Goal: Information Seeking & Learning: Learn about a topic

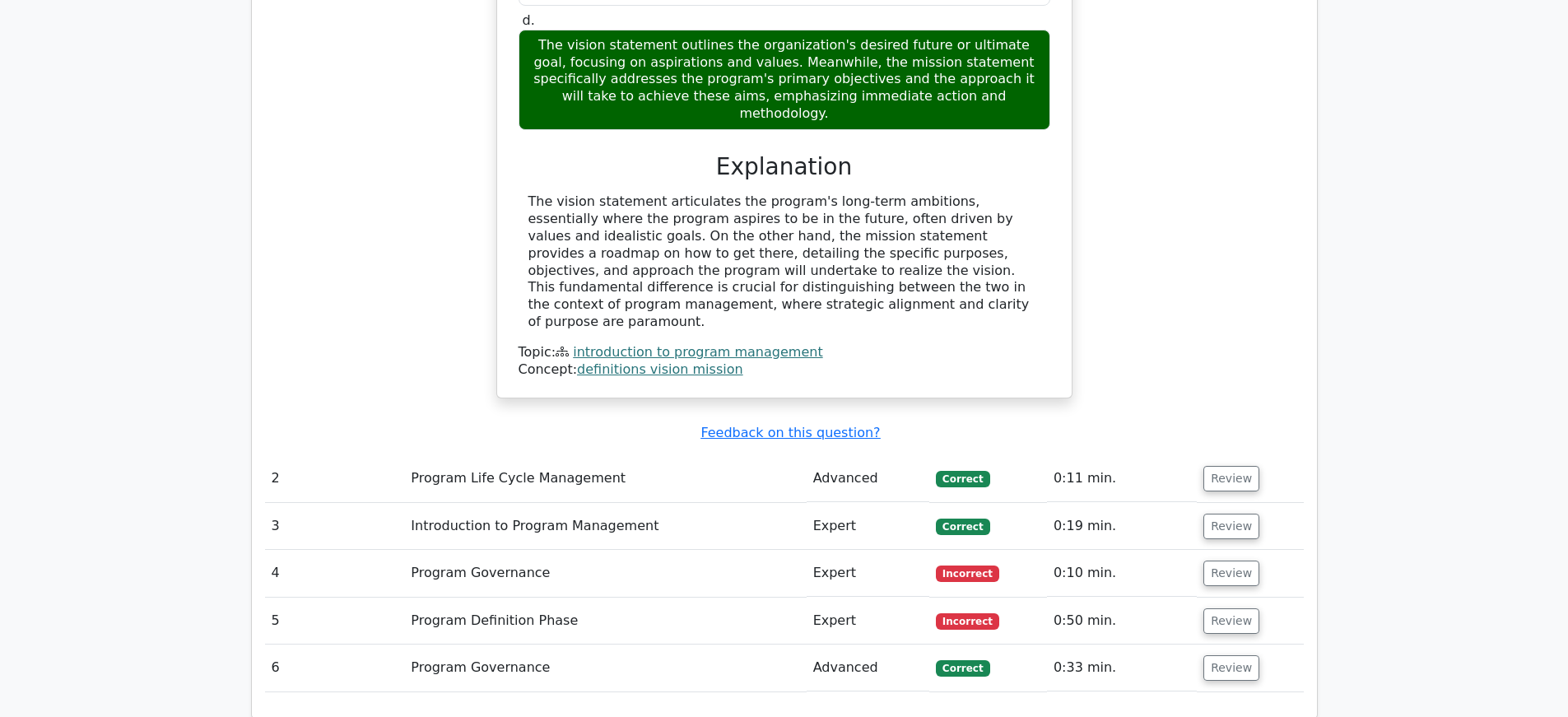
scroll to position [1594, 0]
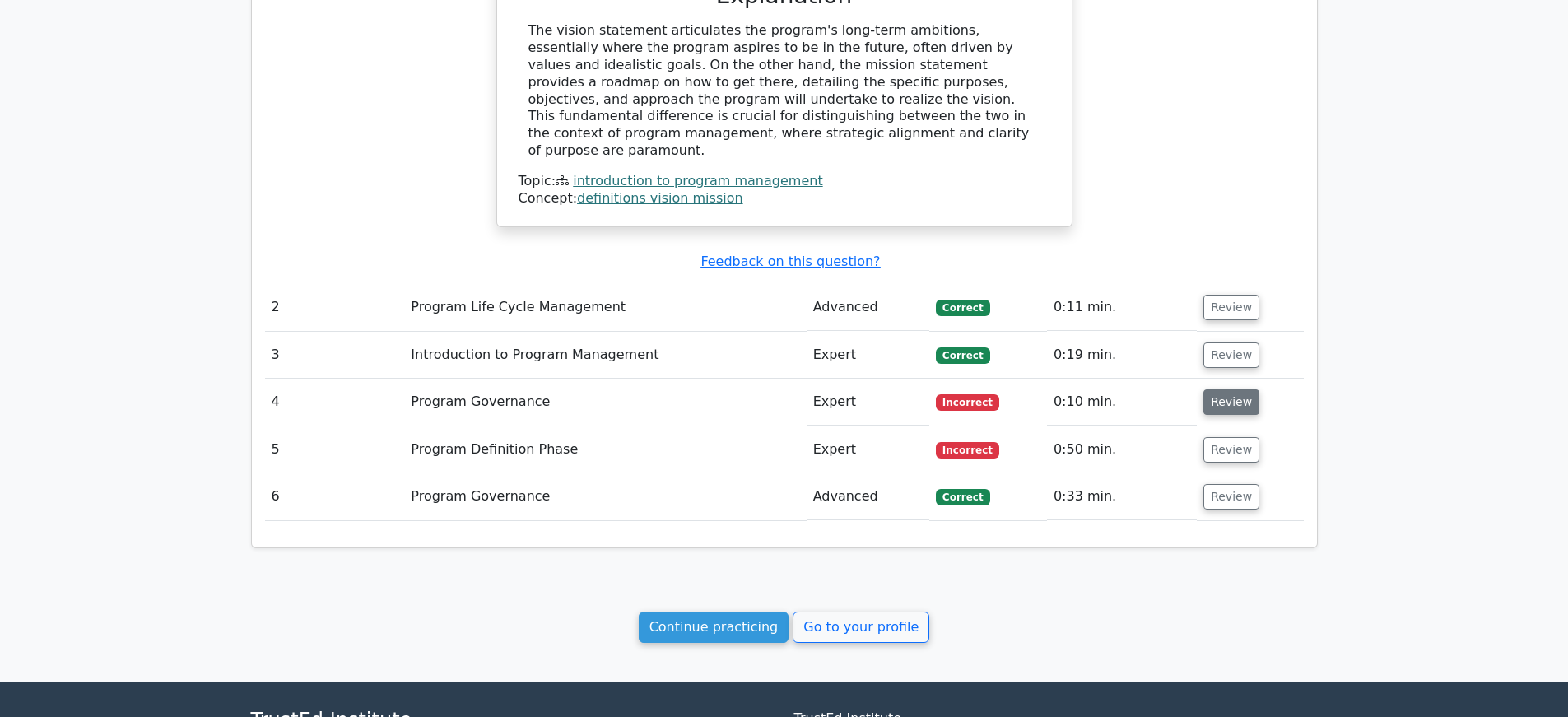
click at [1208, 389] on button "Review" at bounding box center [1232, 402] width 56 height 25
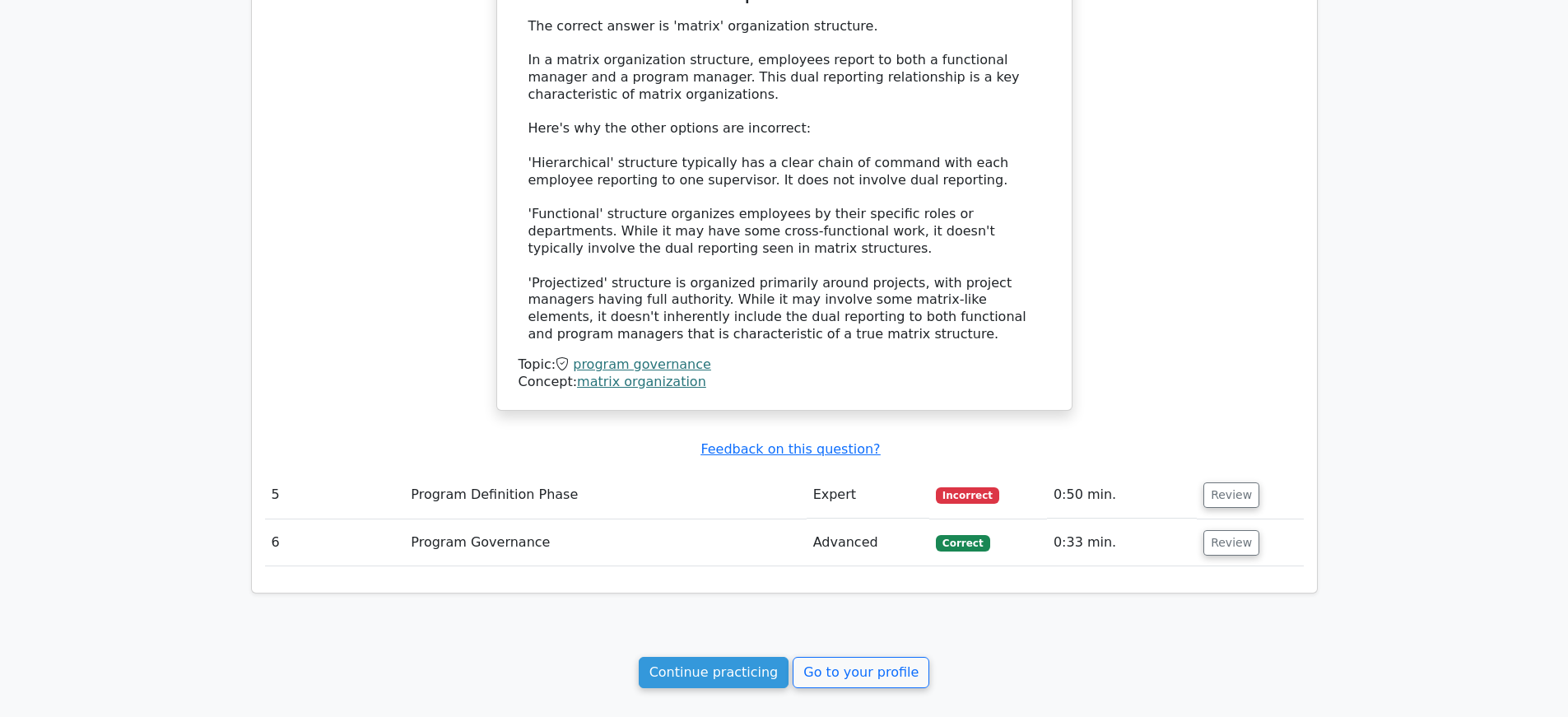
scroll to position [2519, 0]
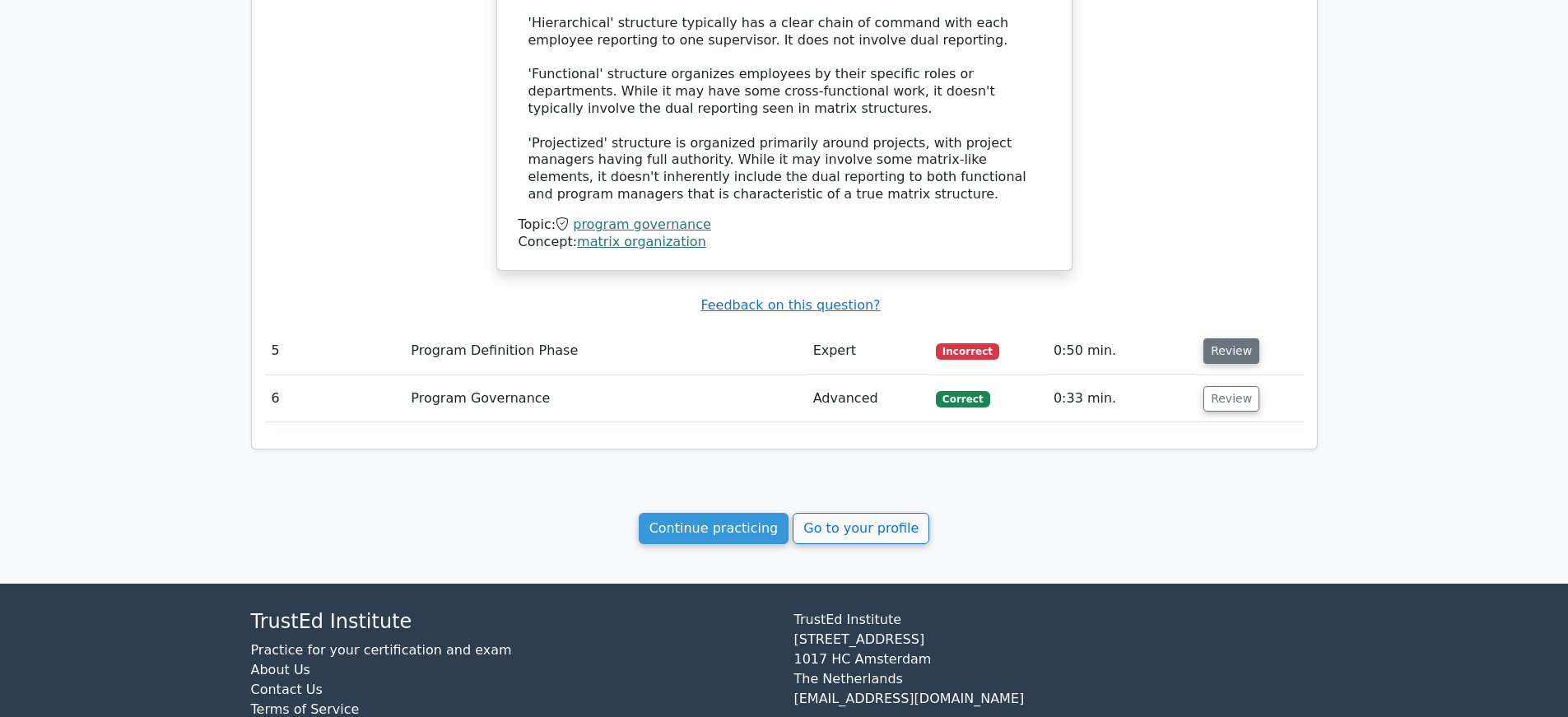
click at [1219, 338] on button "Review" at bounding box center [1232, 350] width 56 height 25
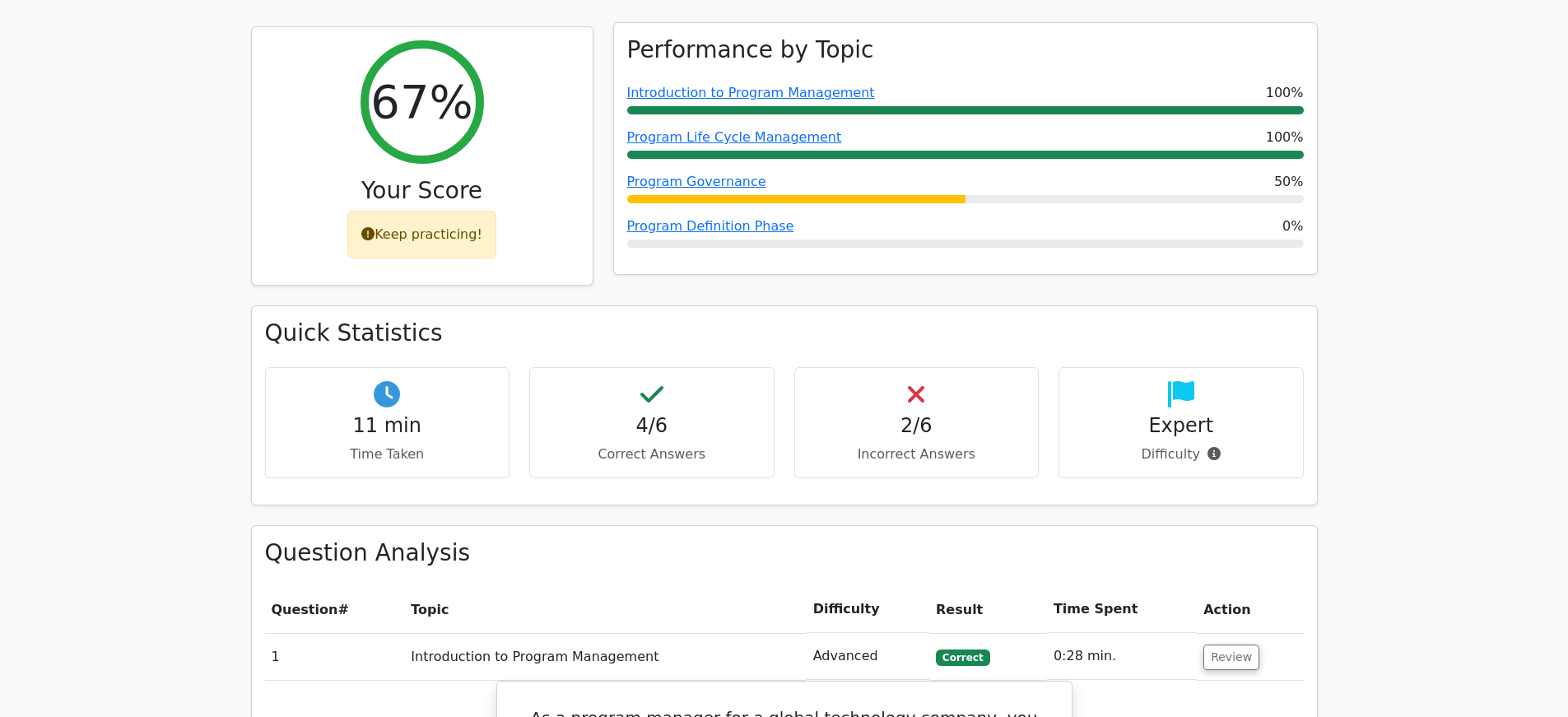
scroll to position [16, 0]
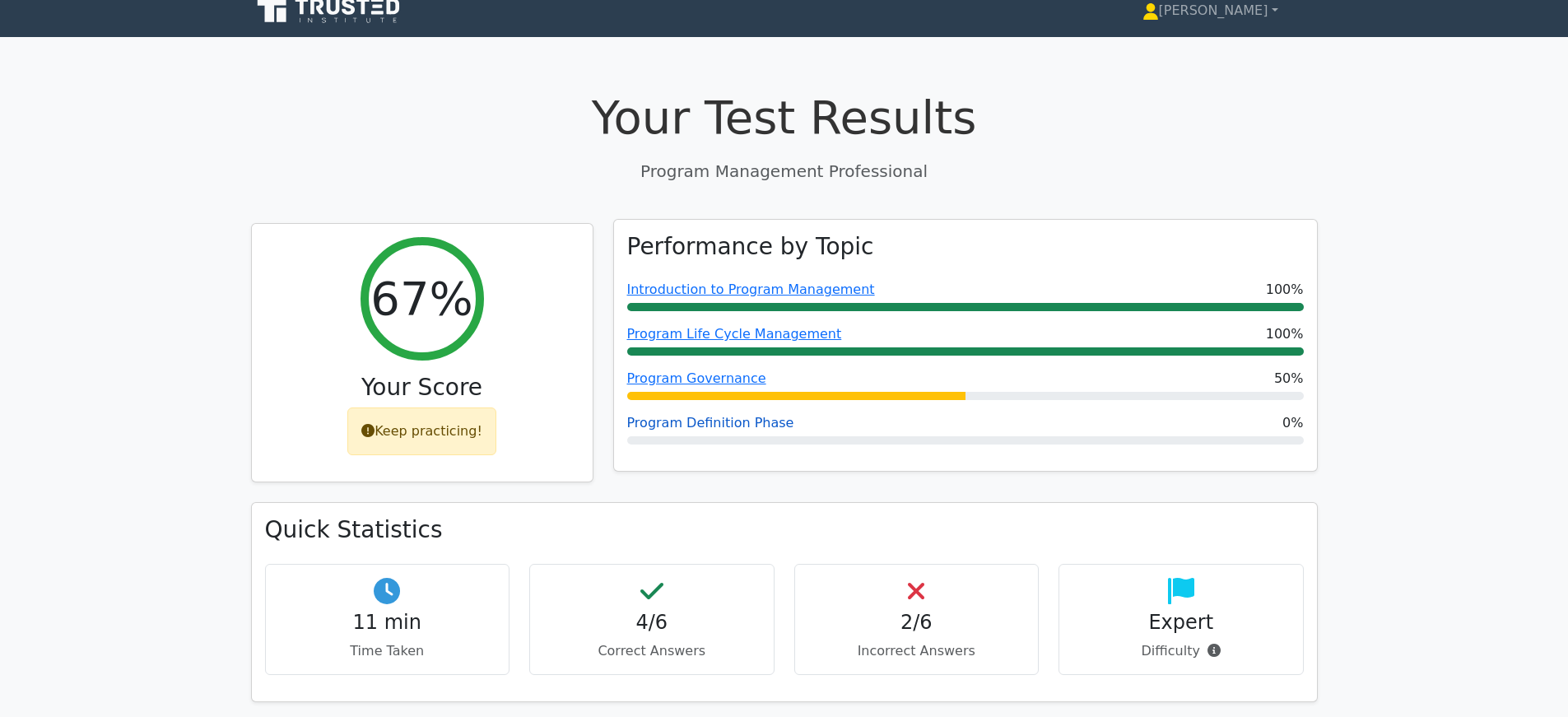
click at [764, 424] on link "Program Definition Phase" at bounding box center [711, 422] width 167 height 16
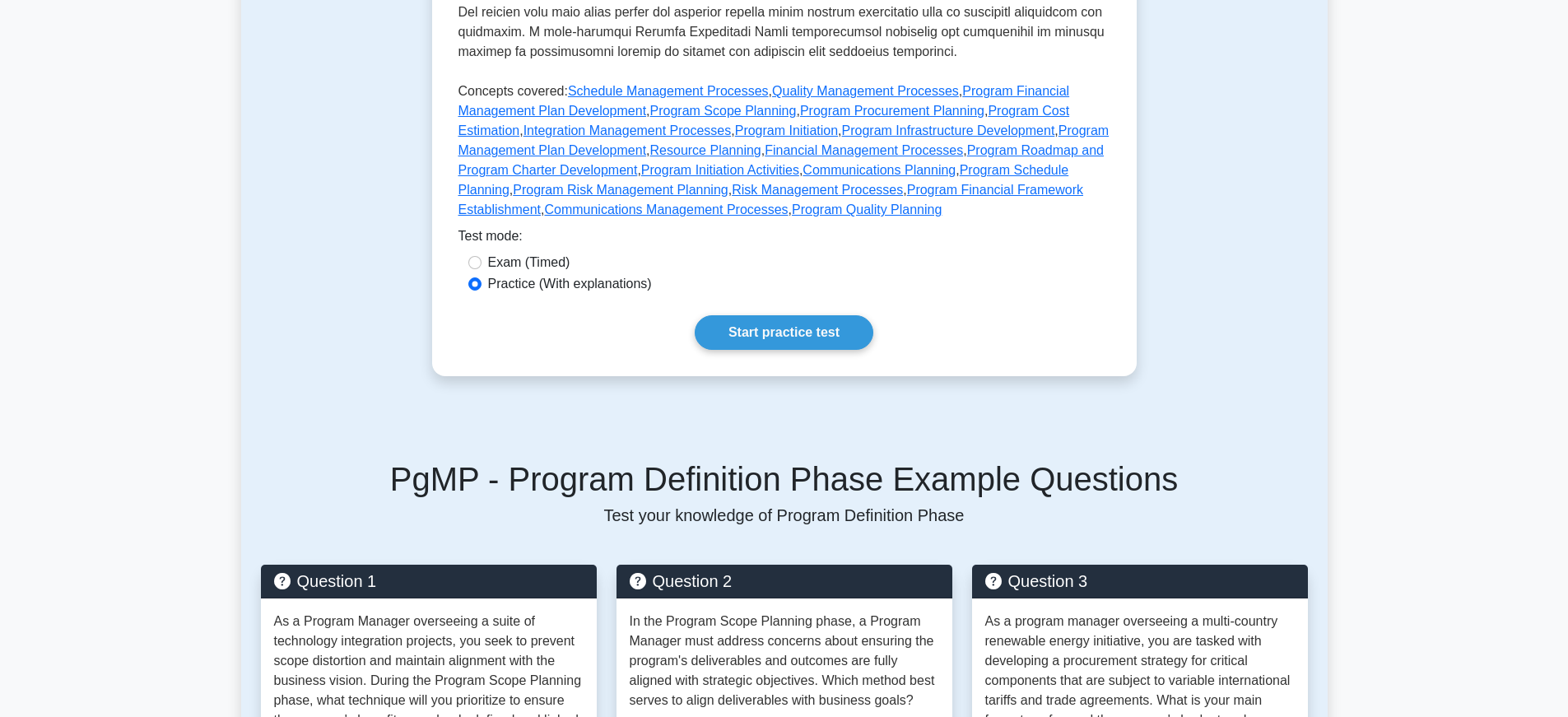
scroll to position [824, 0]
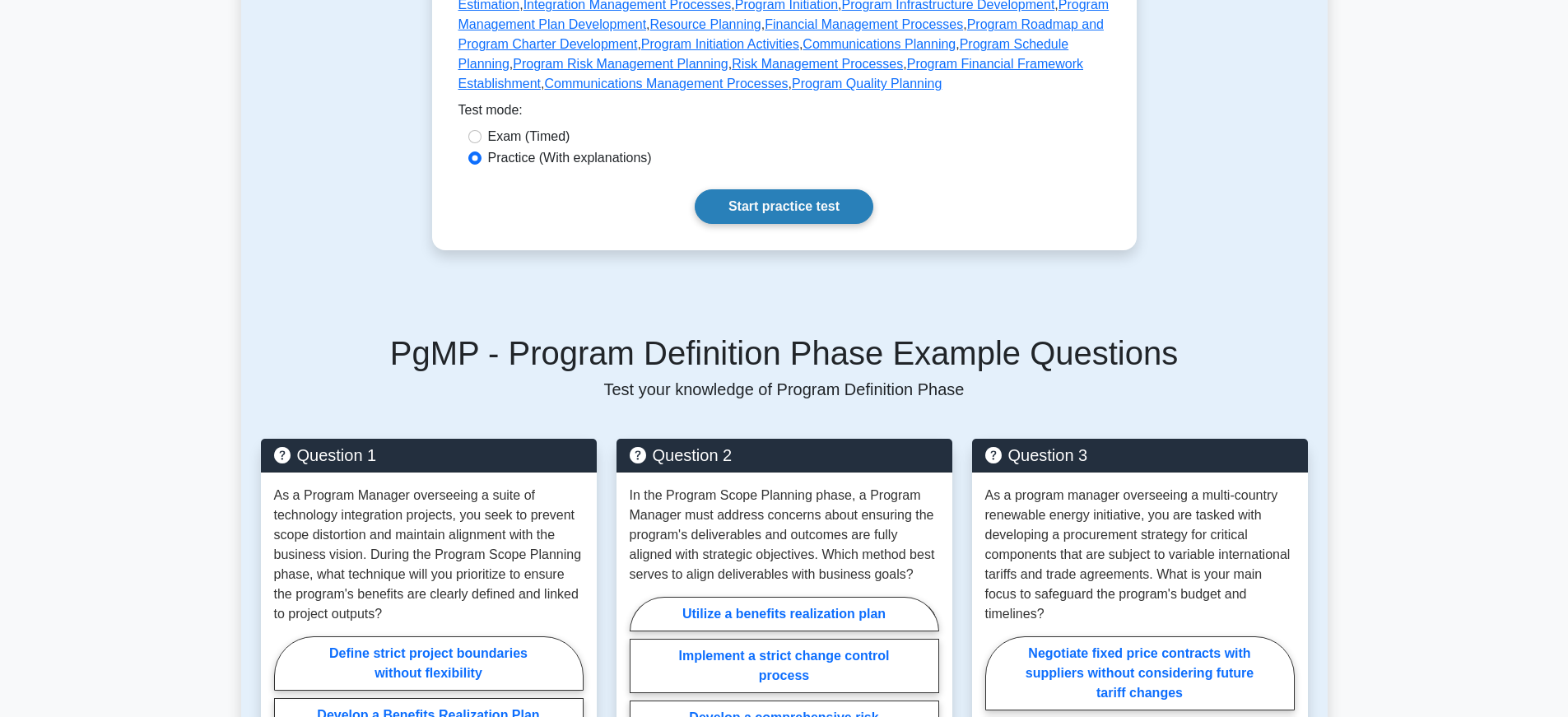
click at [765, 195] on link "Start practice test" at bounding box center [784, 206] width 178 height 35
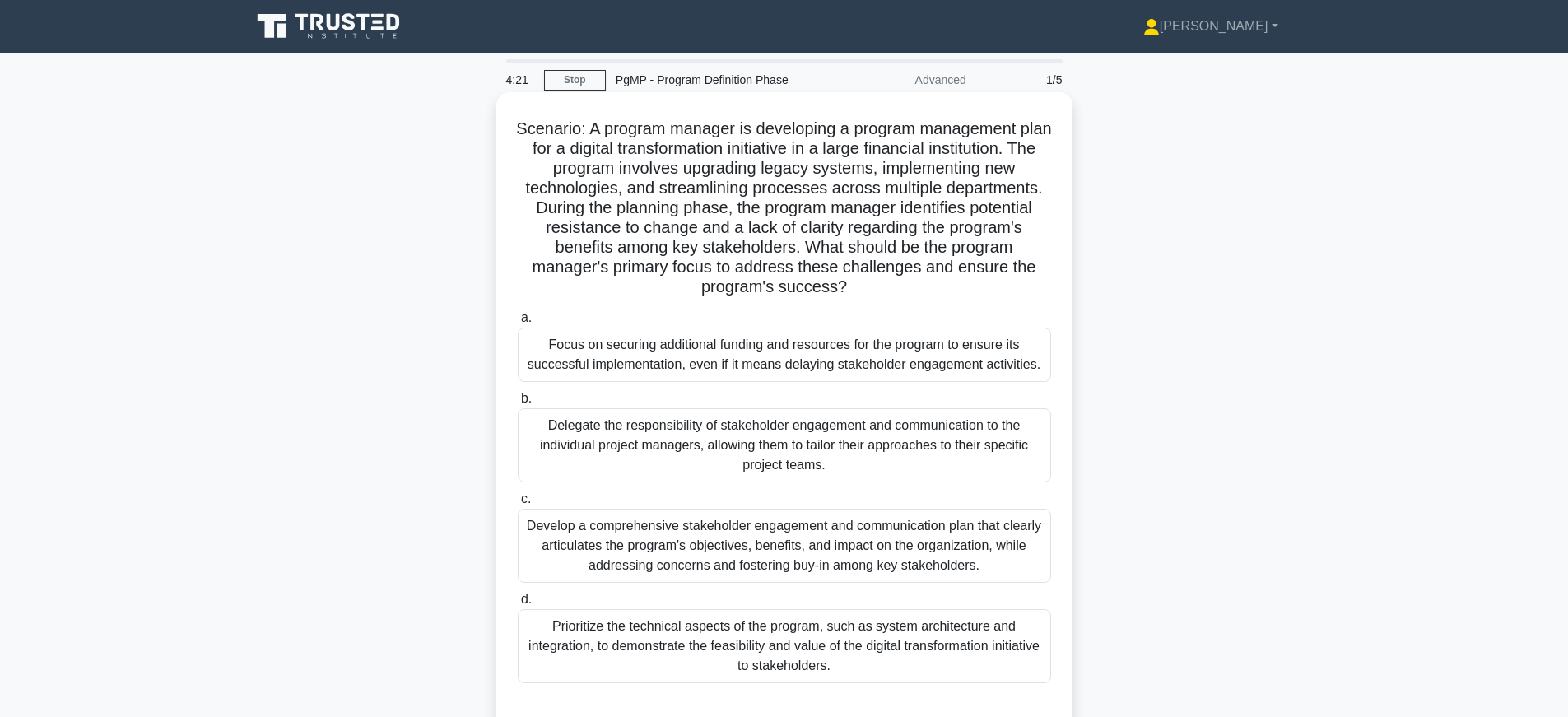
scroll to position [29, 0]
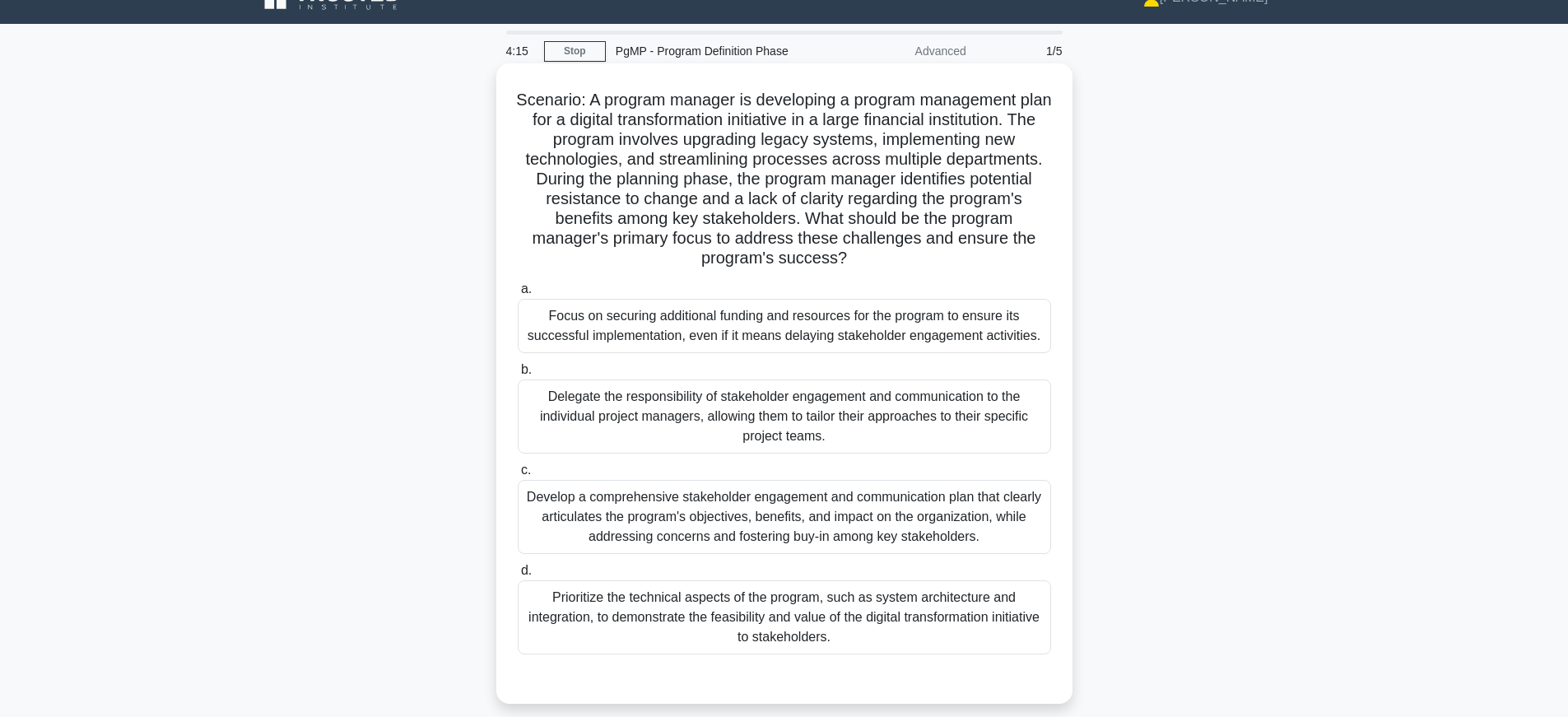
click at [1013, 534] on div "Develop a comprehensive stakeholder engagement and communication plan that clea…" at bounding box center [784, 516] width 533 height 74
click at [517, 476] on input "c. Develop a comprehensive stakeholder engagement and communication plan that c…" at bounding box center [517, 469] width 0 height 10
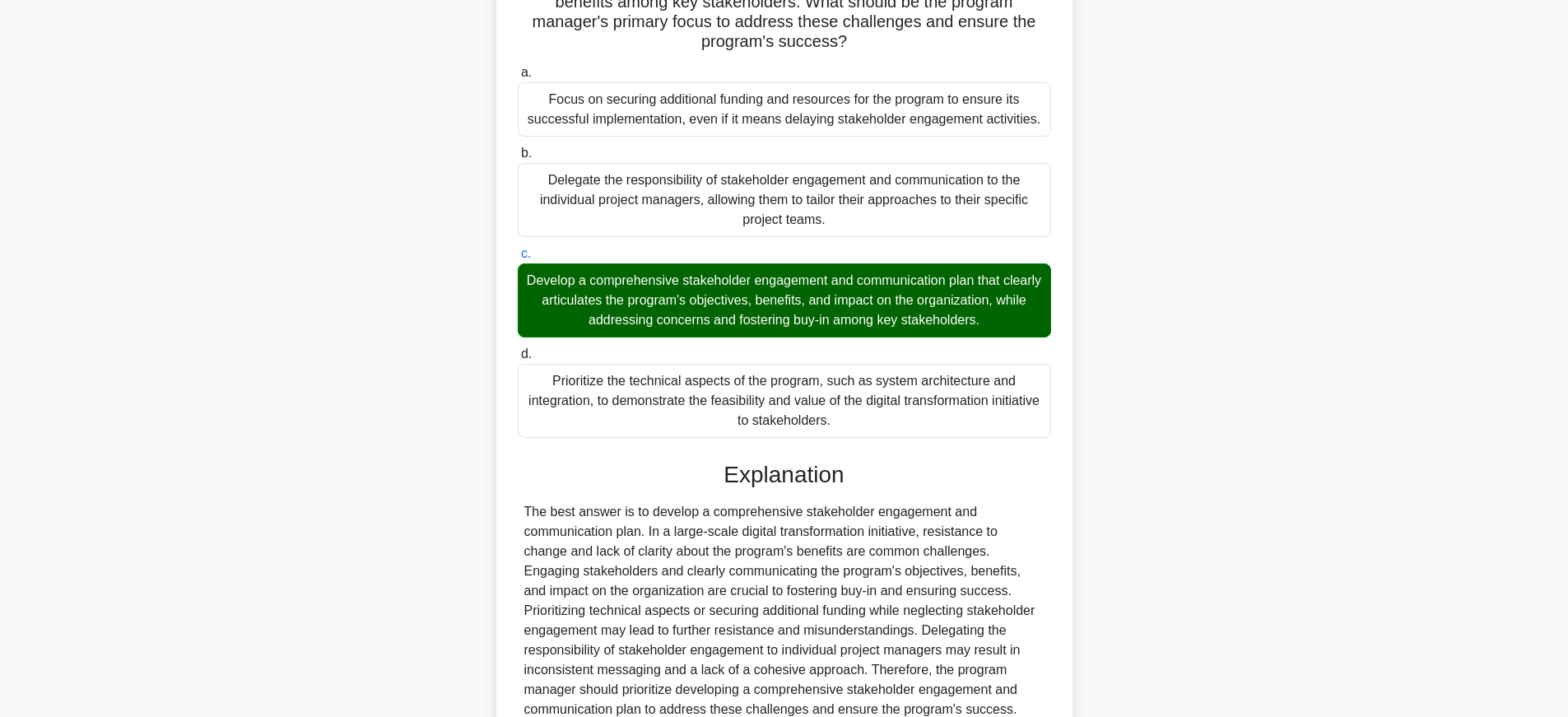
scroll to position [397, 0]
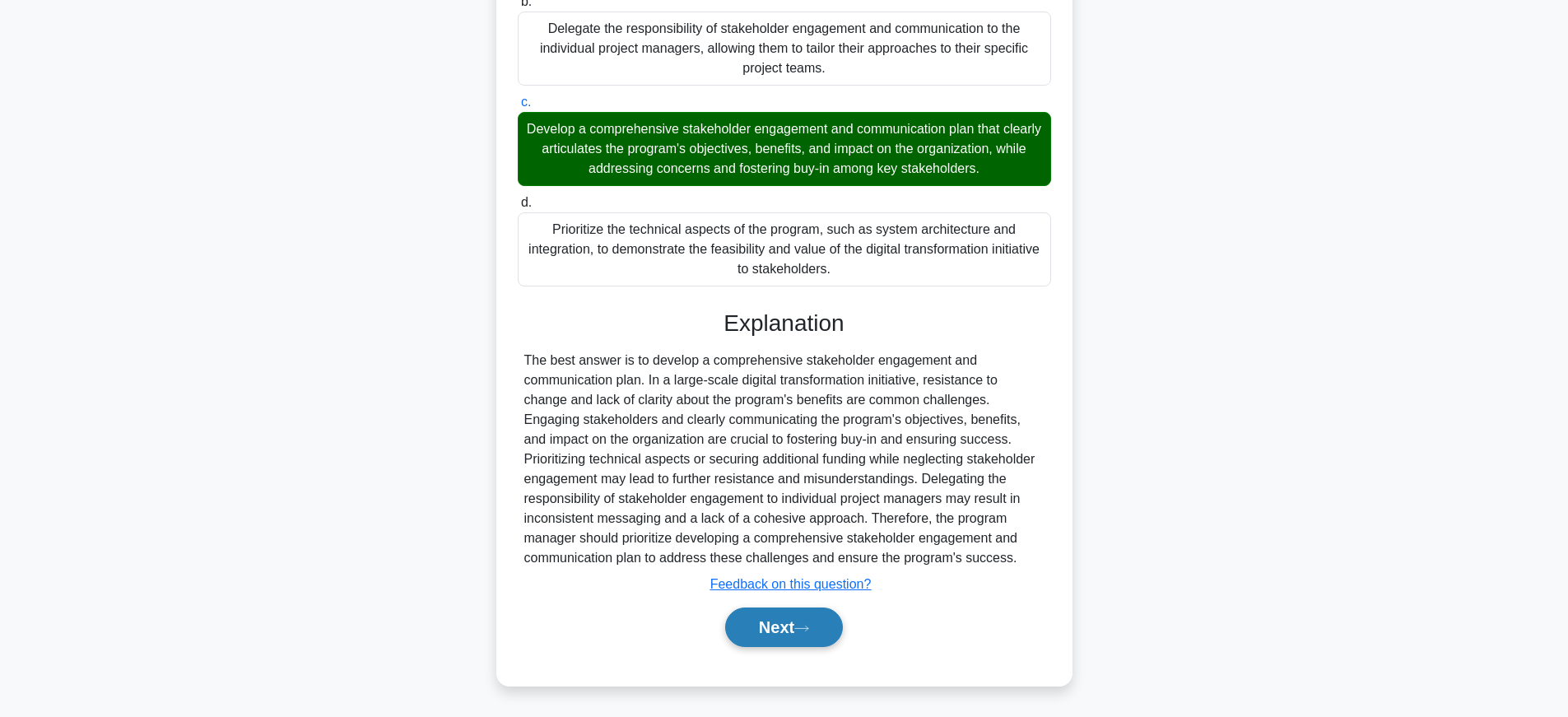
click at [801, 624] on icon at bounding box center [802, 629] width 15 height 9
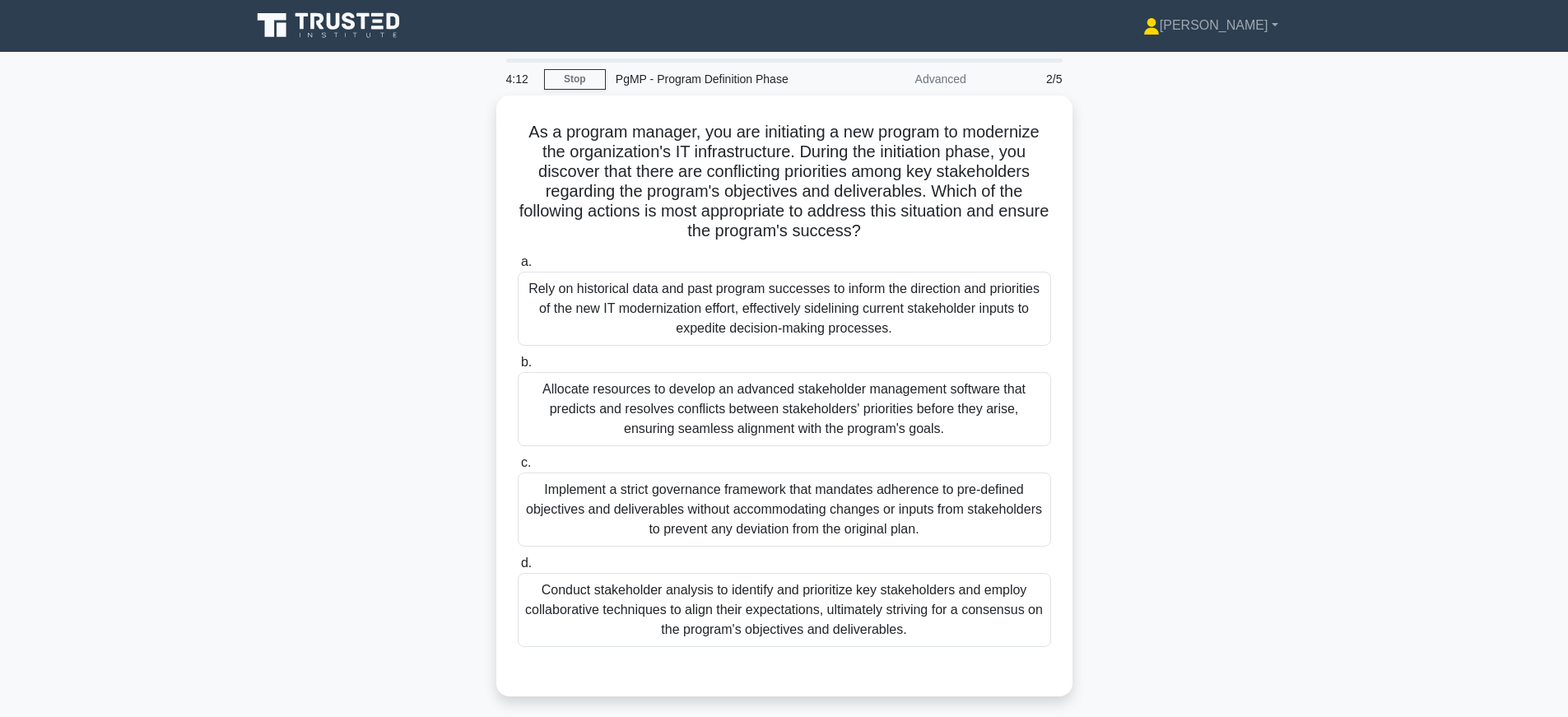
scroll to position [0, 0]
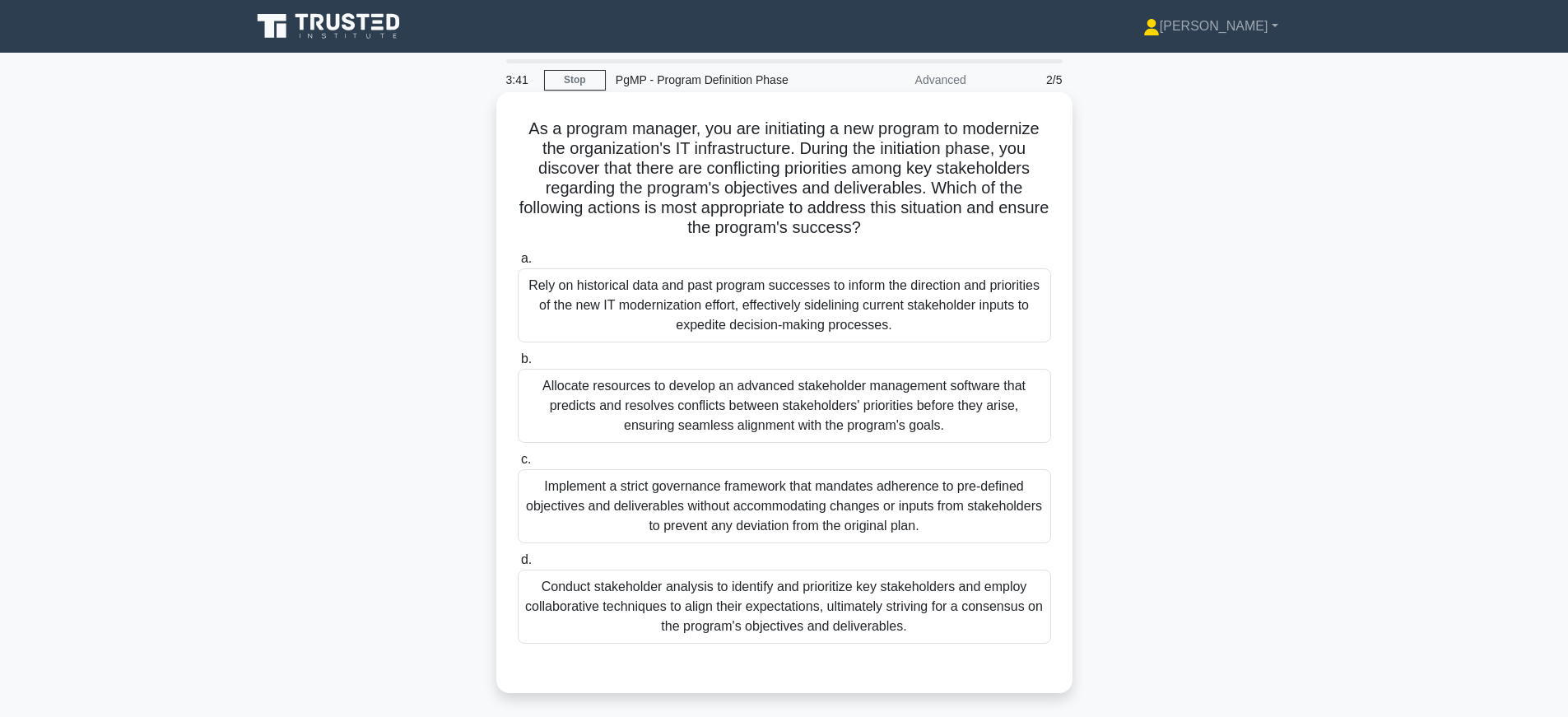
click at [852, 615] on div "Conduct stakeholder analysis to identify and prioritize key stakeholders and em…" at bounding box center [784, 606] width 533 height 74
click at [517, 565] on input "d. Conduct stakeholder analysis to identify and prioritize key stakeholders and…" at bounding box center [517, 559] width 0 height 10
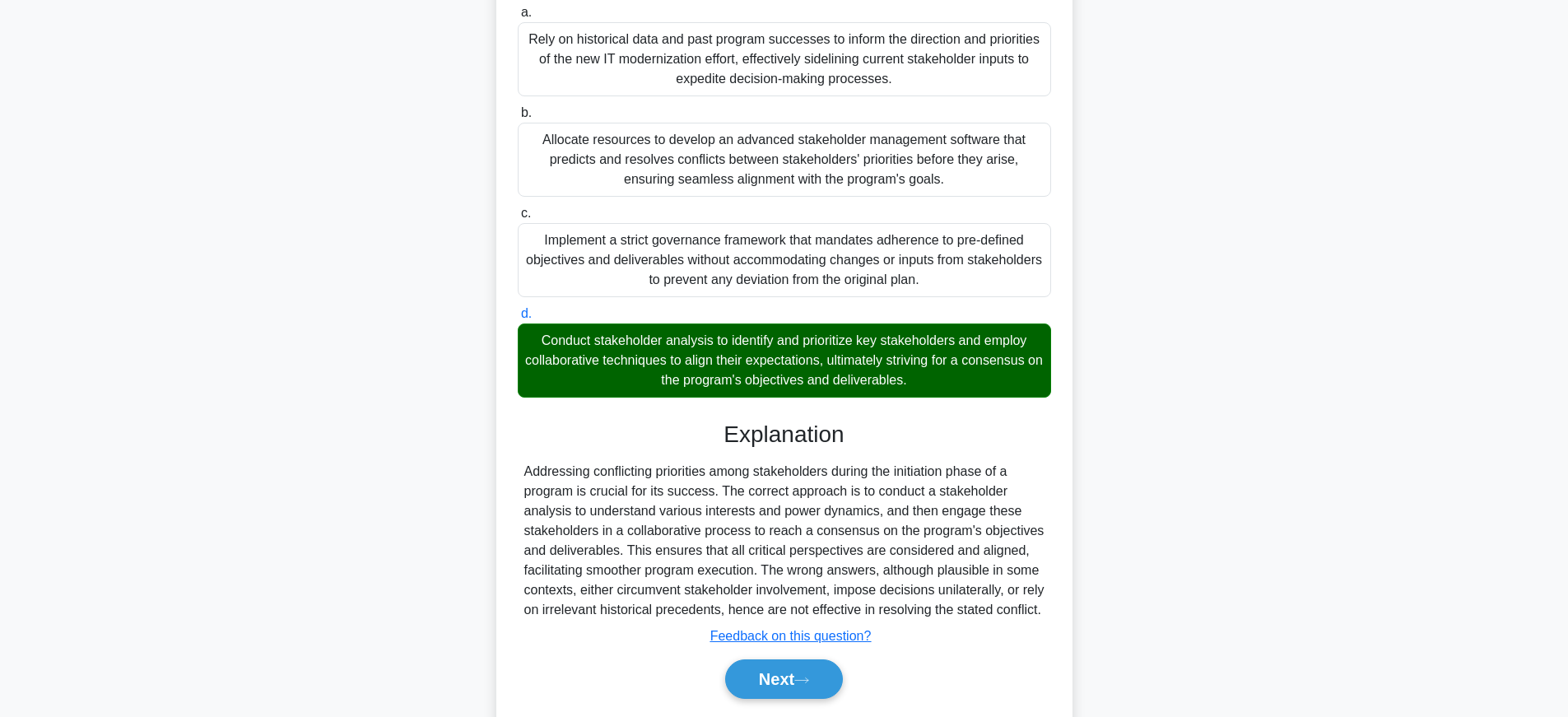
scroll to position [318, 0]
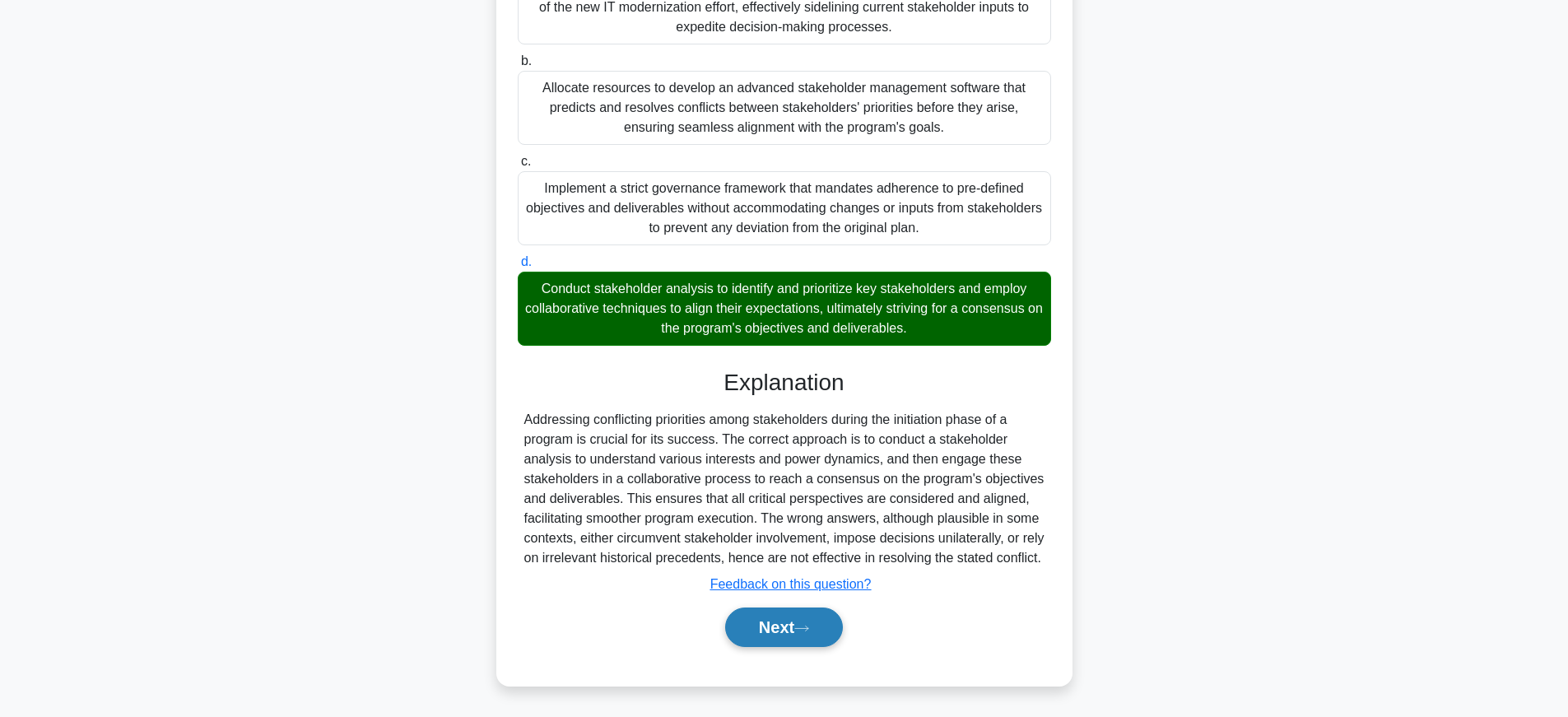
click at [794, 636] on button "Next" at bounding box center [783, 627] width 117 height 39
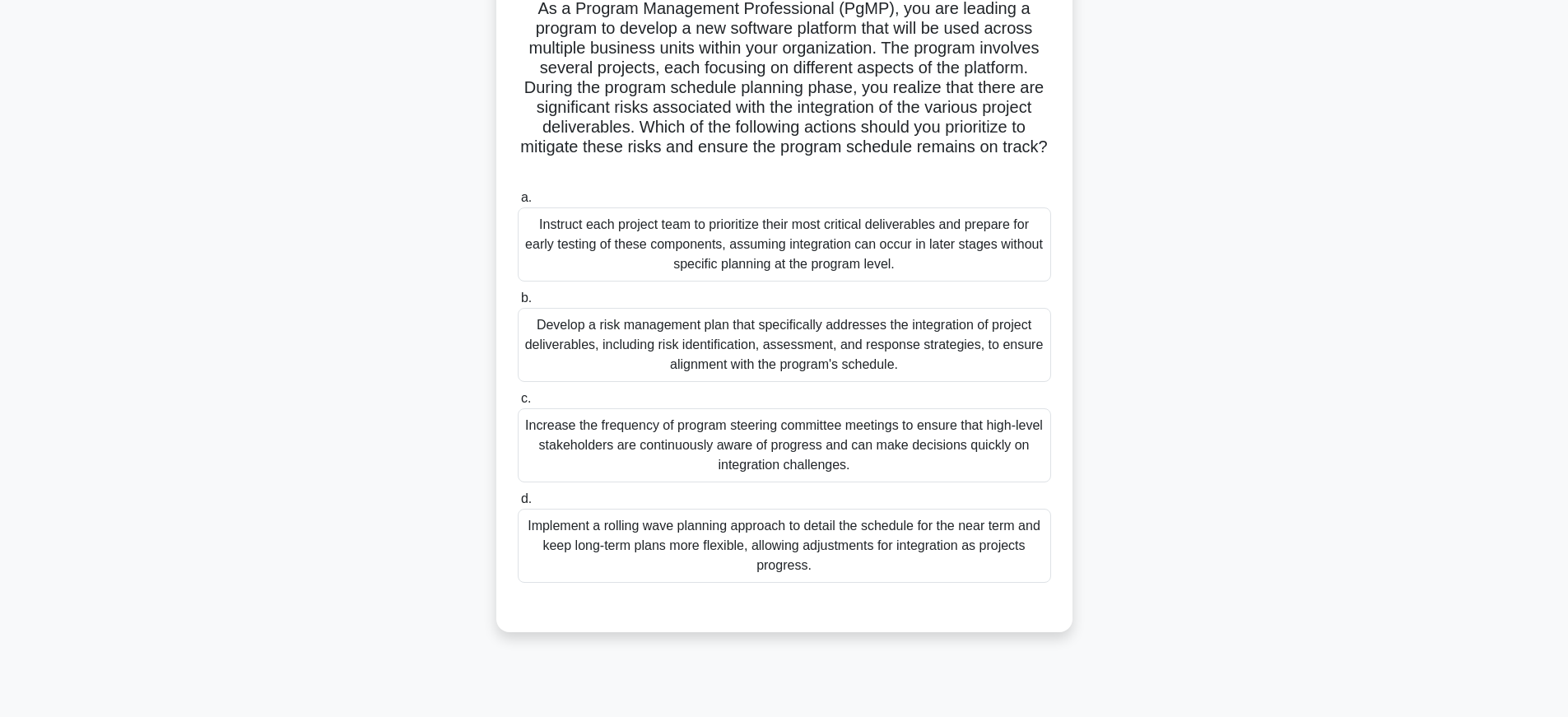
scroll to position [30, 0]
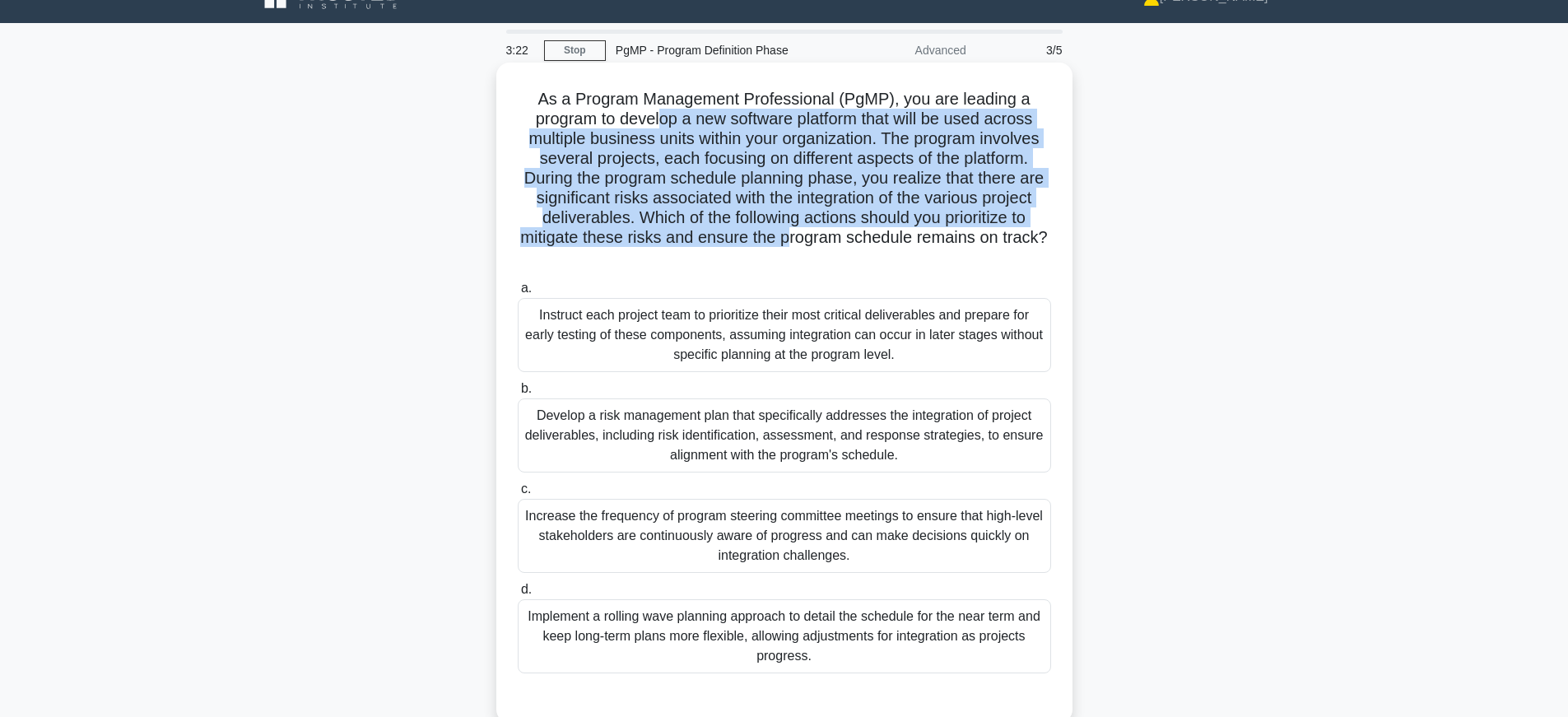
drag, startPoint x: 657, startPoint y: 121, endPoint x: 788, endPoint y: 236, distance: 174.3
click at [788, 236] on h5 "As a Program Management Professional (PgMP), you are leading a program to devel…" at bounding box center [785, 178] width 537 height 179
click at [778, 221] on h5 "As a Program Management Professional (PgMP), you are leading a program to devel…" at bounding box center [785, 178] width 537 height 179
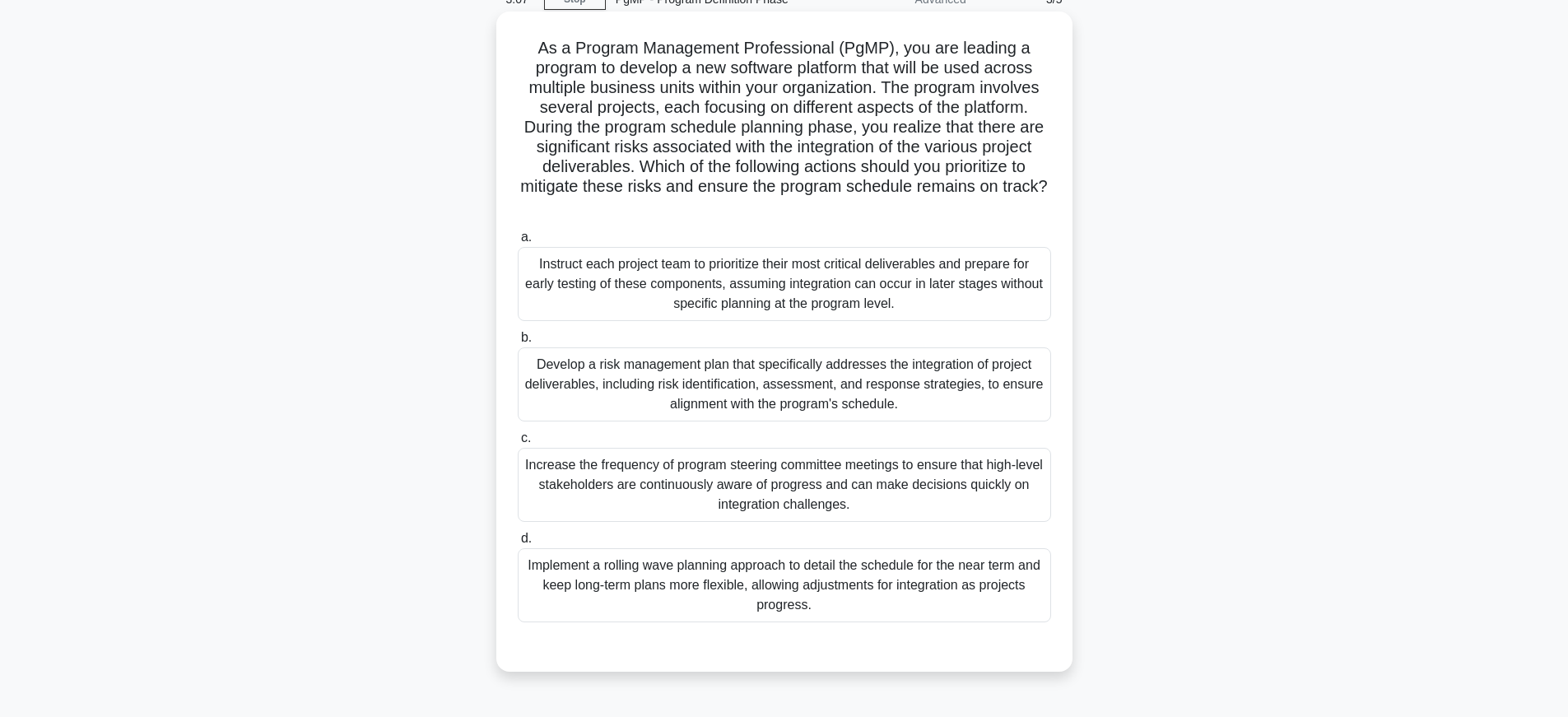
scroll to position [95, 0]
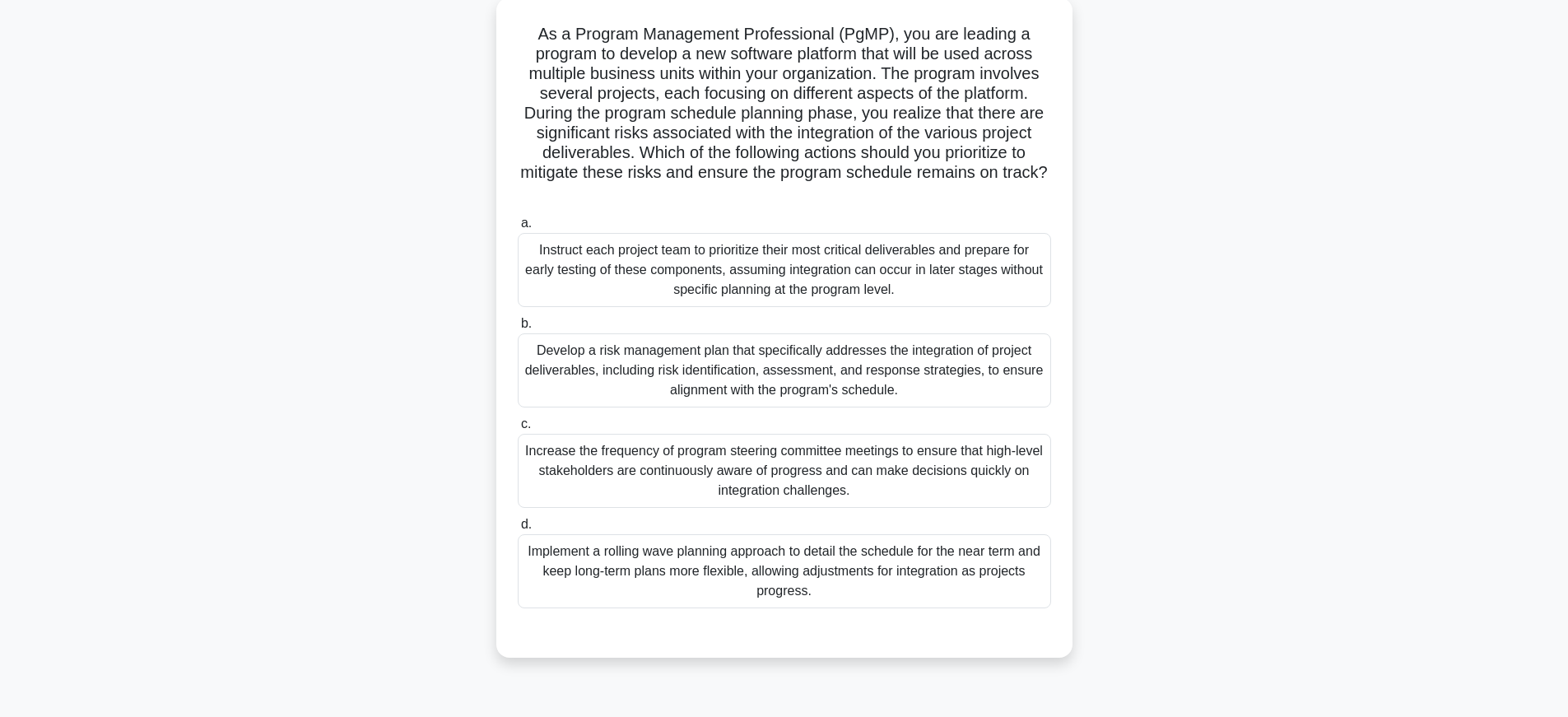
click at [1008, 374] on div "Develop a risk management plan that specifically addresses the integration of p…" at bounding box center [784, 370] width 533 height 74
click at [517, 329] on input "b. Develop a risk management plan that specifically addresses the integration o…" at bounding box center [517, 323] width 0 height 10
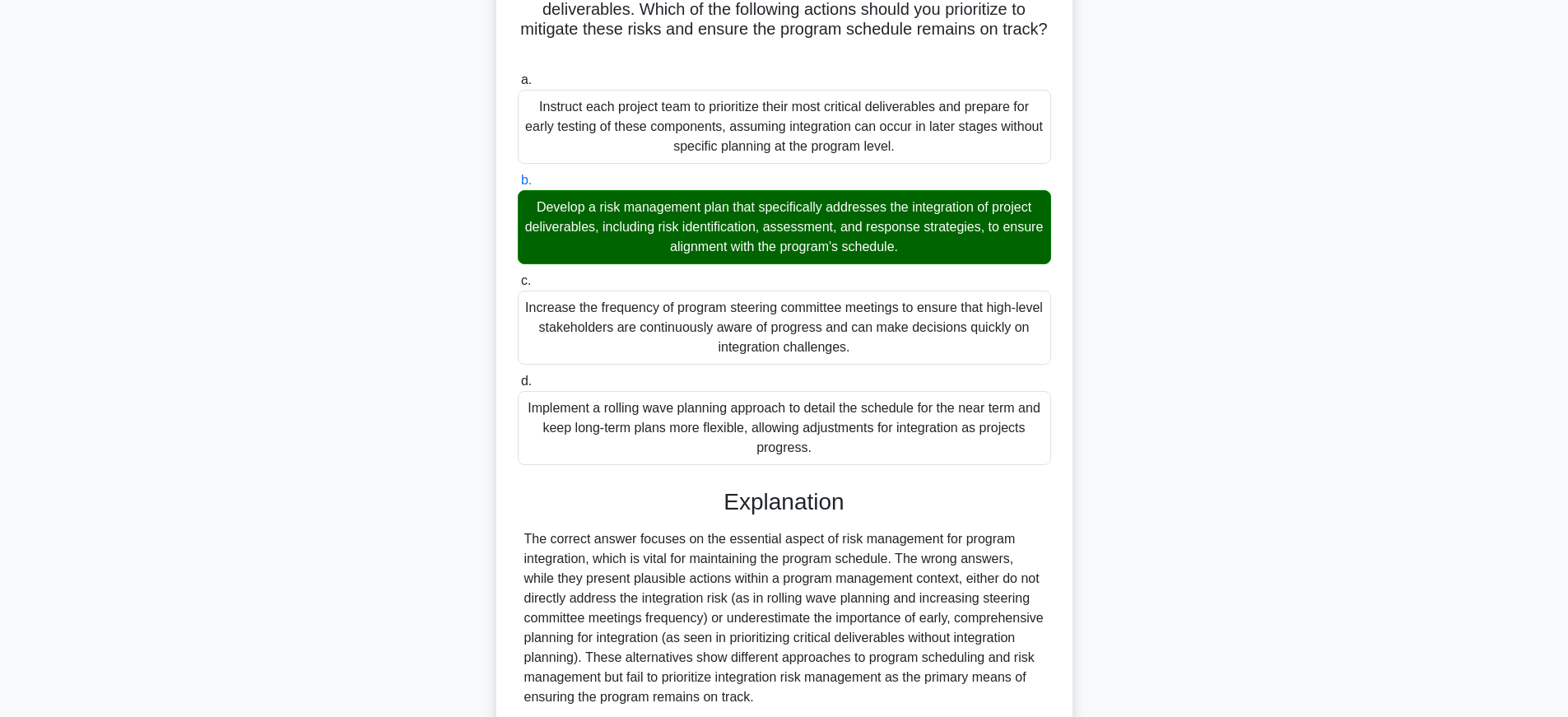
scroll to position [377, 0]
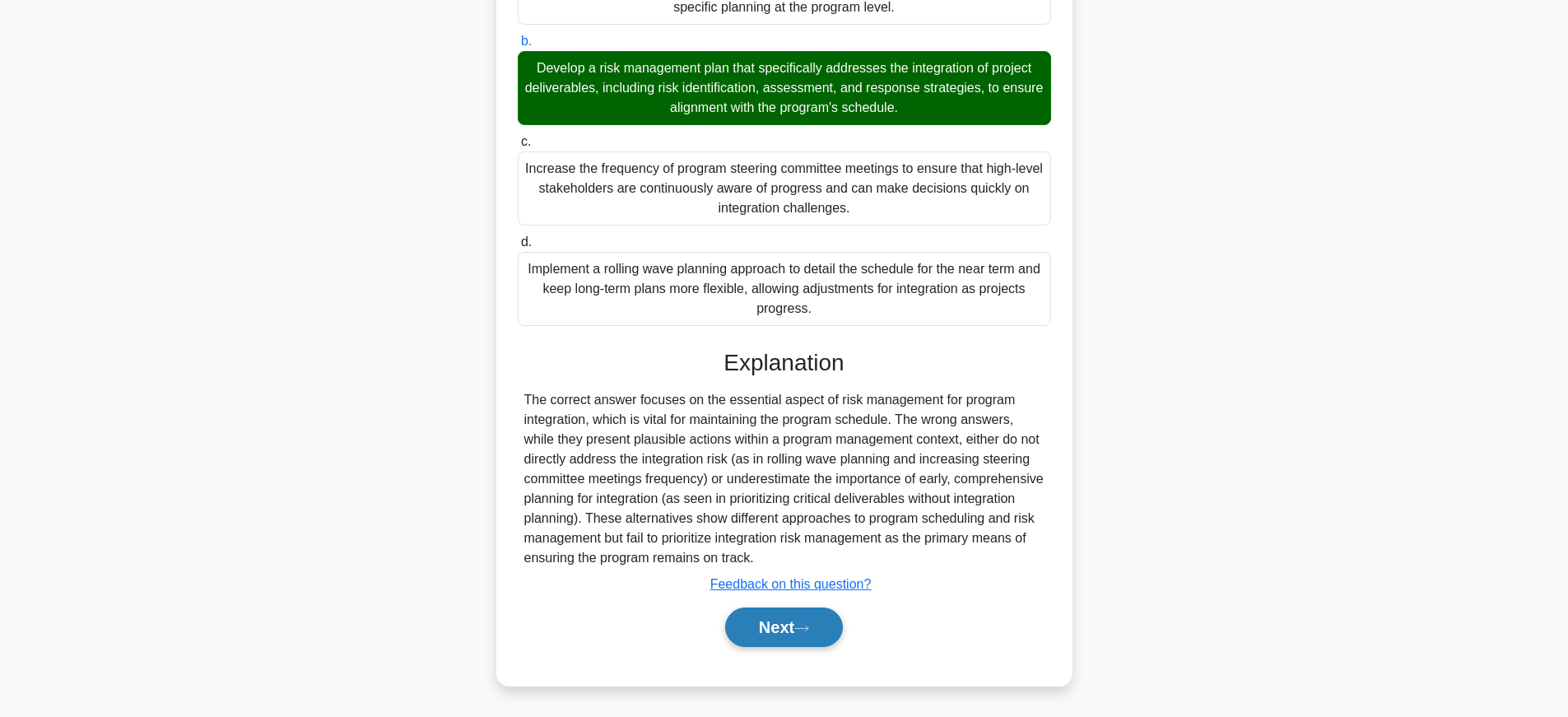
click at [808, 624] on icon at bounding box center [802, 629] width 15 height 9
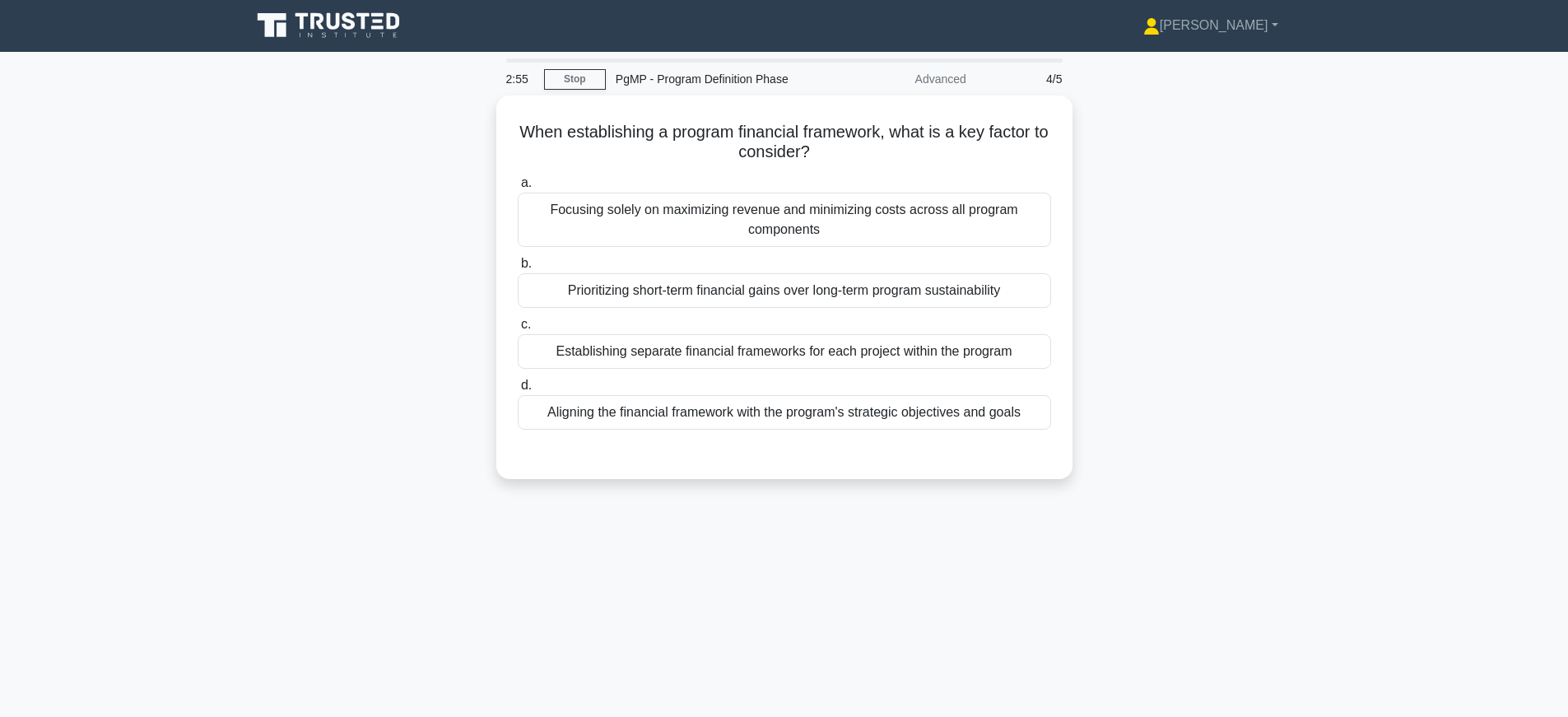
scroll to position [0, 0]
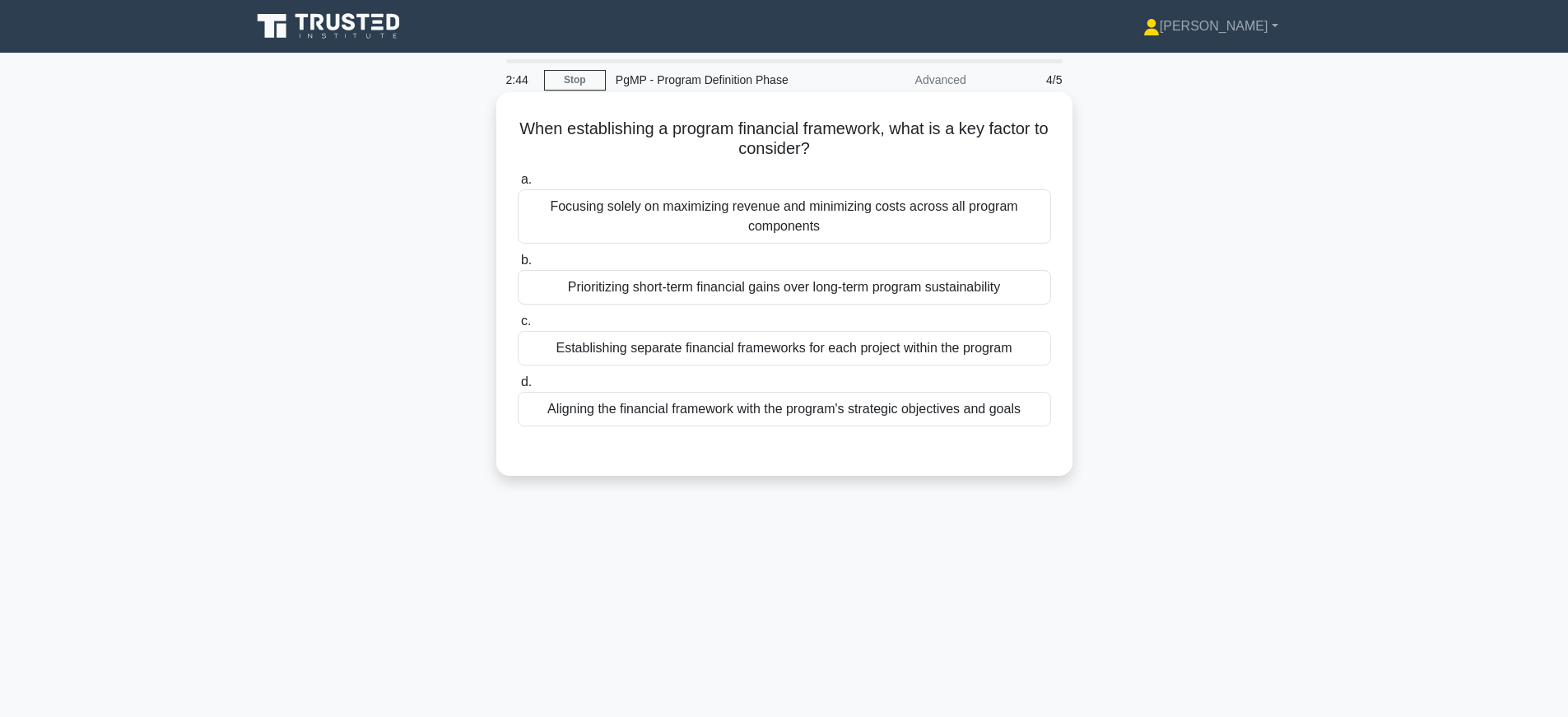
click at [858, 416] on div "Aligning the financial framework with the program's strategic objectives and go…" at bounding box center [784, 408] width 533 height 35
click at [517, 388] on input "d. Aligning the financial framework with the program's strategic objectives and…" at bounding box center [517, 382] width 0 height 10
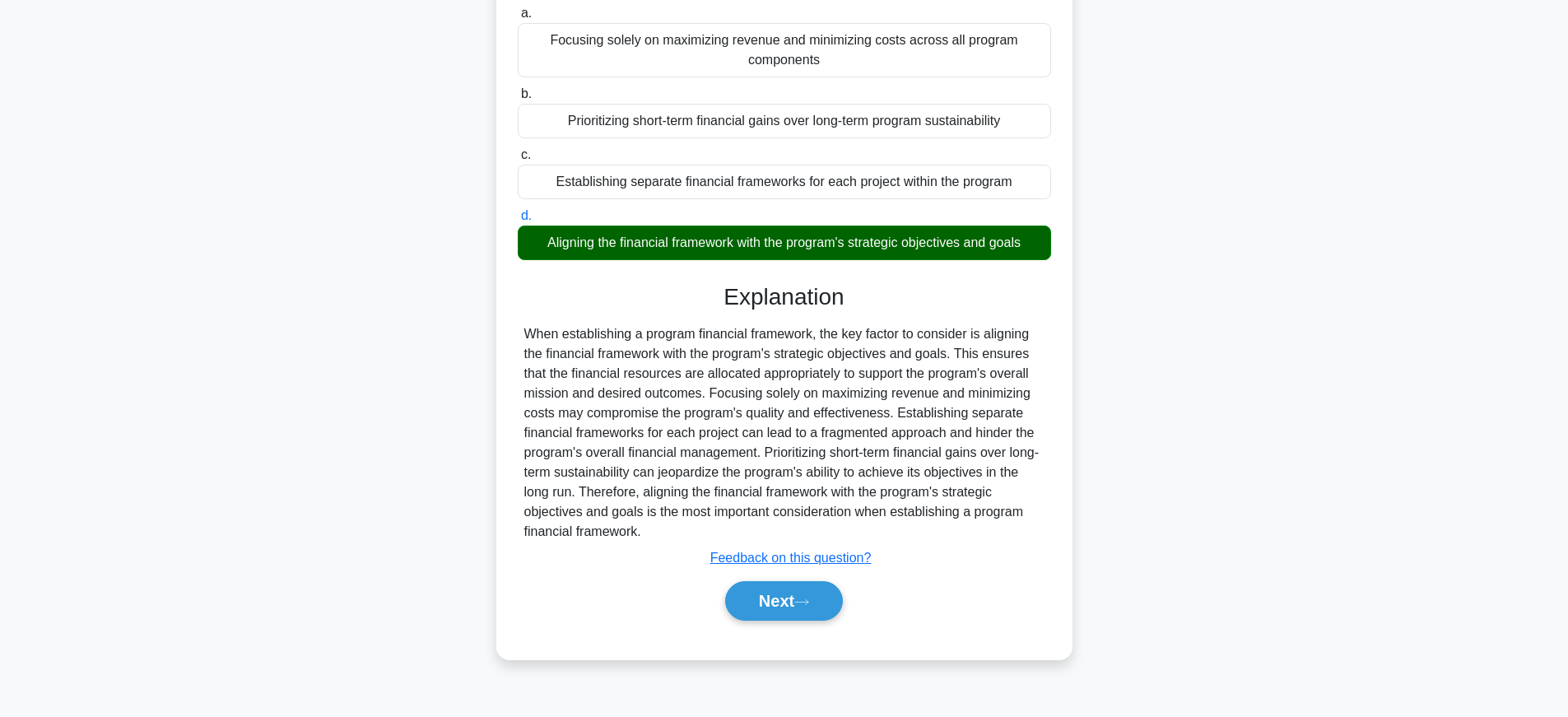
scroll to position [172, 0]
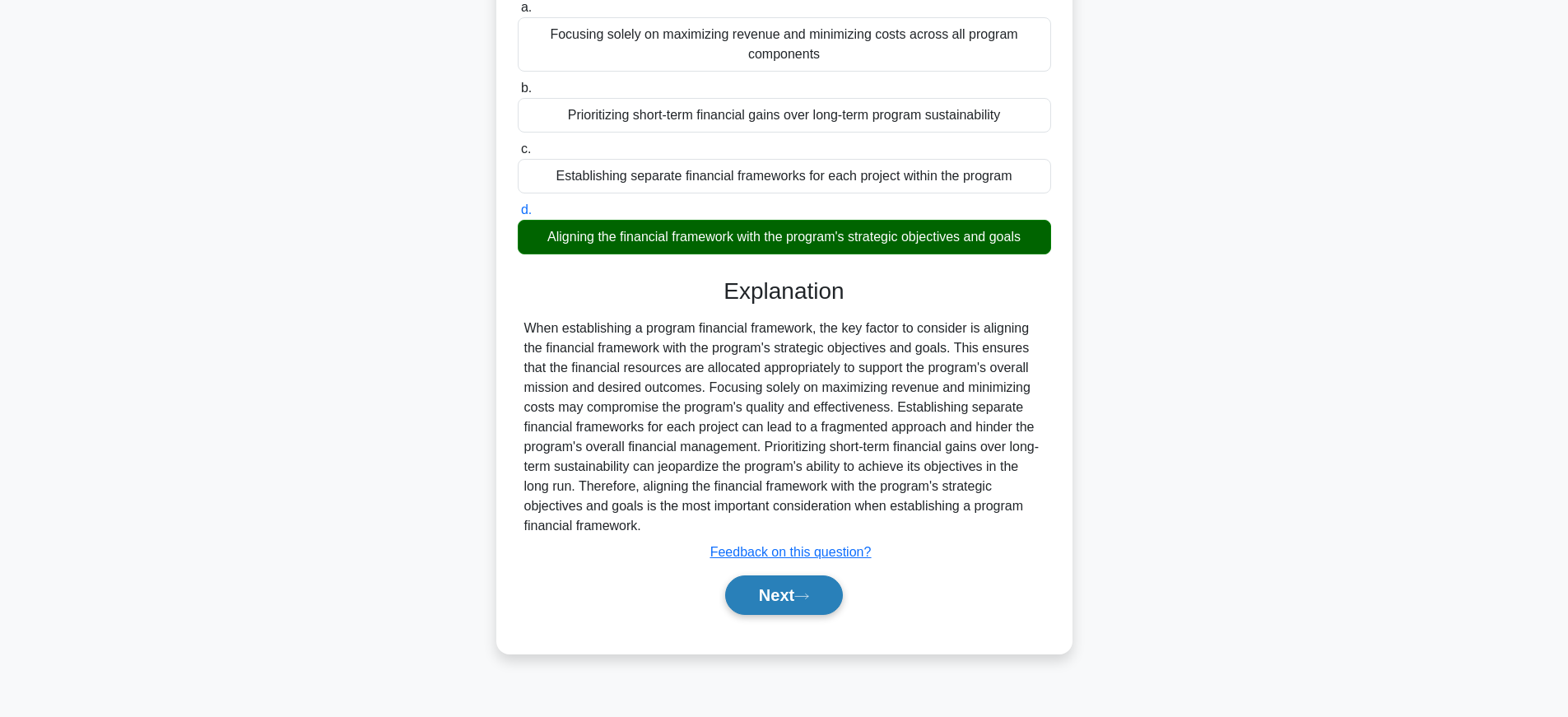
click at [790, 599] on button "Next" at bounding box center [783, 595] width 117 height 39
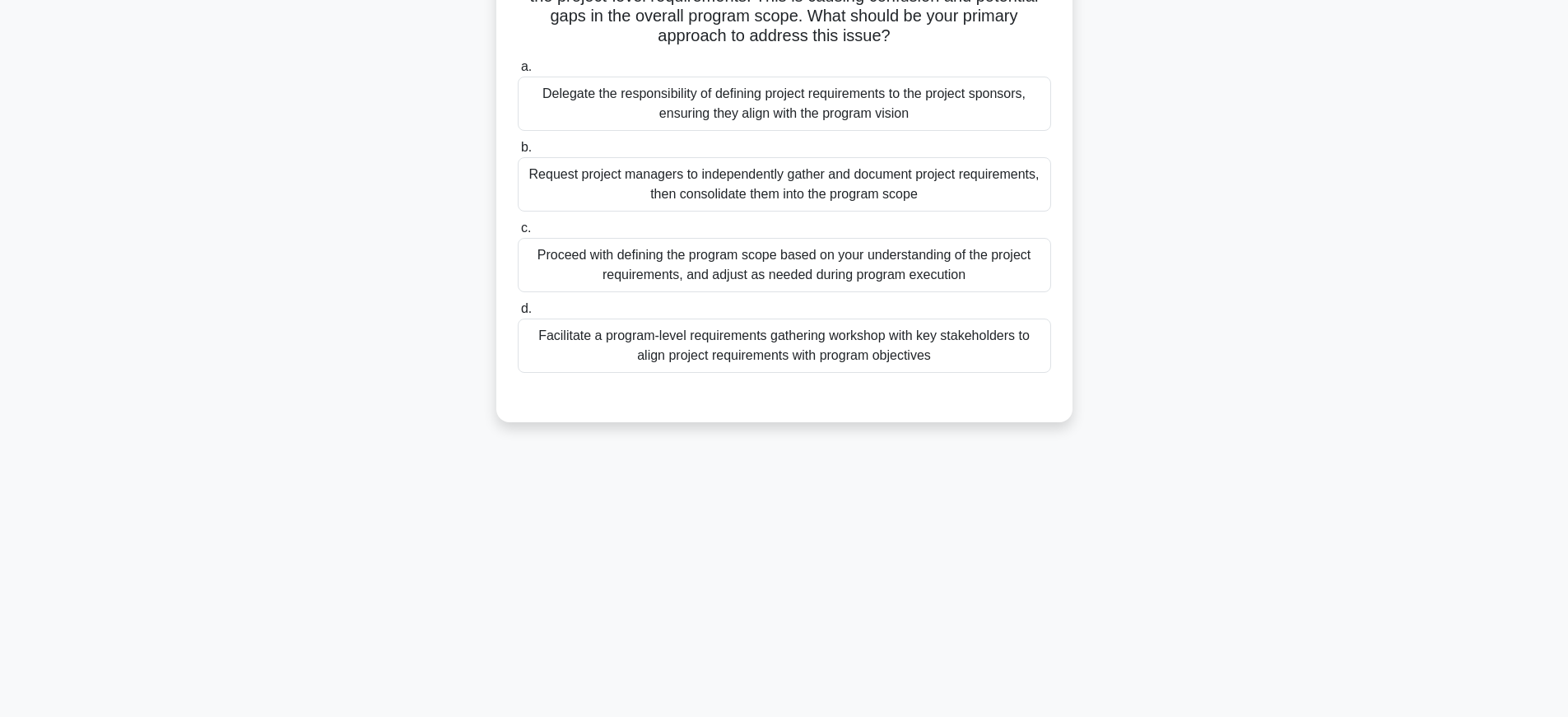
scroll to position [21, 0]
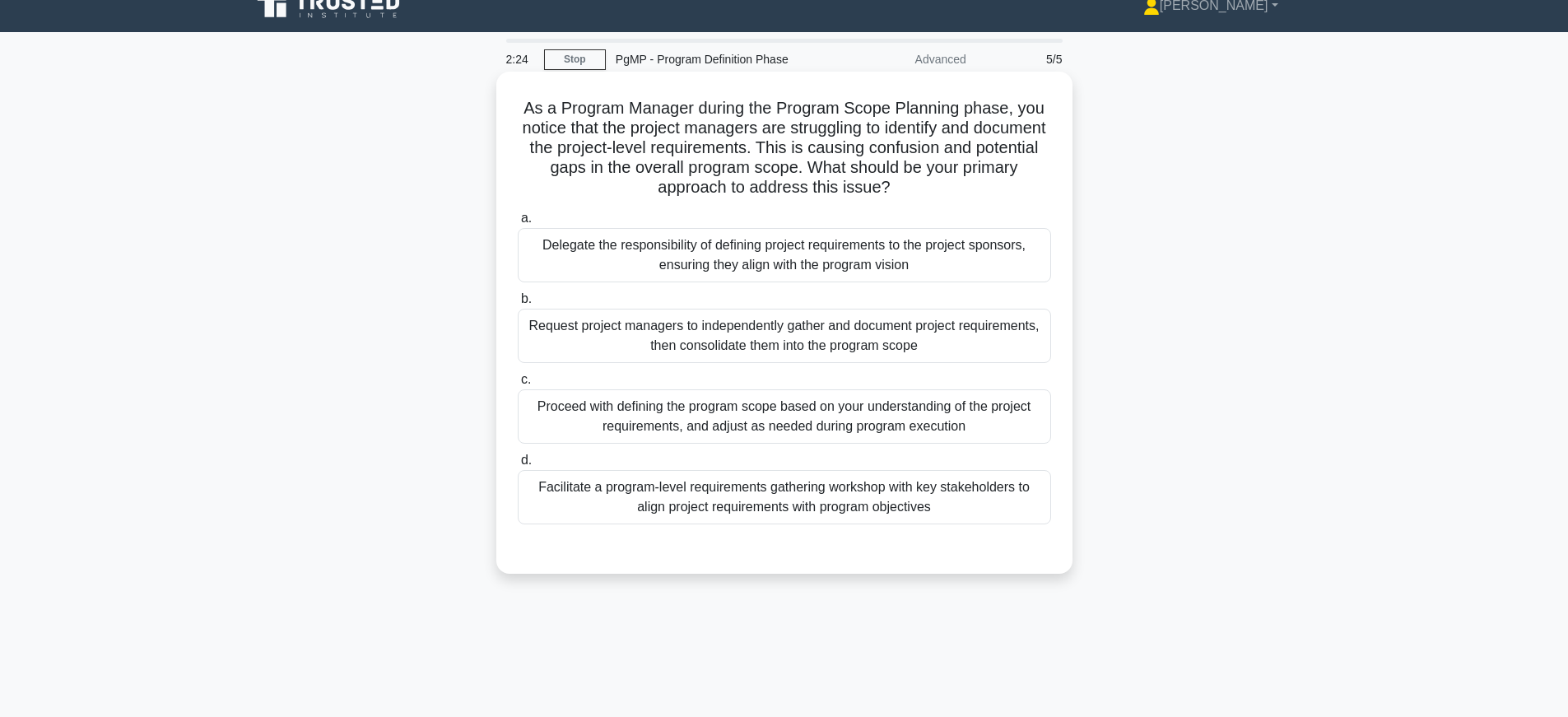
click at [988, 498] on div "Facilitate a program-level requirements gathering workshop with key stakeholder…" at bounding box center [784, 497] width 533 height 54
click at [517, 465] on input "d. Facilitate a program-level requirements gathering workshop with key stakehol…" at bounding box center [517, 460] width 0 height 10
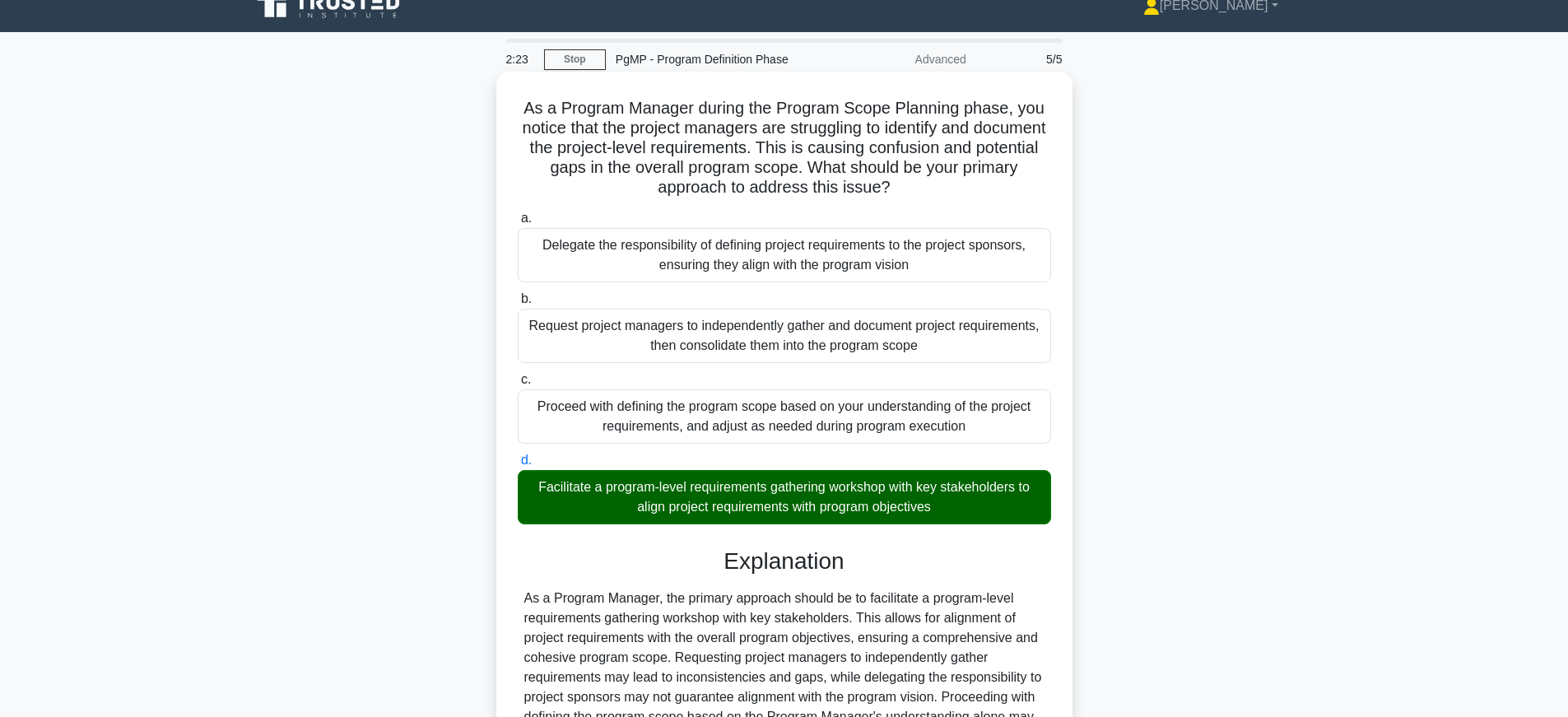
scroll to position [239, 0]
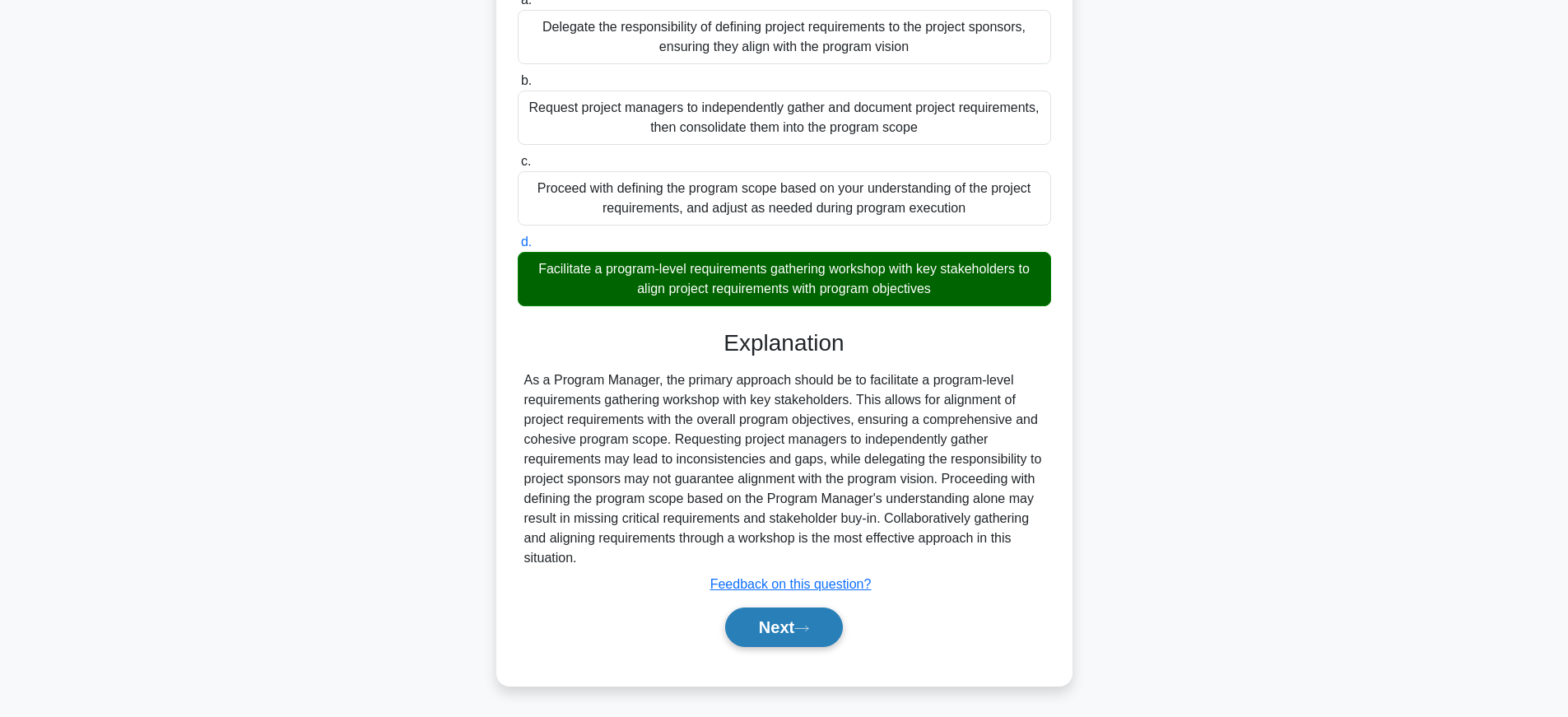
click at [826, 629] on button "Next" at bounding box center [783, 627] width 117 height 39
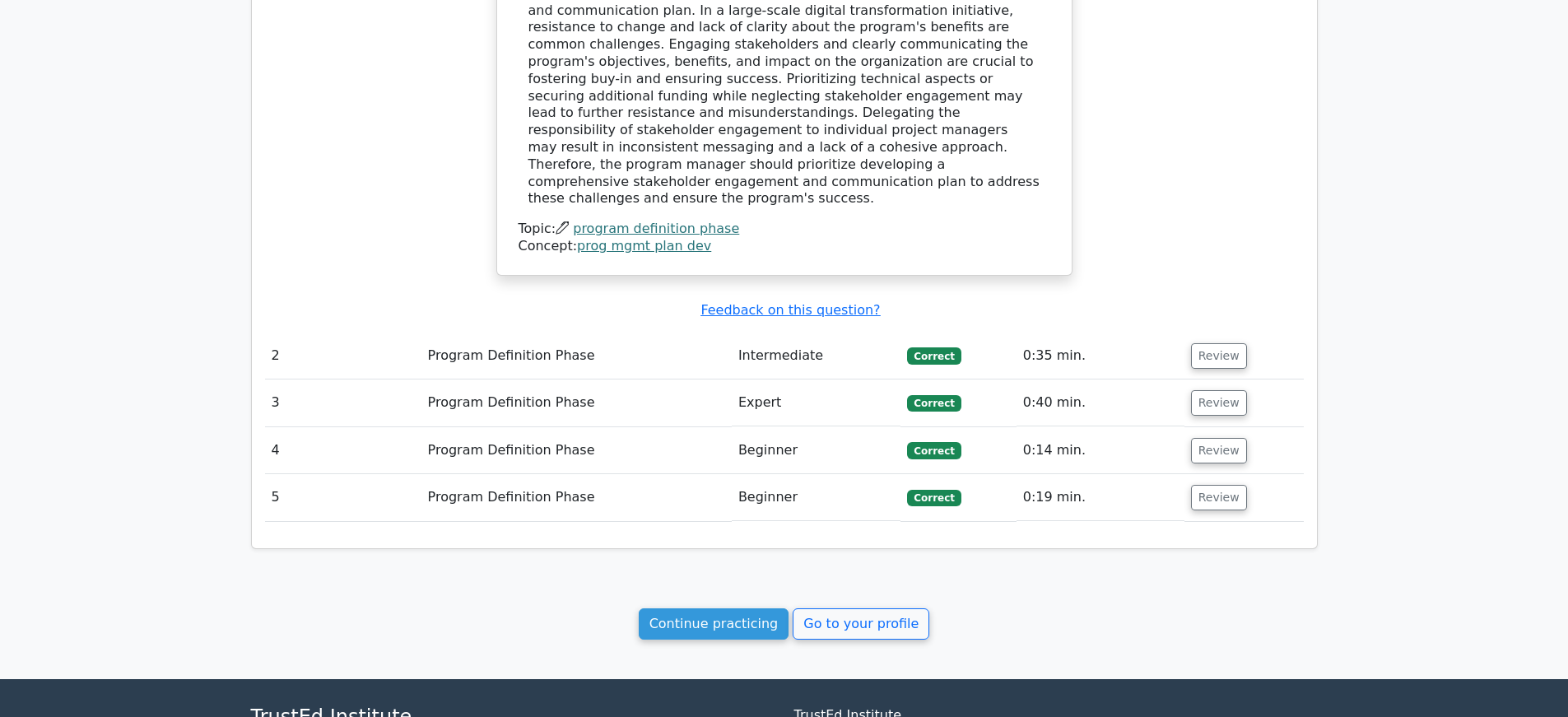
scroll to position [1575, 0]
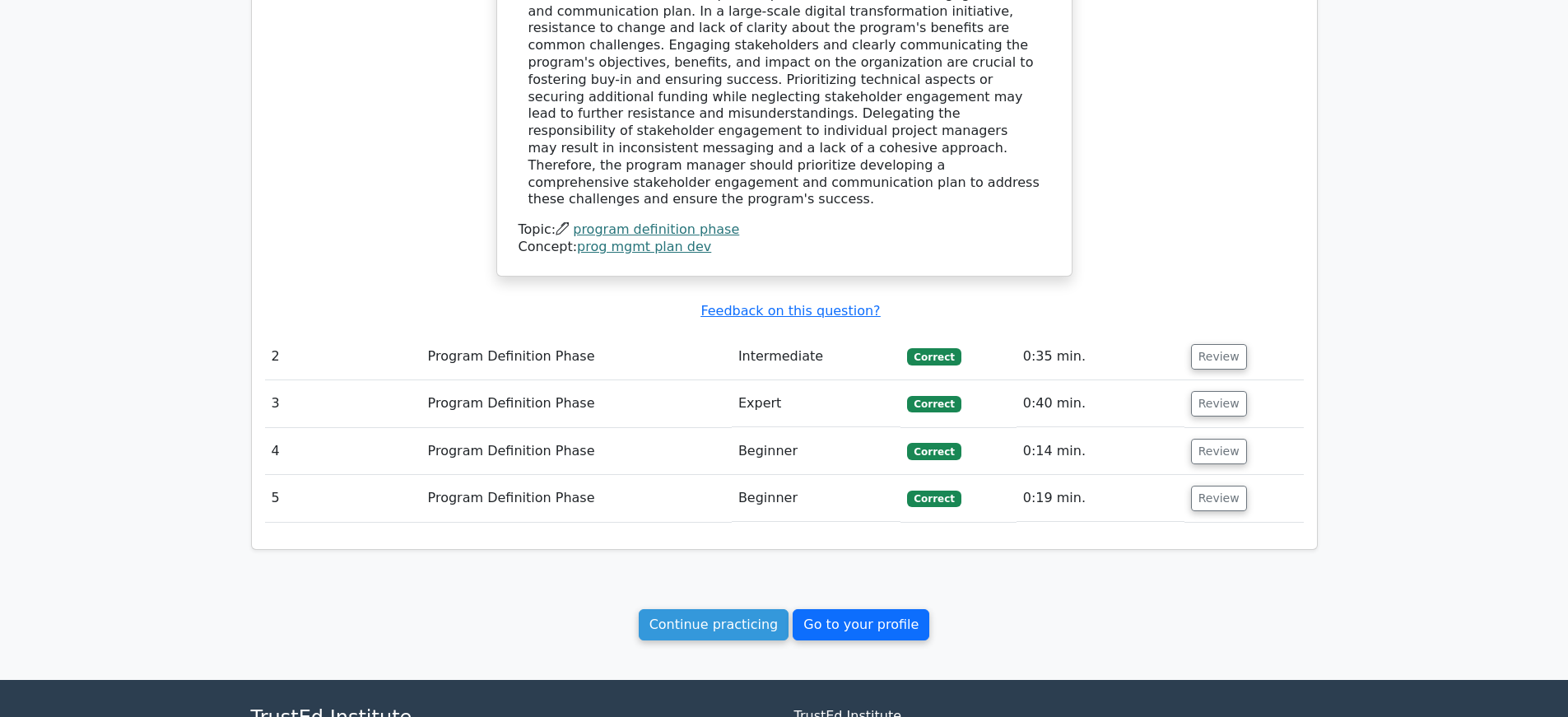
click at [871, 609] on link "Go to your profile" at bounding box center [861, 624] width 137 height 31
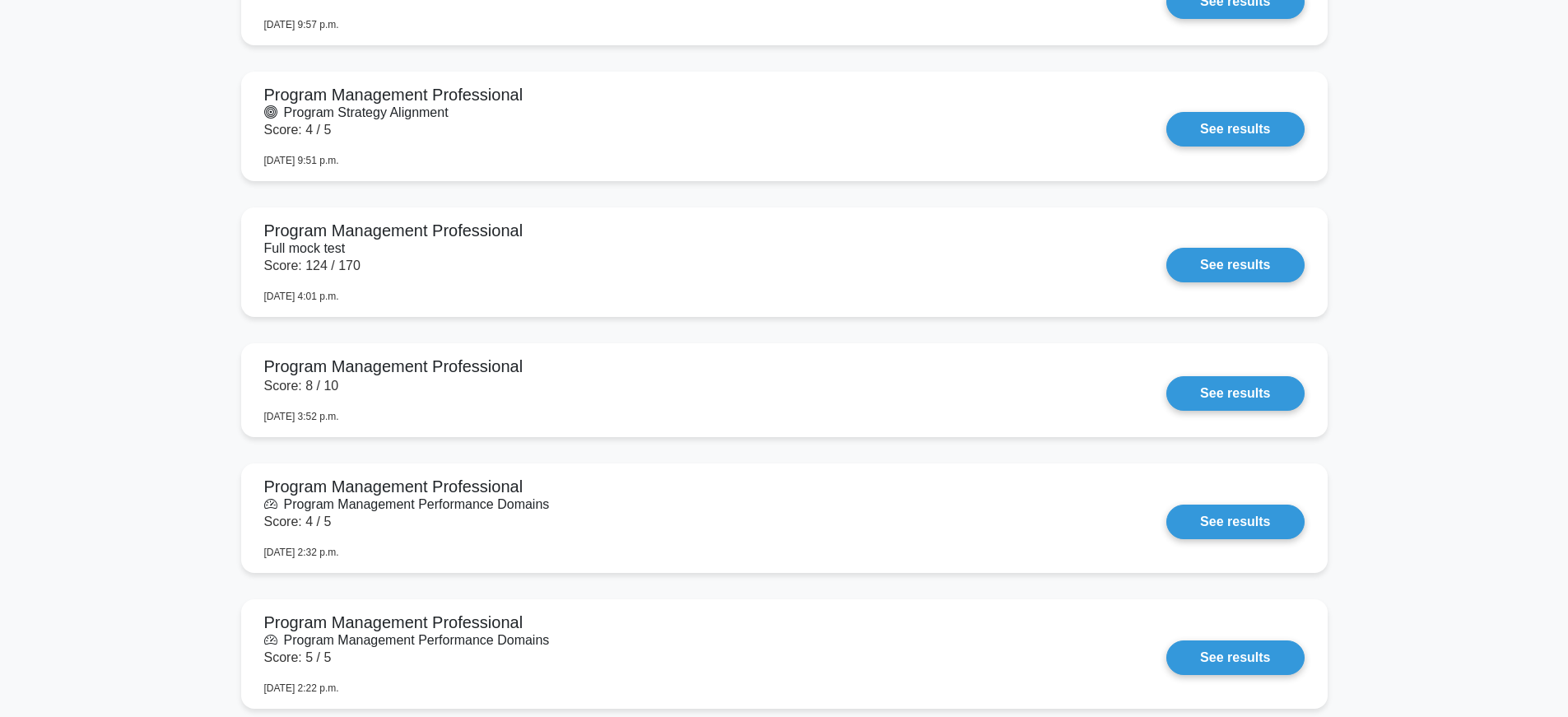
scroll to position [1479, 0]
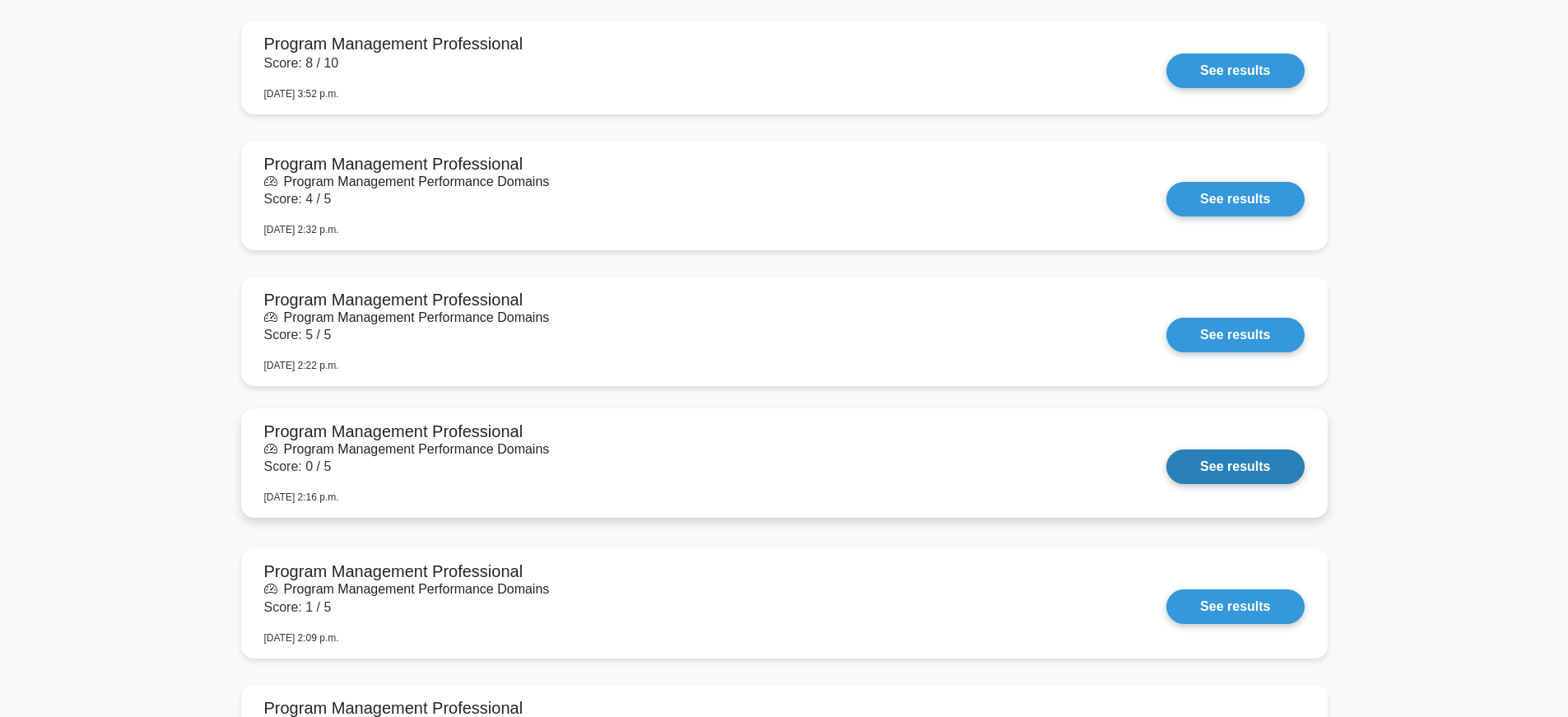
click at [1252, 468] on link "See results" at bounding box center [1235, 466] width 137 height 35
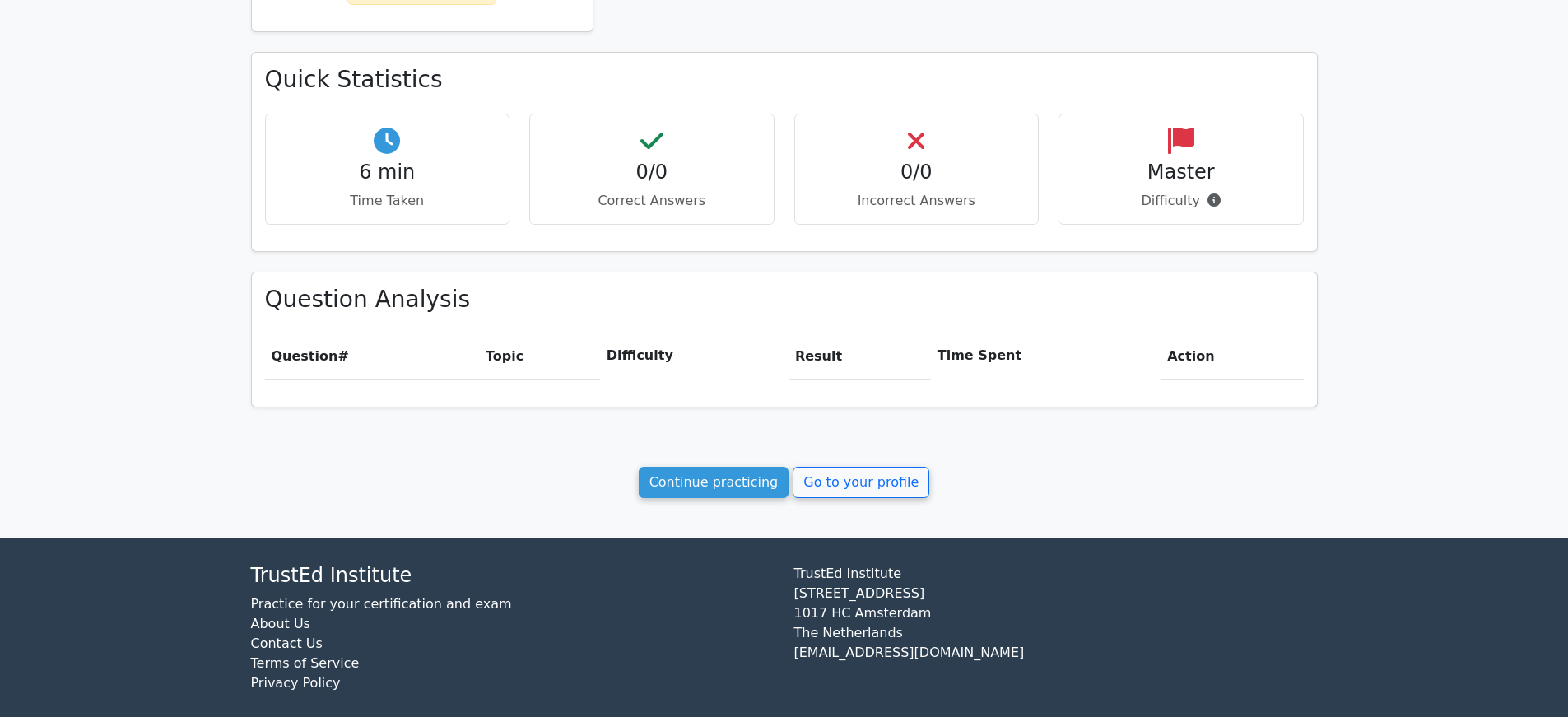
scroll to position [481, 0]
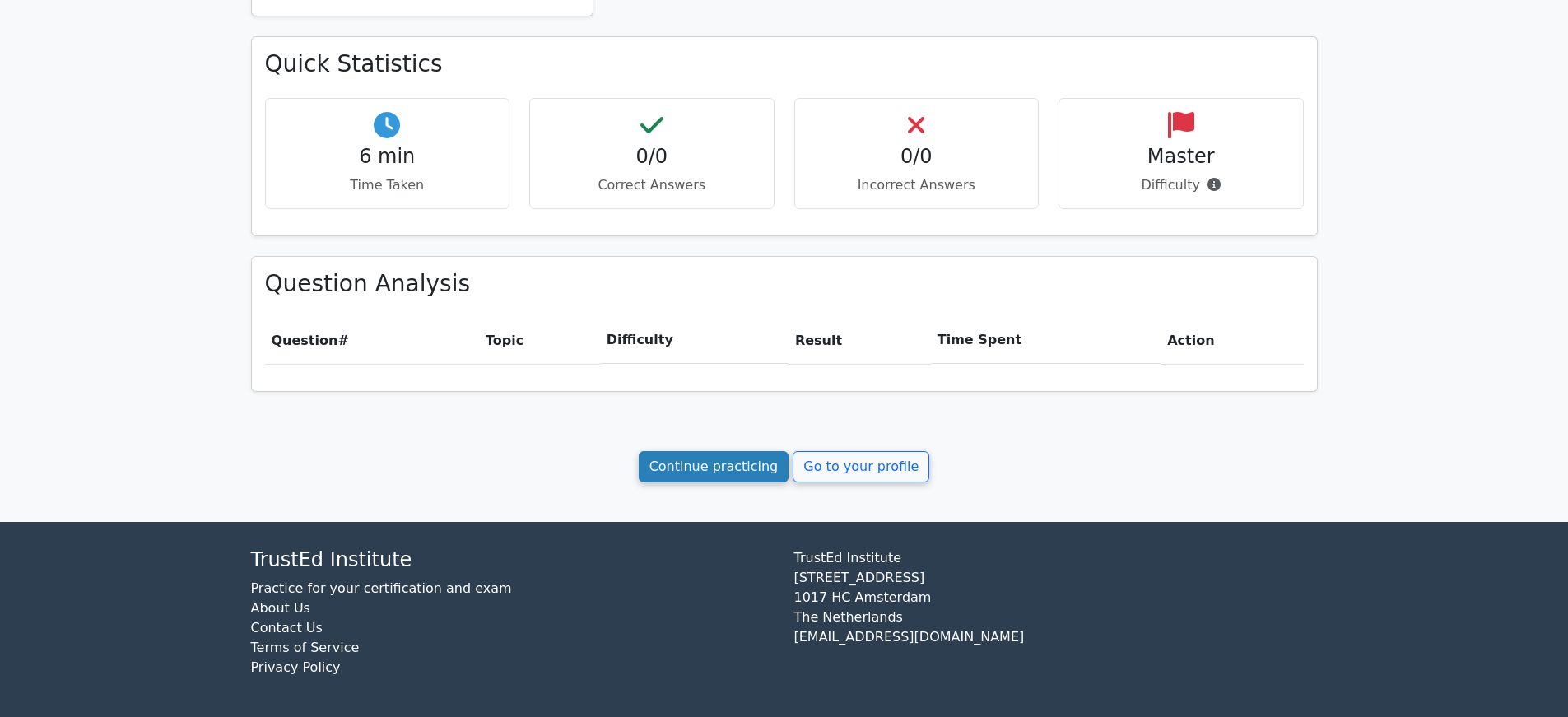
click at [731, 470] on link "Continue practicing" at bounding box center [714, 465] width 150 height 31
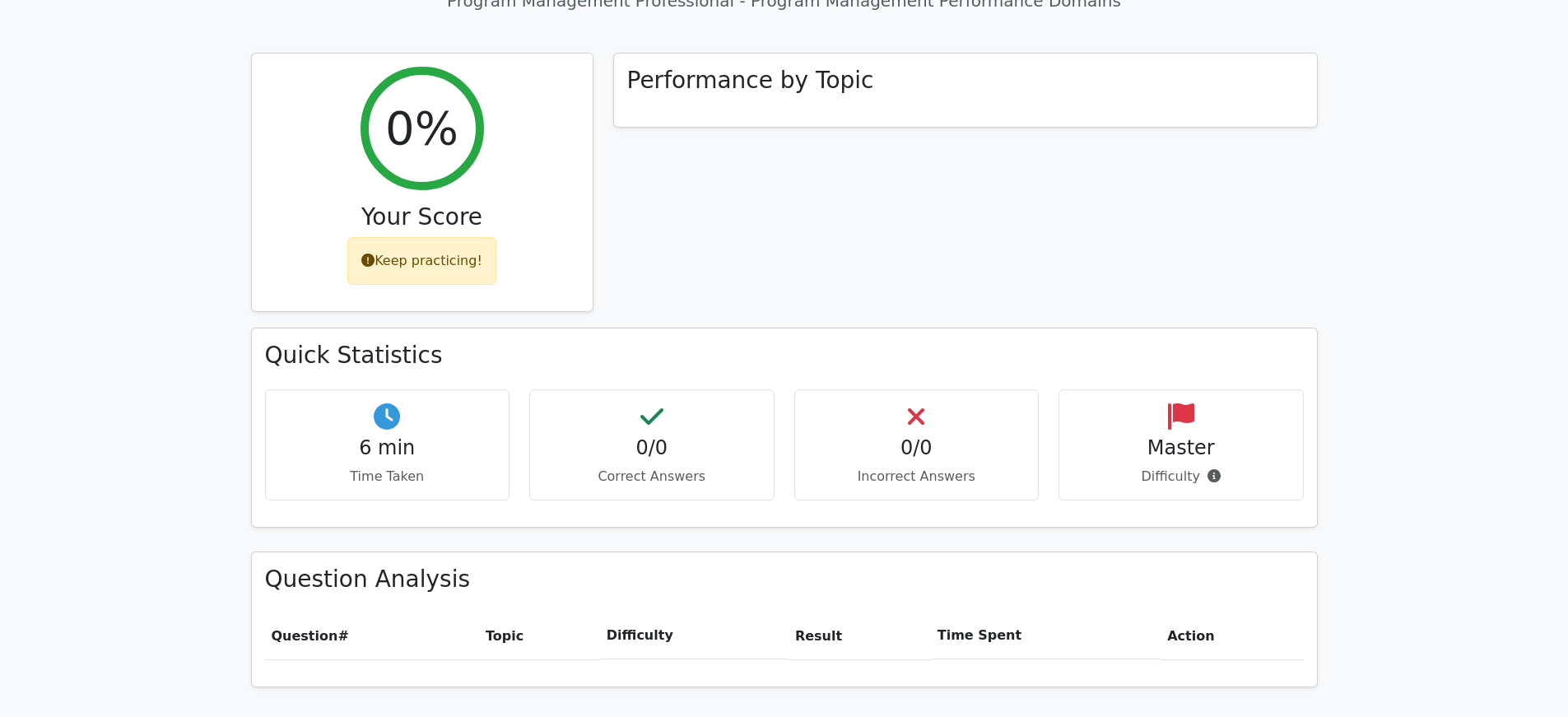
scroll to position [0, 0]
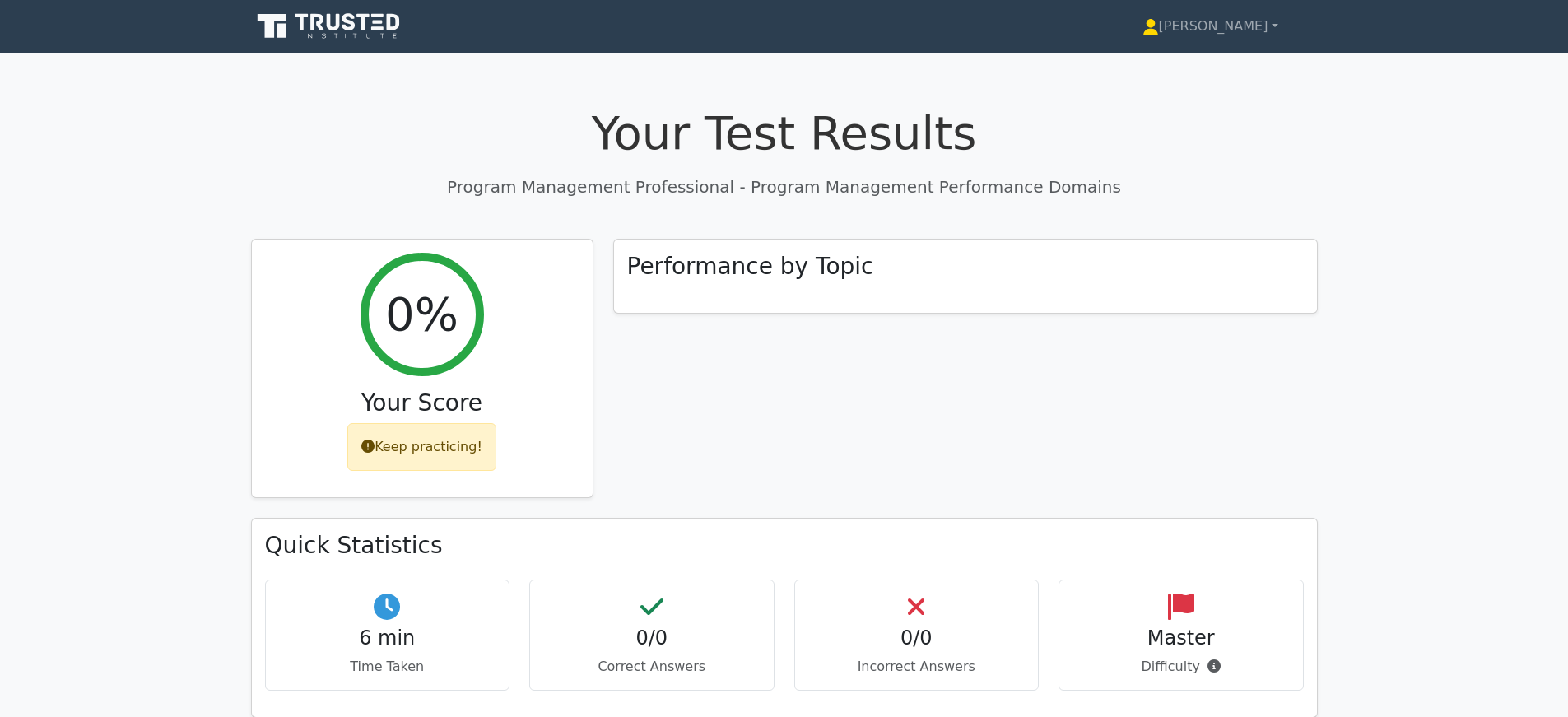
drag, startPoint x: 828, startPoint y: 189, endPoint x: 1053, endPoint y: 185, distance: 225.0
click at [1053, 185] on p "Program Management Professional - Program Management Performance Domains" at bounding box center [784, 187] width 1067 height 24
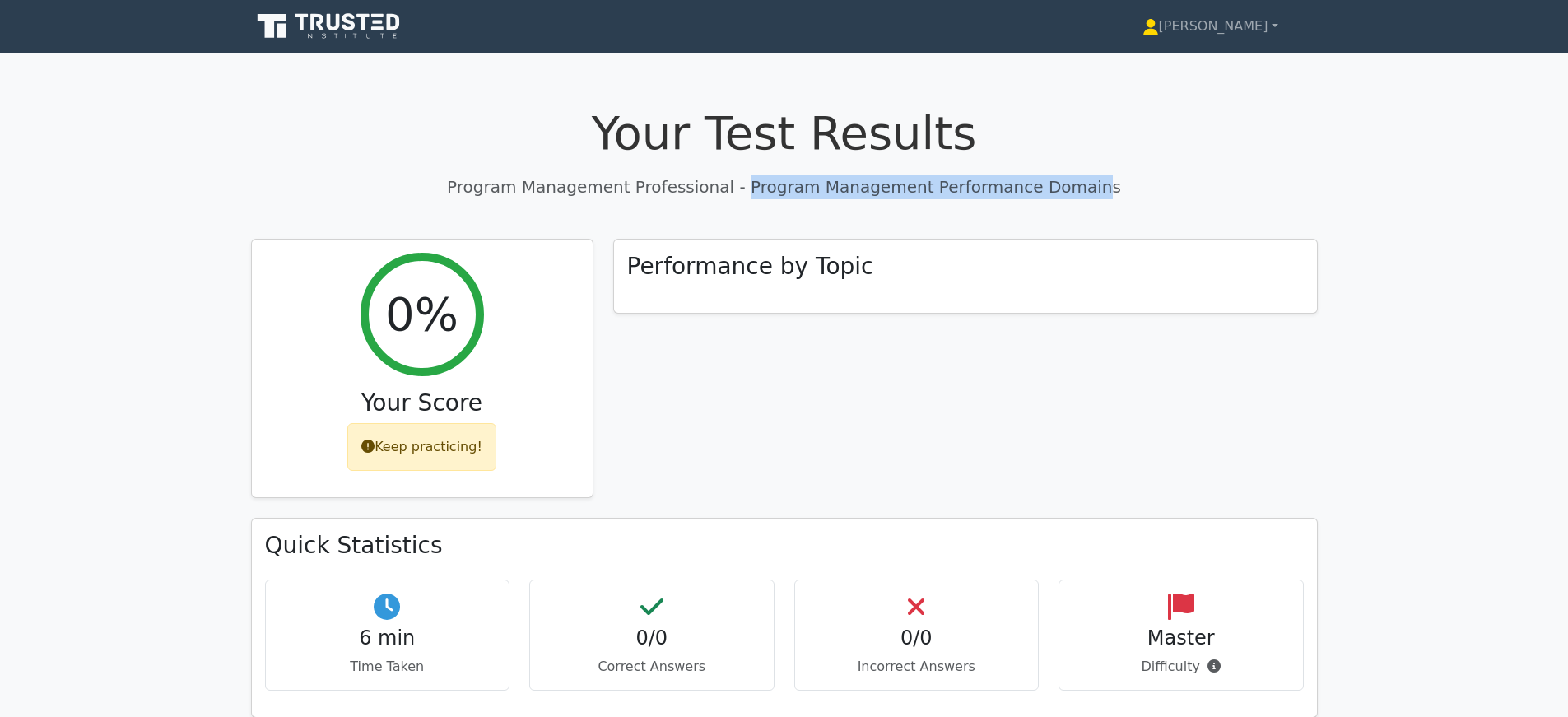
drag, startPoint x: 1068, startPoint y: 186, endPoint x: 759, endPoint y: 191, distance: 309.0
click at [759, 191] on p "Program Management Professional - Program Management Performance Domains" at bounding box center [784, 187] width 1067 height 24
click at [768, 186] on p "Program Management Professional - Program Management Performance Domains" at bounding box center [784, 187] width 1067 height 24
drag, startPoint x: 758, startPoint y: 186, endPoint x: 1112, endPoint y: 191, distance: 354.0
click at [1112, 191] on p "Program Management Professional - Program Management Performance Domains" at bounding box center [784, 187] width 1067 height 24
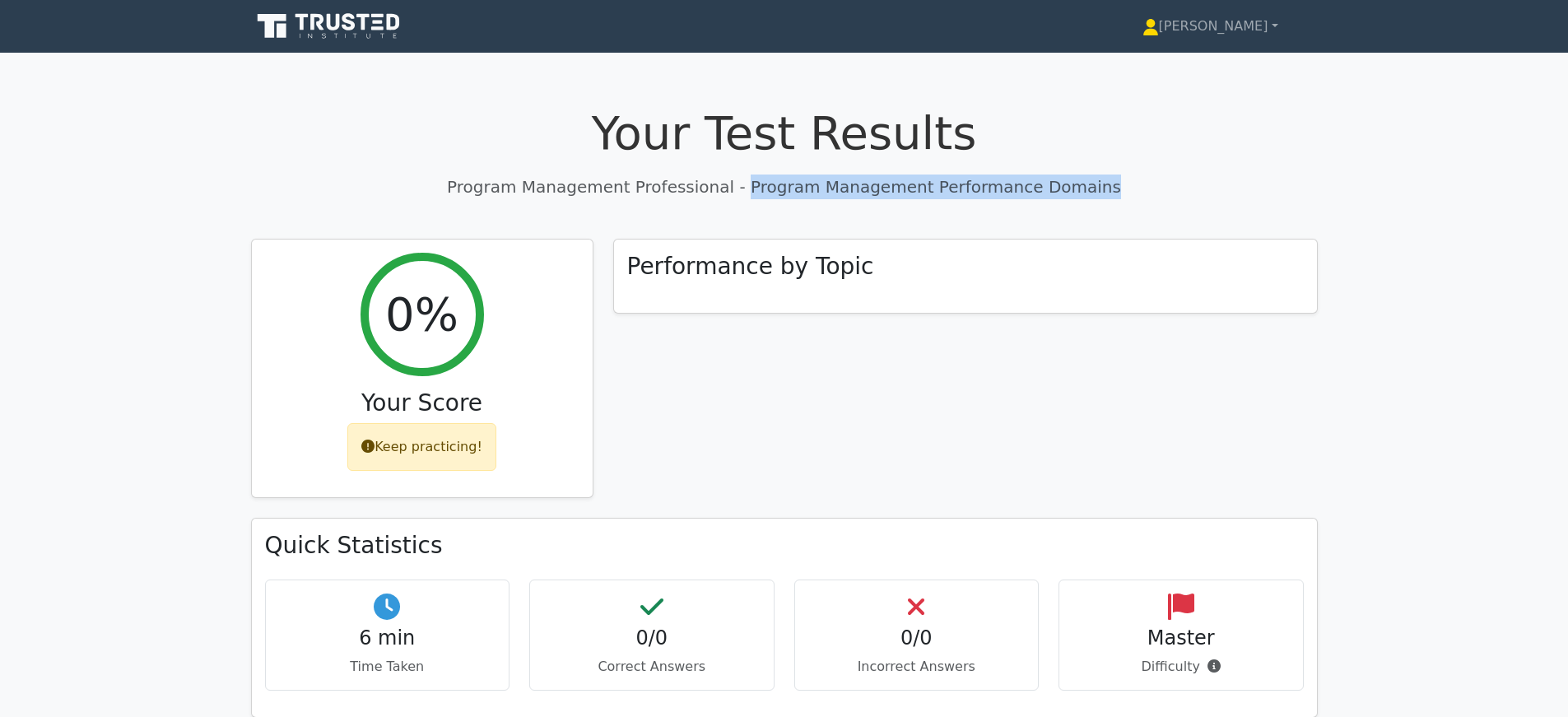
copy p "Program Management Performance Domains"
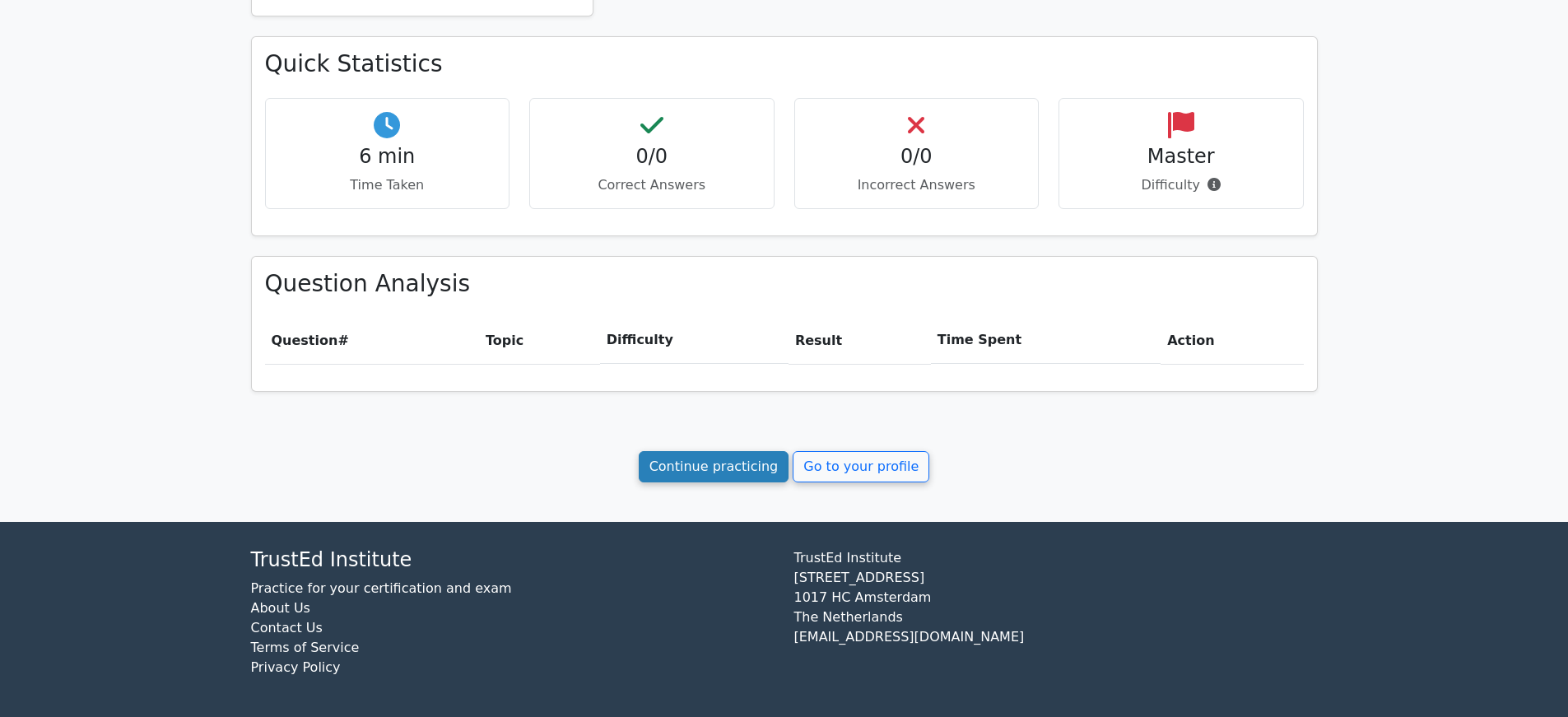
click at [721, 472] on link "Continue practicing" at bounding box center [714, 465] width 150 height 31
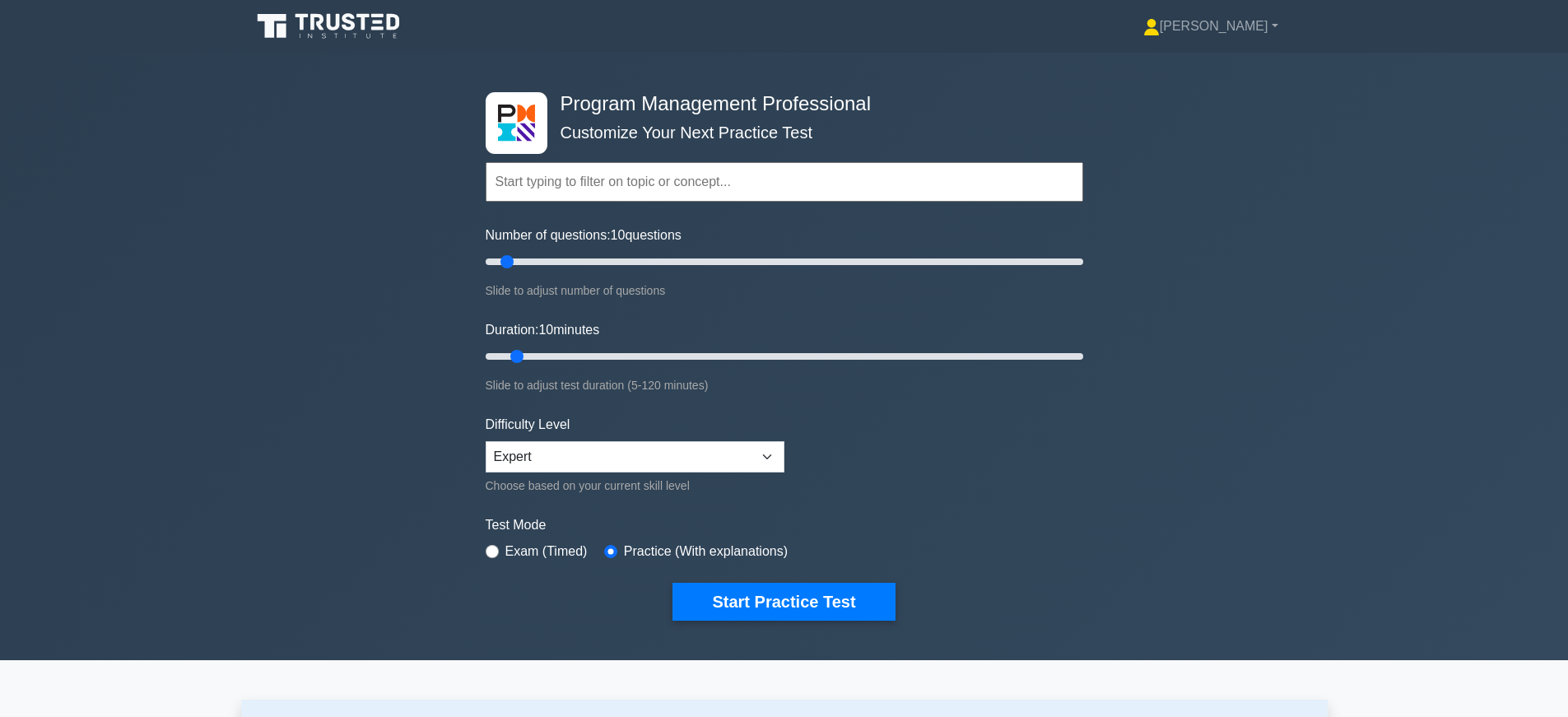
click at [678, 175] on input "text" at bounding box center [784, 182] width 597 height 39
paste input "Program Management Performance Domains"
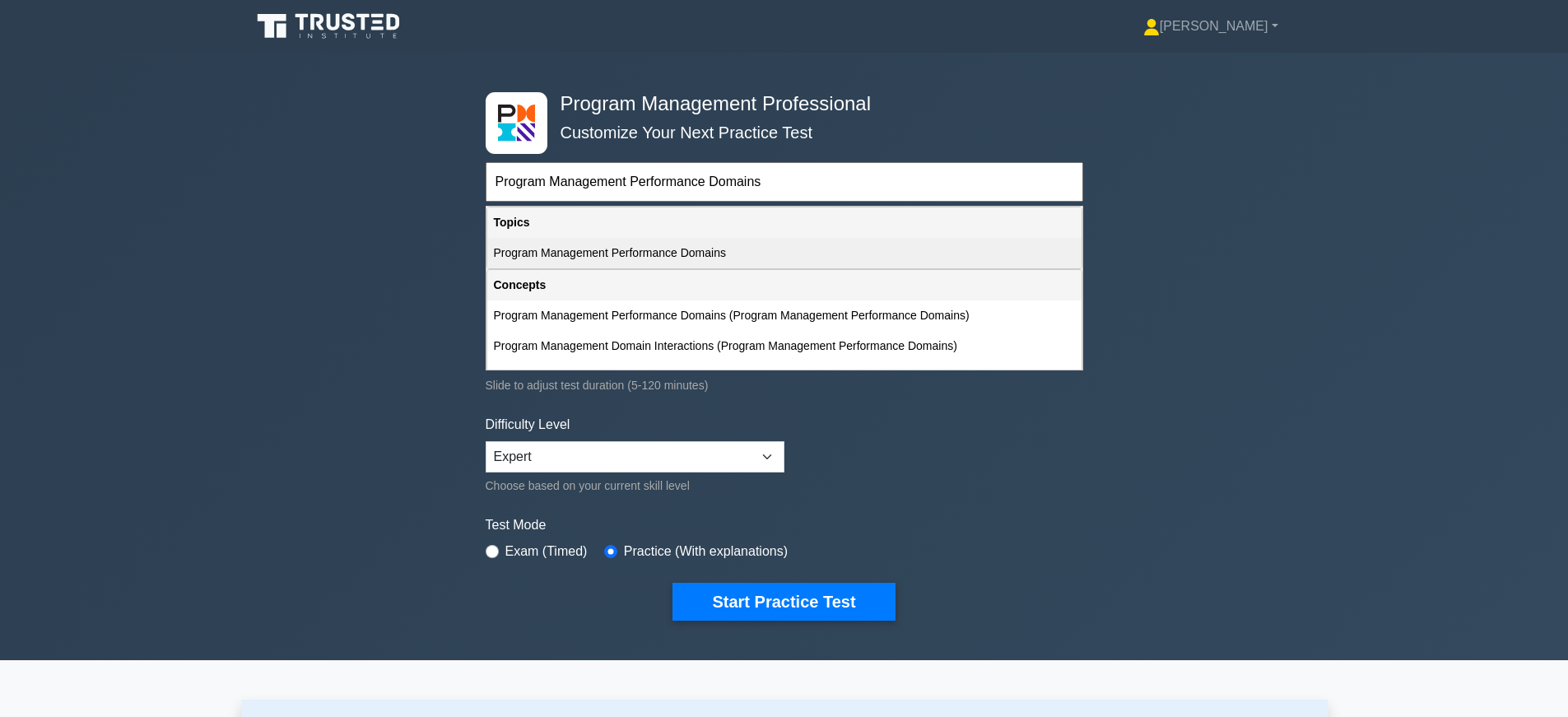
type input "Program Management Performance Domains"
click at [702, 247] on div "Program Management Performance Domains" at bounding box center [784, 252] width 594 height 30
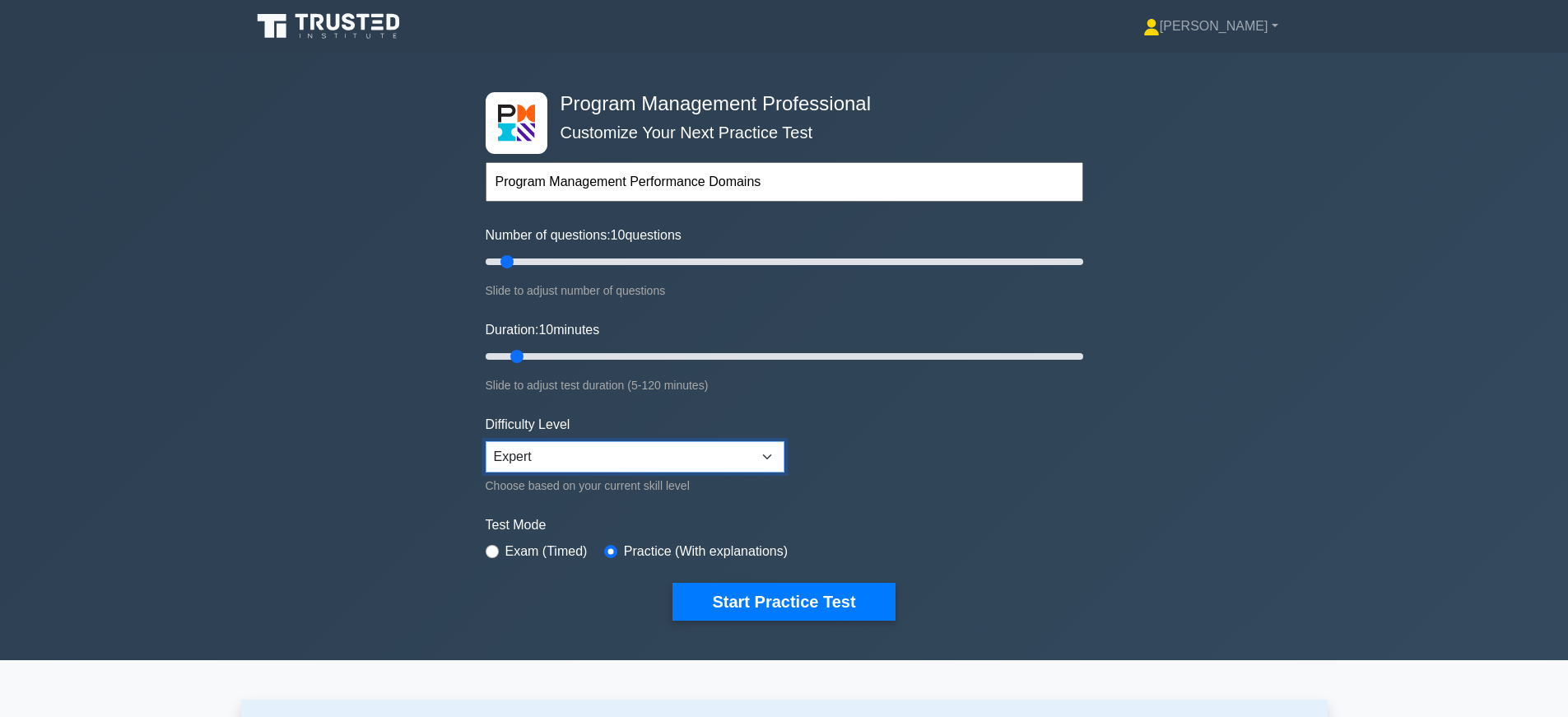
click at [765, 466] on select "Beginner Intermediate Expert" at bounding box center [635, 456] width 299 height 31
click at [485, 441] on select "Beginner Intermediate Expert" at bounding box center [635, 456] width 299 height 31
click at [918, 476] on form "Topics Introduction to Program Management Program Management Performance Domain…" at bounding box center [784, 366] width 597 height 509
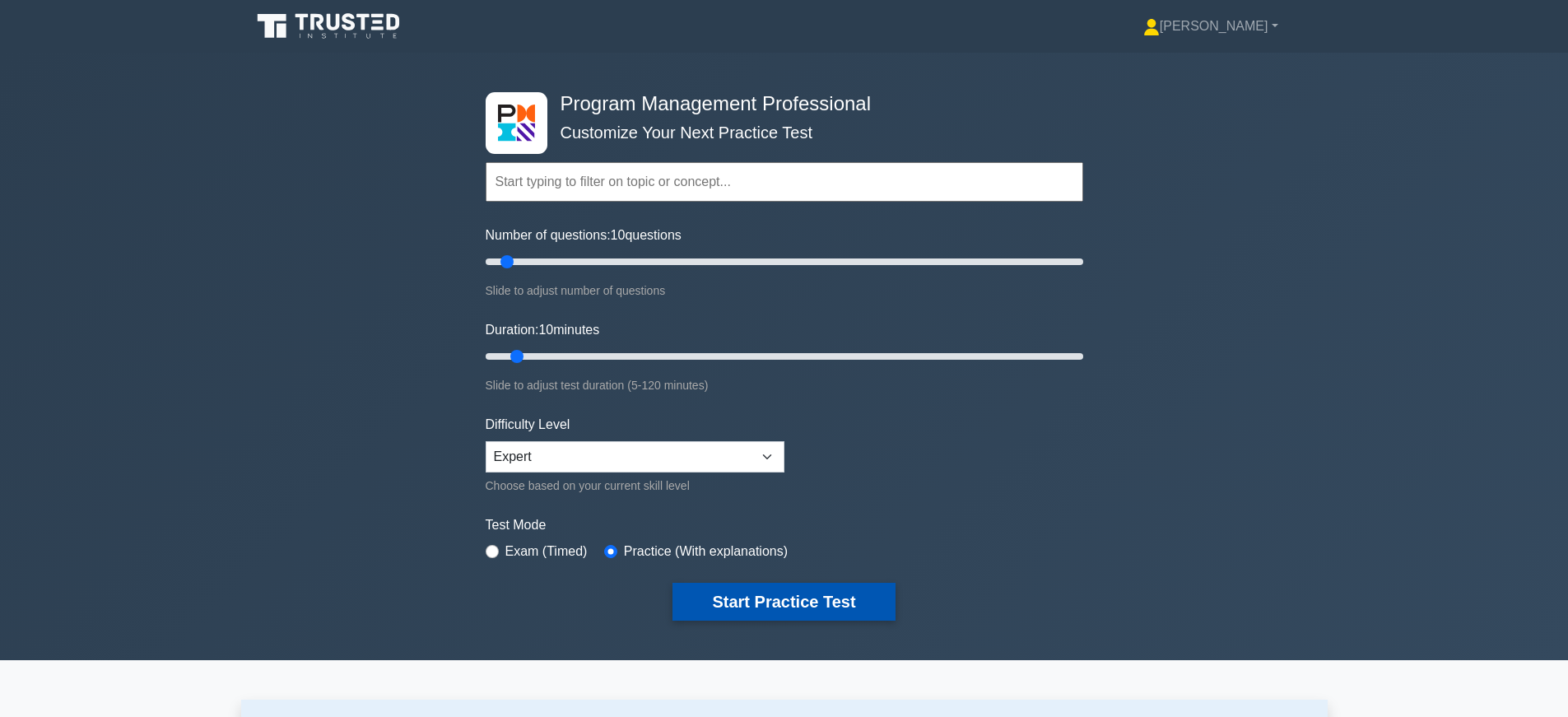
click at [810, 608] on button "Start Practice Test" at bounding box center [783, 602] width 223 height 38
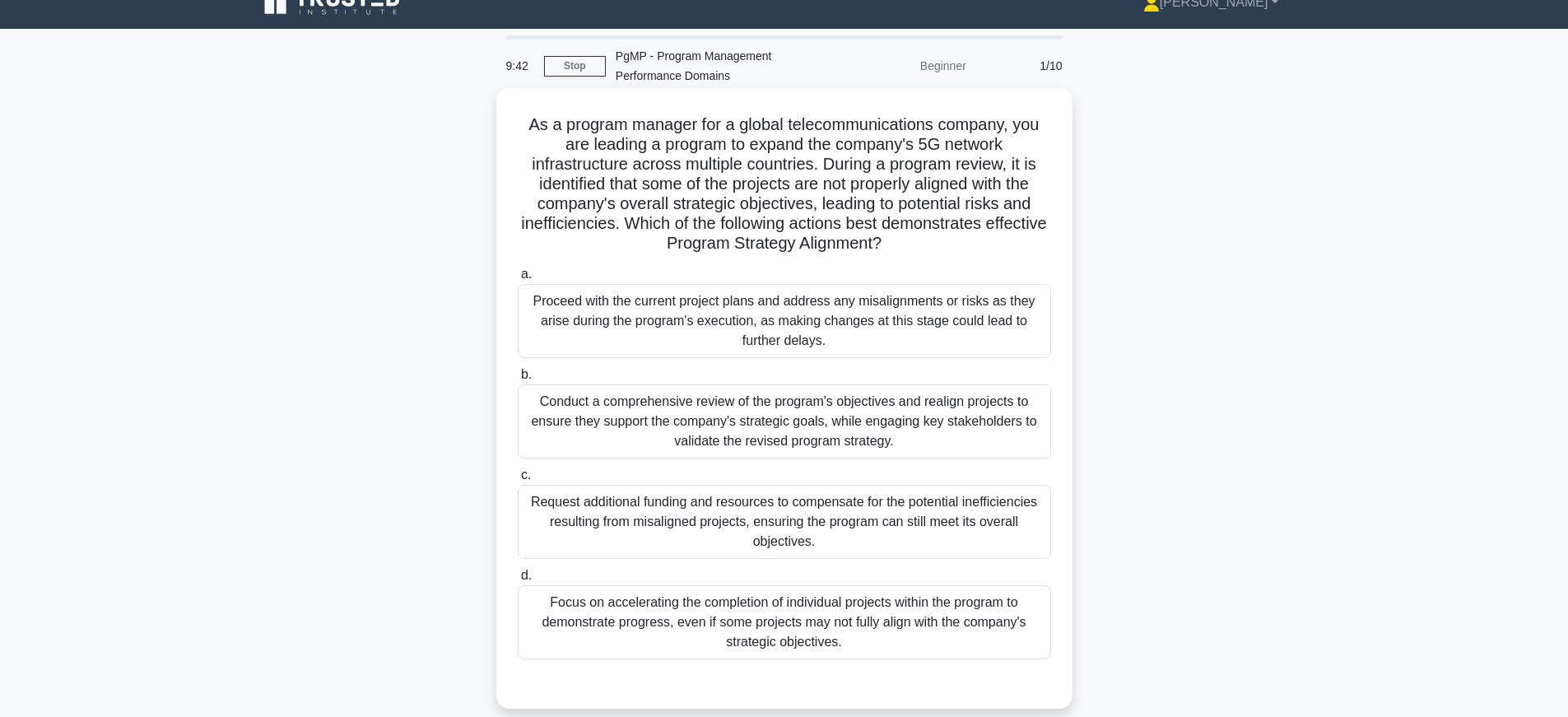
scroll to position [121, 0]
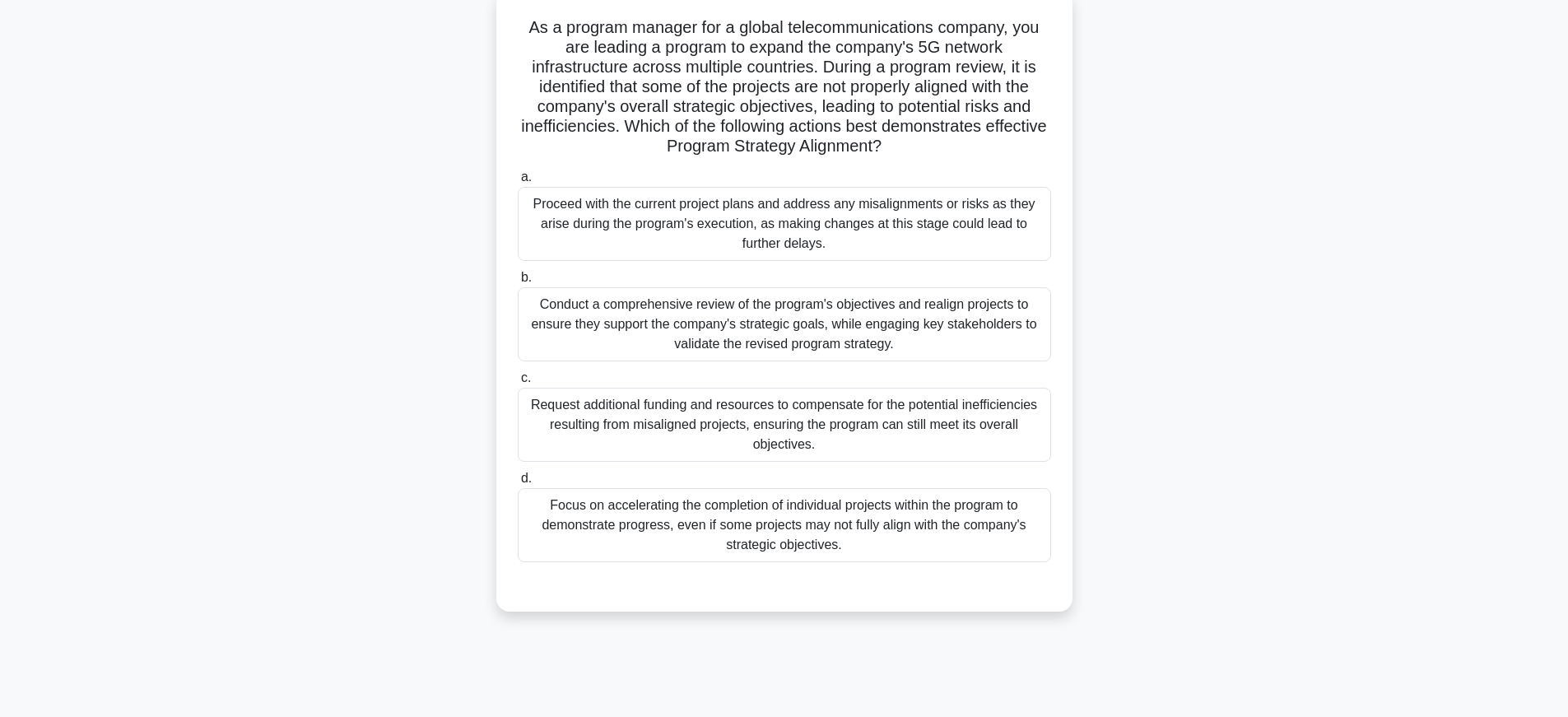
click at [964, 317] on div "Conduct a comprehensive review of the program's objectives and realign projects…" at bounding box center [784, 324] width 533 height 74
click at [517, 283] on input "b. Conduct a comprehensive review of the program's objectives and realign proje…" at bounding box center [517, 277] width 0 height 10
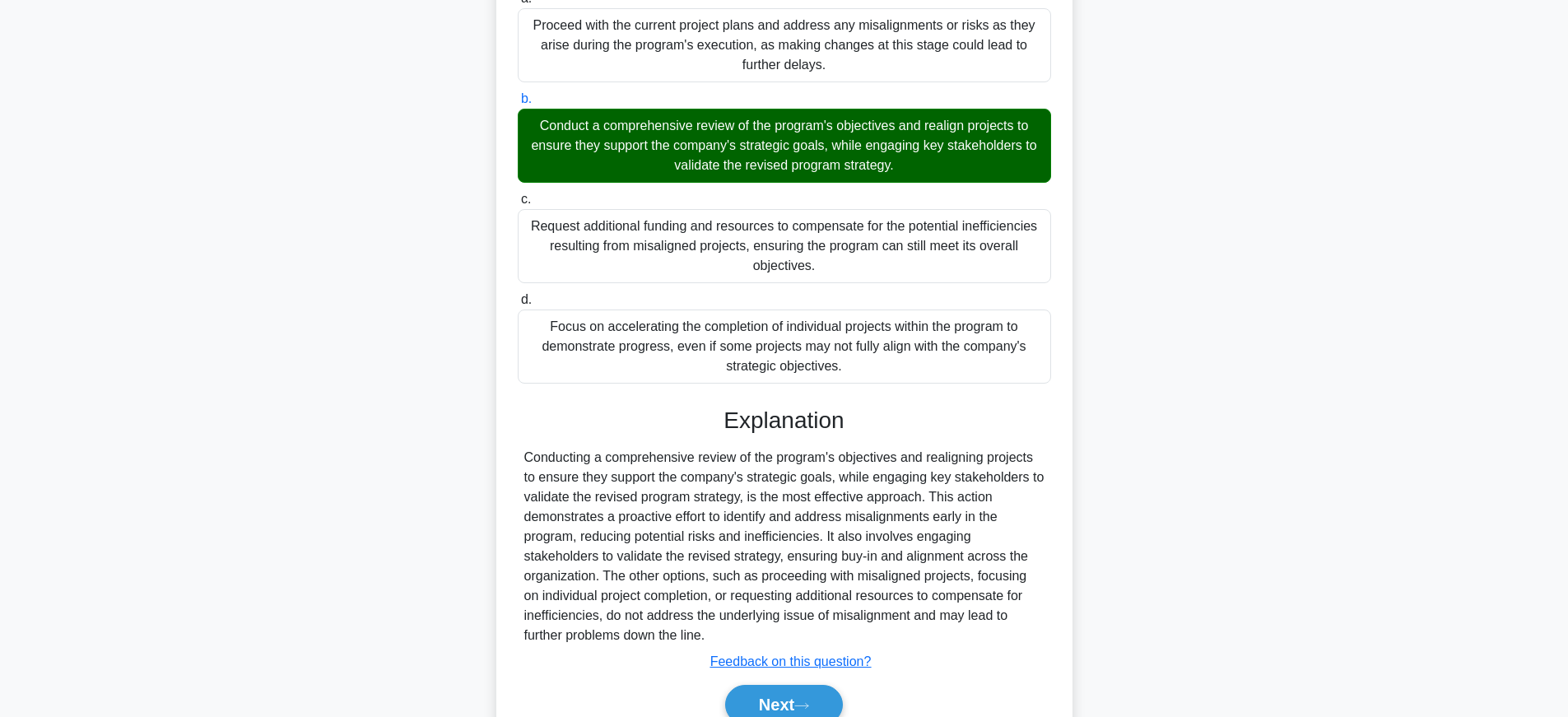
scroll to position [377, 0]
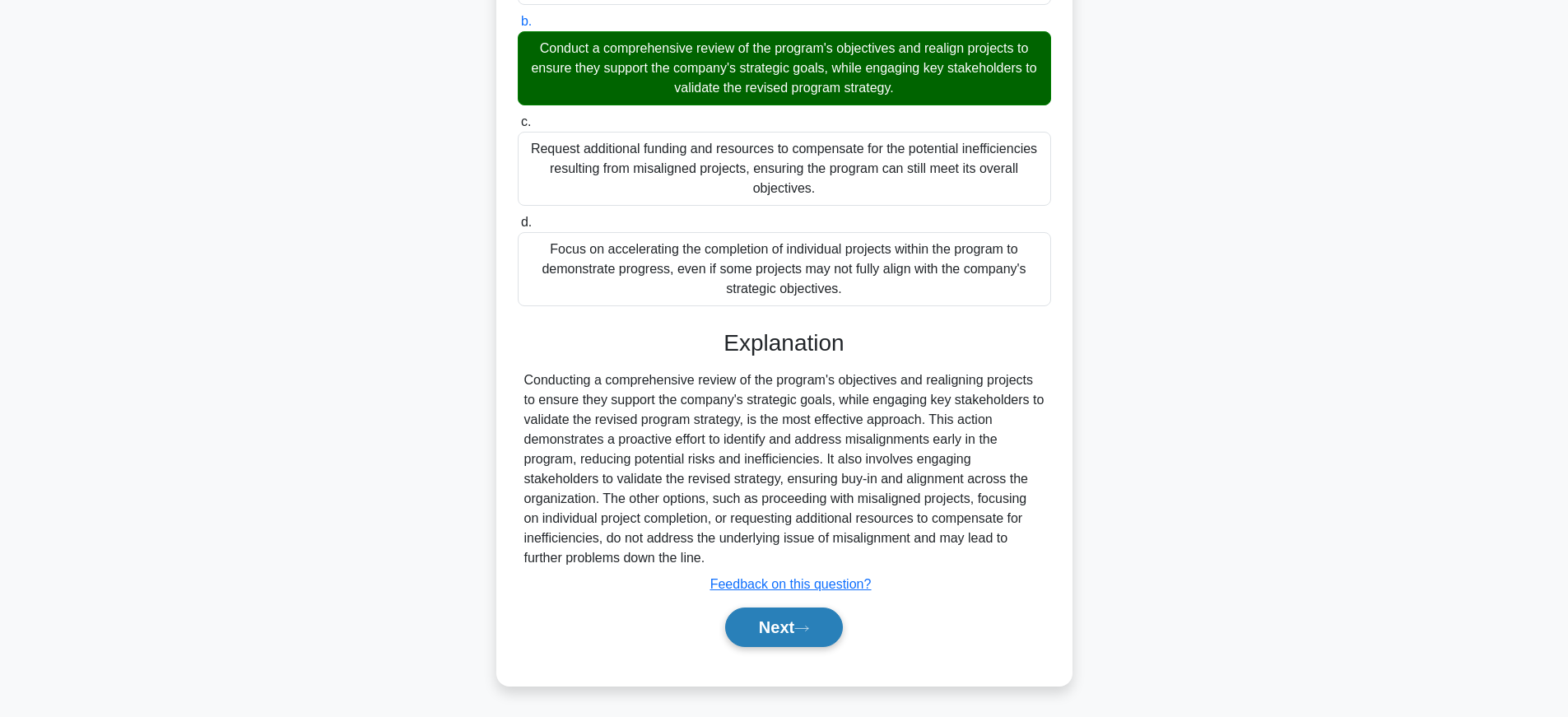
click at [807, 619] on button "Next" at bounding box center [783, 627] width 117 height 39
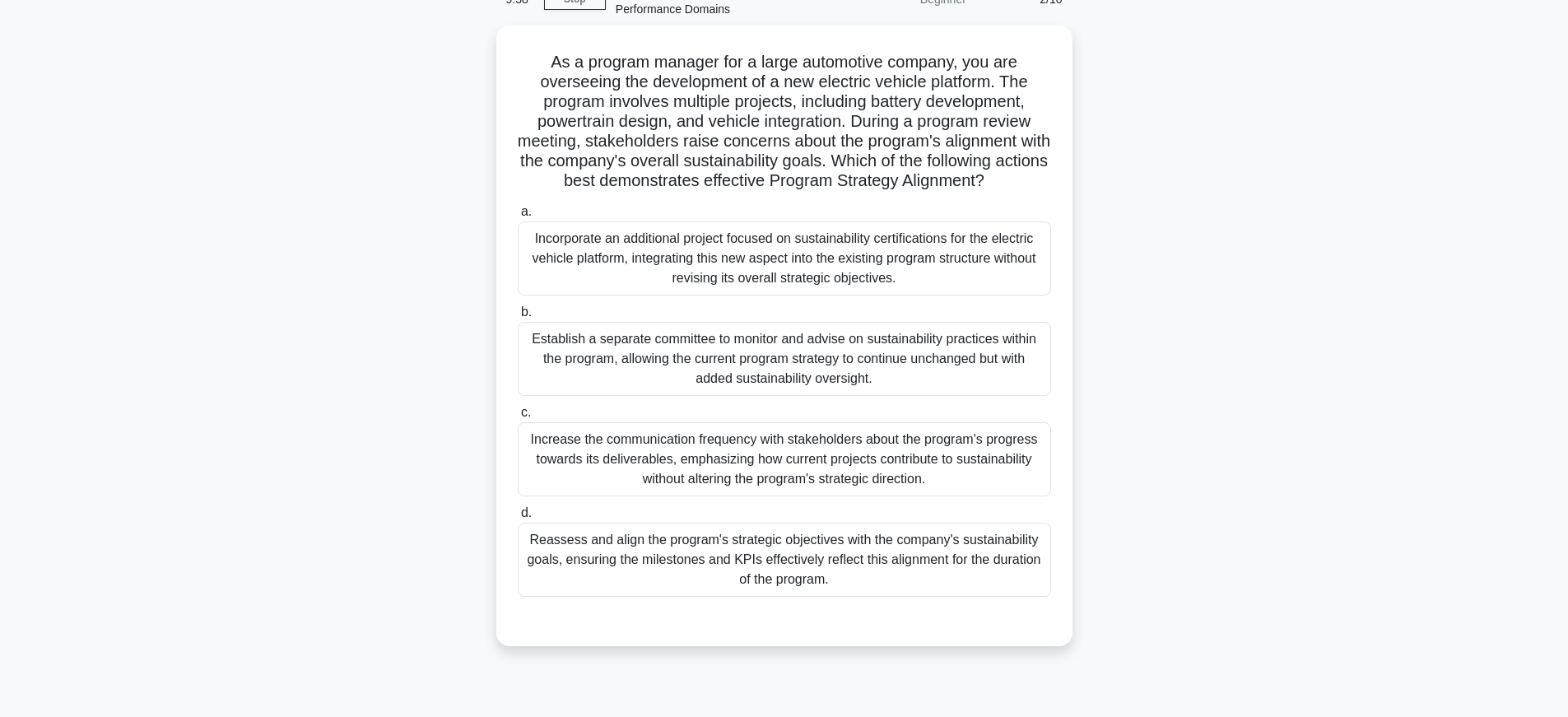
scroll to position [0, 0]
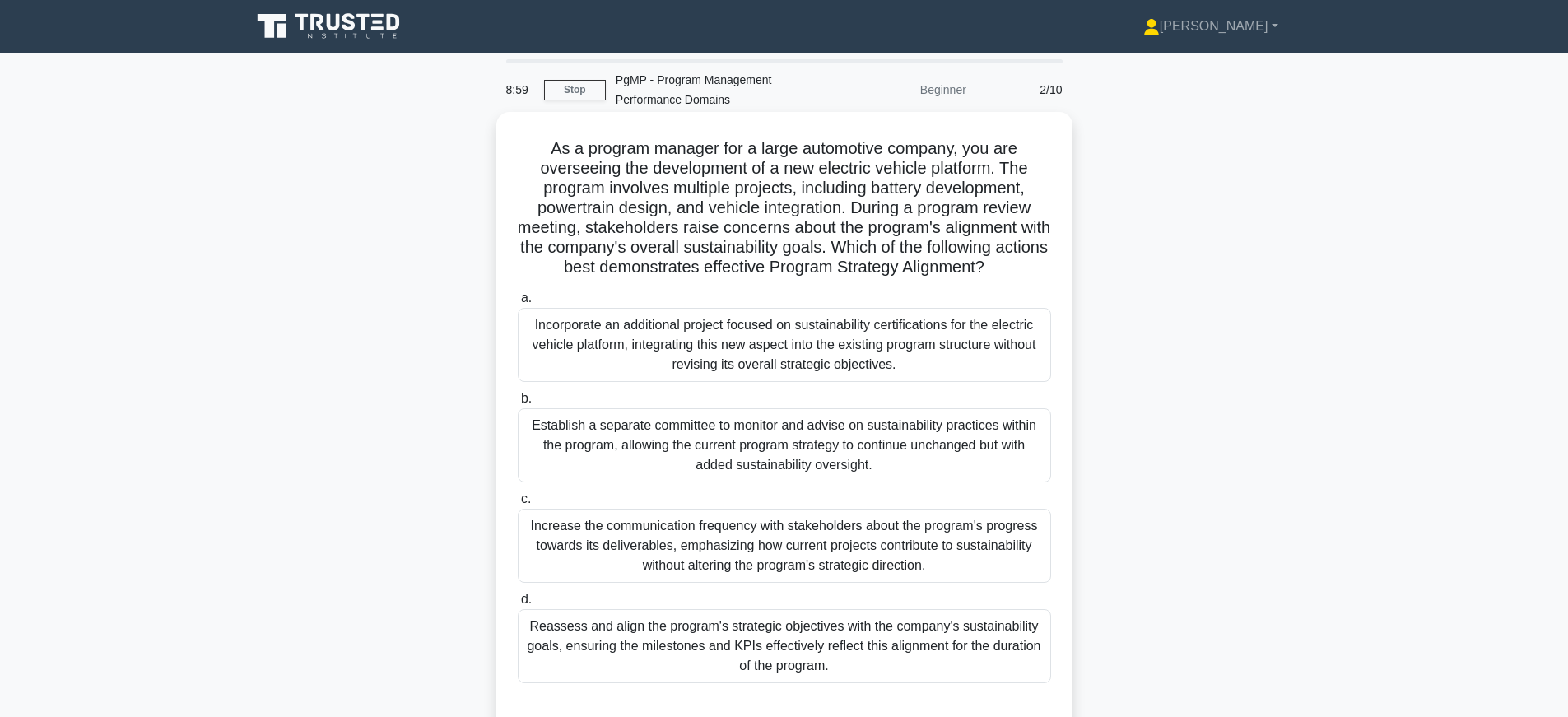
click at [984, 650] on div "Reassess and align the program's strategic objectives with the company's sustai…" at bounding box center [784, 646] width 533 height 74
click at [517, 604] on input "d. Reassess and align the program's strategic objectives with the company's sus…" at bounding box center [517, 599] width 0 height 10
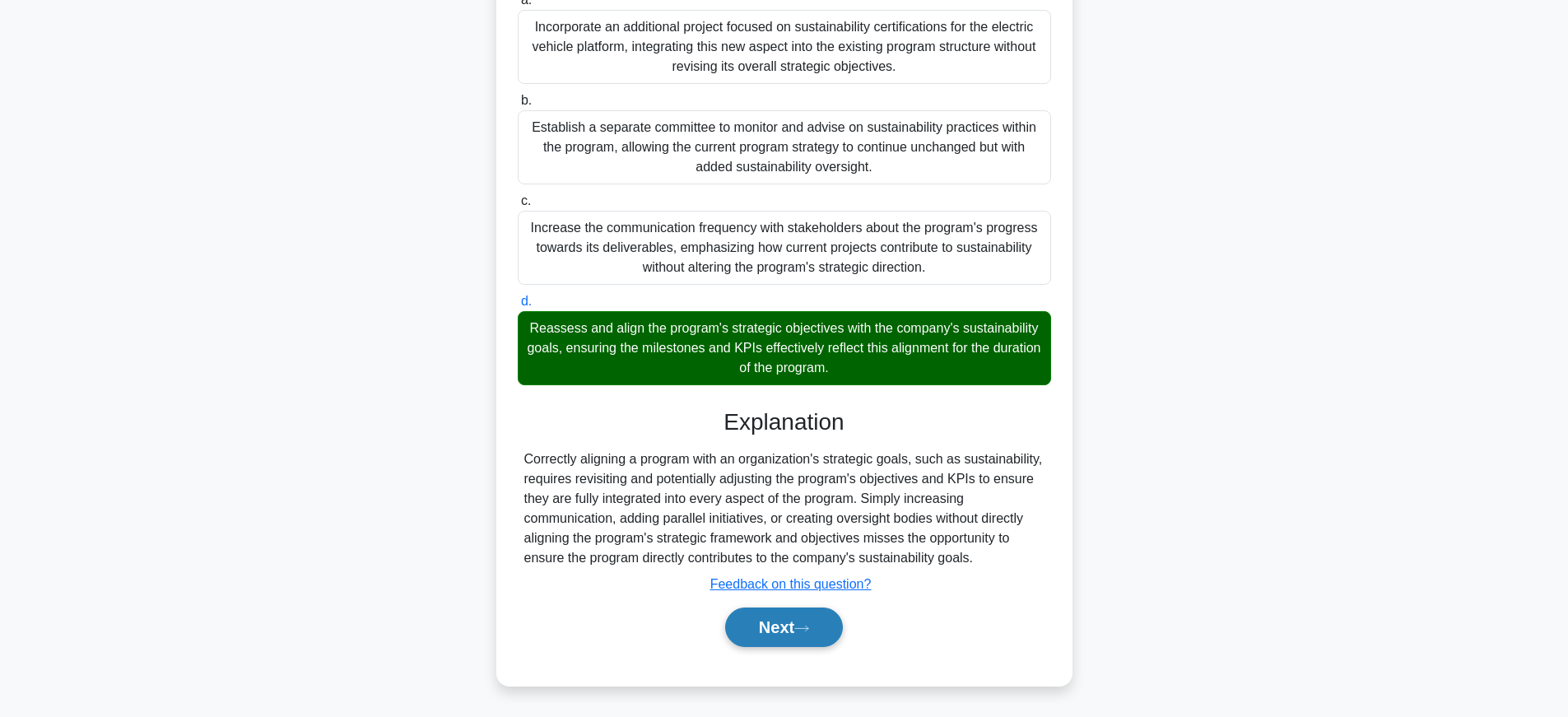
click at [808, 631] on icon at bounding box center [802, 629] width 15 height 9
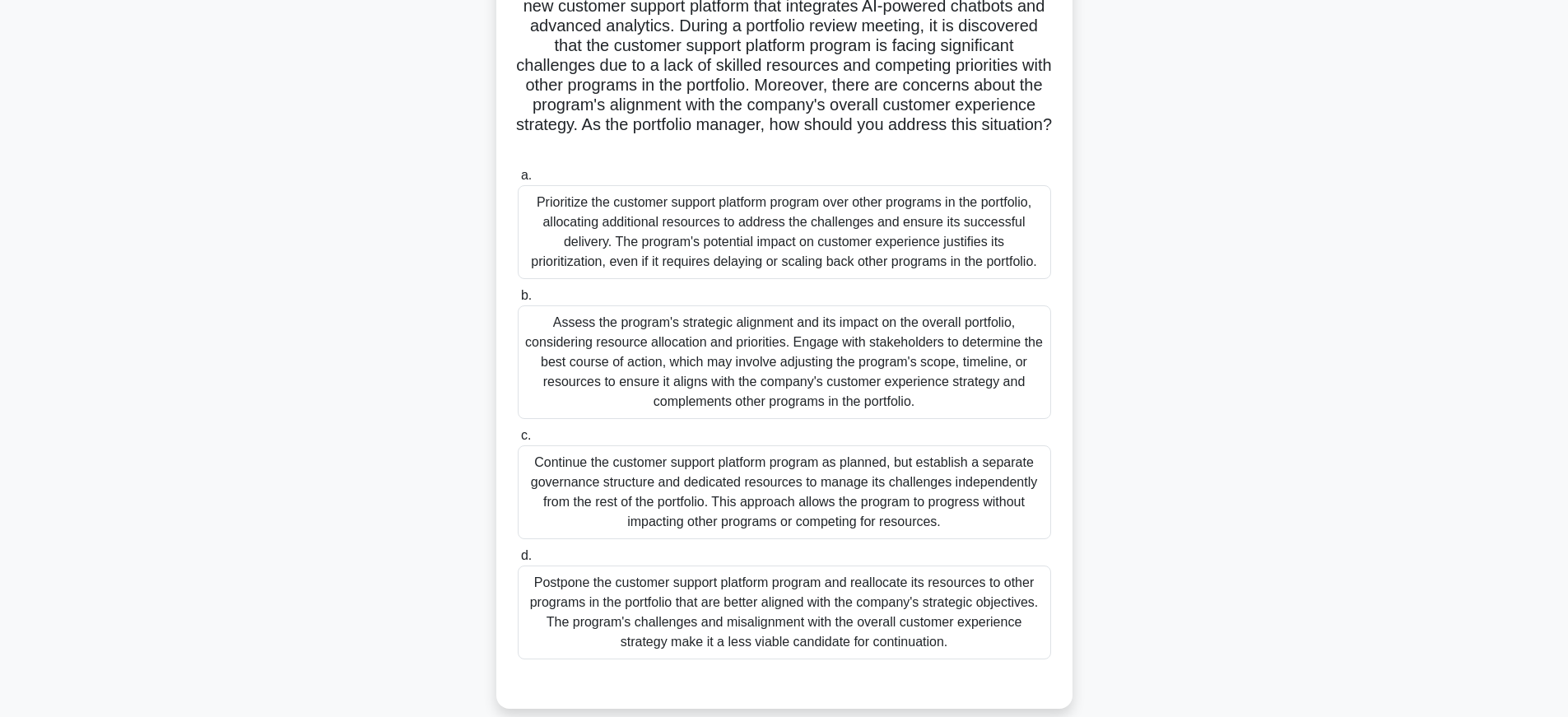
scroll to position [221, 0]
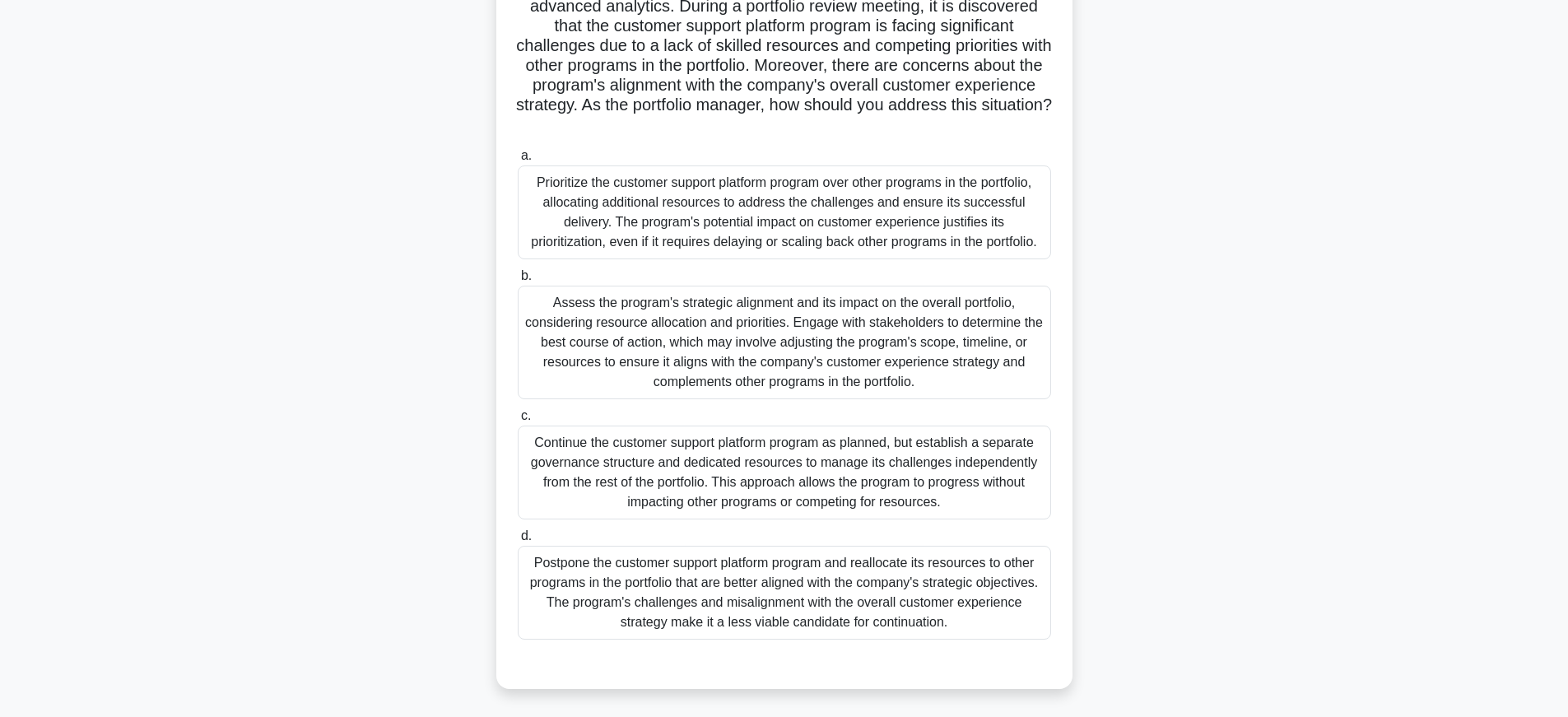
click at [996, 376] on div "Assess the program's strategic alignment and its impact on the overall portfoli…" at bounding box center [784, 342] width 533 height 114
click at [517, 282] on input "b. Assess the program's strategic alignment and its impact on the overall portf…" at bounding box center [517, 275] width 0 height 10
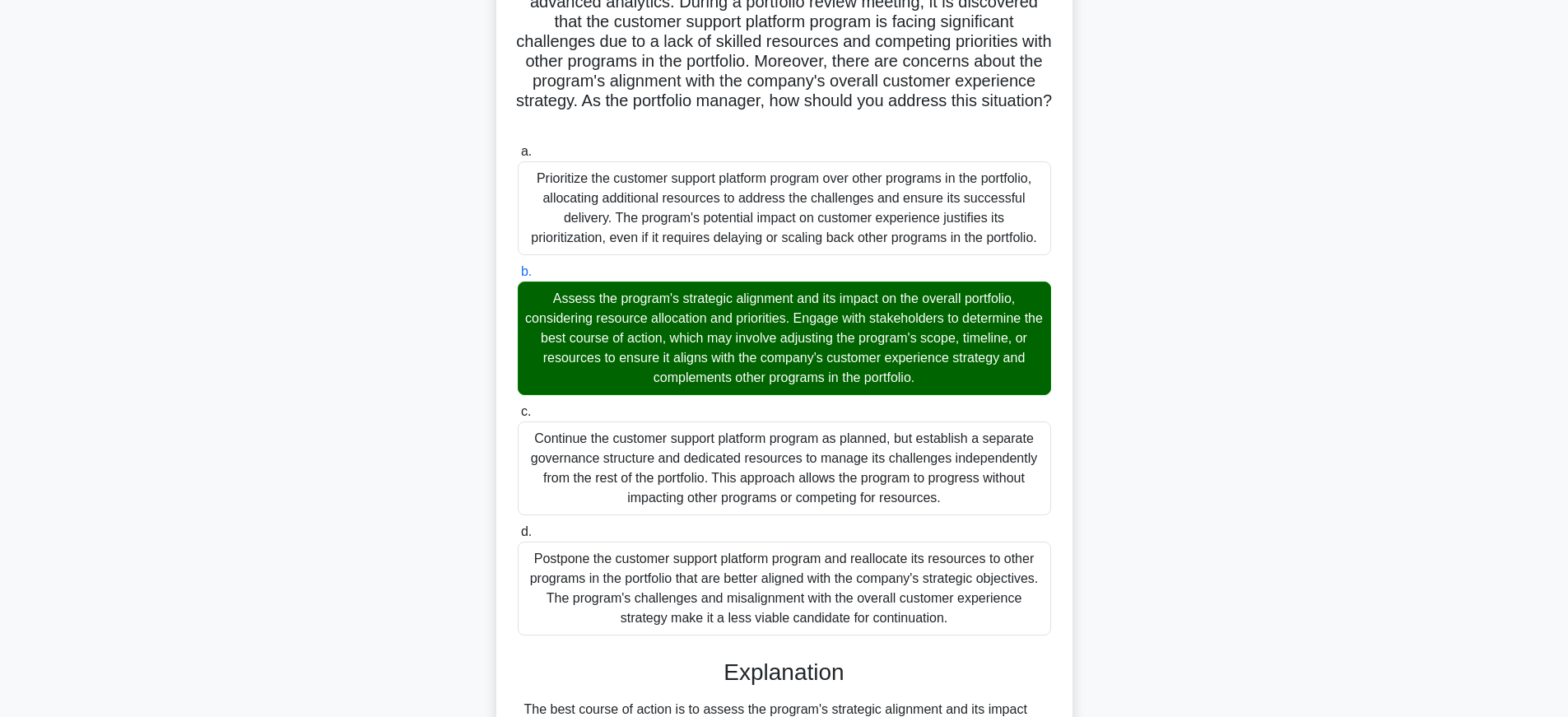
scroll to position [654, 0]
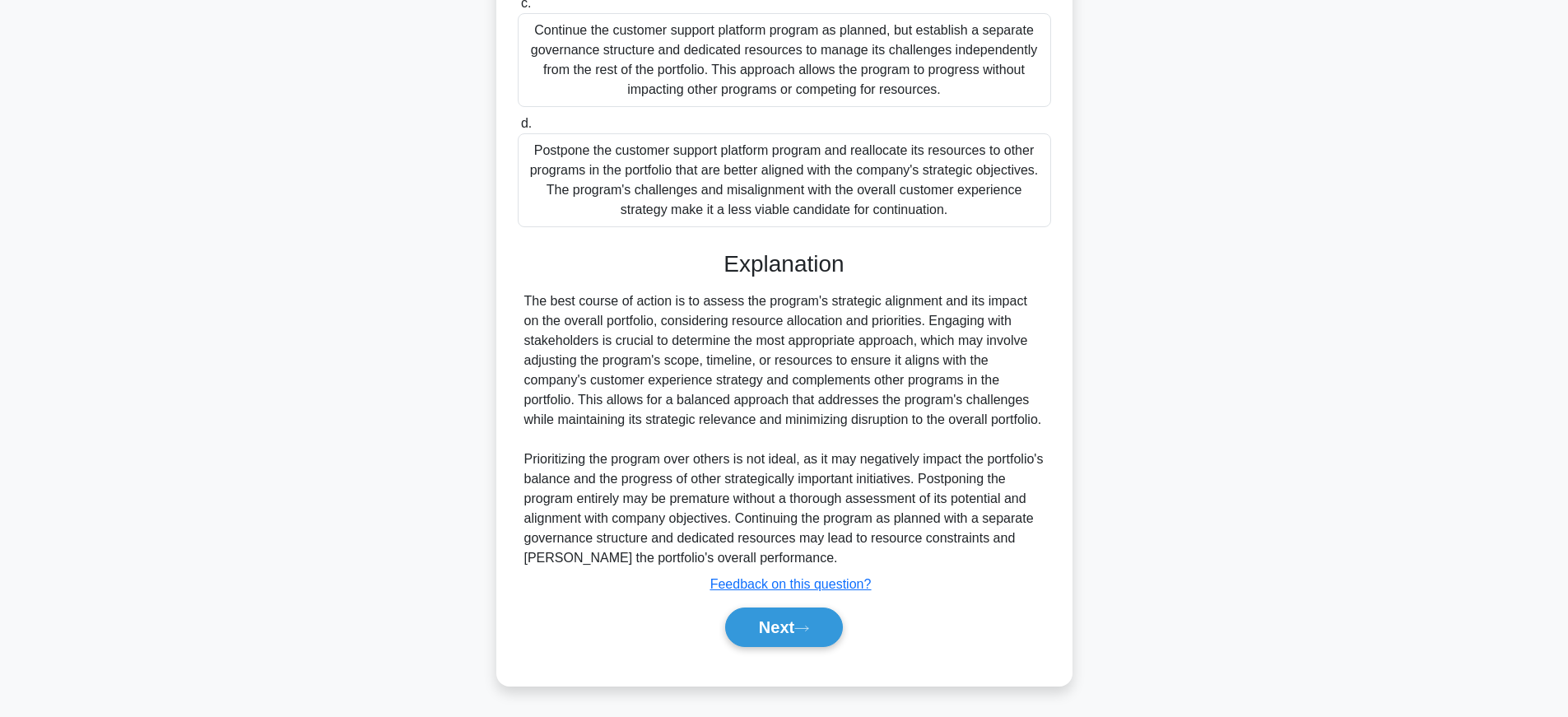
click at [774, 647] on div "Next" at bounding box center [784, 627] width 533 height 53
click at [792, 620] on button "Next" at bounding box center [783, 627] width 117 height 39
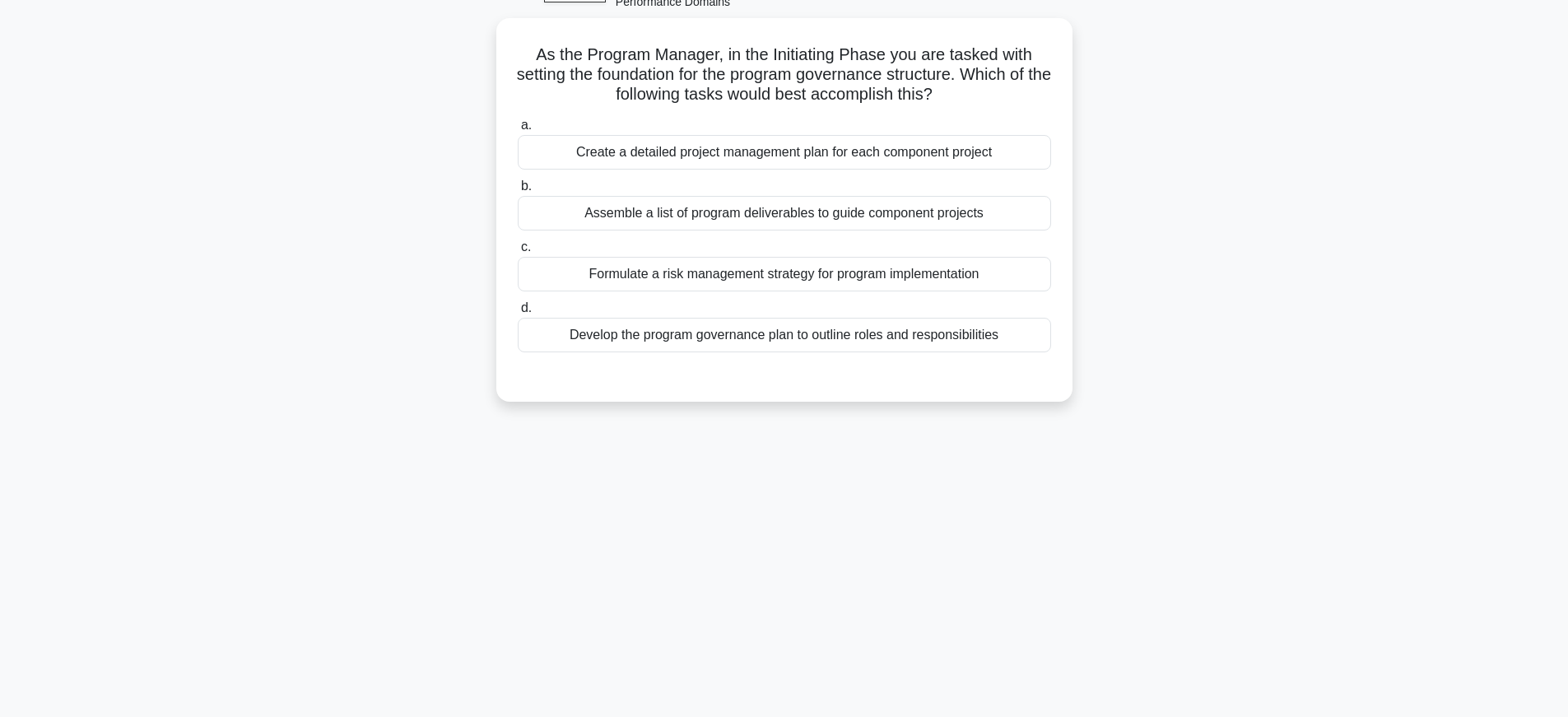
scroll to position [0, 0]
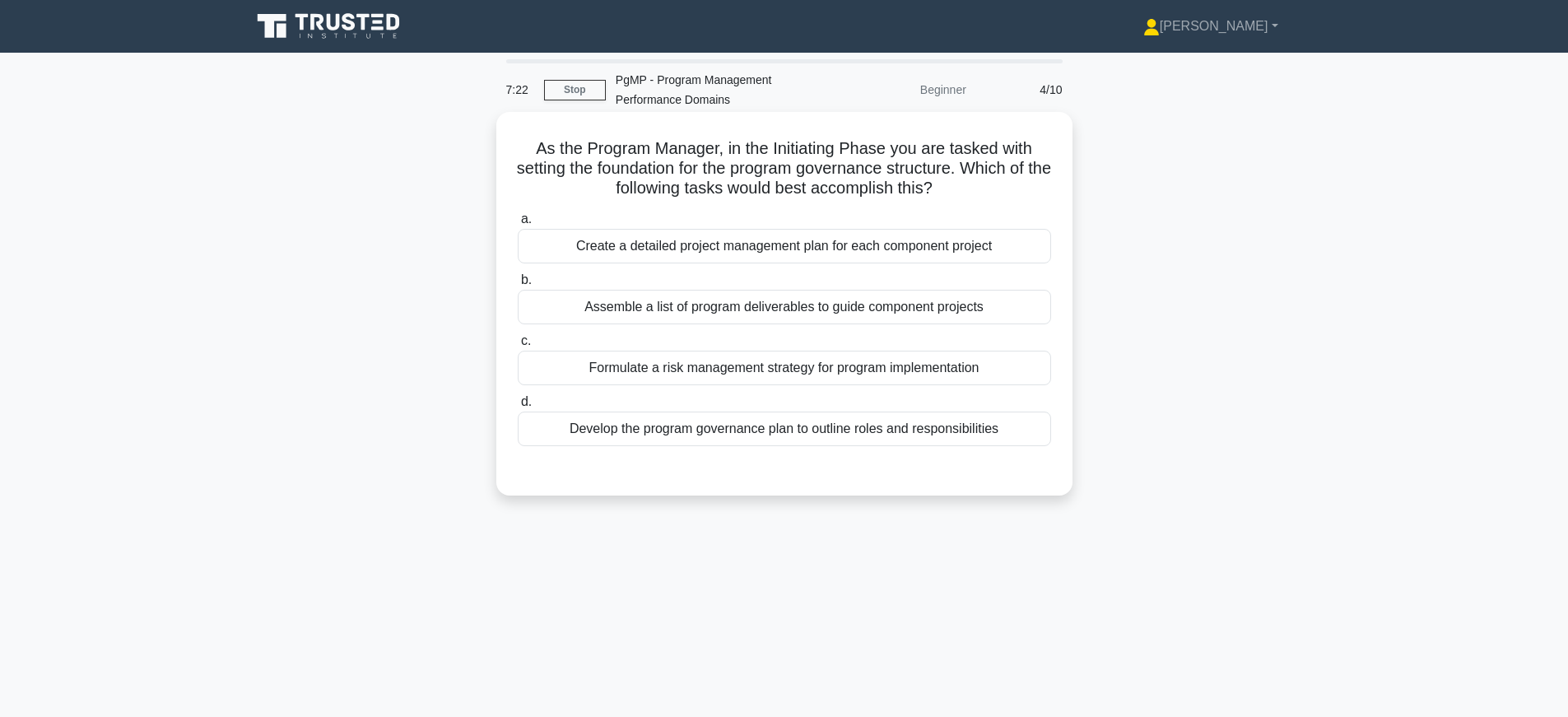
click at [979, 311] on div "Assemble a list of program deliverables to guide component projects" at bounding box center [784, 307] width 533 height 35
click at [517, 285] on input "b. Assemble a list of program deliverables to guide component projects" at bounding box center [517, 280] width 0 height 10
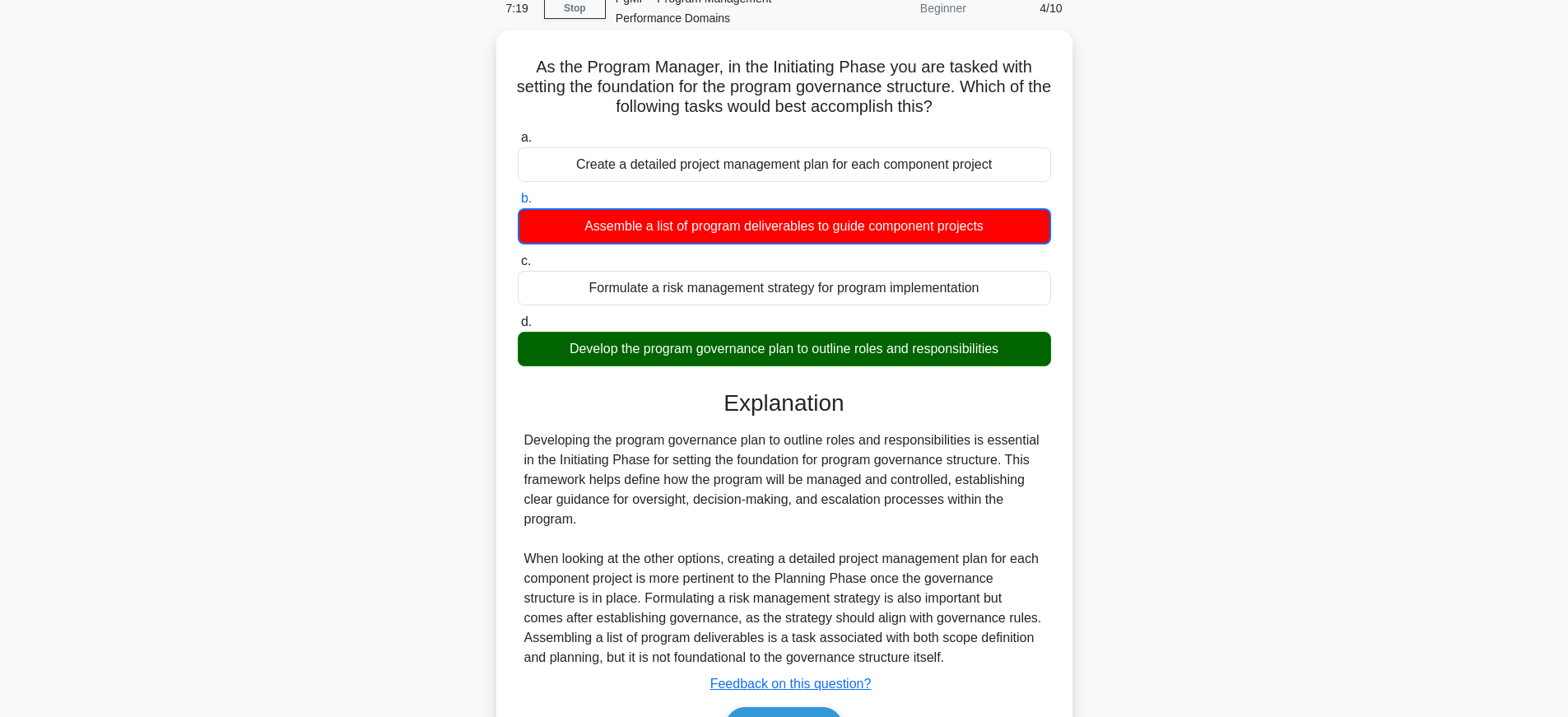
scroll to position [182, 0]
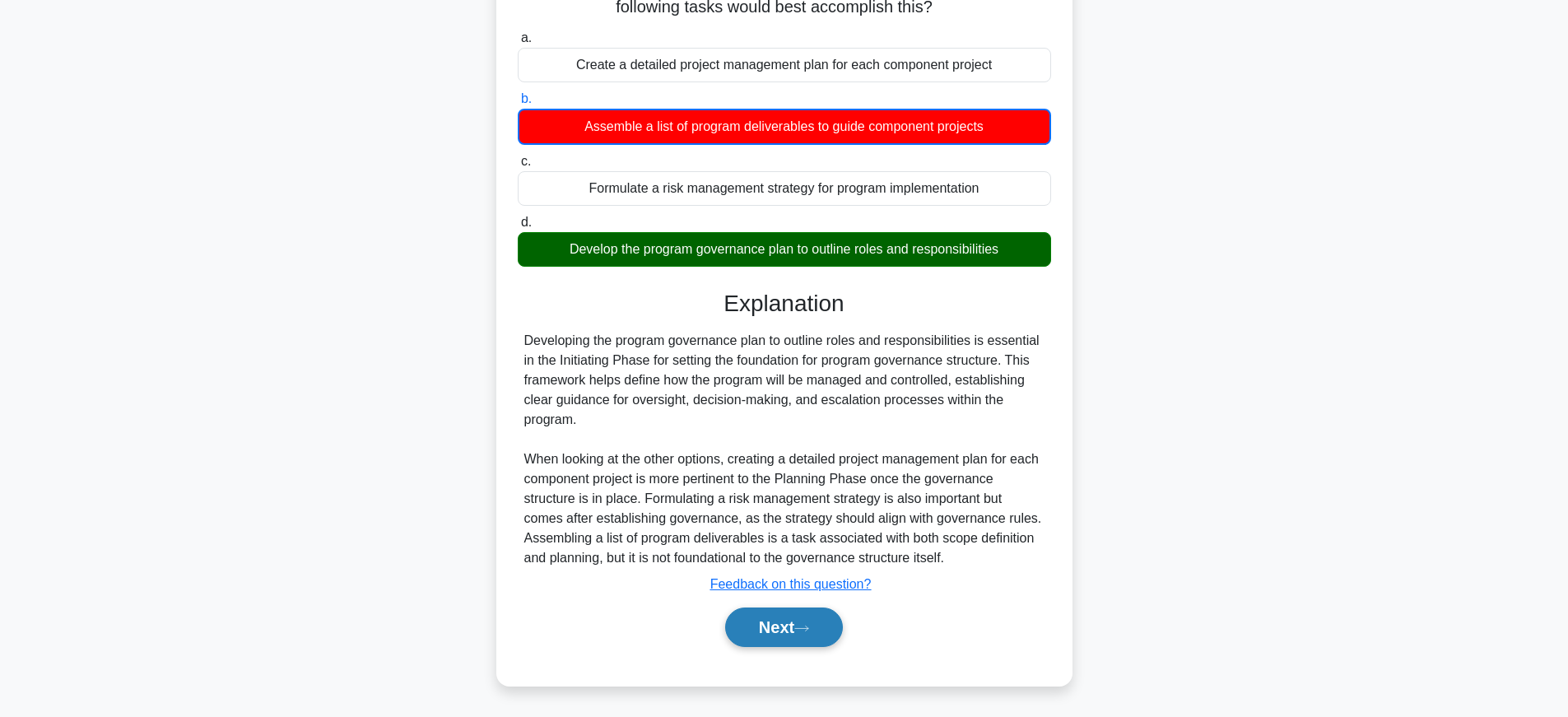
click at [797, 620] on button "Next" at bounding box center [783, 627] width 117 height 39
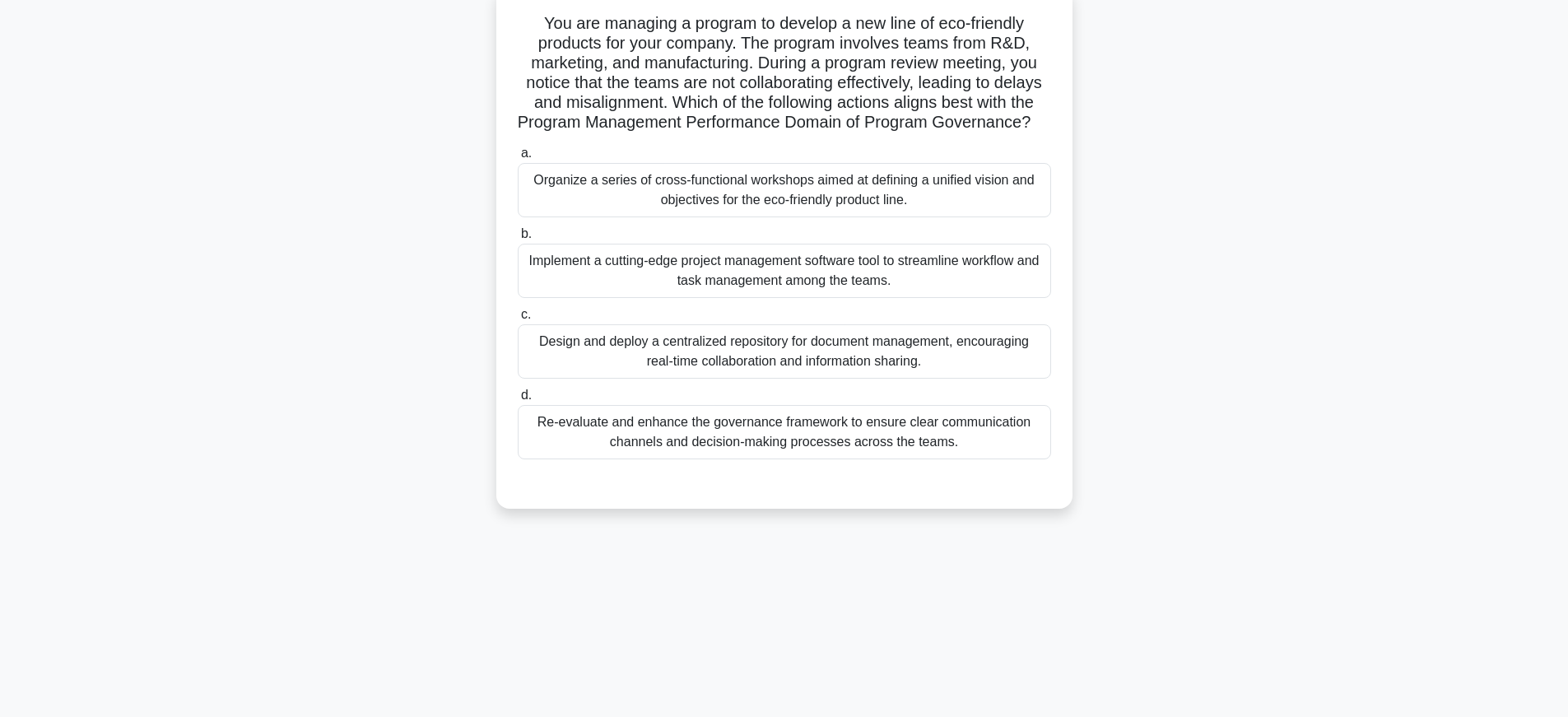
scroll to position [115, 0]
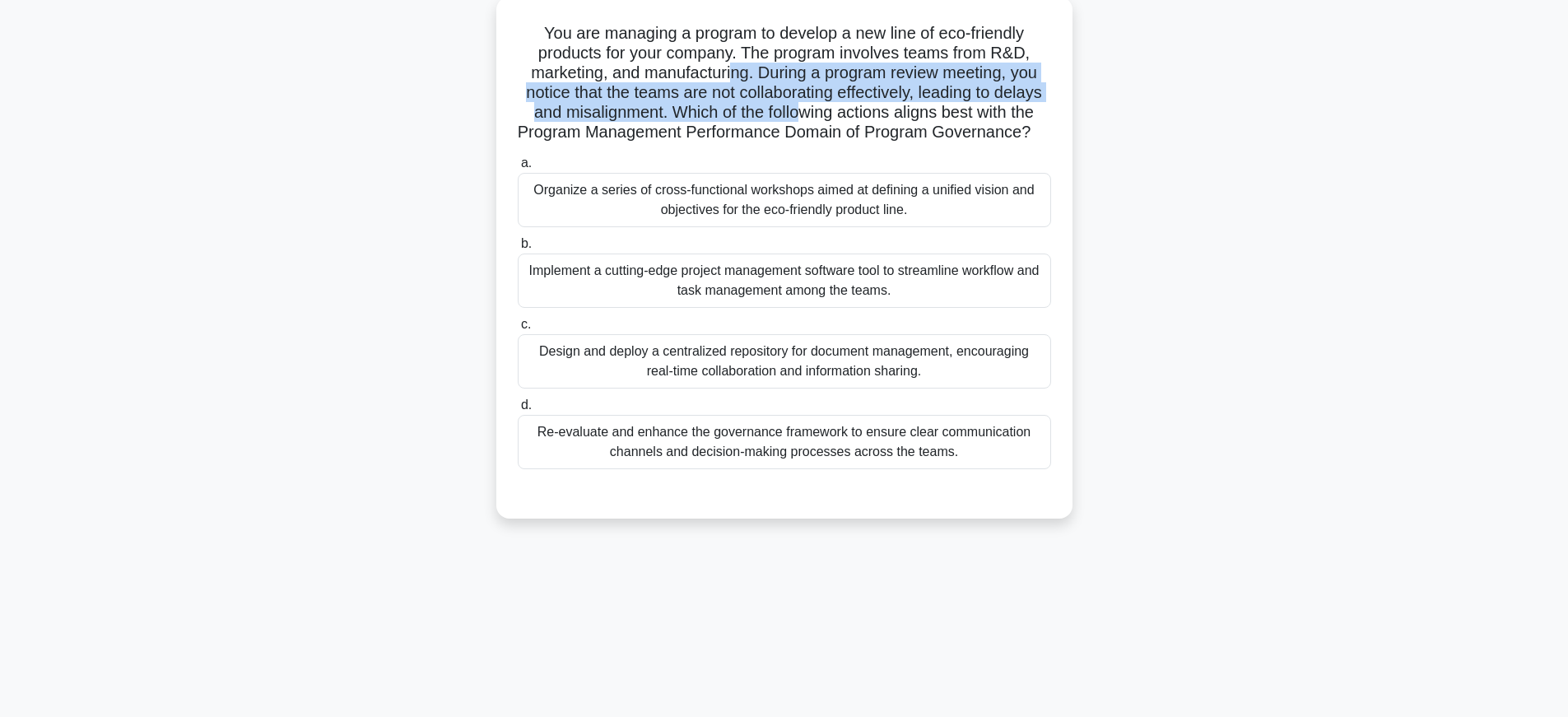
drag, startPoint x: 731, startPoint y: 71, endPoint x: 803, endPoint y: 110, distance: 81.9
click at [803, 110] on h5 "You are managing a program to develop a new line of eco-friendly products for y…" at bounding box center [785, 84] width 537 height 120
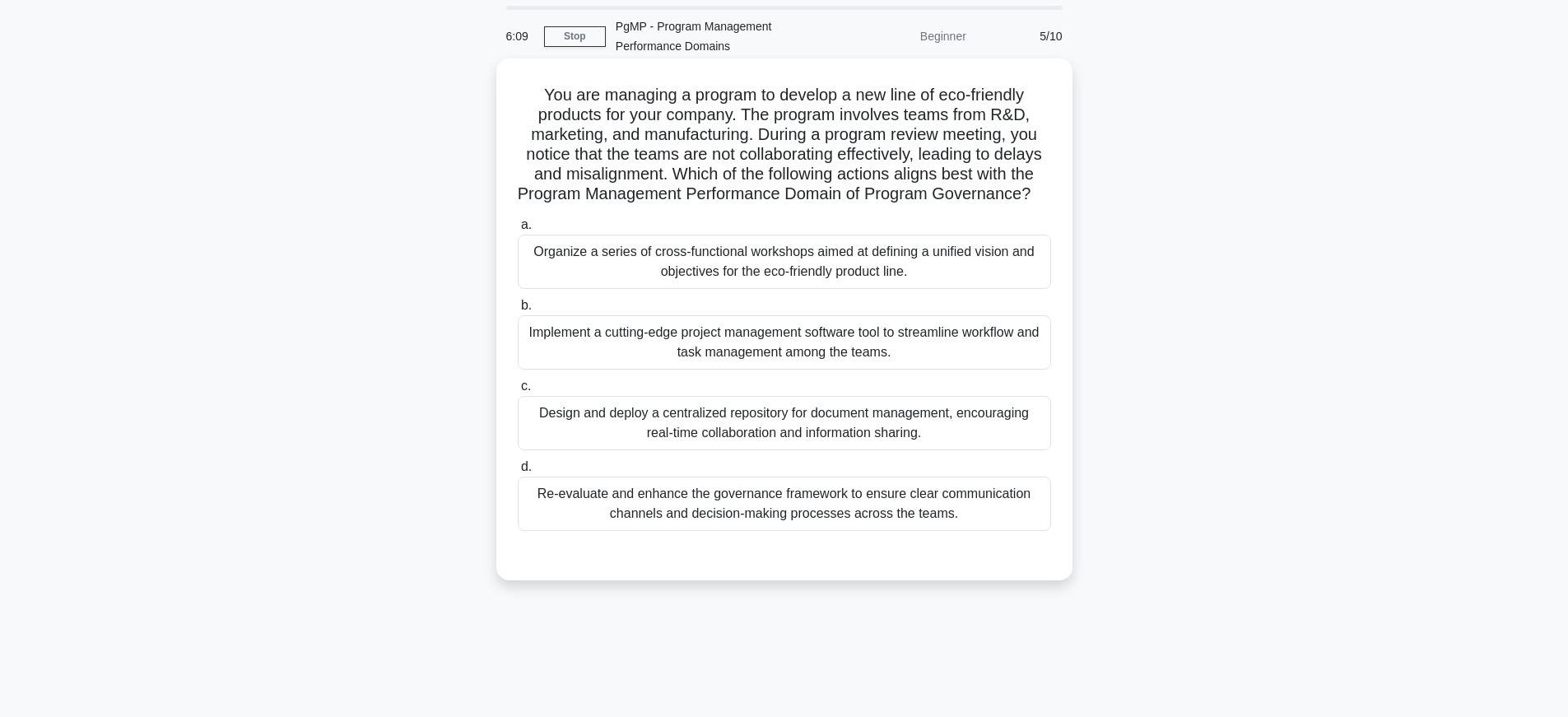
scroll to position [35, 0]
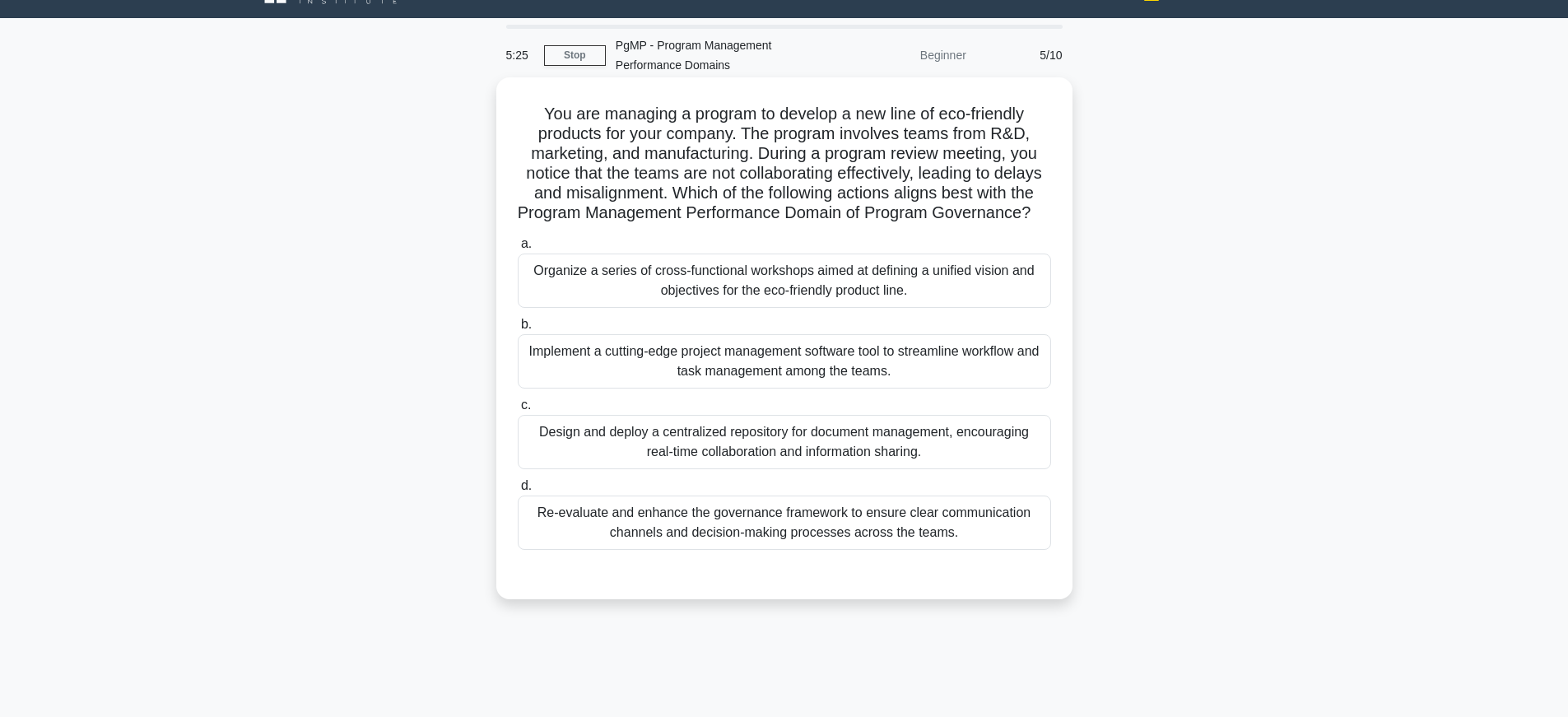
click at [900, 526] on div "Re-evaluate and enhance the governance framework to ensure clear communication …" at bounding box center [784, 523] width 533 height 54
click at [517, 491] on input "d. Re-evaluate and enhance the governance framework to ensure clear communicati…" at bounding box center [517, 485] width 0 height 10
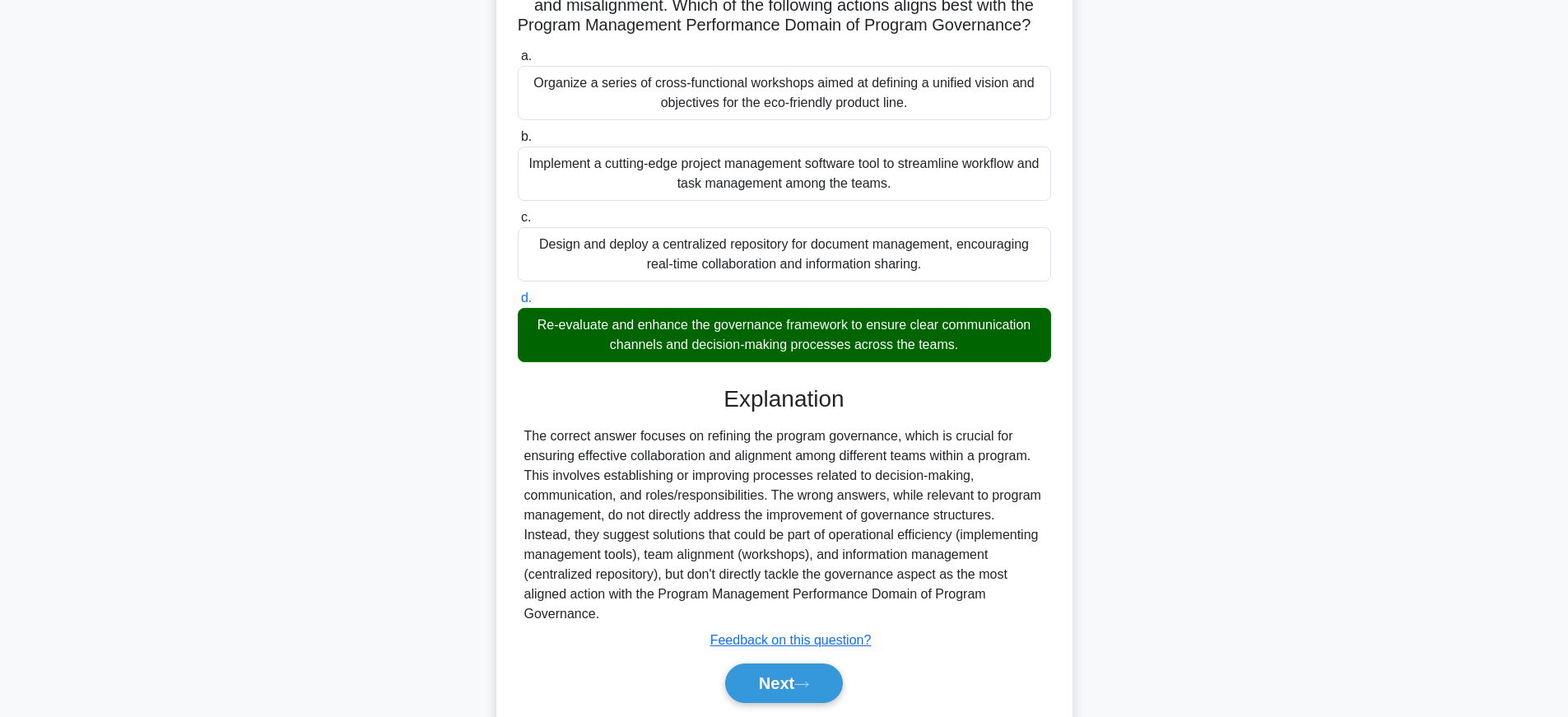
scroll to position [279, 0]
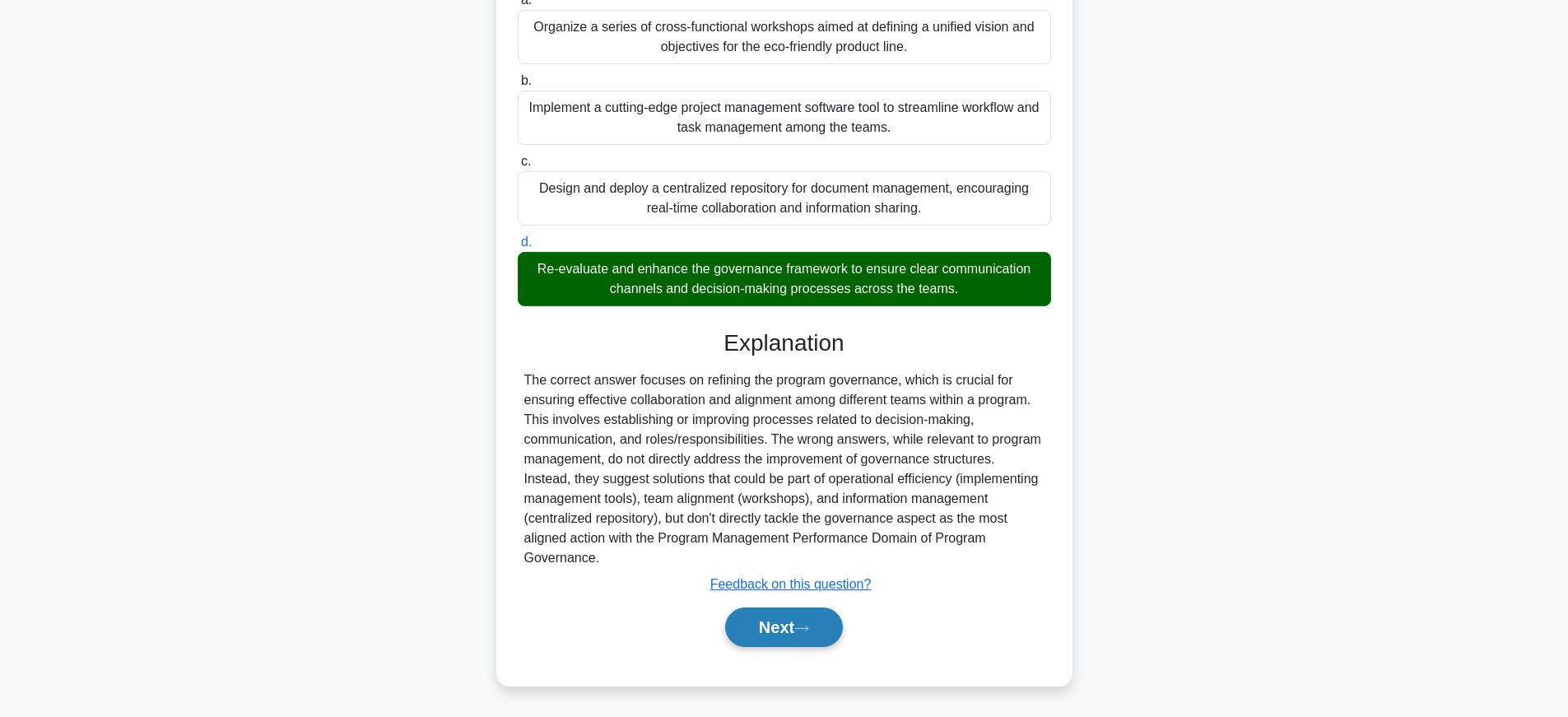
click at [792, 633] on button "Next" at bounding box center [783, 627] width 117 height 39
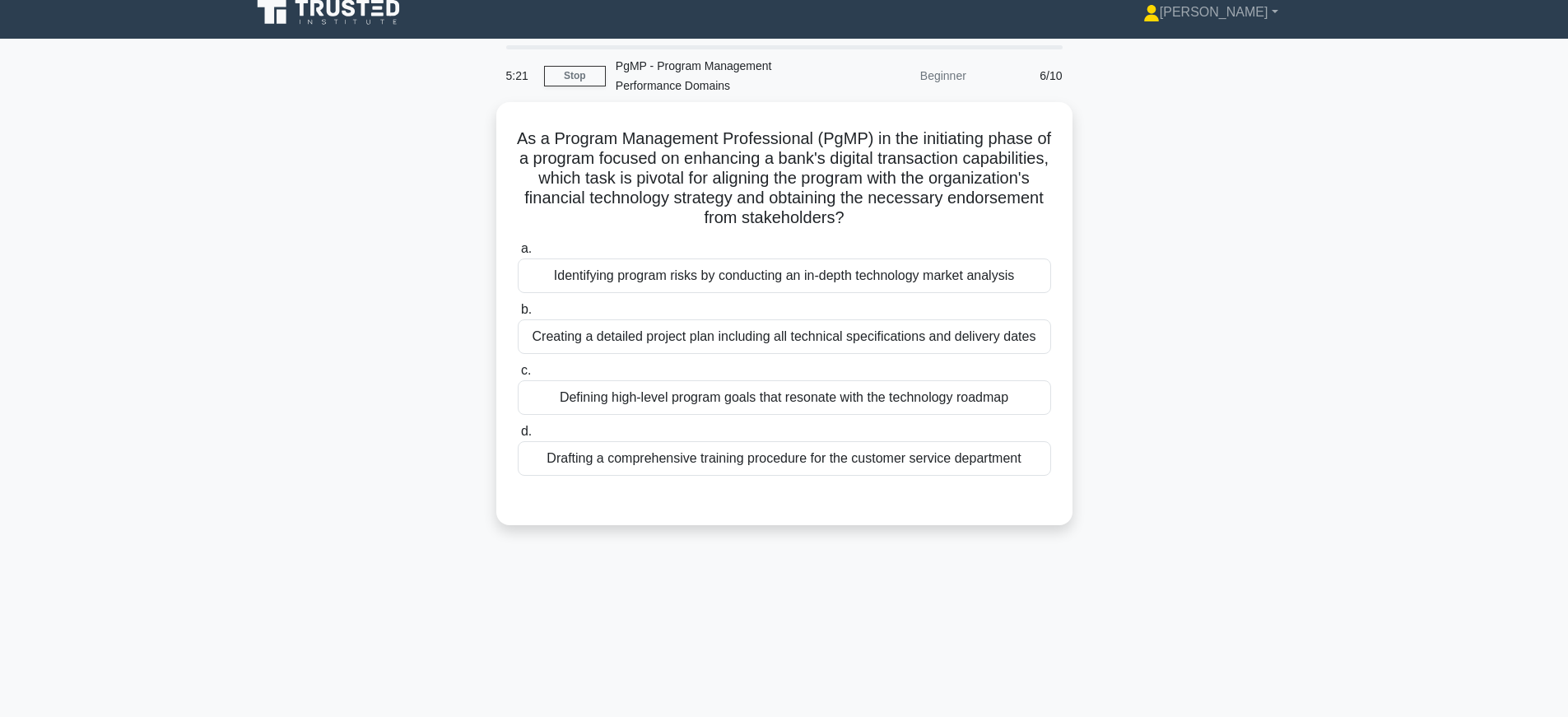
scroll to position [0, 0]
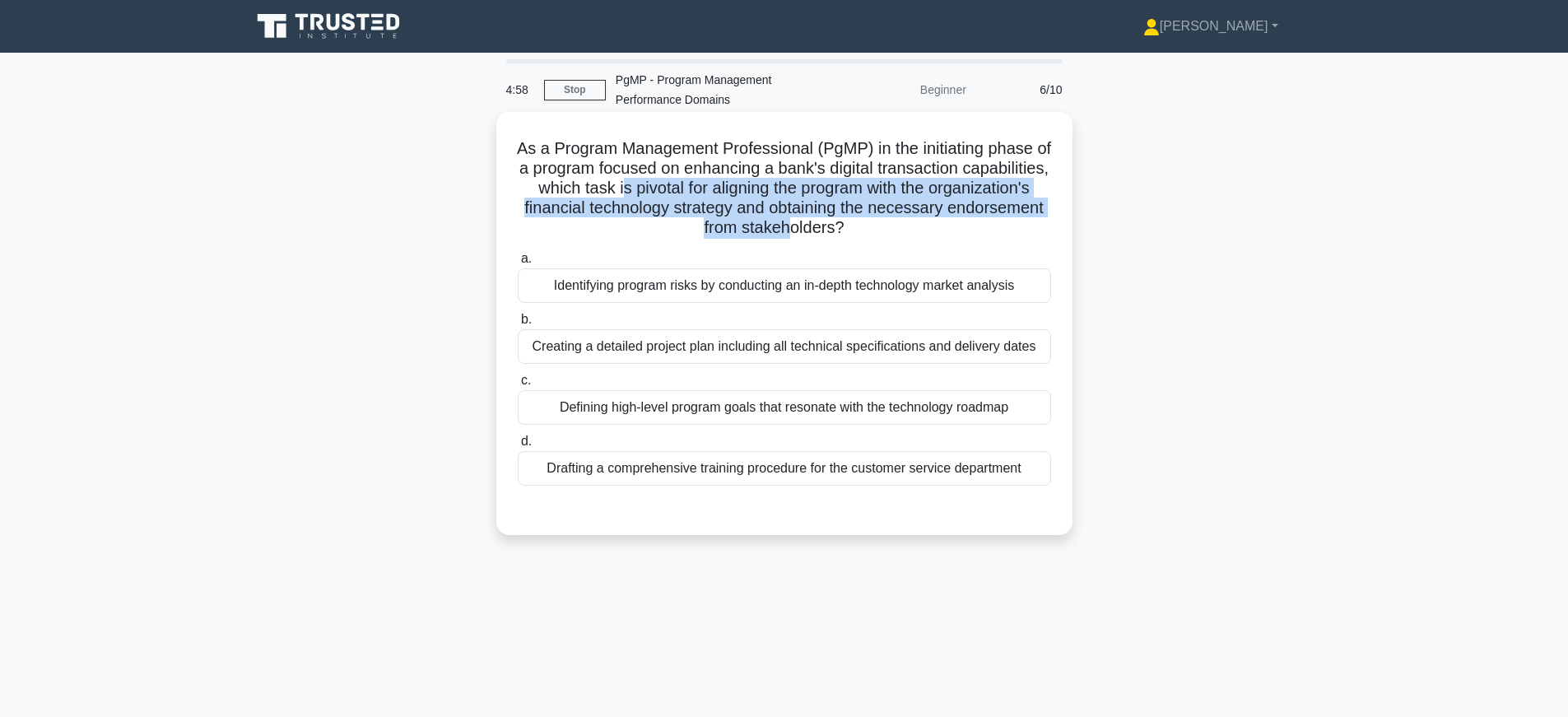
drag, startPoint x: 757, startPoint y: 191, endPoint x: 786, endPoint y: 225, distance: 44.7
click at [786, 225] on h5 "As a Program Management Professional (PgMP) in the initiating phase of a progra…" at bounding box center [785, 188] width 537 height 100
click at [784, 225] on h5 "As a Program Management Professional (PgMP) in the initiating phase of a progra…" at bounding box center [785, 188] width 537 height 100
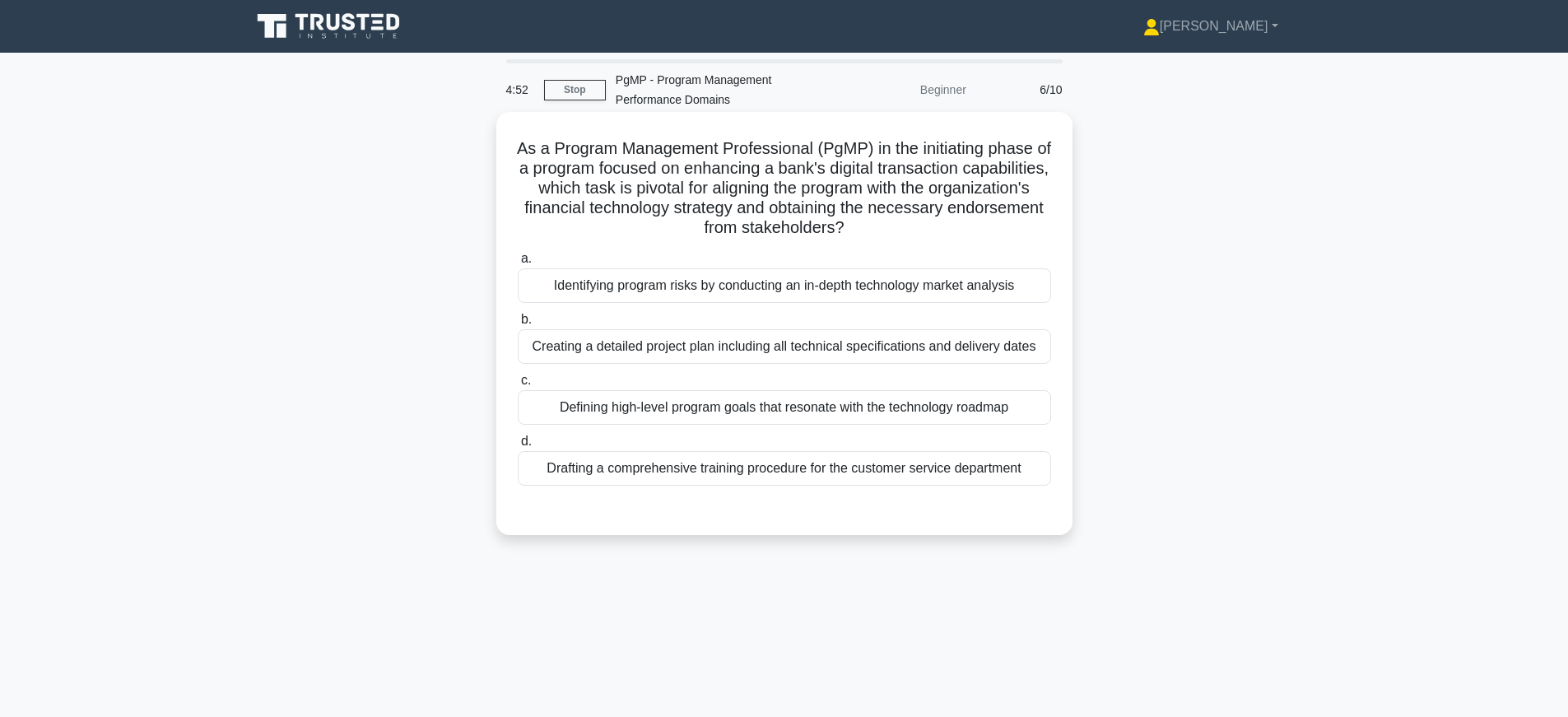
click at [1015, 412] on div "Defining high-level program goals that resonate with the technology roadmap" at bounding box center [784, 407] width 533 height 35
click at [517, 386] on input "c. Defining high-level program goals that resonate with the technology roadmap" at bounding box center [517, 380] width 0 height 10
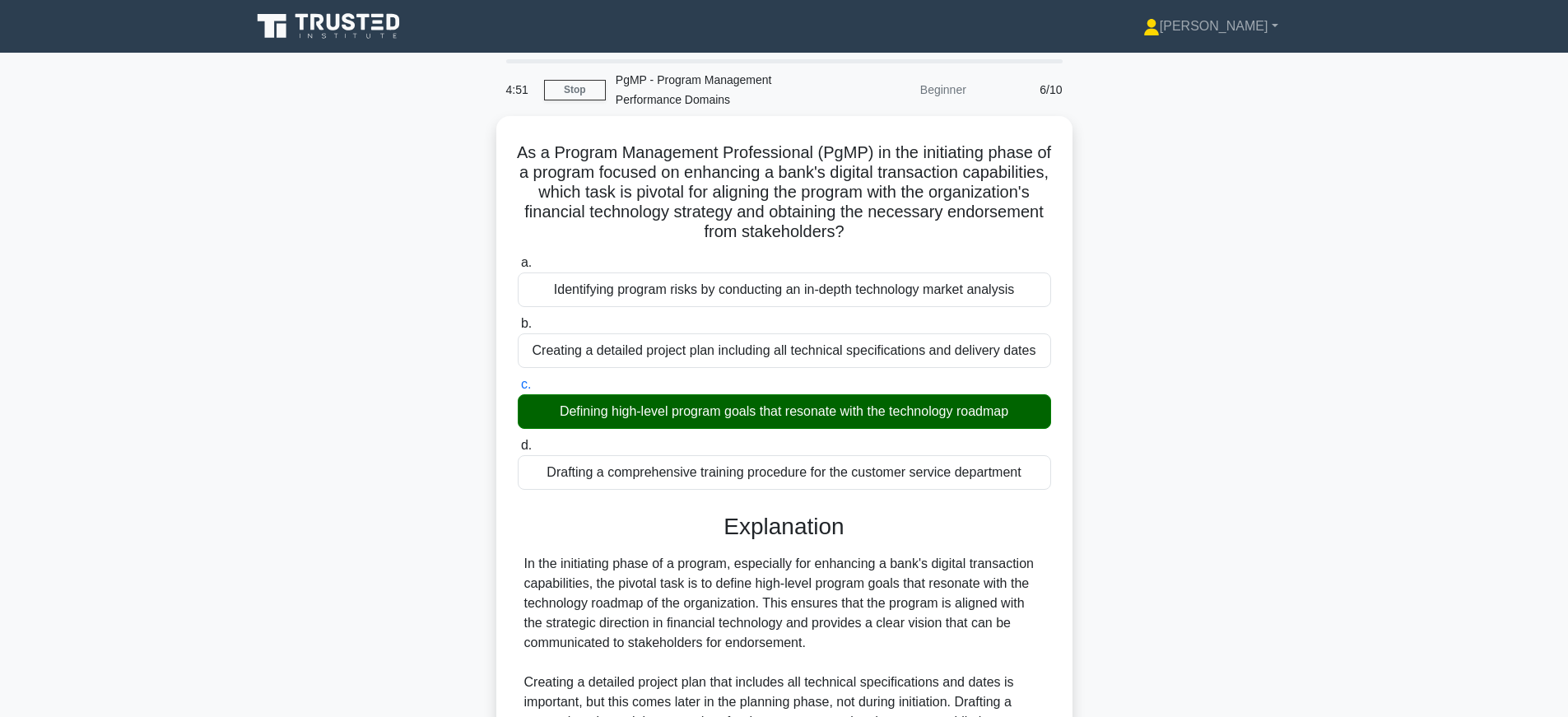
scroll to position [279, 0]
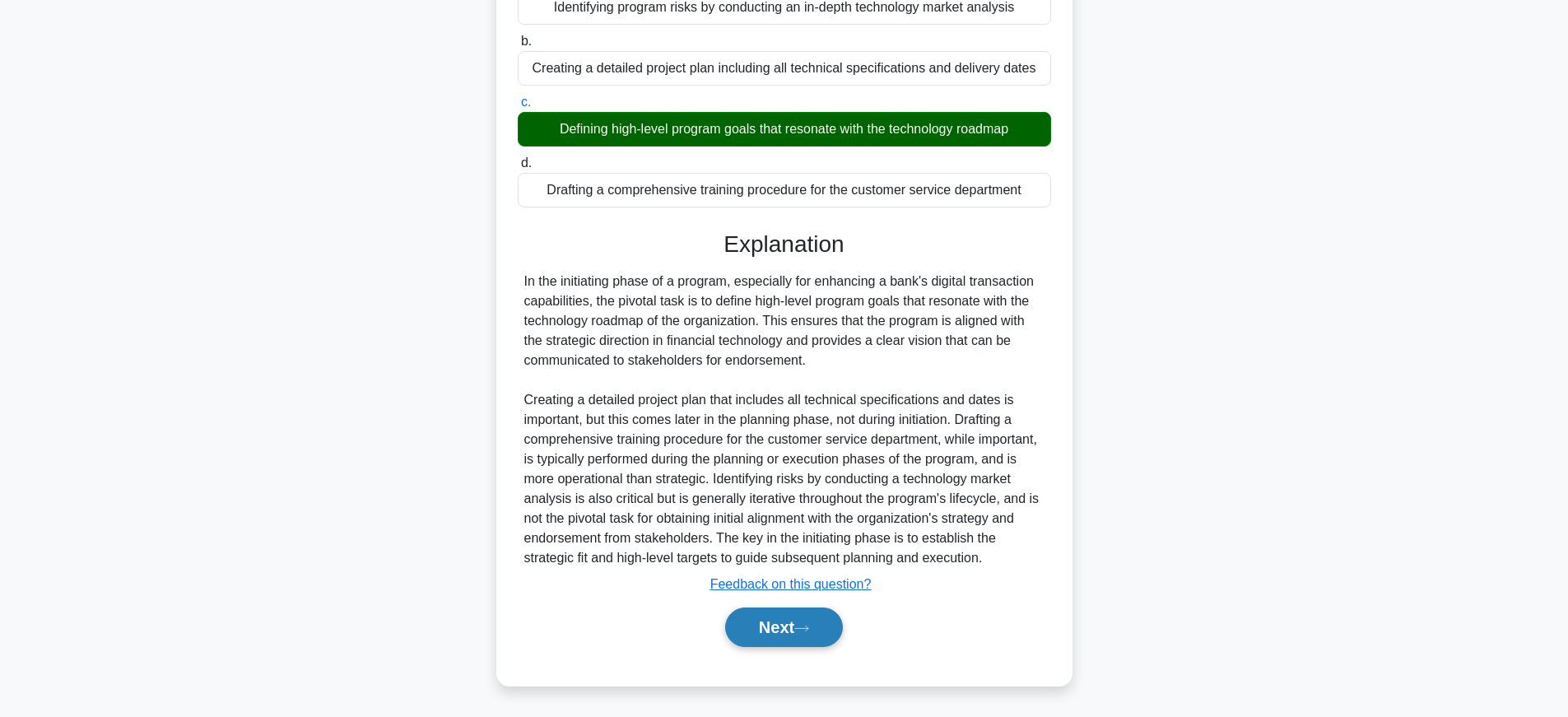
click at [801, 632] on button "Next" at bounding box center [783, 627] width 117 height 39
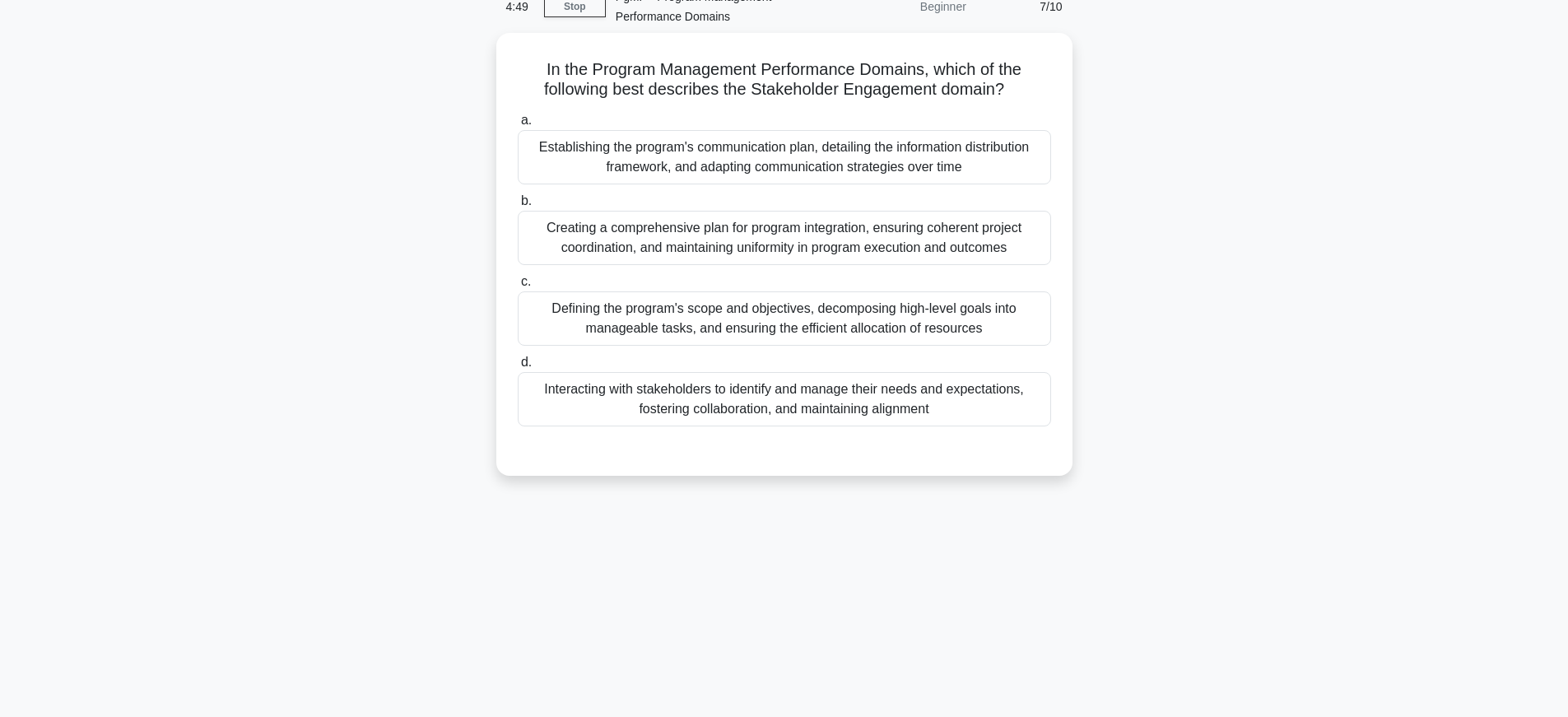
scroll to position [0, 0]
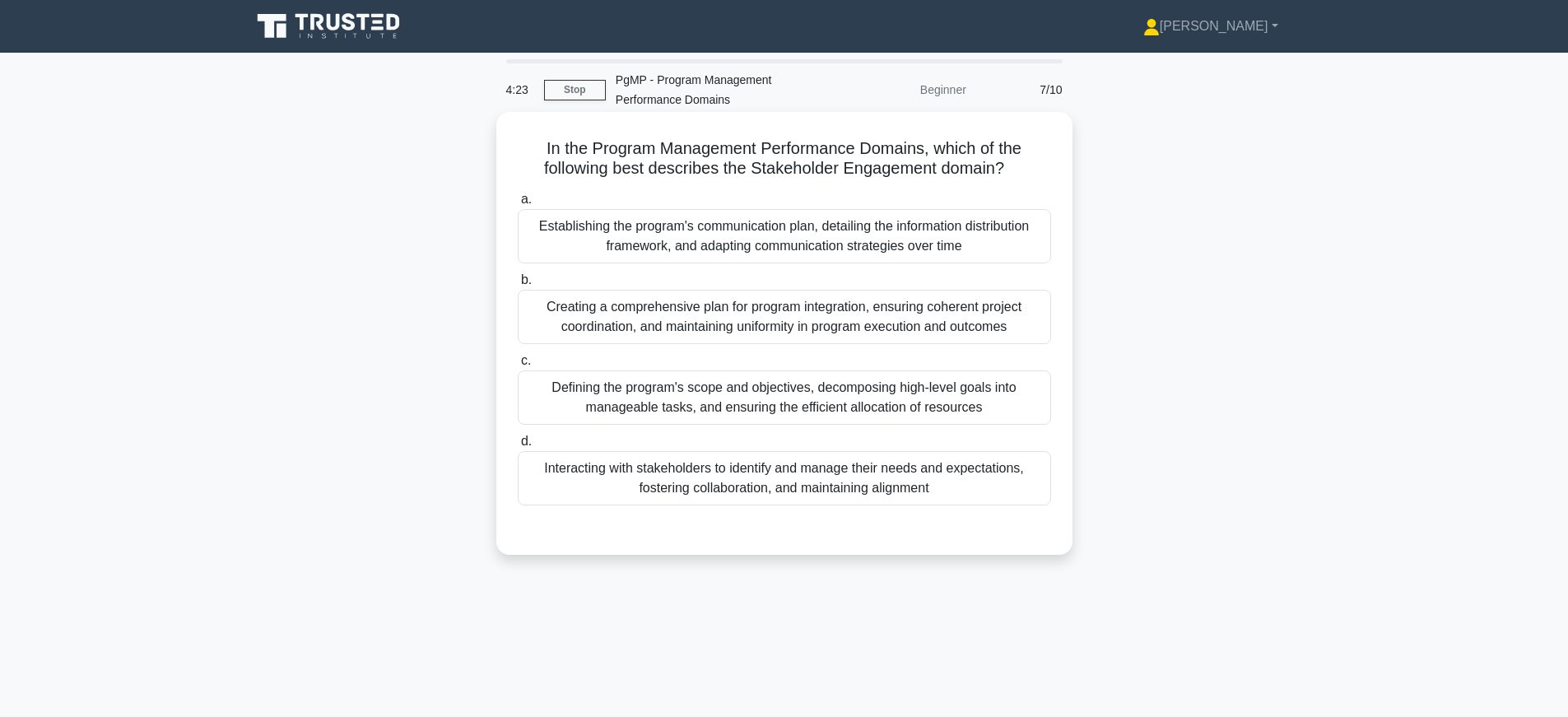
click at [688, 477] on div "Interacting with stakeholders to identify and manage their needs and expectatio…" at bounding box center [784, 478] width 533 height 54
click at [517, 447] on input "d. Interacting with stakeholders to identify and manage their needs and expecta…" at bounding box center [517, 441] width 0 height 10
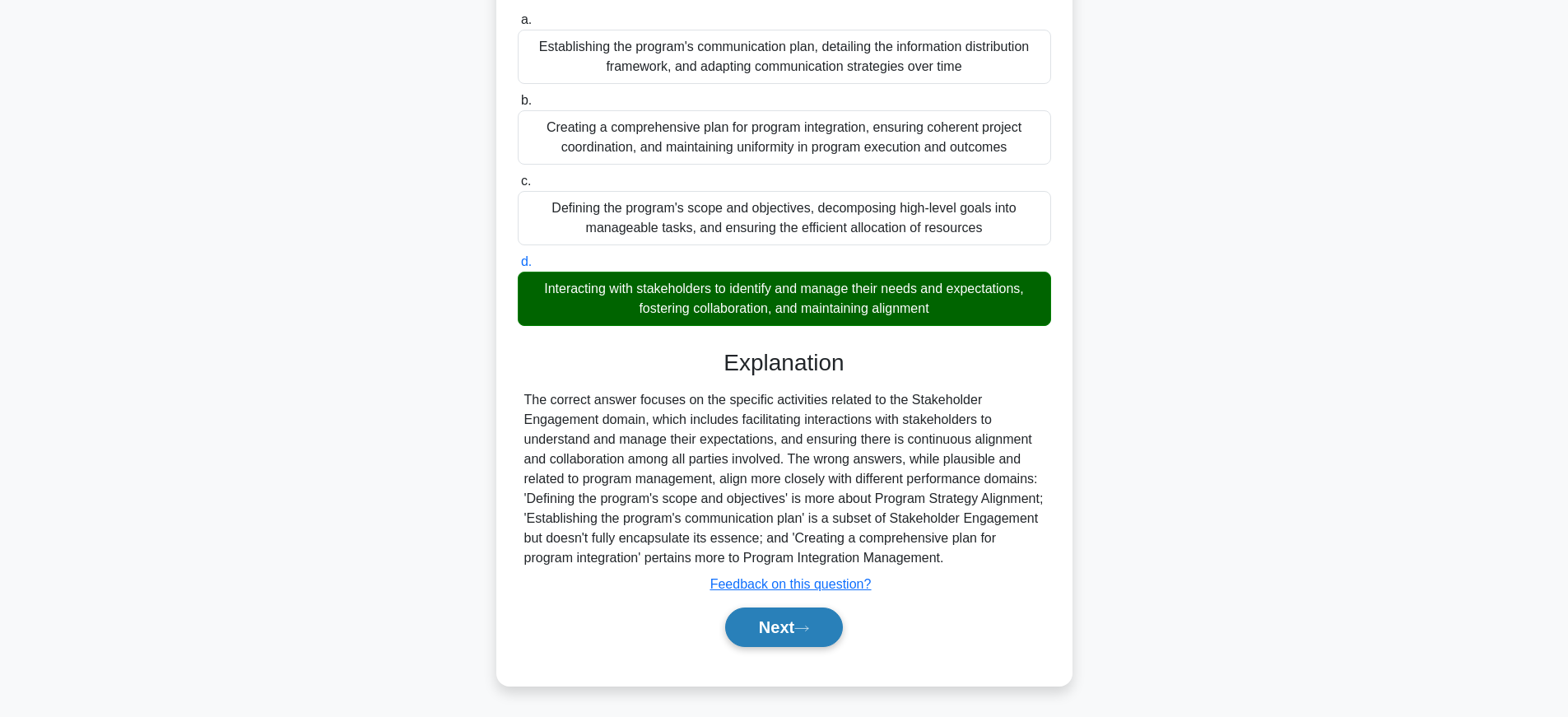
click at [776, 630] on button "Next" at bounding box center [783, 627] width 117 height 39
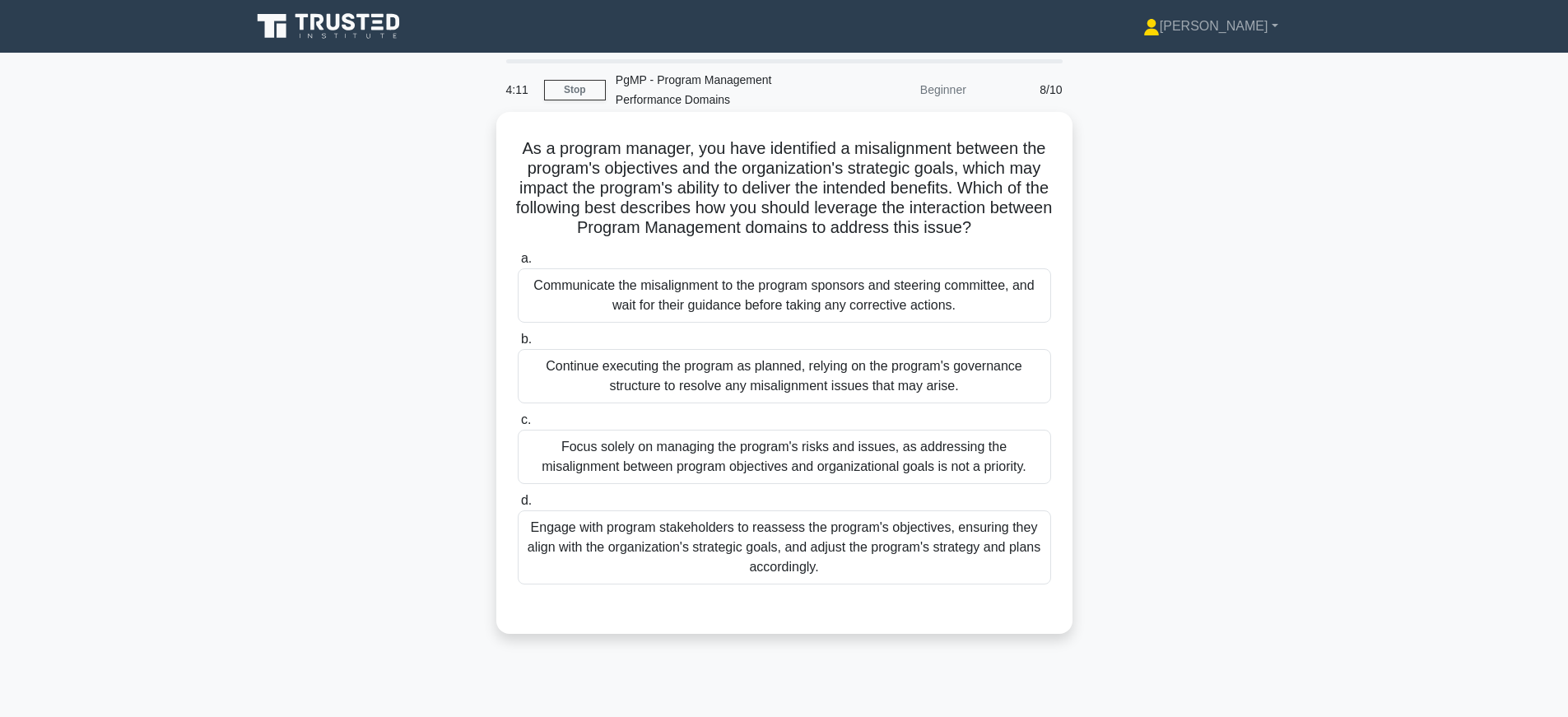
click at [769, 563] on div "Engage with program stakeholders to reassess the program's objectives, ensuring…" at bounding box center [784, 547] width 533 height 74
click at [517, 506] on input "d. Engage with program stakeholders to reassess the program's objectives, ensur…" at bounding box center [517, 500] width 0 height 10
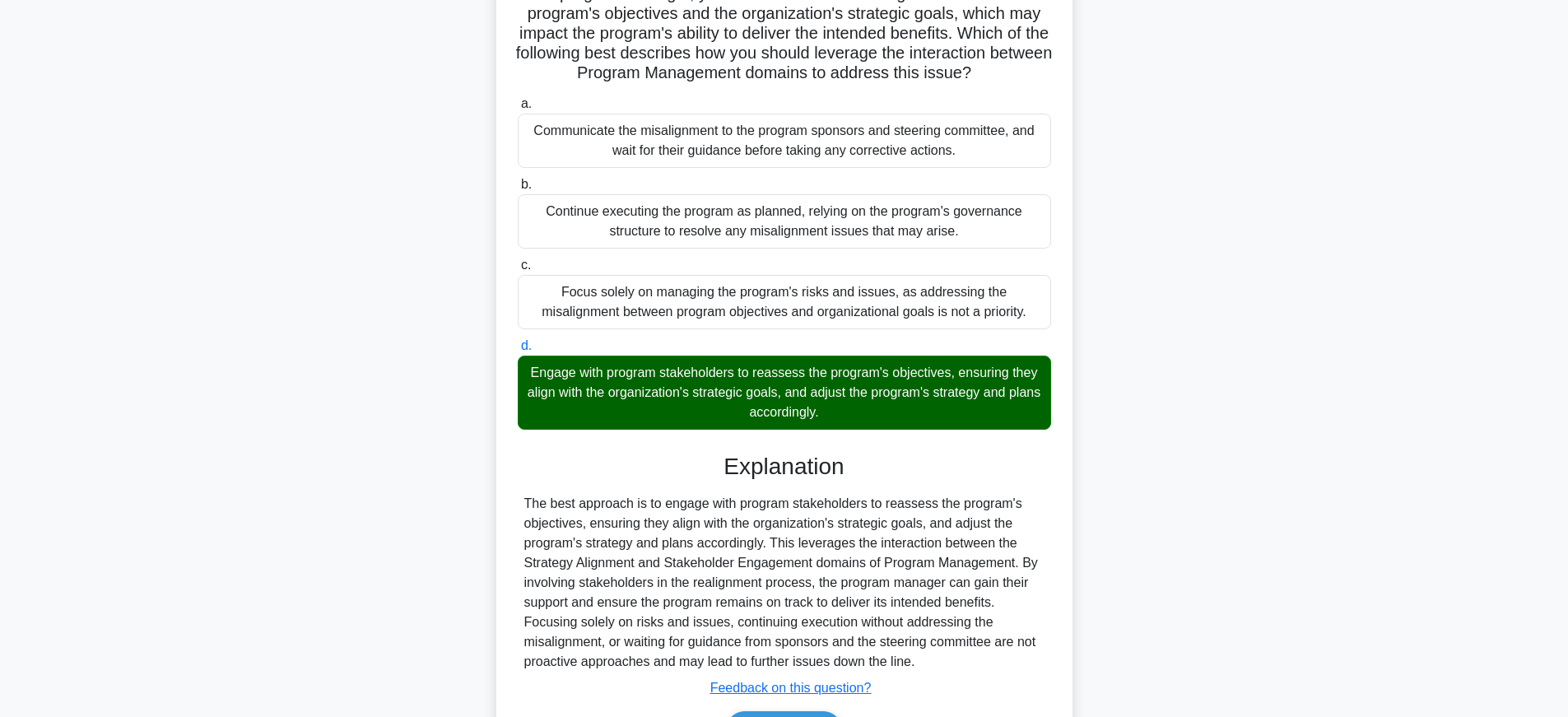
scroll to position [259, 0]
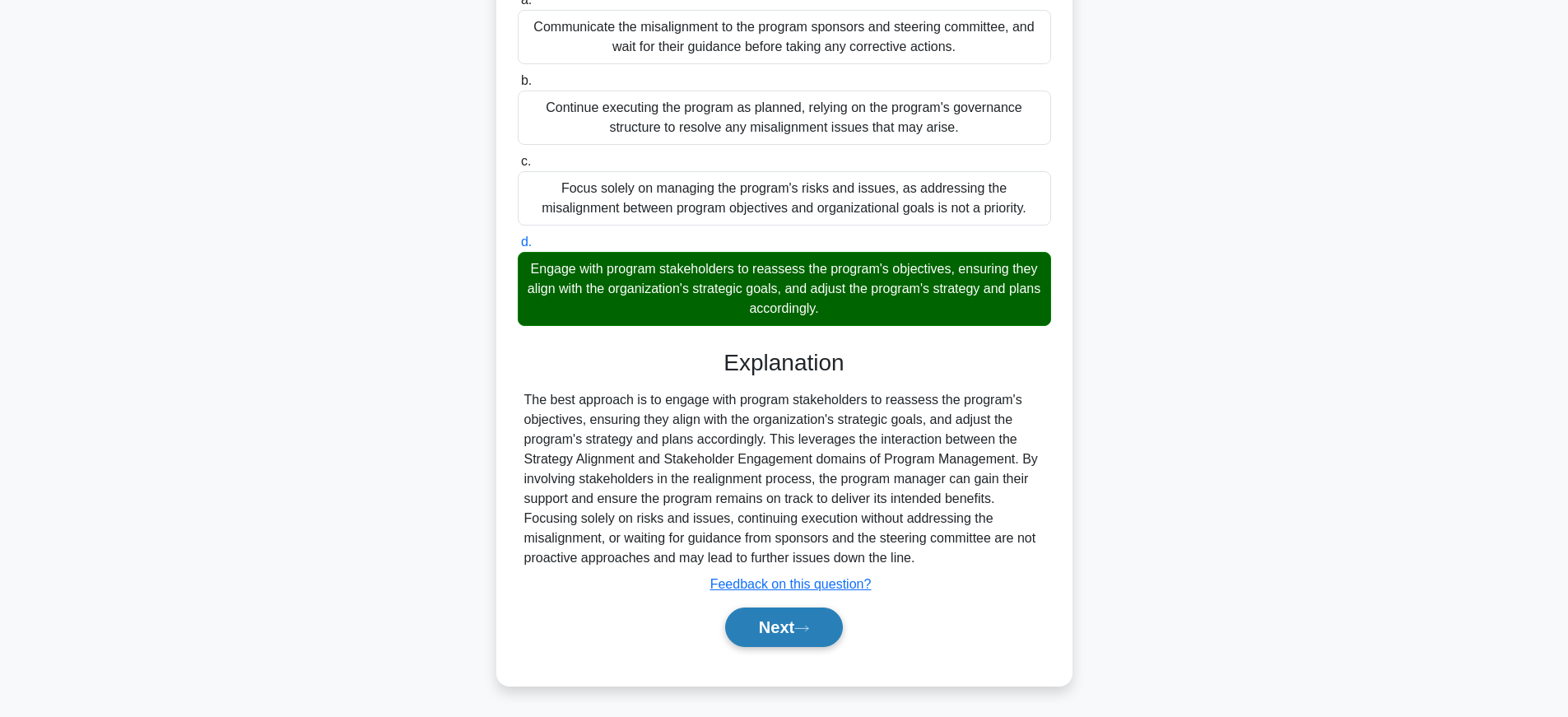
click at [799, 636] on button "Next" at bounding box center [783, 627] width 117 height 39
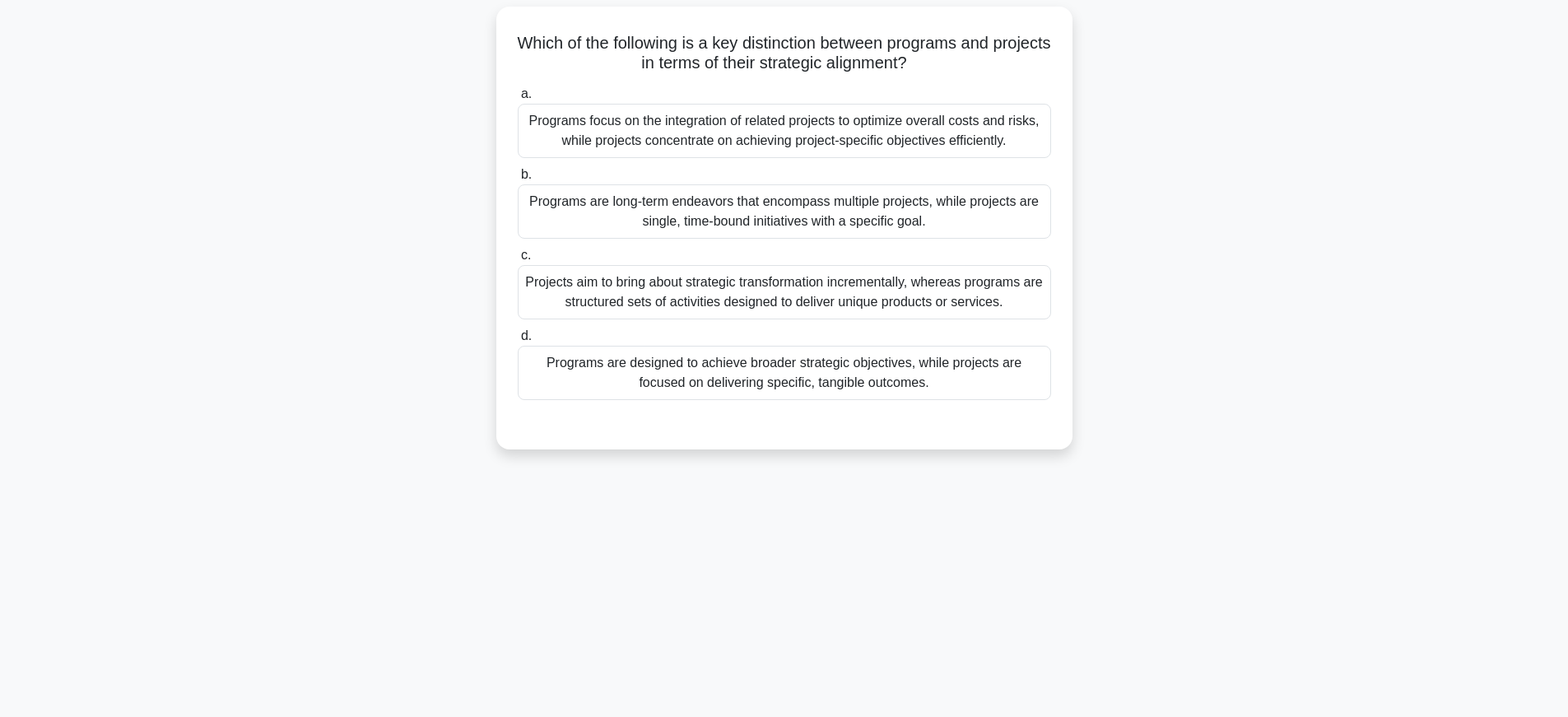
scroll to position [34, 0]
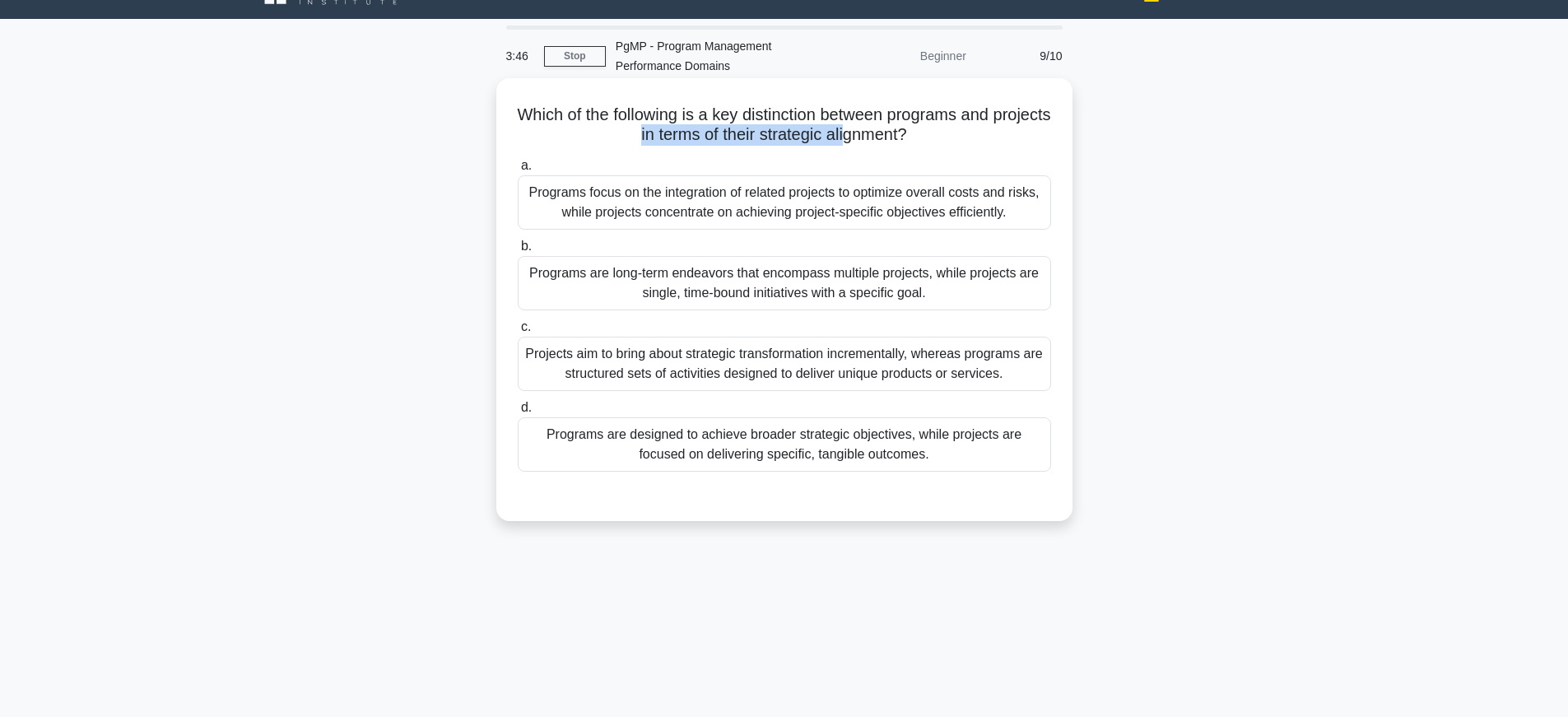
drag, startPoint x: 668, startPoint y: 133, endPoint x: 878, endPoint y: 125, distance: 210.2
click at [878, 125] on h5 "Which of the following is a key distinction between programs and projects in te…" at bounding box center [785, 125] width 537 height 41
click at [638, 459] on div "Programs are designed to achieve broader strategic objectives, while projects a…" at bounding box center [784, 444] width 533 height 54
click at [517, 413] on input "d. Programs are designed to achieve broader strategic objectives, while project…" at bounding box center [517, 407] width 0 height 10
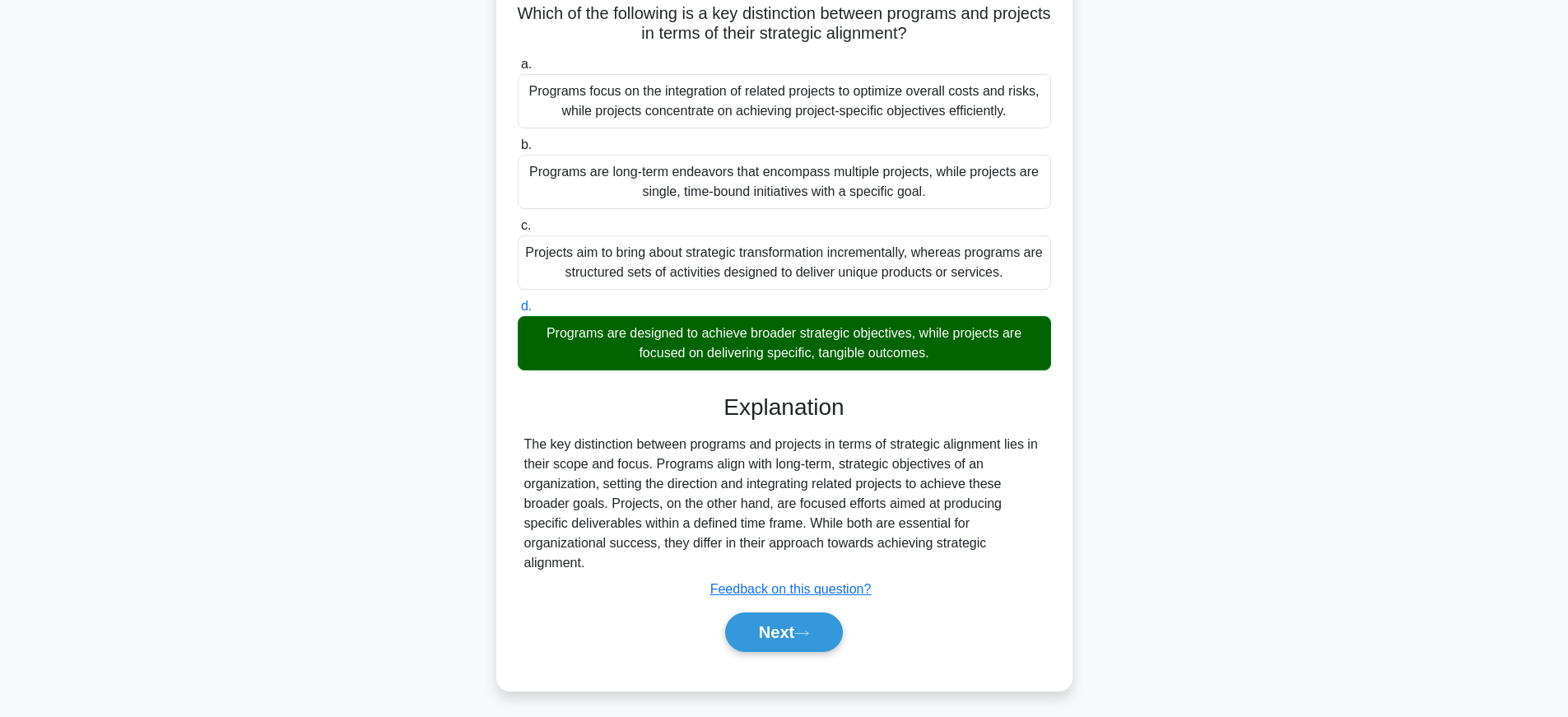
scroll to position [172, 0]
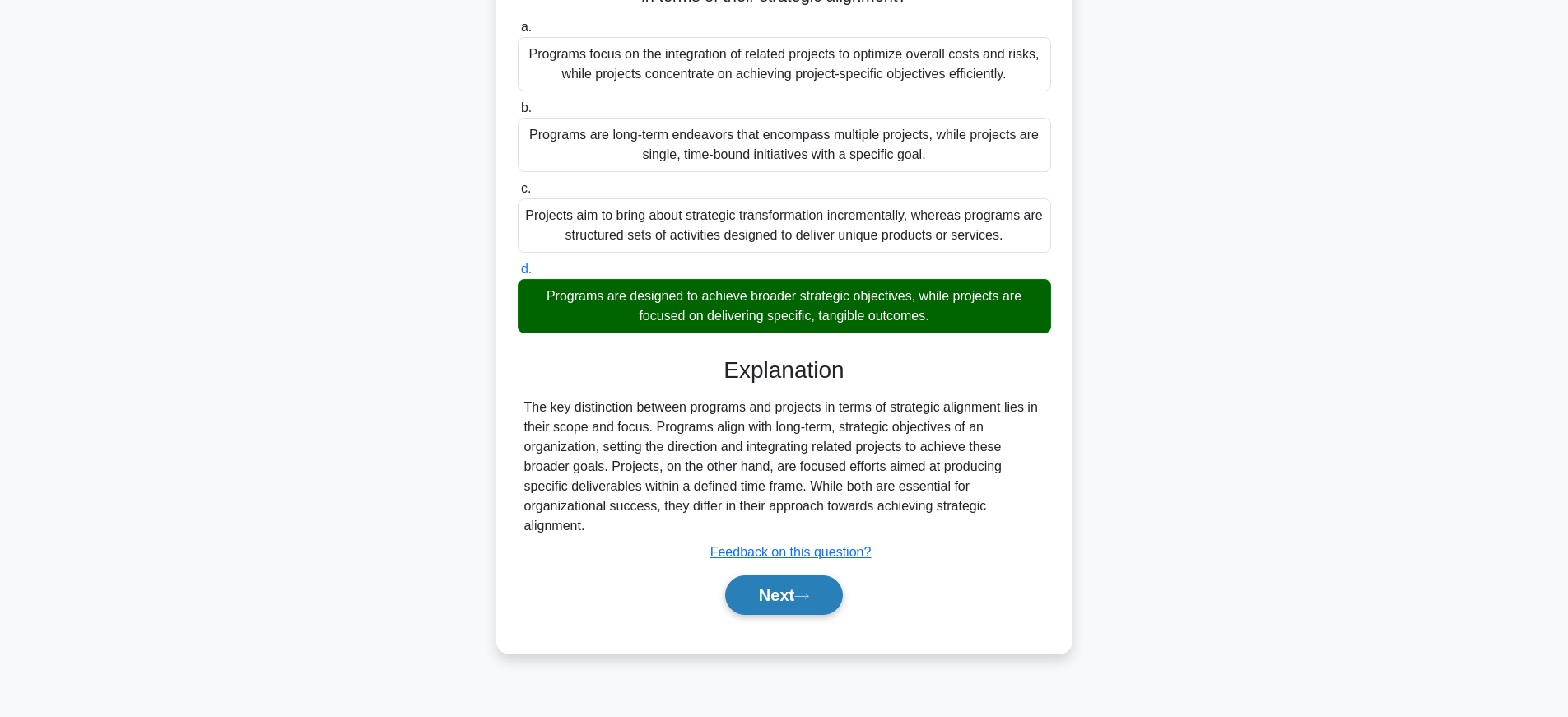
click at [744, 599] on button "Next" at bounding box center [783, 595] width 117 height 39
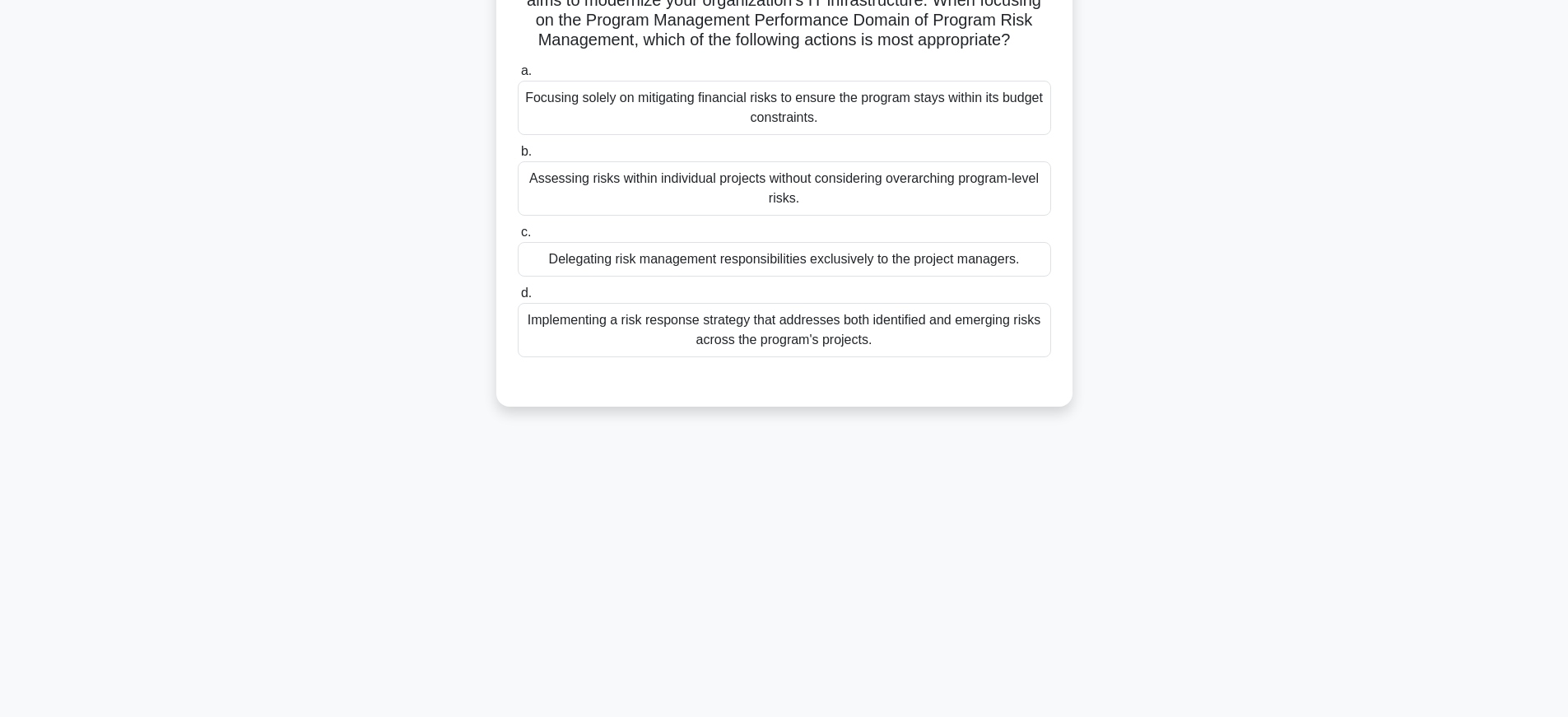
scroll to position [27, 0]
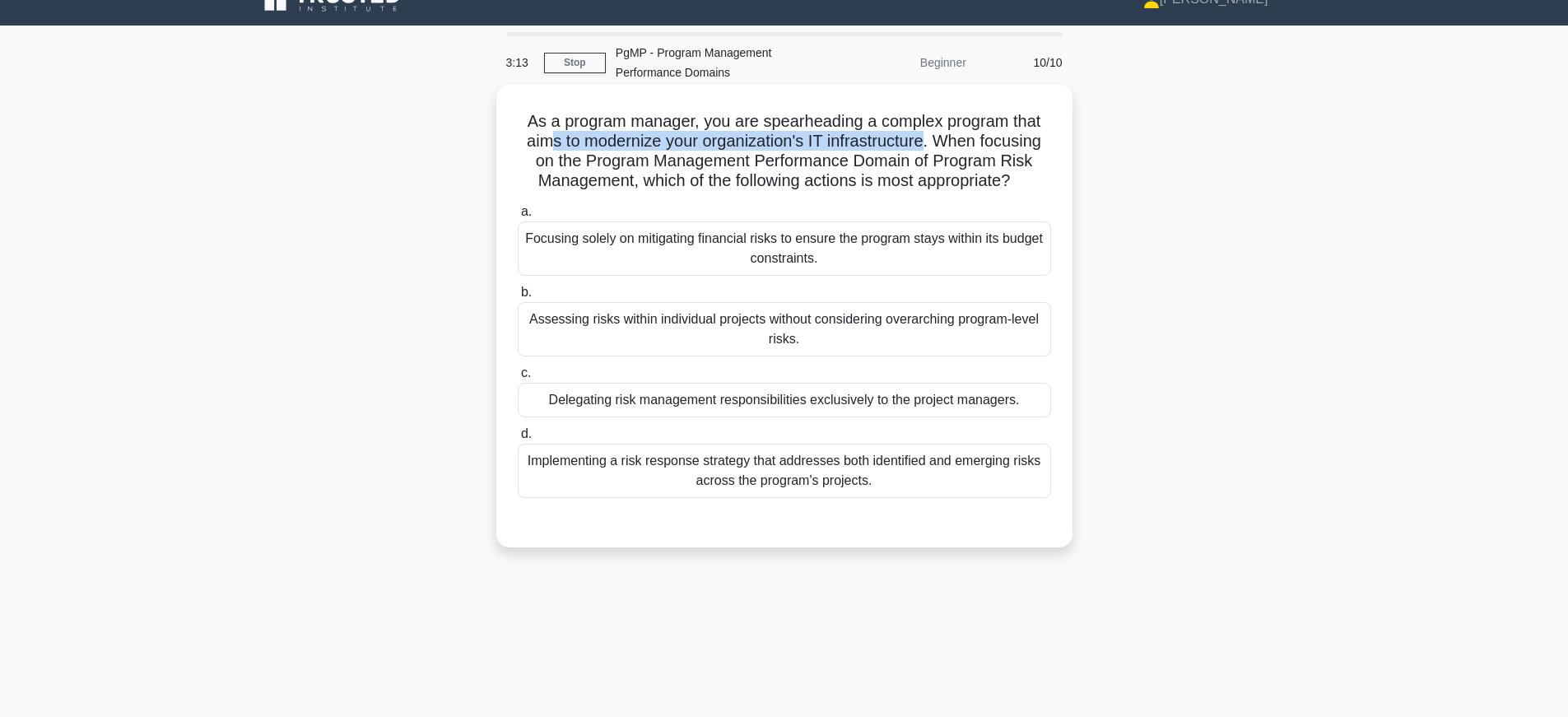
drag, startPoint x: 554, startPoint y: 142, endPoint x: 925, endPoint y: 137, distance: 371.0
click at [925, 137] on h5 "As a program manager, you are spearheading a complex program that aims to moder…" at bounding box center [785, 151] width 537 height 81
click at [977, 465] on div "Implementing a risk response strategy that addresses both identified and emergi…" at bounding box center [784, 471] width 533 height 54
click at [517, 439] on input "d. Implementing a risk response strategy that addresses both identified and eme…" at bounding box center [517, 434] width 0 height 10
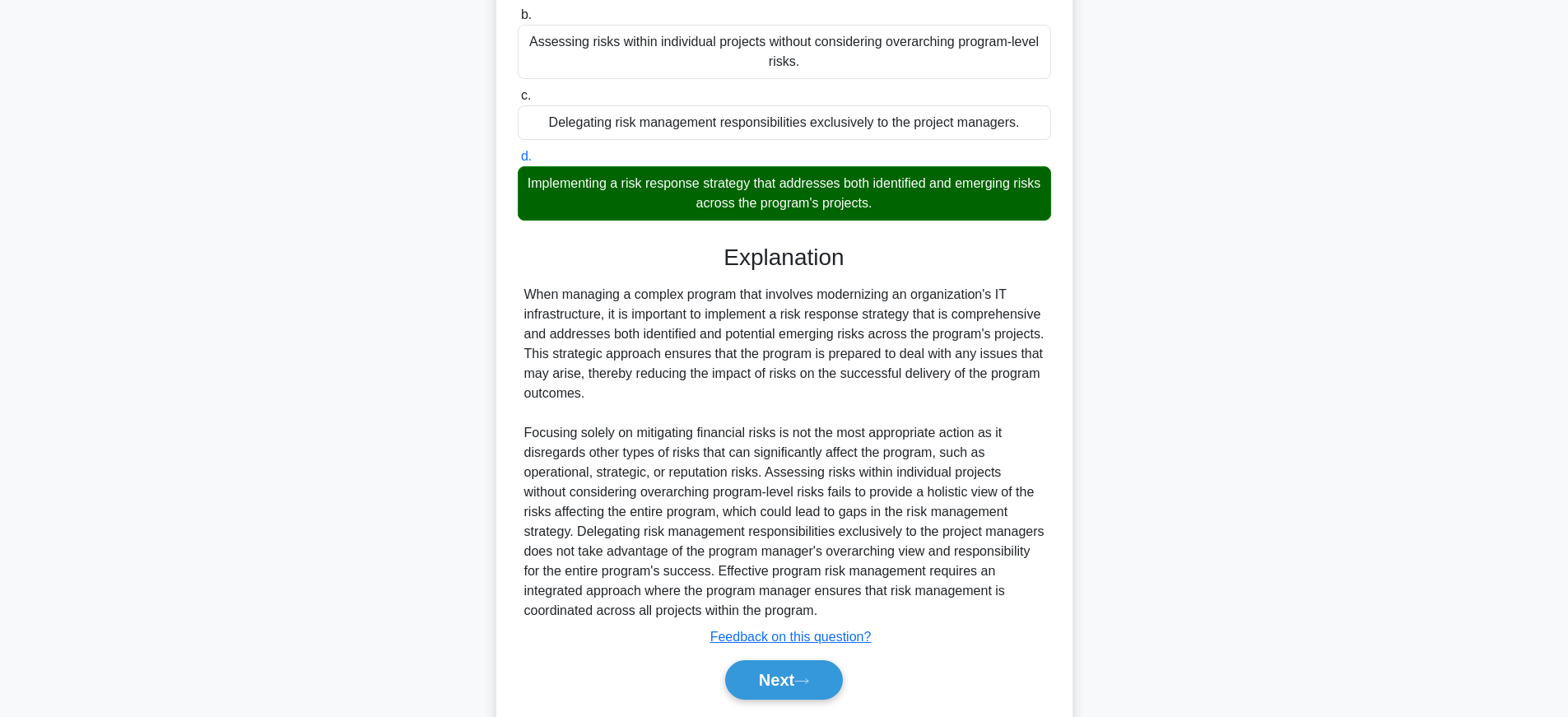
scroll to position [358, 0]
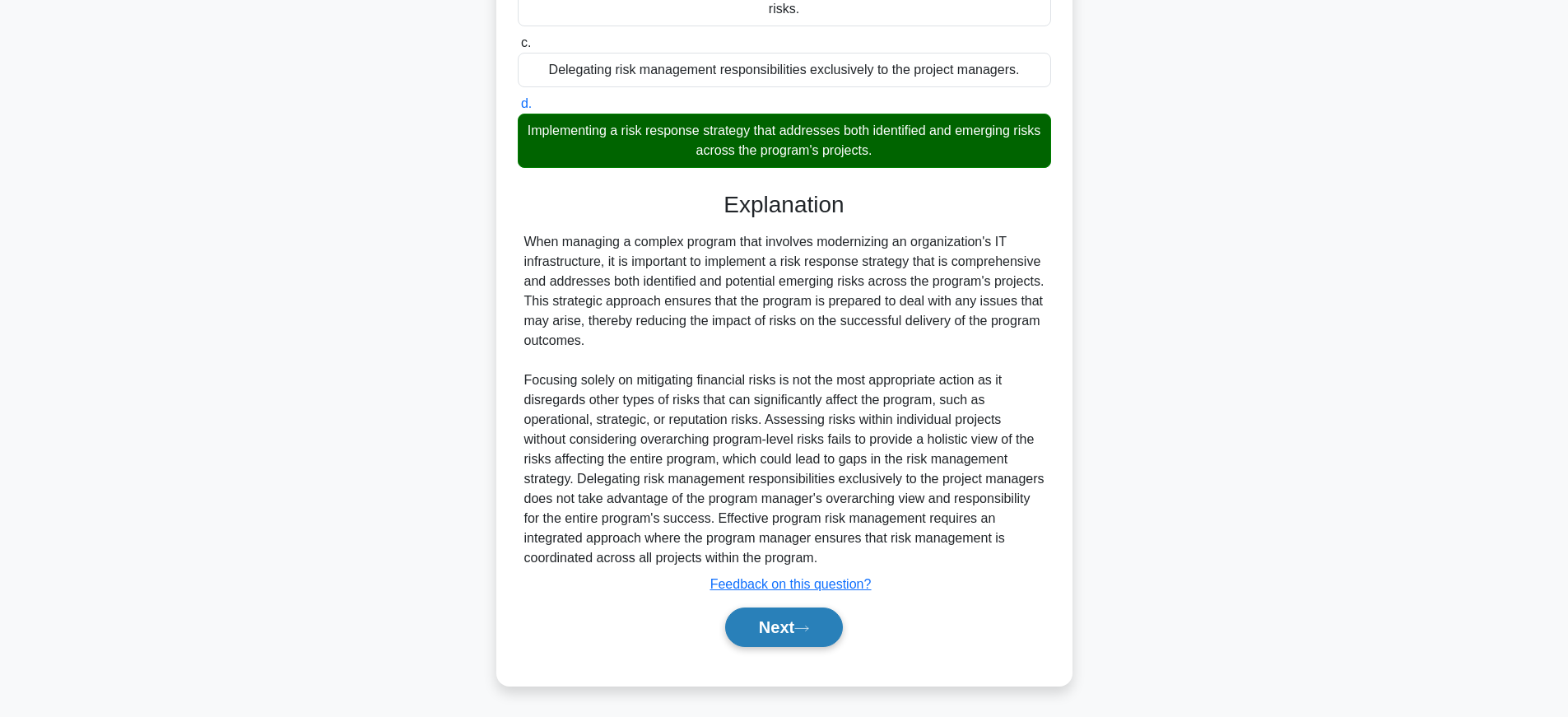
click at [807, 627] on icon at bounding box center [802, 627] width 13 height 5
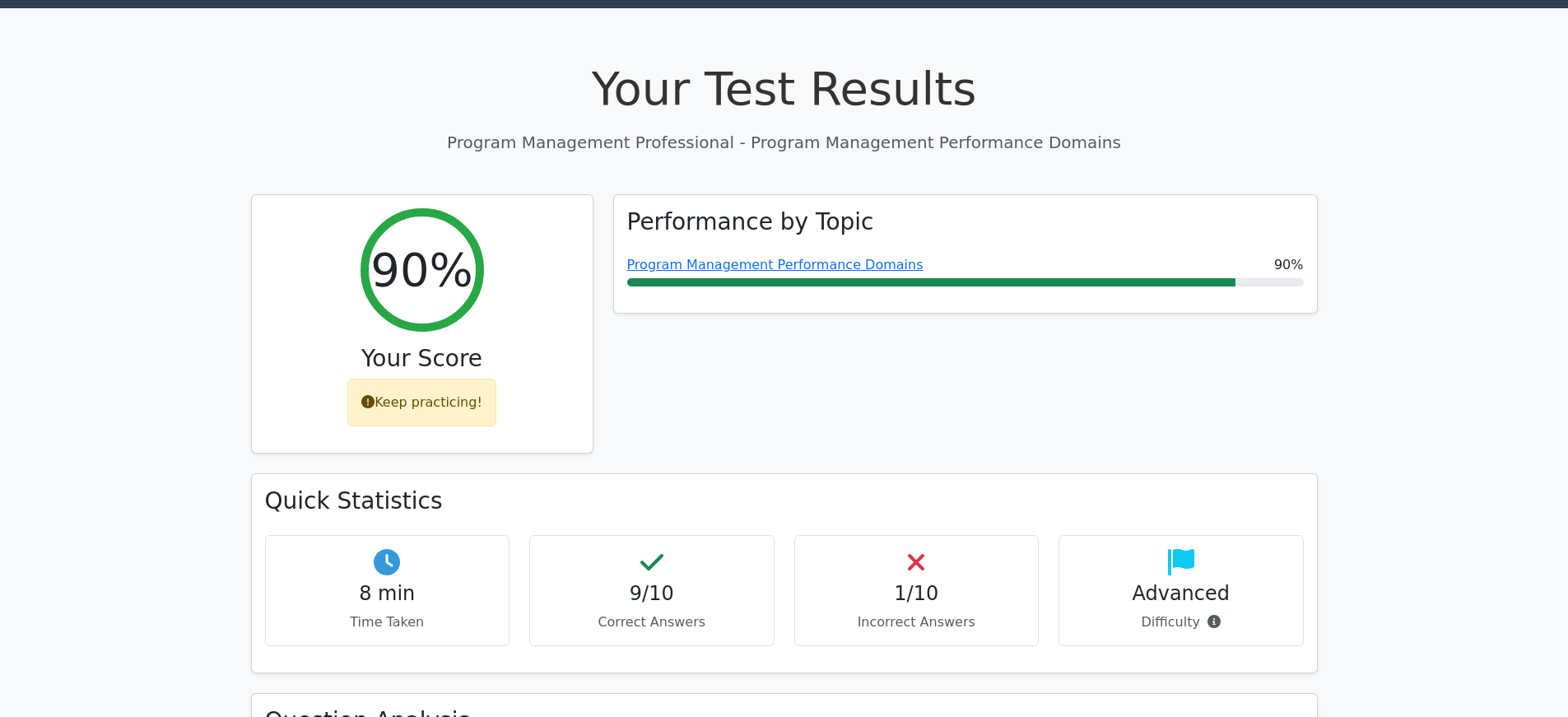
scroll to position [128, 0]
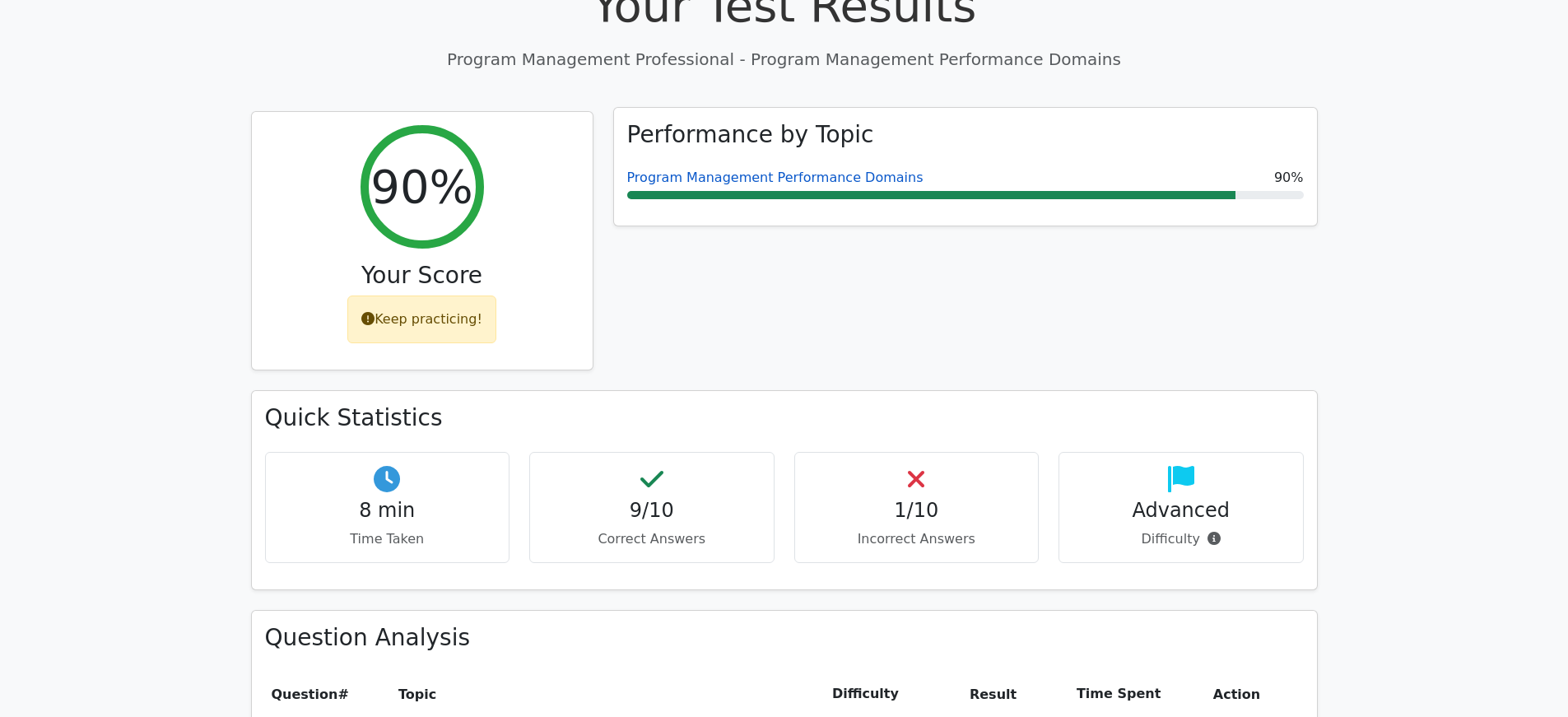
click at [784, 174] on link "Program Management Performance Domains" at bounding box center [776, 177] width 297 height 16
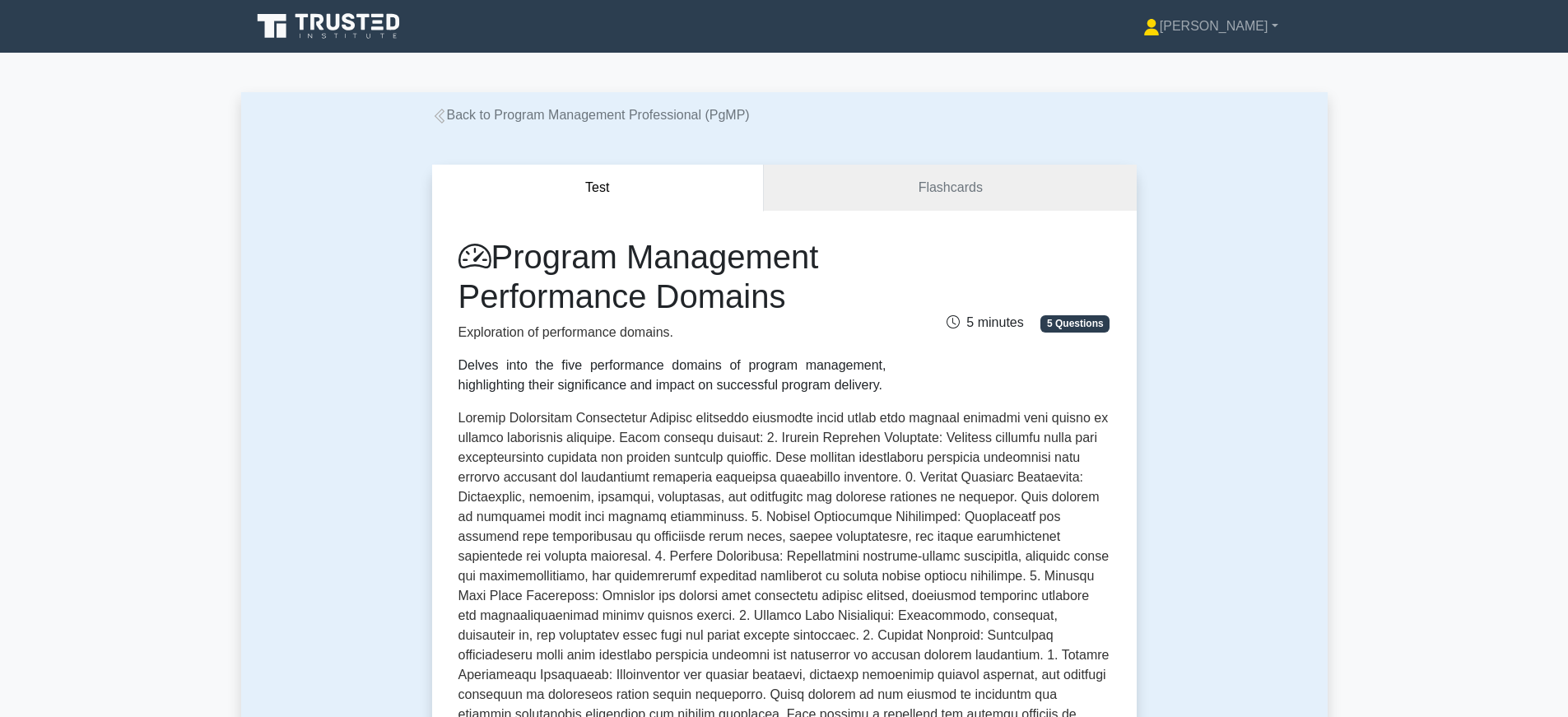
click at [441, 113] on icon at bounding box center [439, 116] width 15 height 15
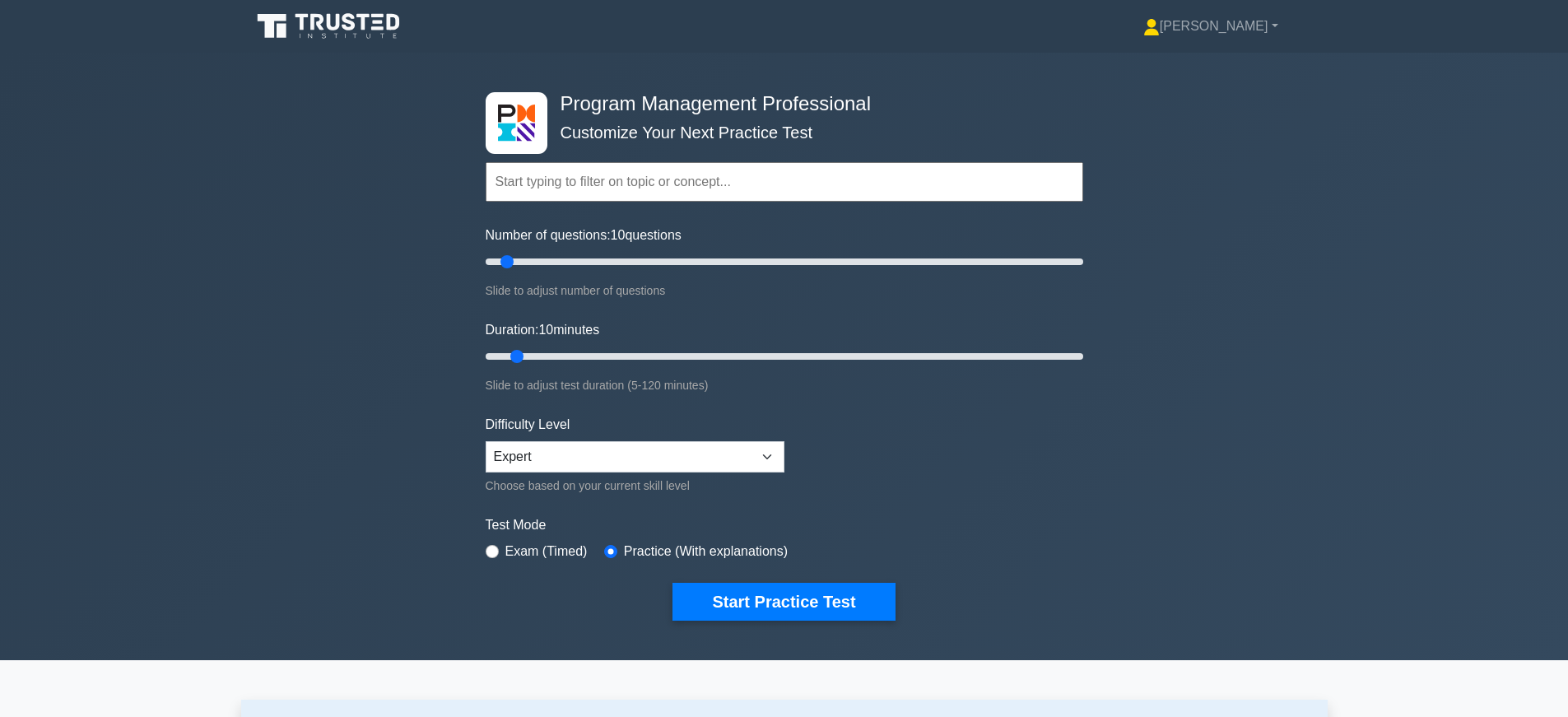
paste input "Program Management Performance Domains"
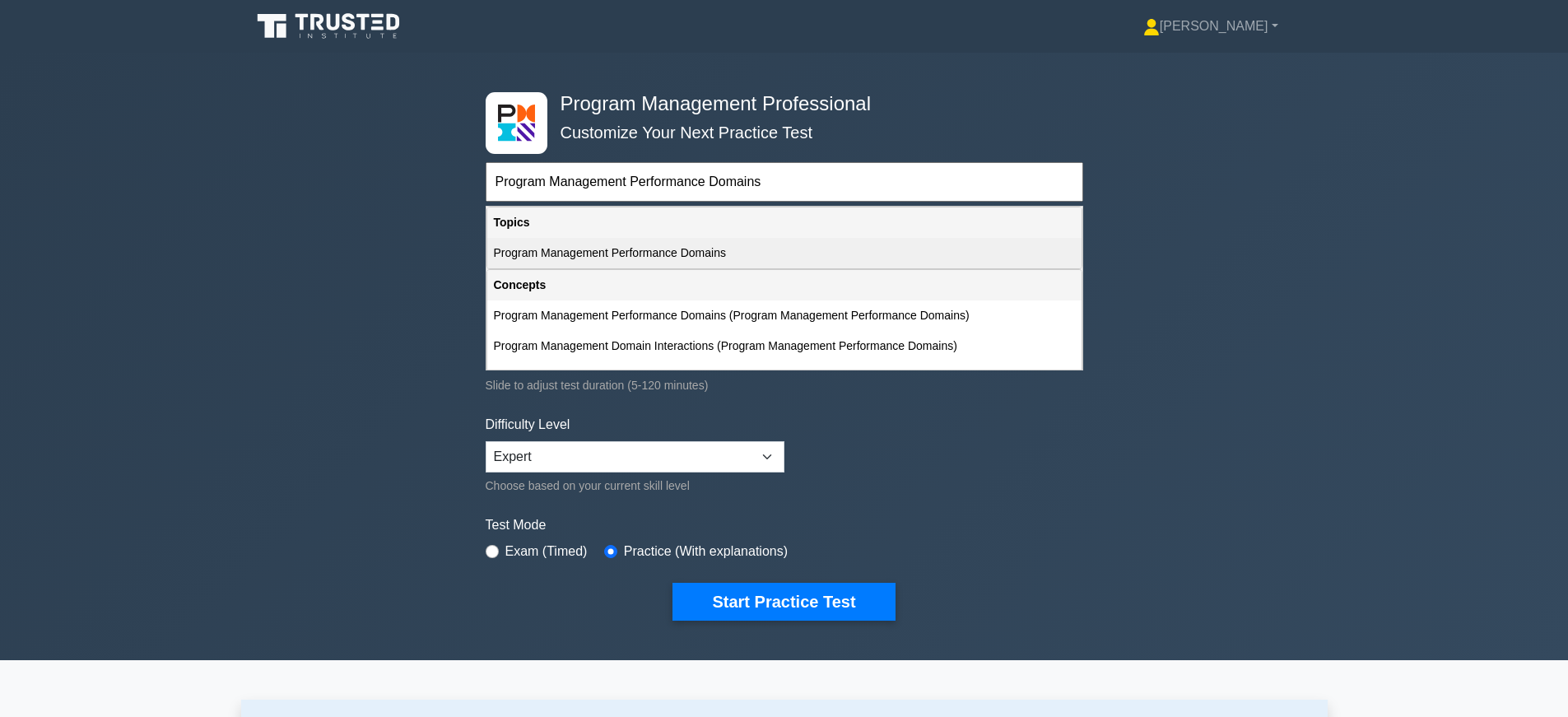
type input "Program Management Performance Domains"
click at [638, 252] on div "Program Management Performance Domains" at bounding box center [784, 252] width 594 height 30
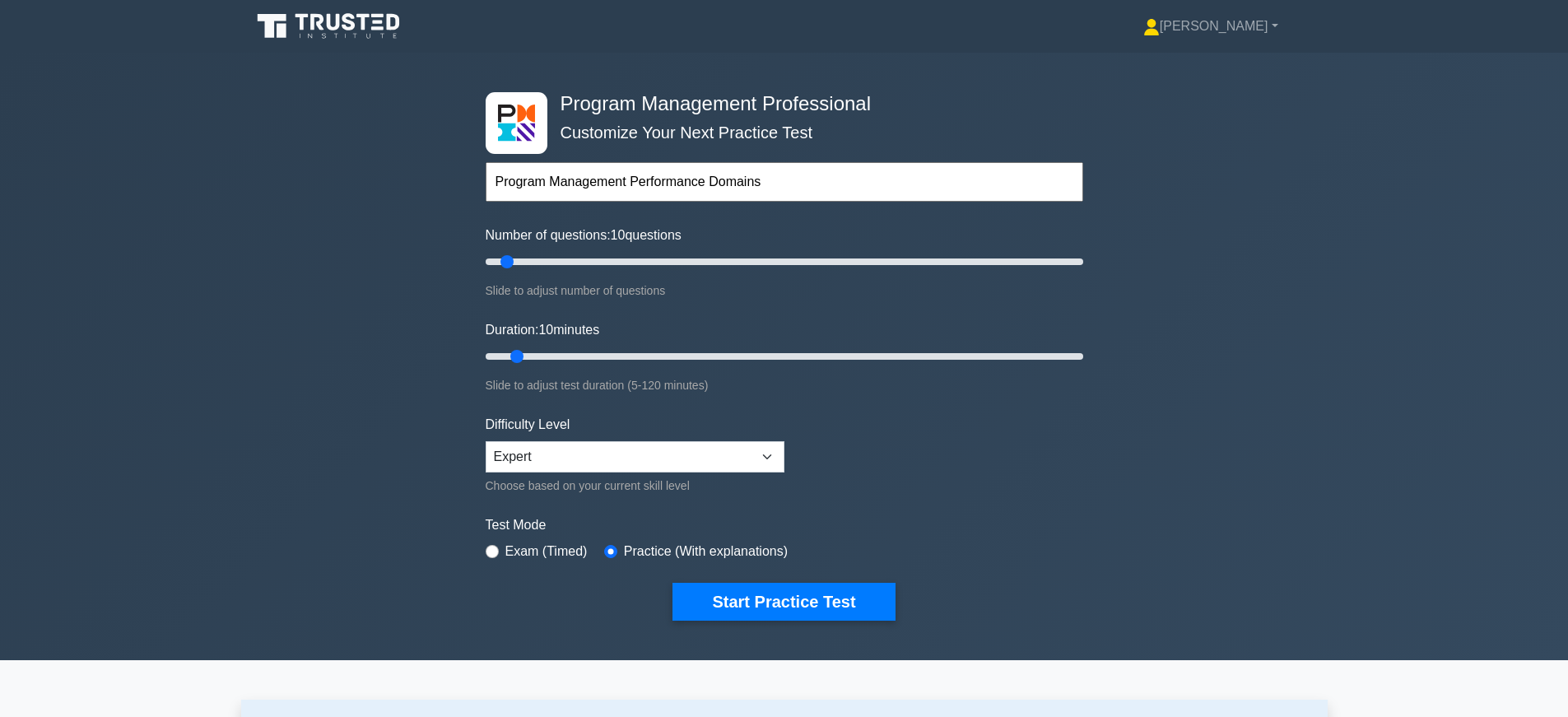
click at [909, 457] on form "Program Management Performance Domains Topics Introduction to Program Managemen…" at bounding box center [784, 366] width 597 height 509
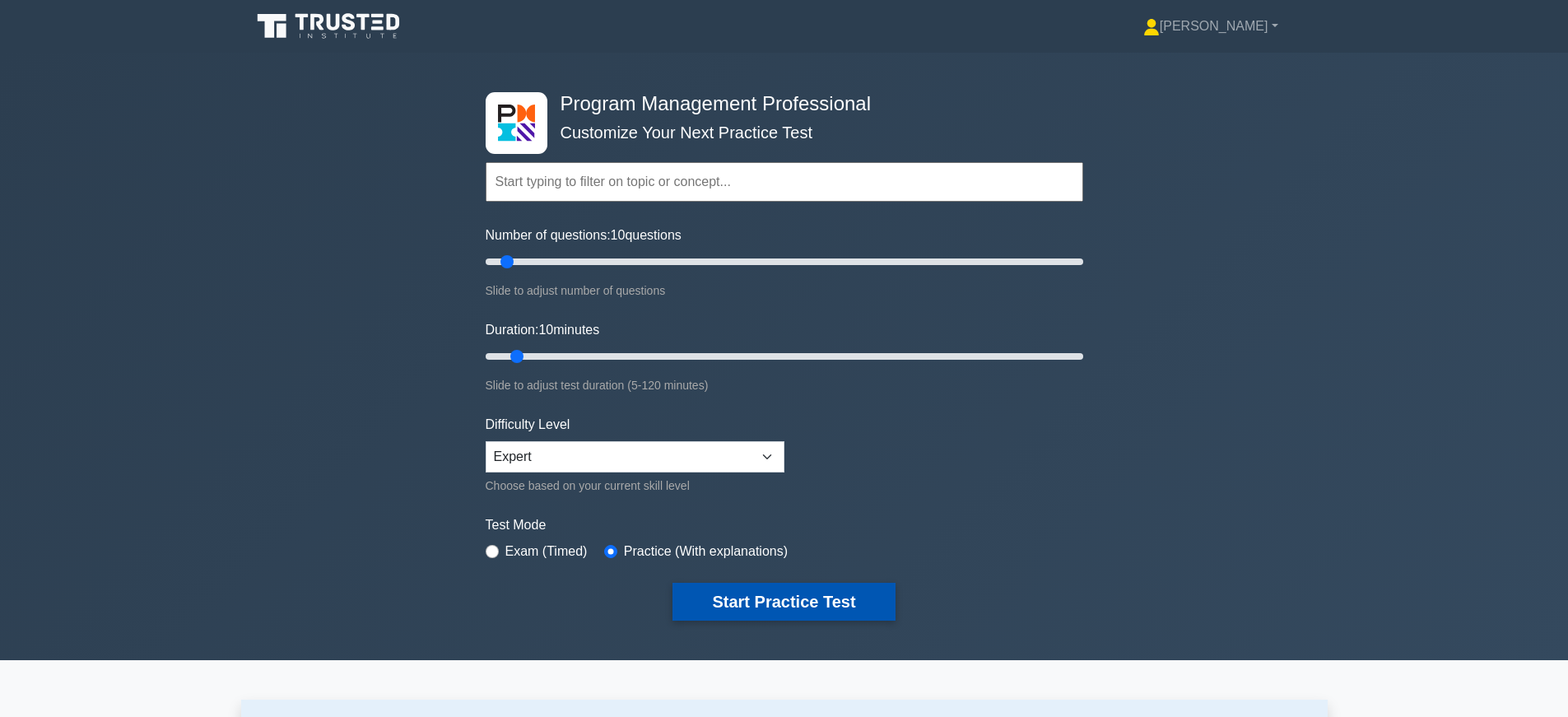
click at [764, 604] on button "Start Practice Test" at bounding box center [783, 602] width 223 height 38
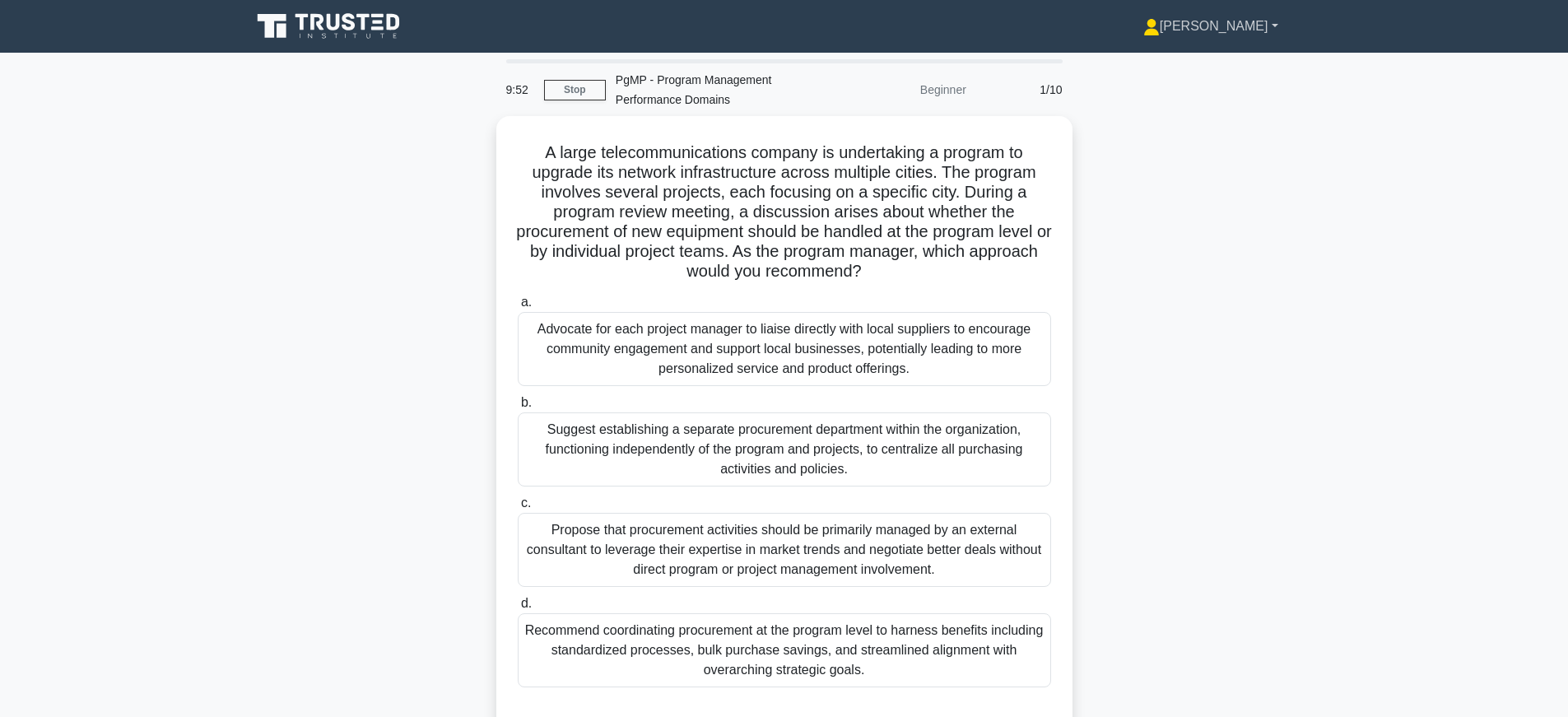
click at [1251, 19] on link "[PERSON_NAME]" at bounding box center [1211, 26] width 214 height 33
click at [372, 20] on icon at bounding box center [330, 25] width 158 height 31
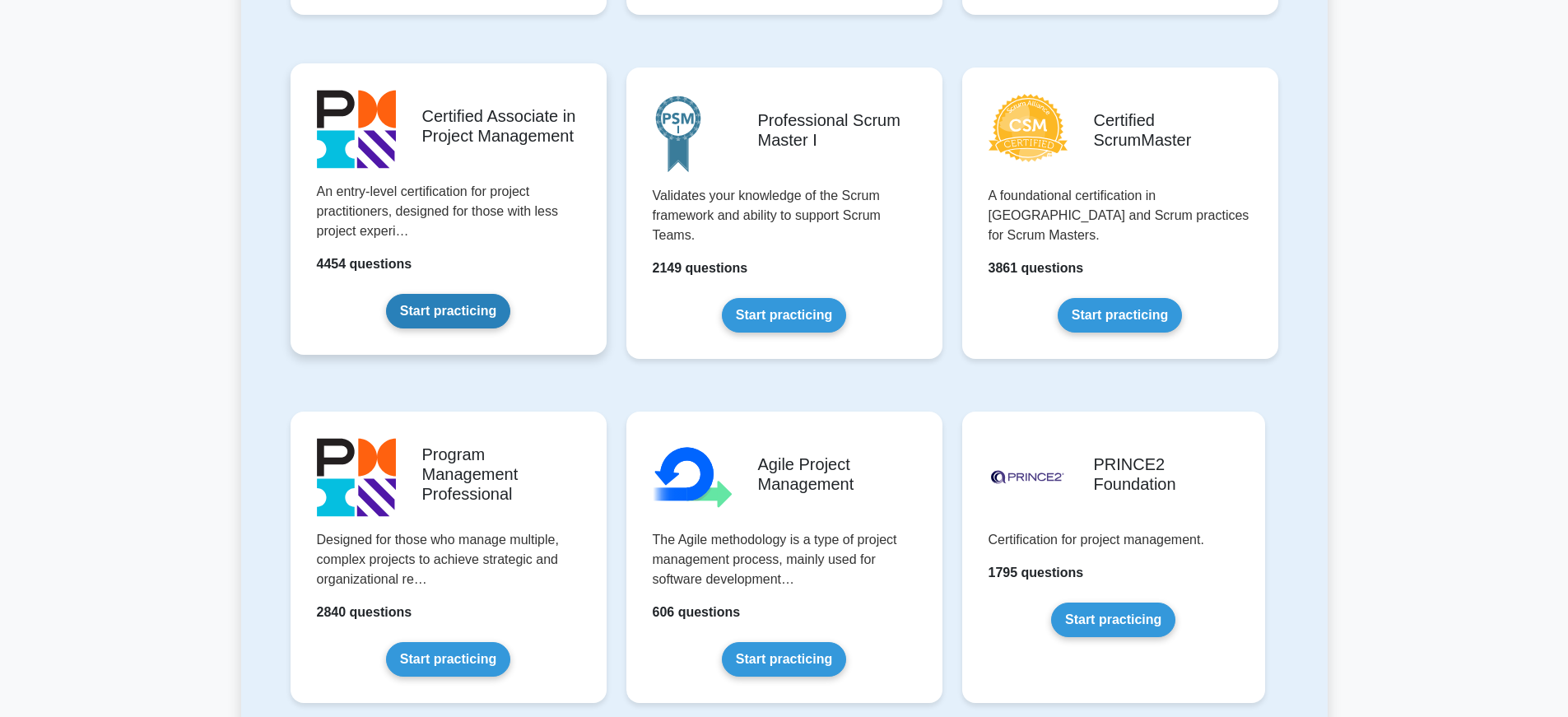
scroll to position [917, 0]
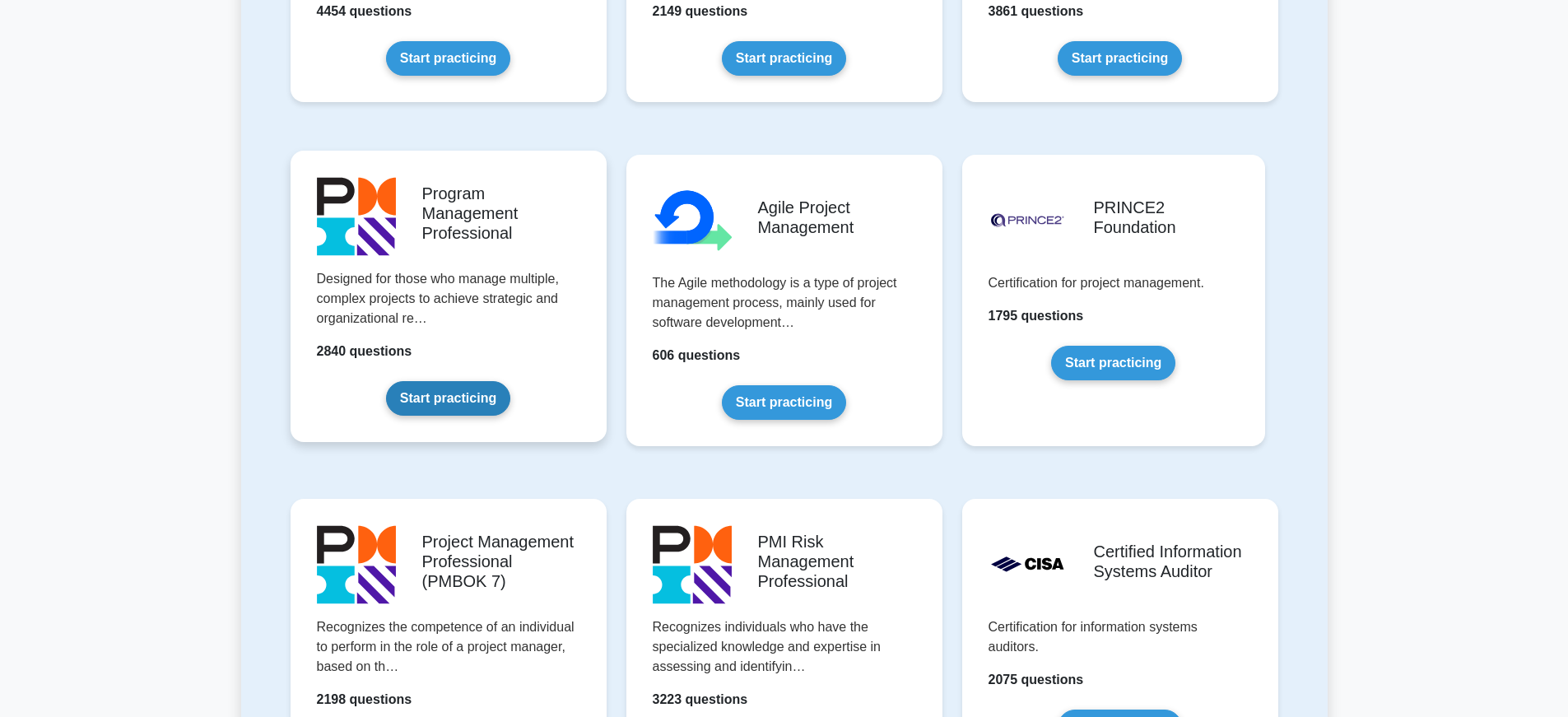
click at [386, 381] on link "Start practicing" at bounding box center [448, 398] width 124 height 35
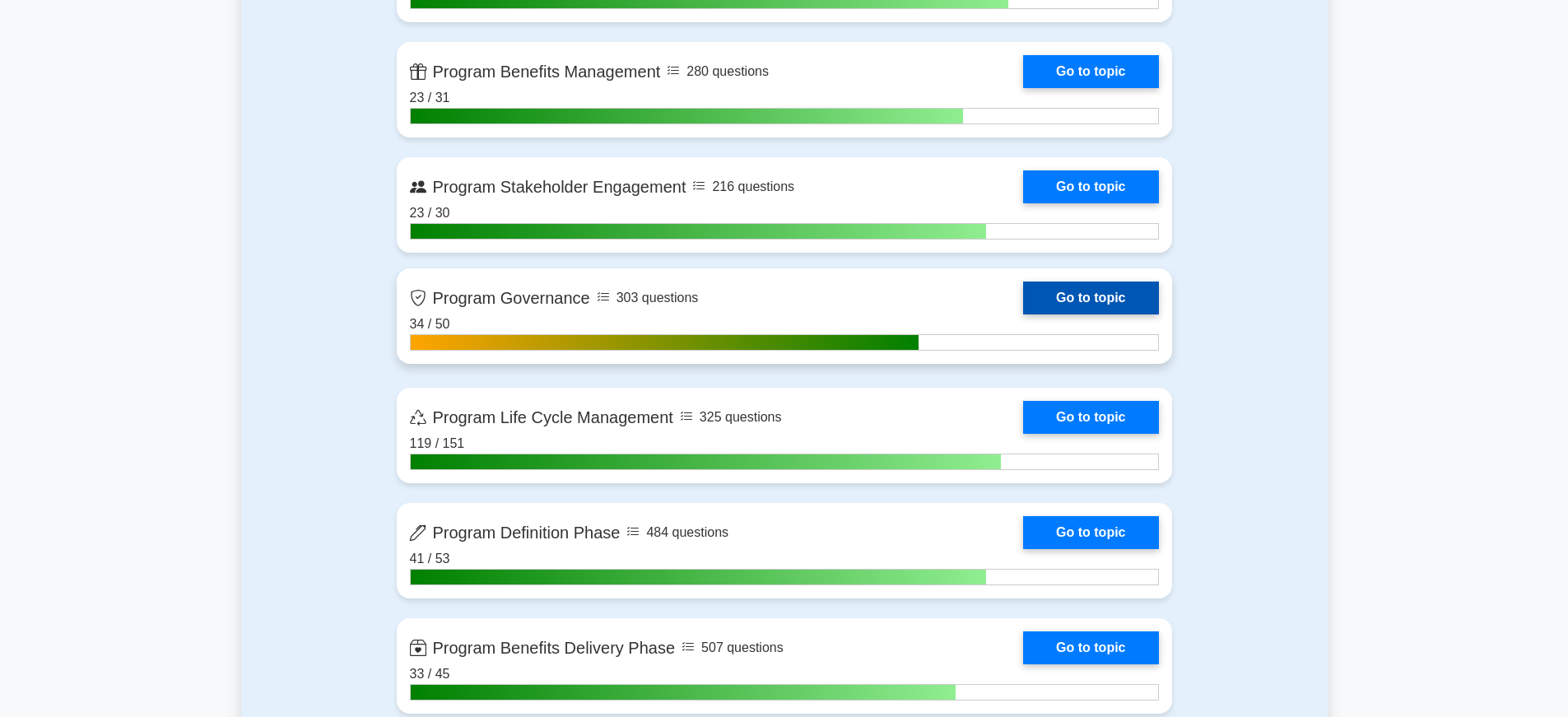
scroll to position [1102, 0]
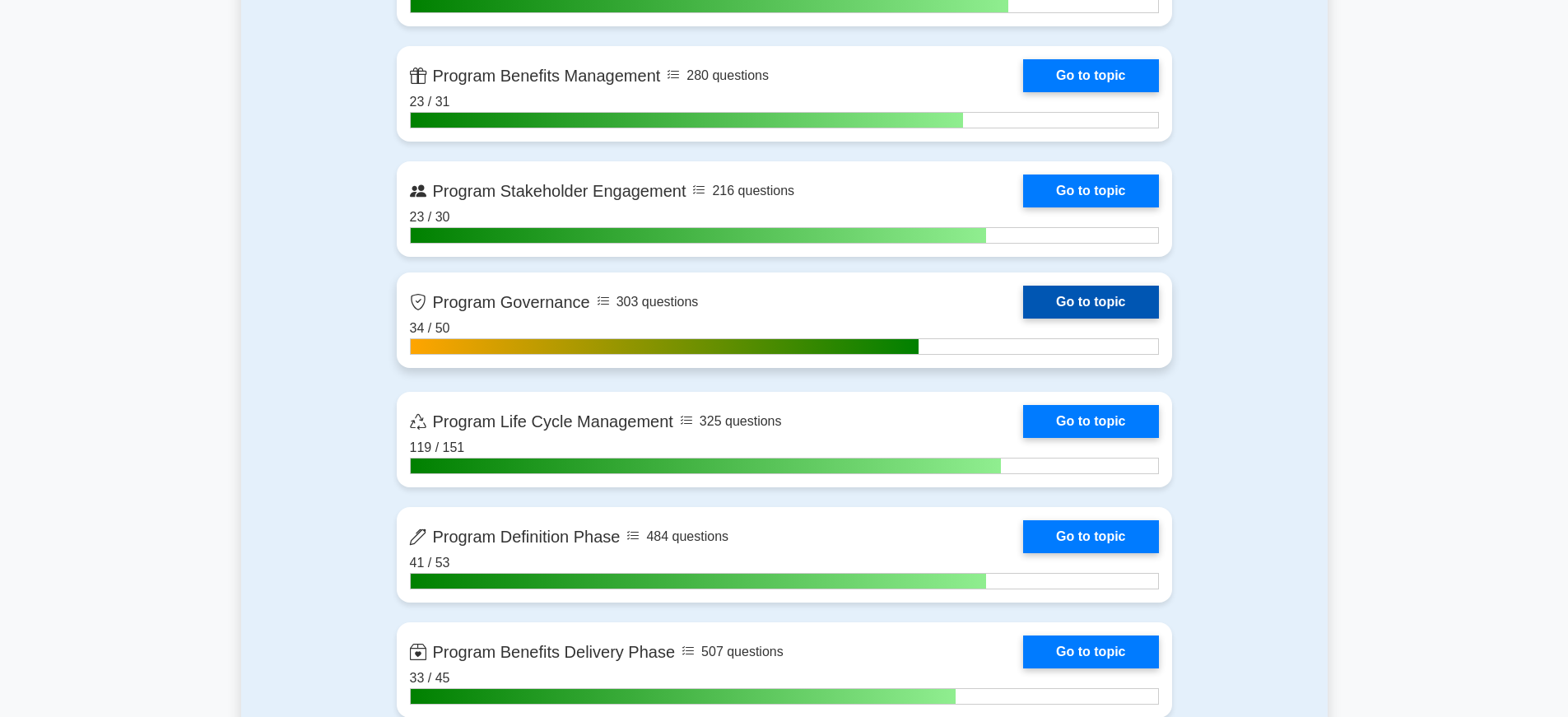
click at [1070, 304] on link "Go to topic" at bounding box center [1091, 301] width 135 height 33
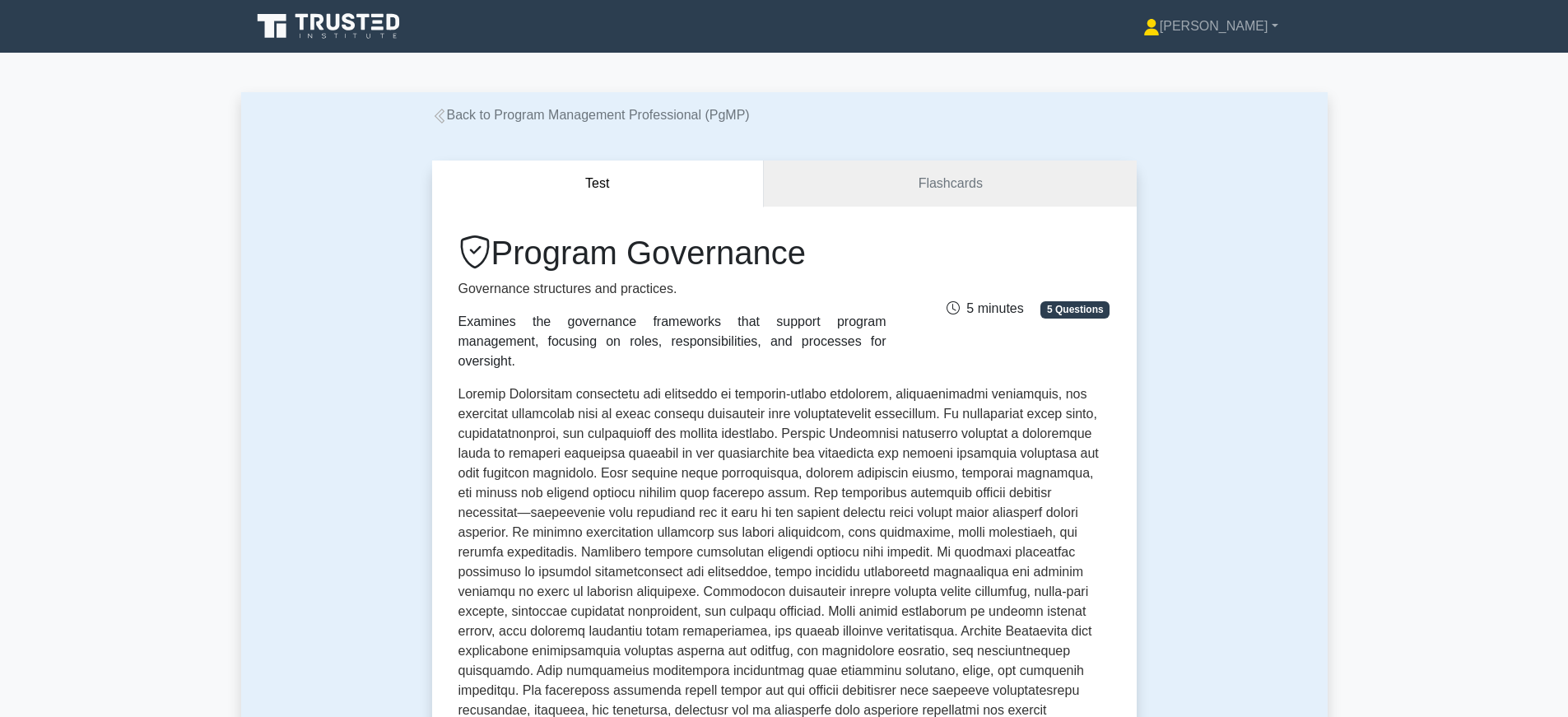
scroll to position [328, 0]
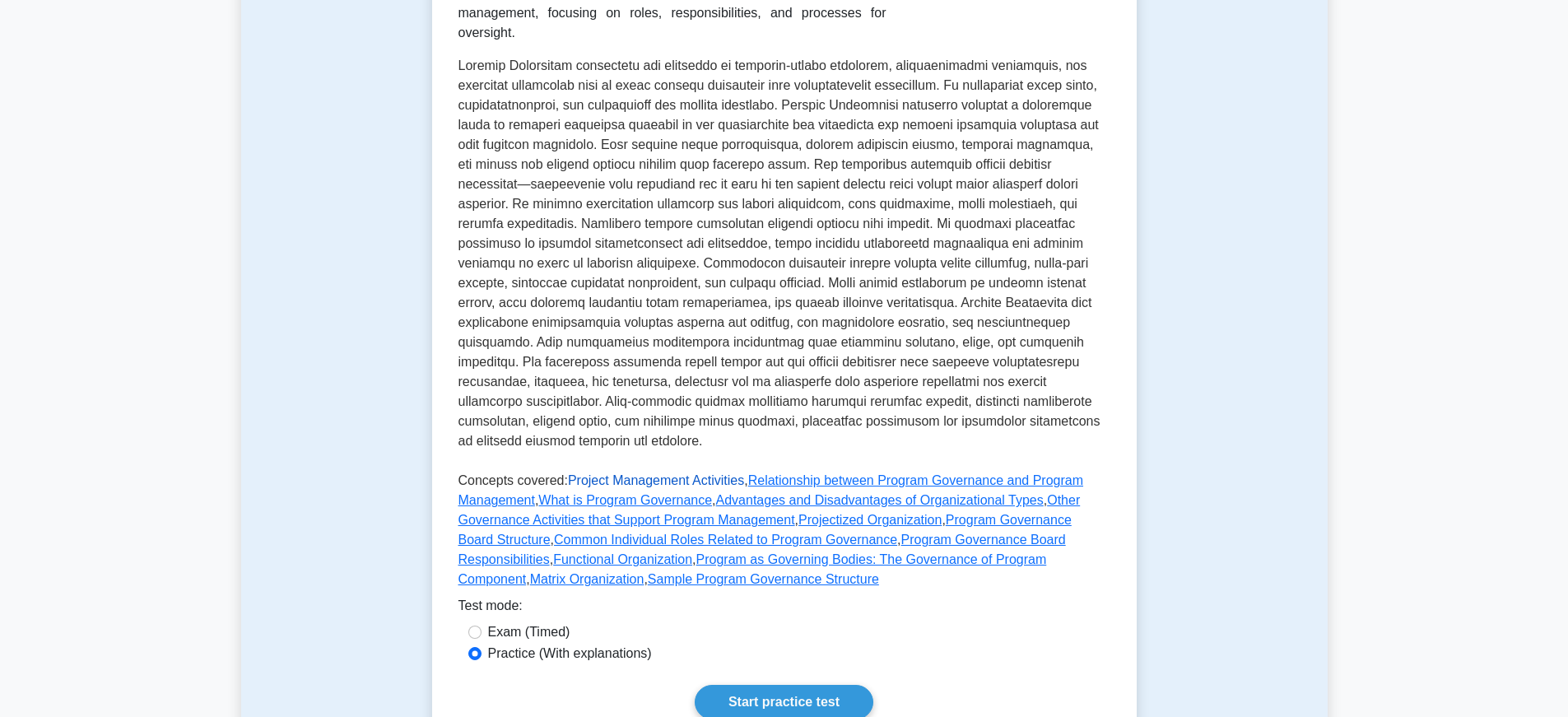
click at [628, 481] on link "Project Management Activities" at bounding box center [656, 480] width 177 height 14
click at [791, 477] on link "Relationship between Program Governance and Program Management" at bounding box center [771, 490] width 625 height 34
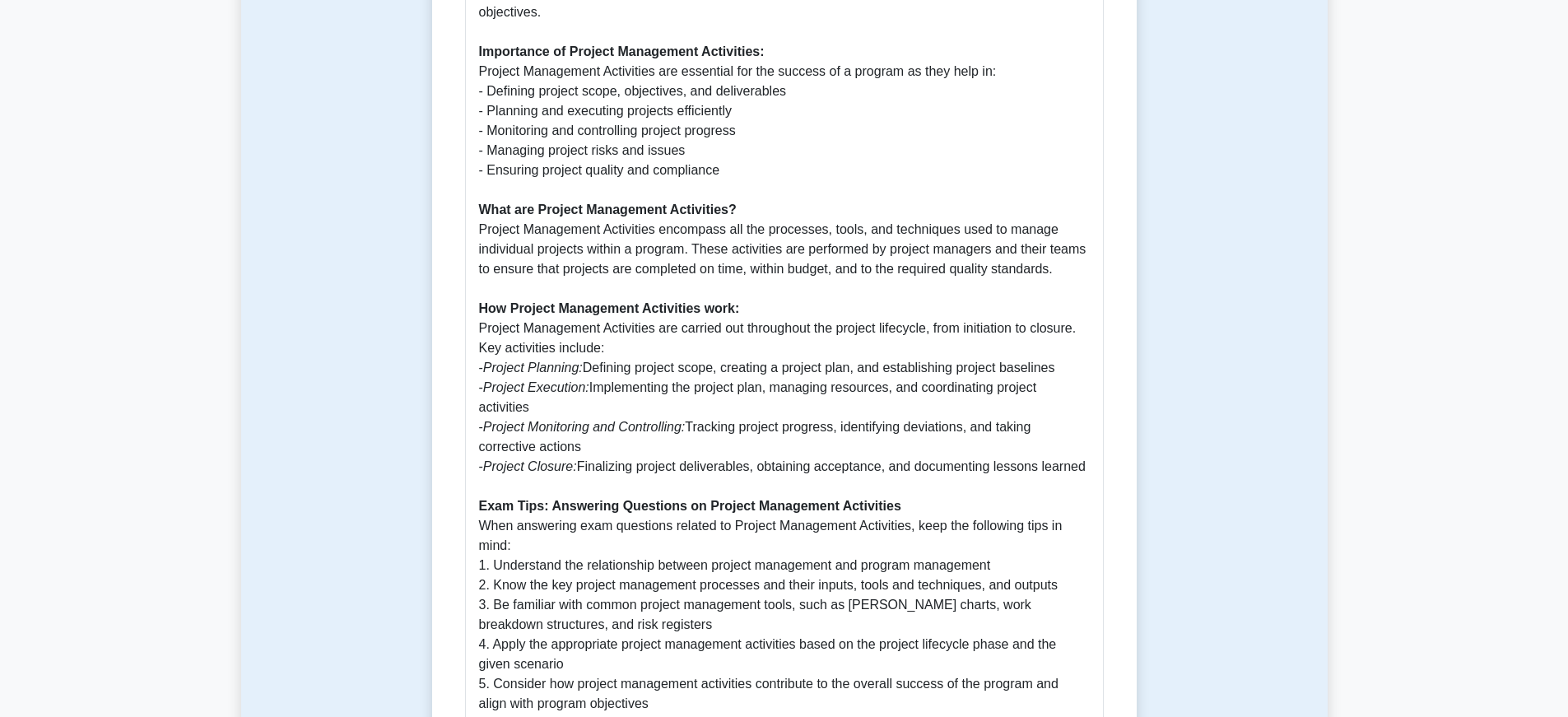
scroll to position [915, 0]
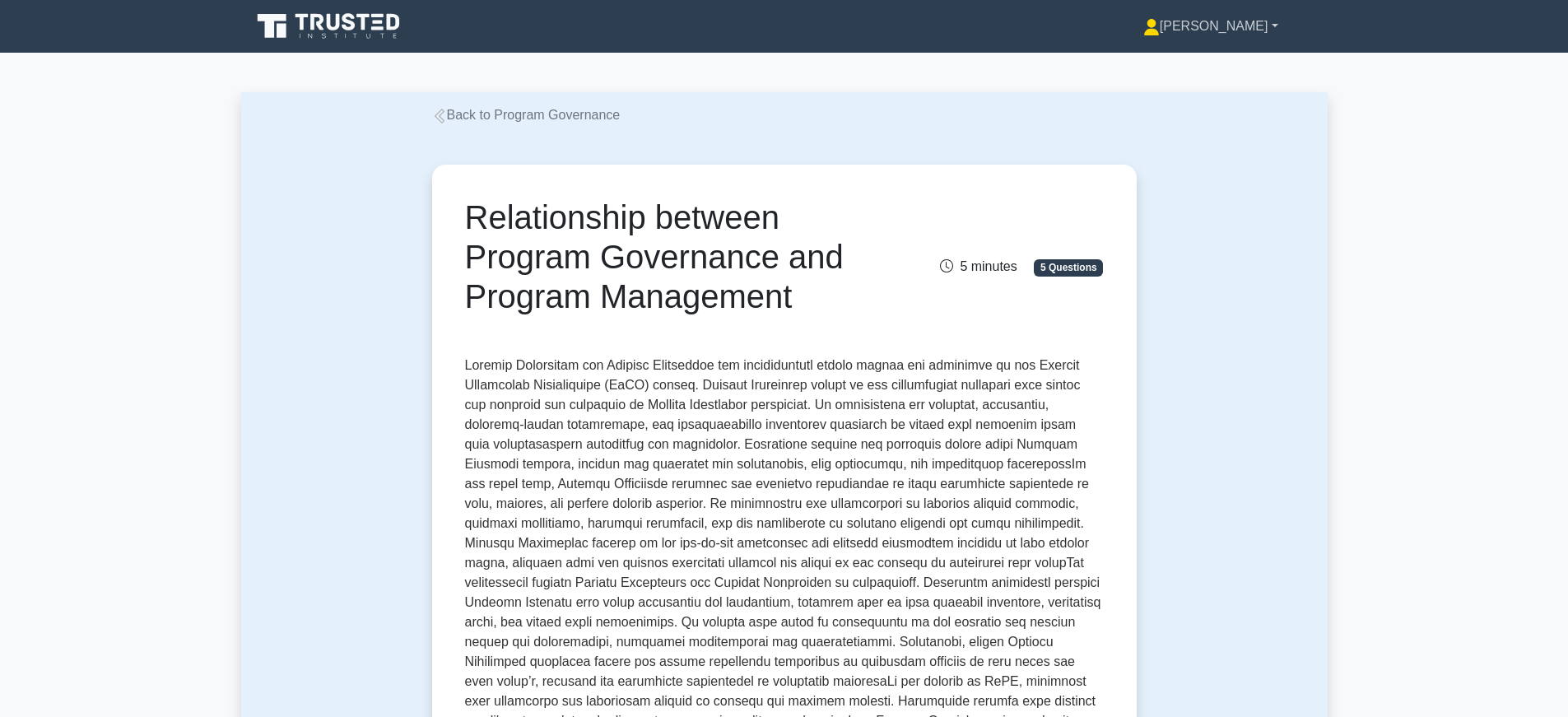
click at [1243, 38] on link "[PERSON_NAME]" at bounding box center [1211, 26] width 214 height 33
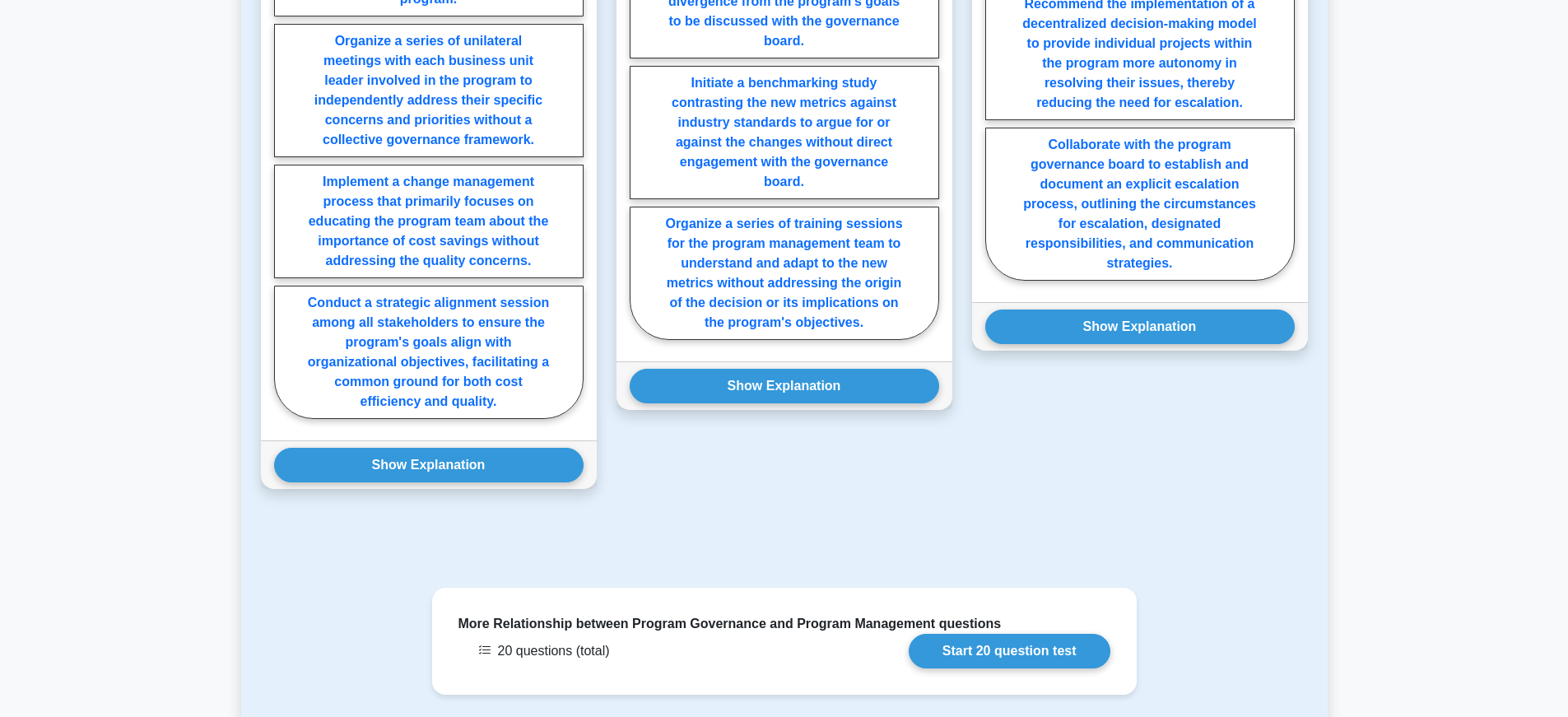
scroll to position [2760, 0]
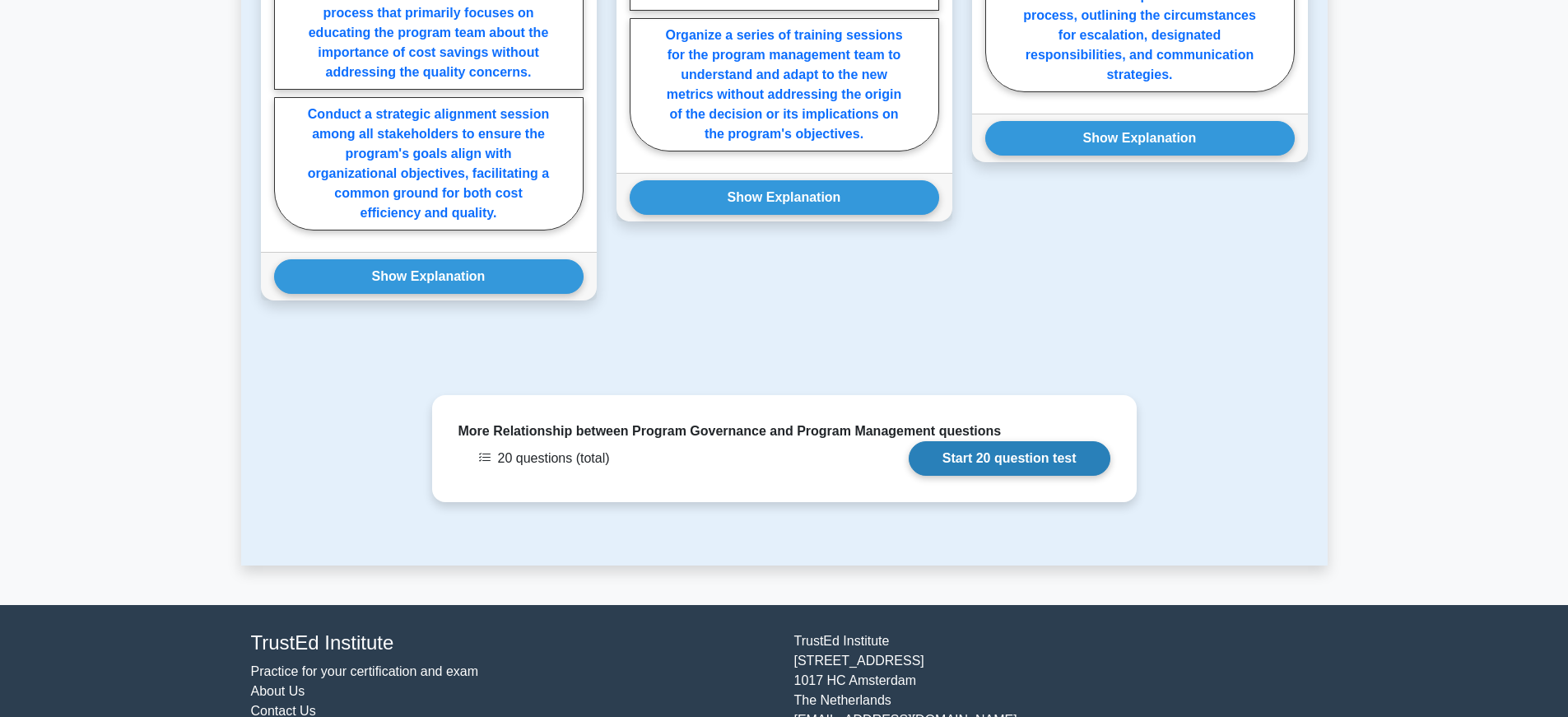
click at [1022, 441] on link "Start 20 question test" at bounding box center [1009, 458] width 202 height 35
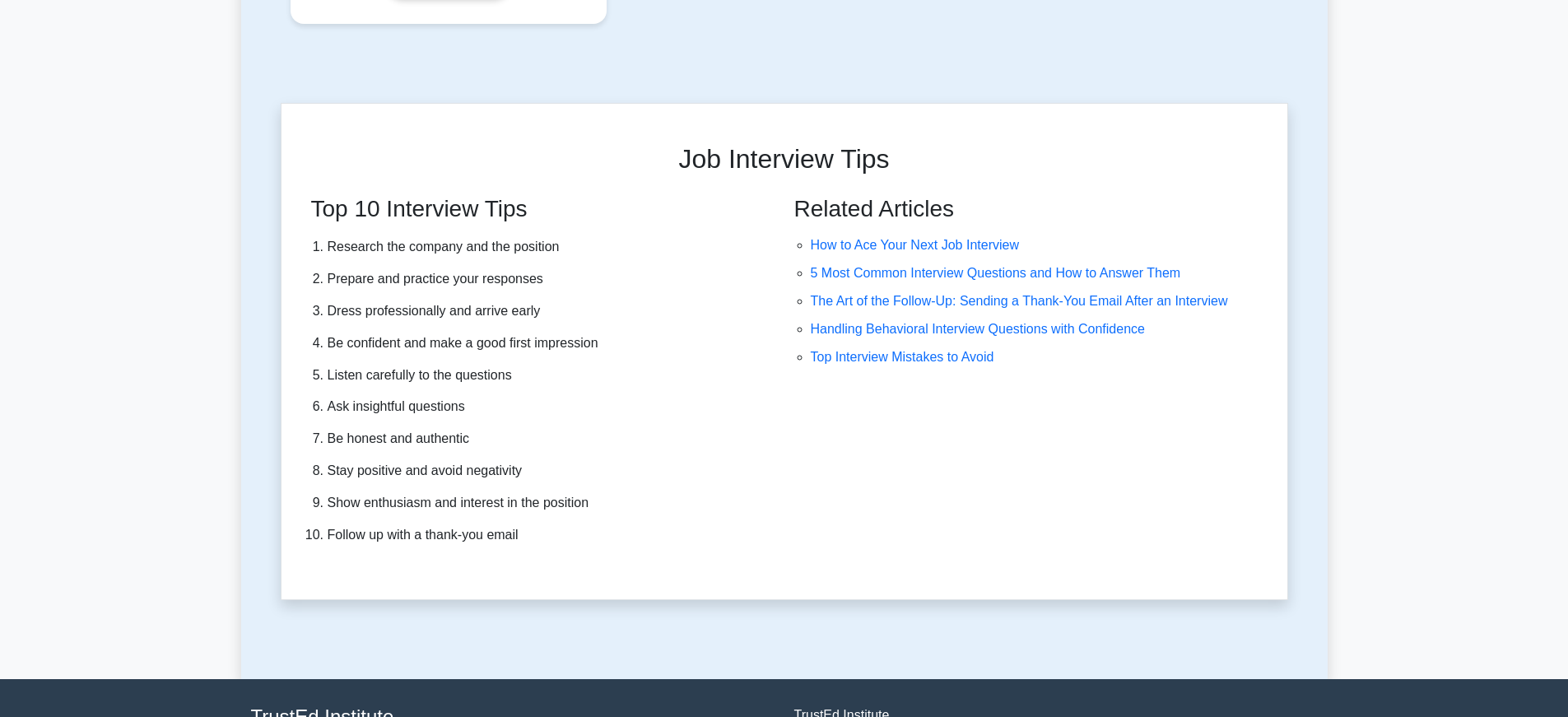
scroll to position [4089, 0]
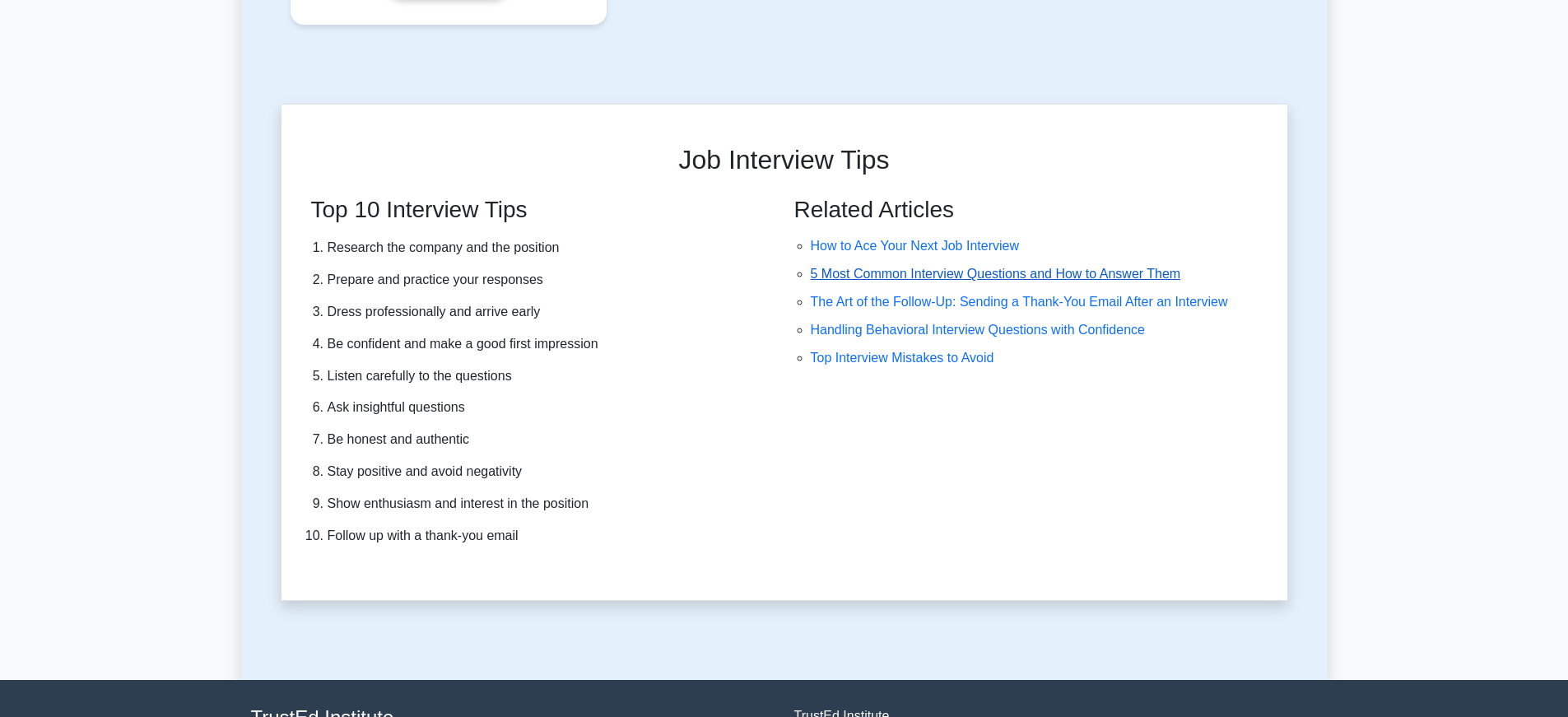
click at [905, 276] on link "5 Most Common Interview Questions and How to Answer Them" at bounding box center [996, 273] width 371 height 14
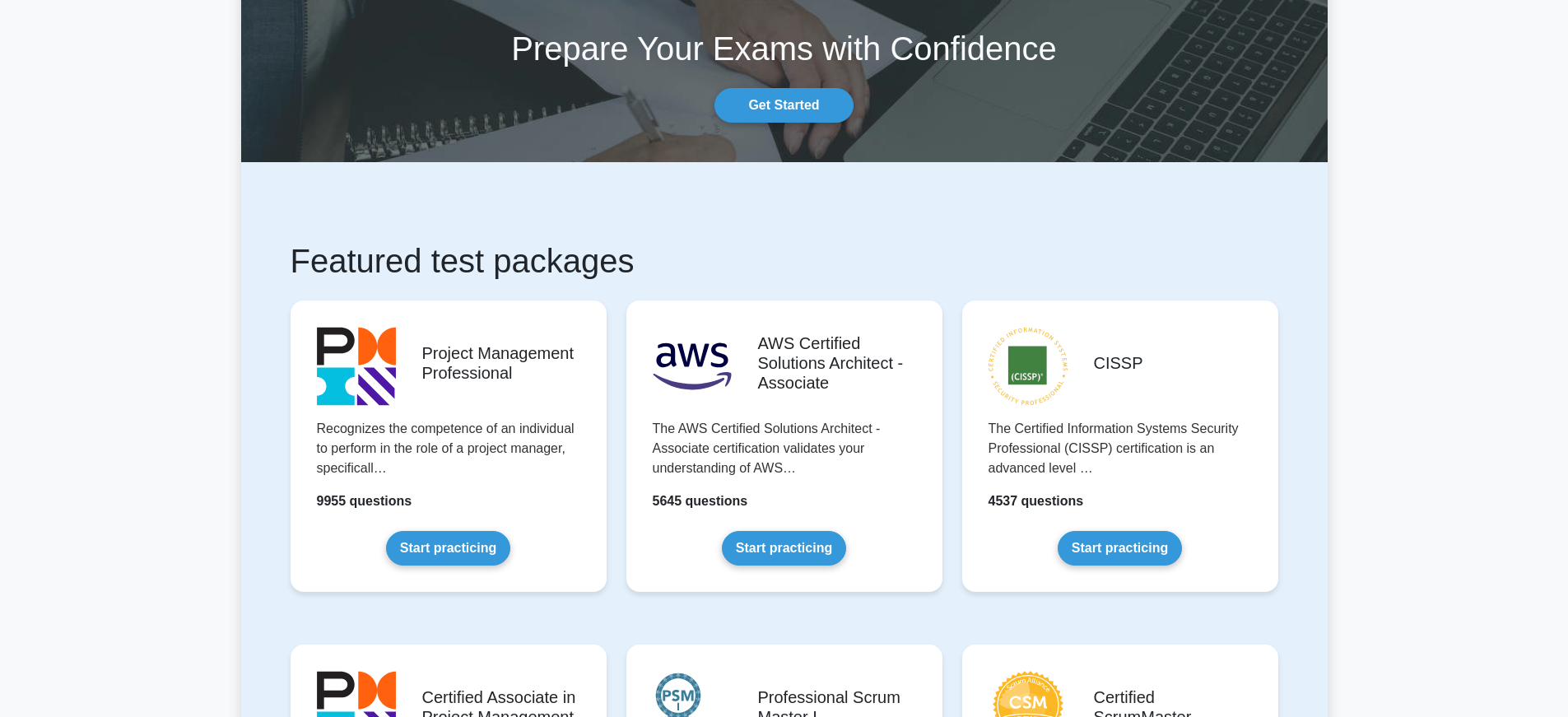
scroll to position [0, 0]
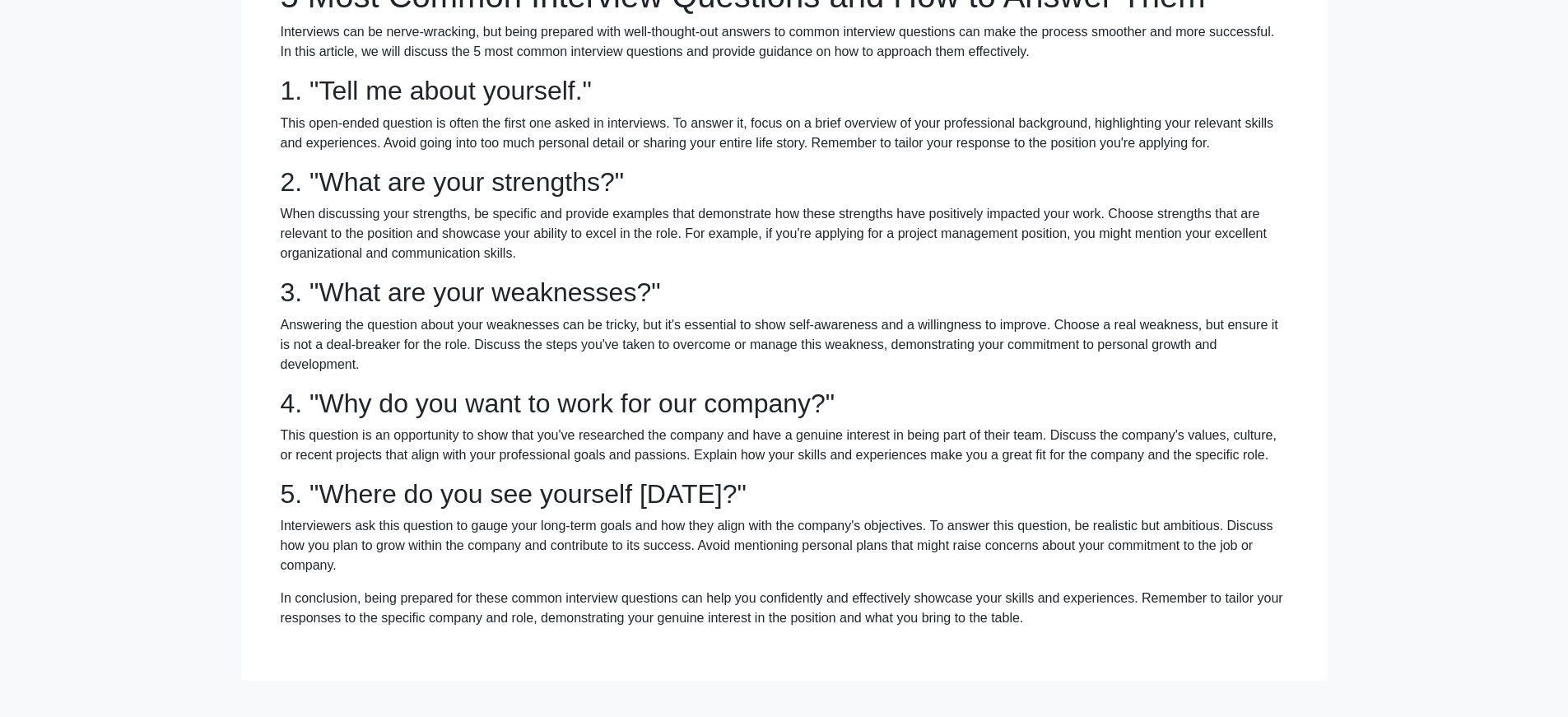
scroll to position [230, 0]
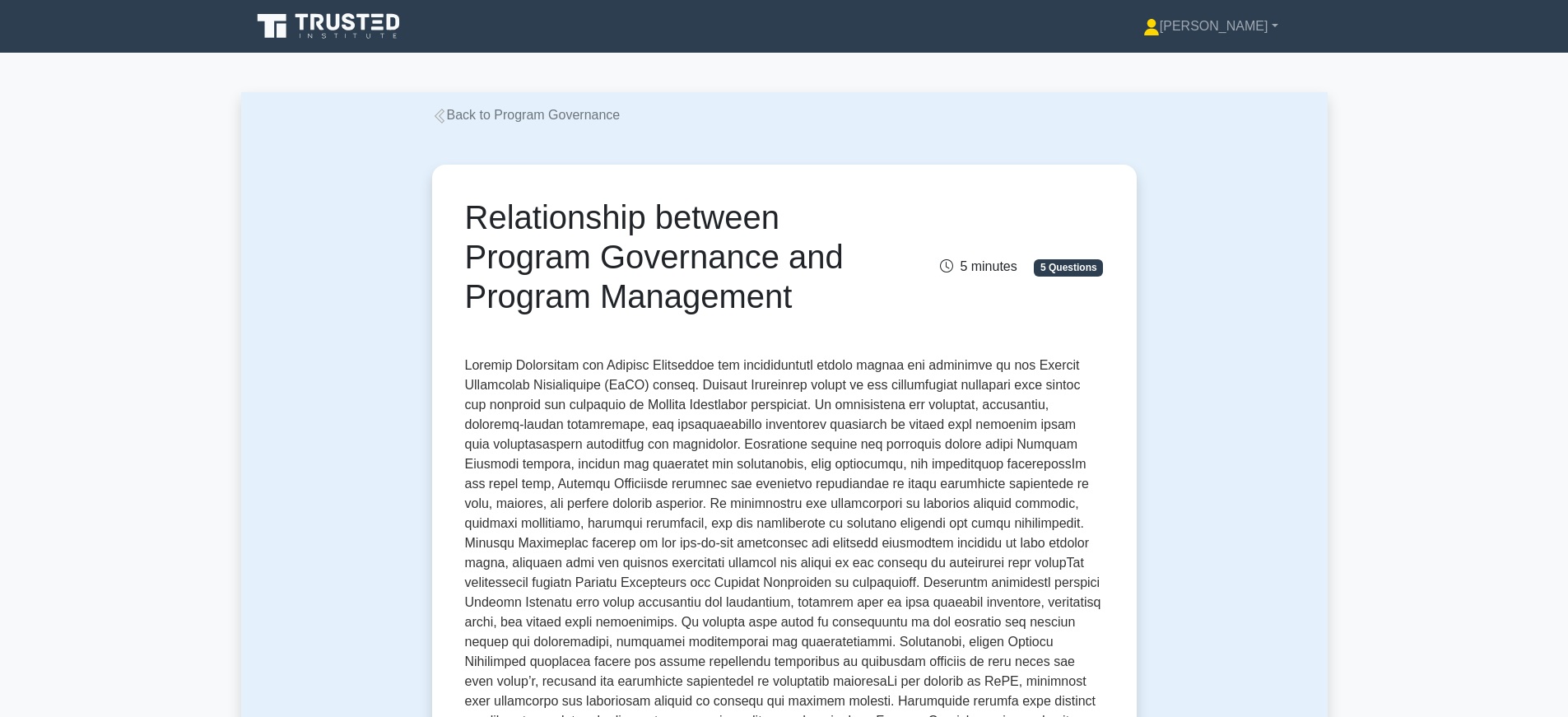
click at [453, 115] on link "Back to Program Governance" at bounding box center [526, 114] width 189 height 14
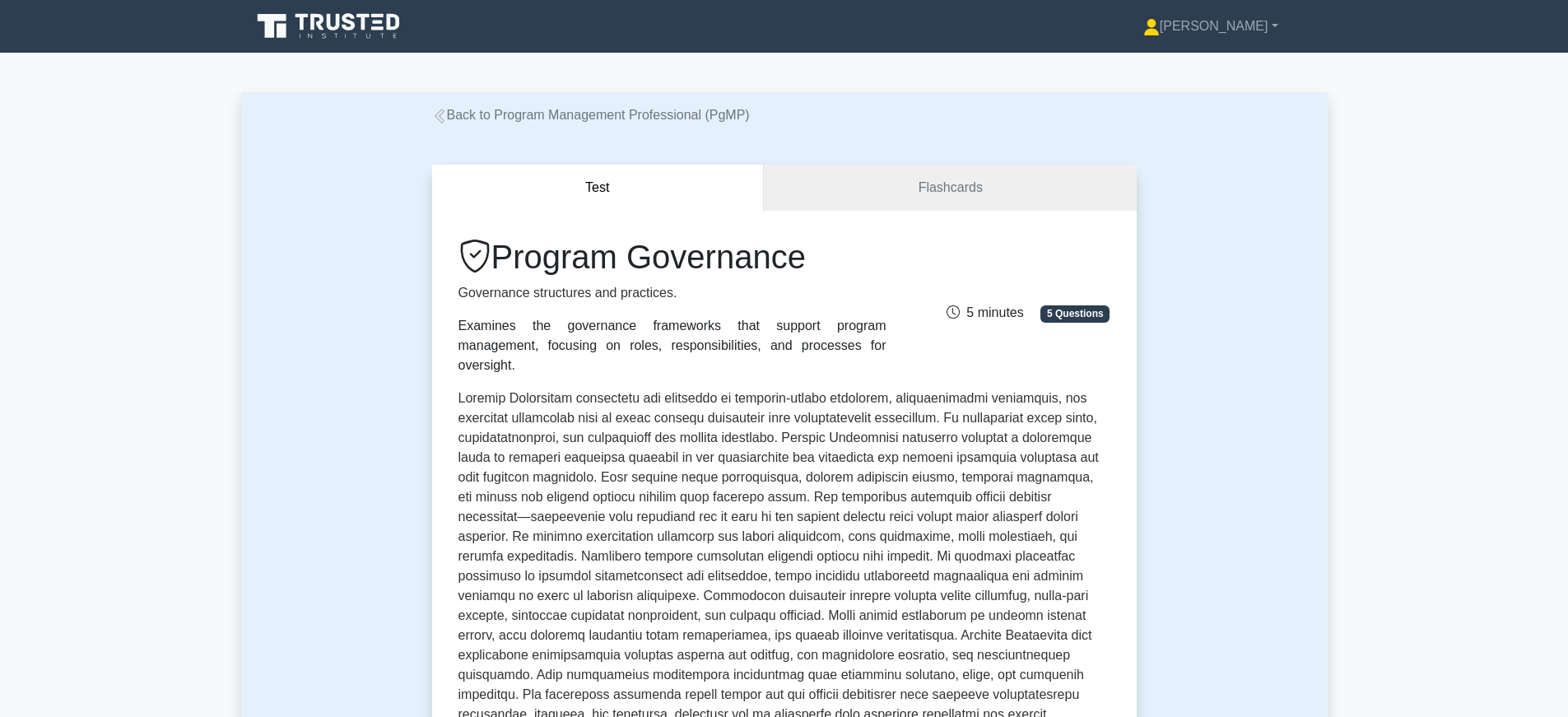
click at [444, 114] on icon at bounding box center [439, 116] width 15 height 15
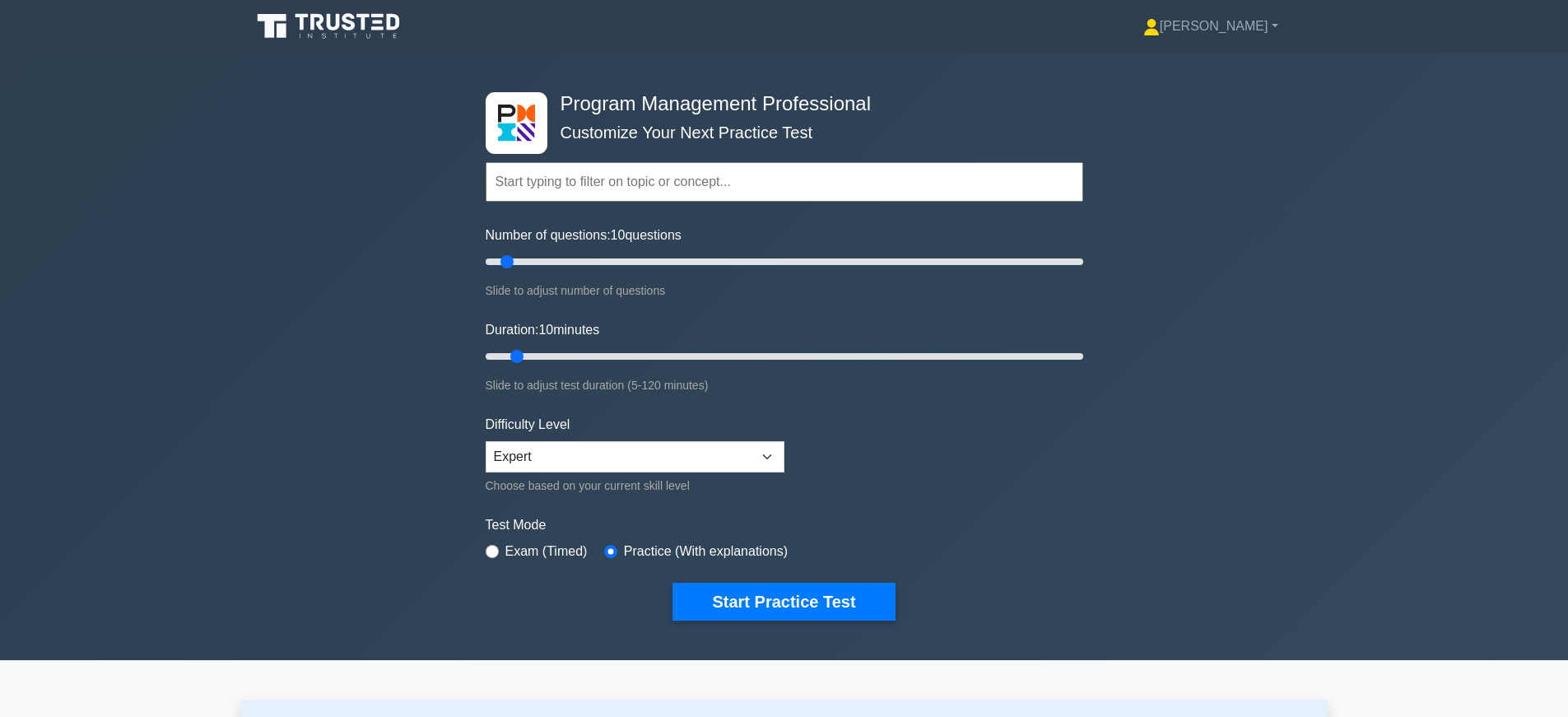
click at [589, 174] on input "text" at bounding box center [784, 182] width 597 height 39
paste input "Stakeholder Management"
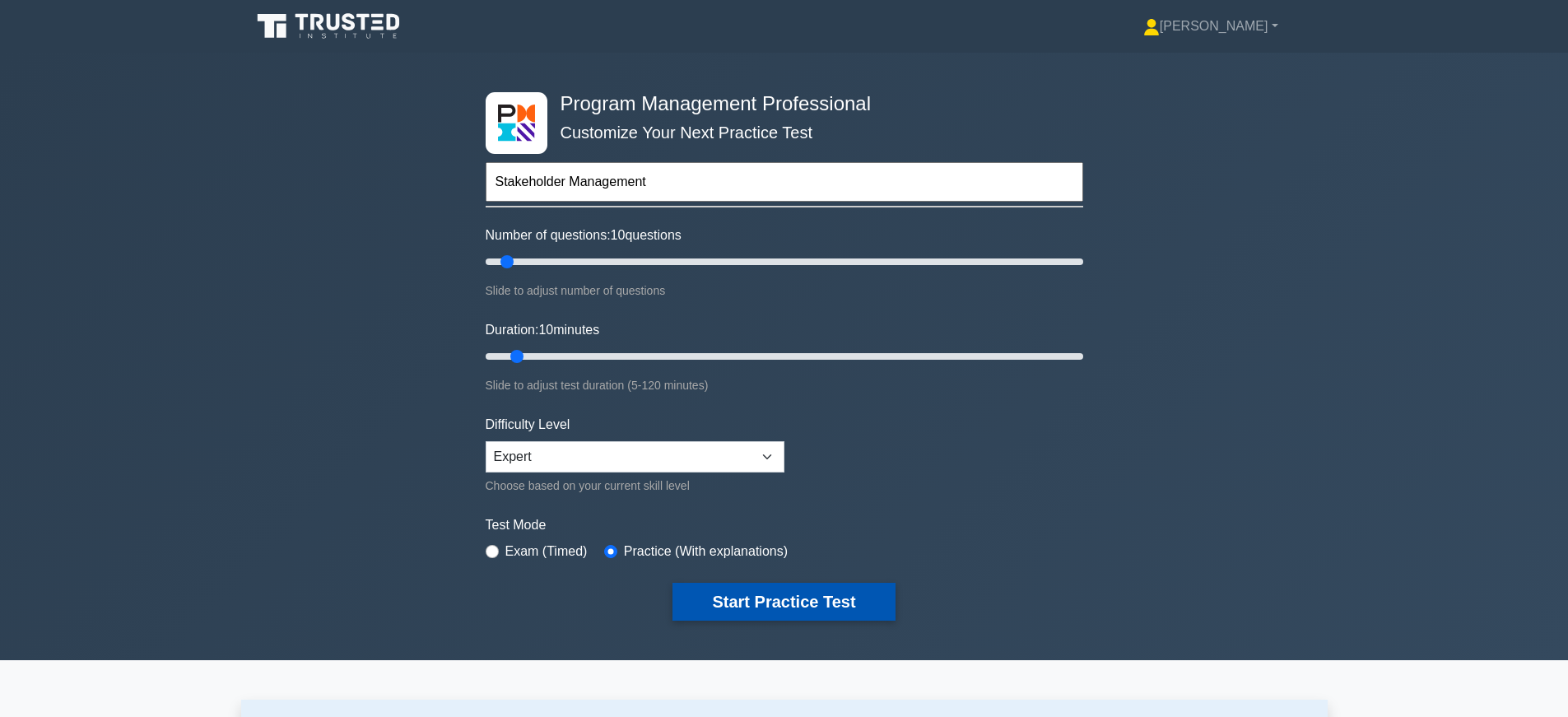
type input "Stakeholder Management"
click at [777, 604] on button "Start Practice Test" at bounding box center [783, 602] width 223 height 38
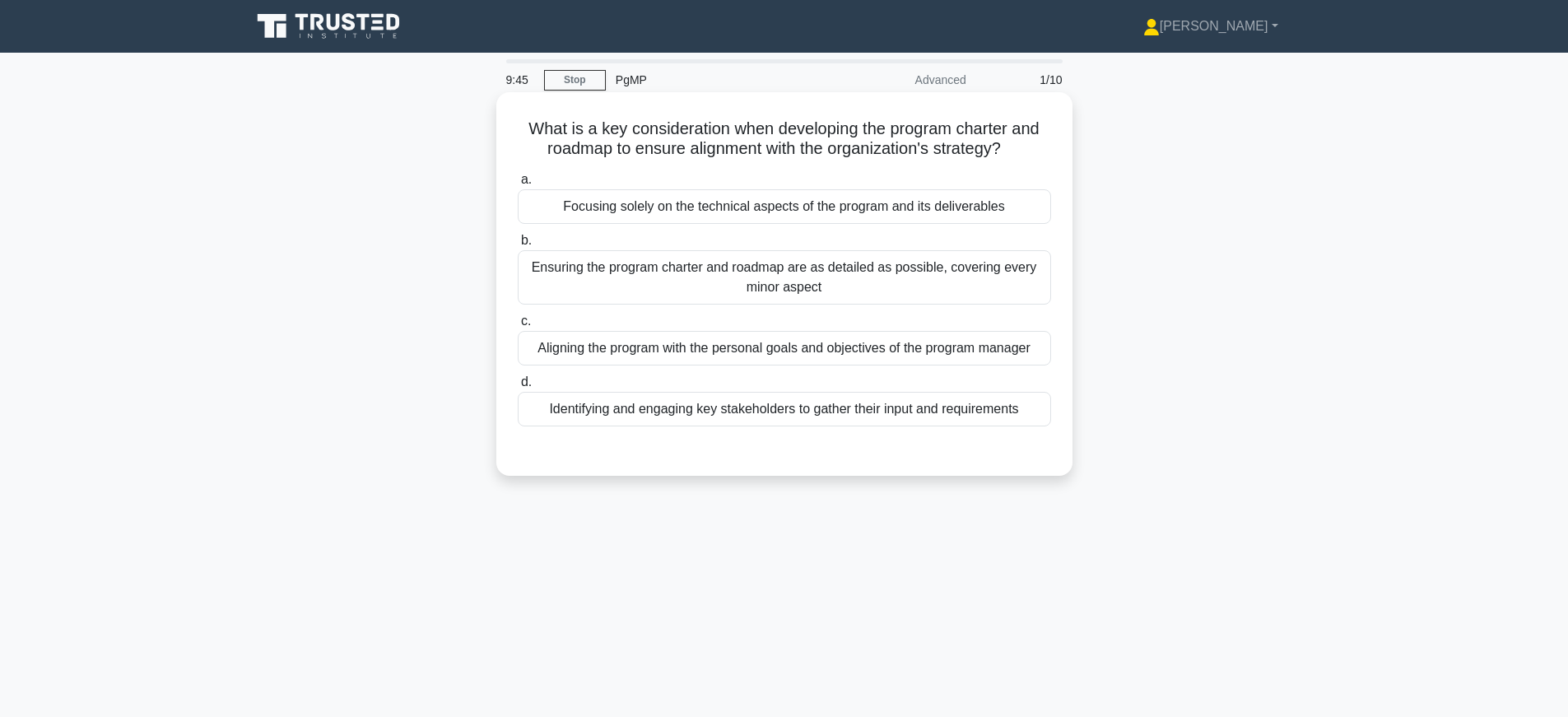
click at [663, 416] on div "Identifying and engaging key stakeholders to gather their input and requirements" at bounding box center [784, 408] width 533 height 35
click at [517, 388] on input "d. Identifying and engaging key stakeholders to gather their input and requirem…" at bounding box center [517, 382] width 0 height 10
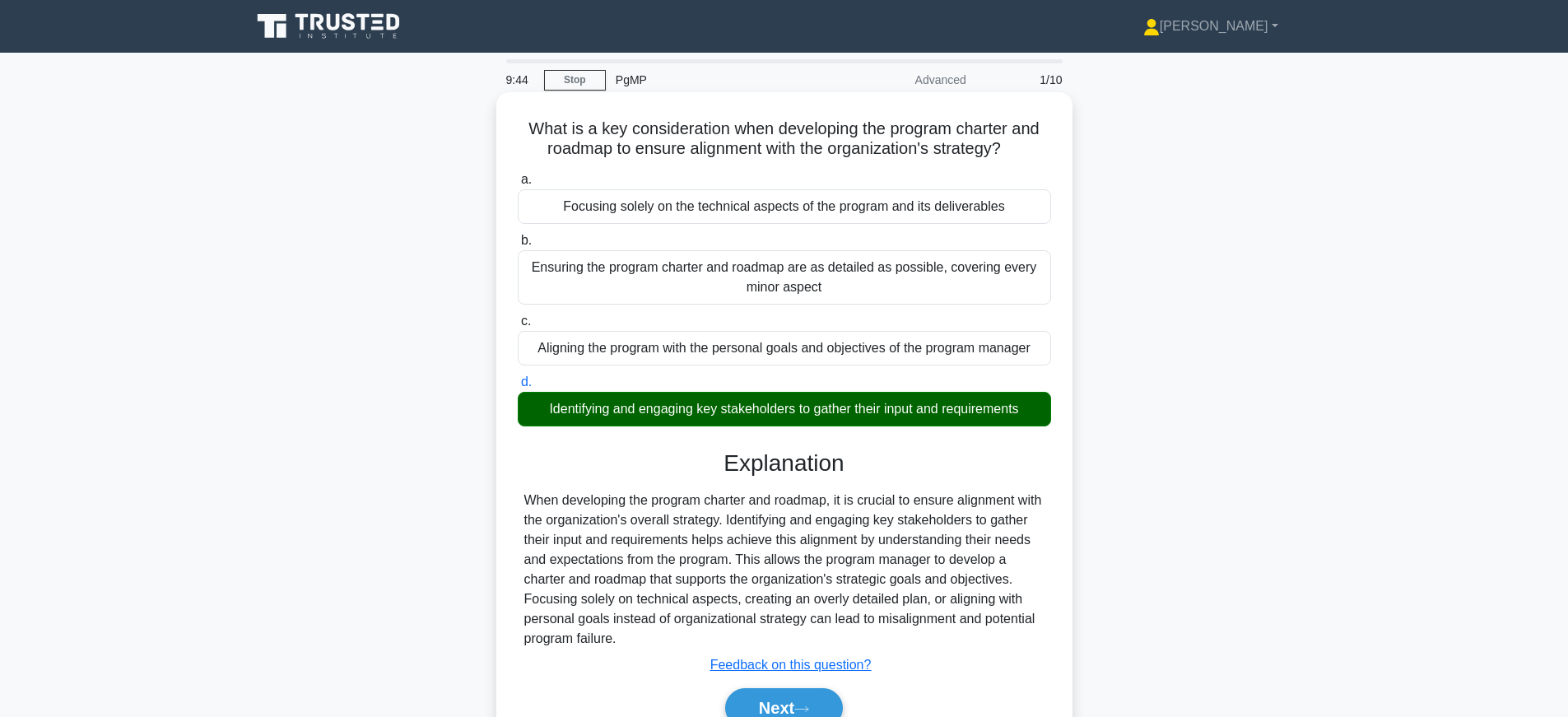
scroll to position [172, 0]
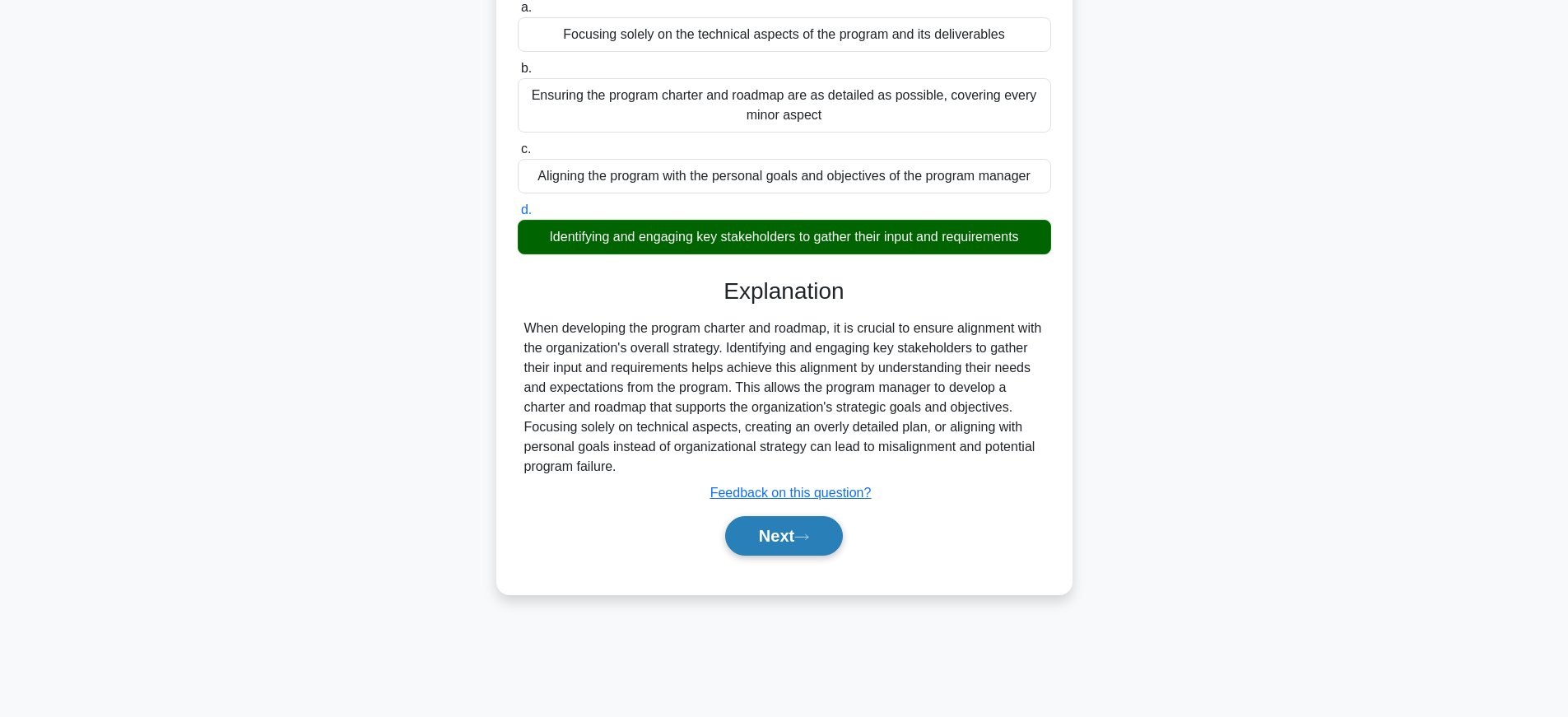
click at [761, 549] on button "Next" at bounding box center [783, 536] width 117 height 39
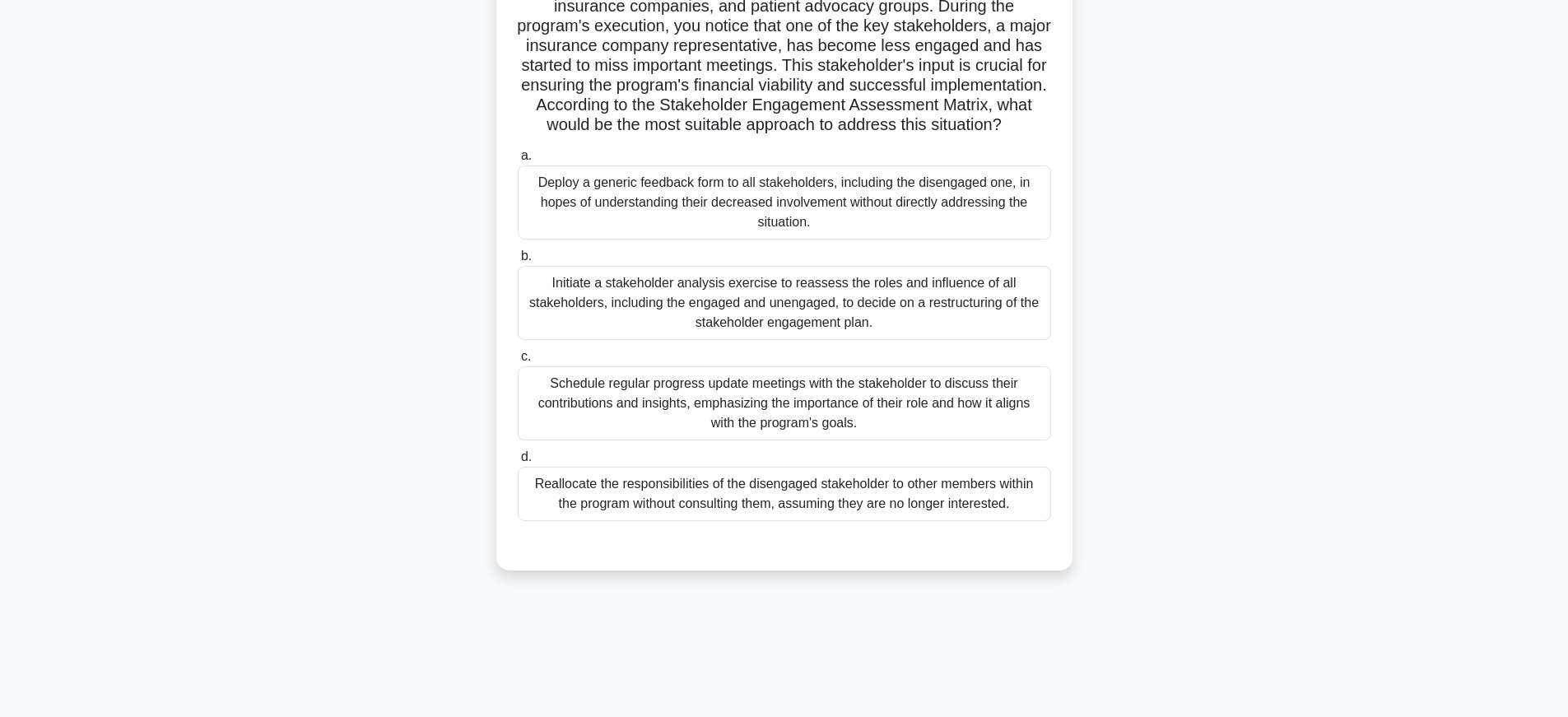
scroll to position [144, 0]
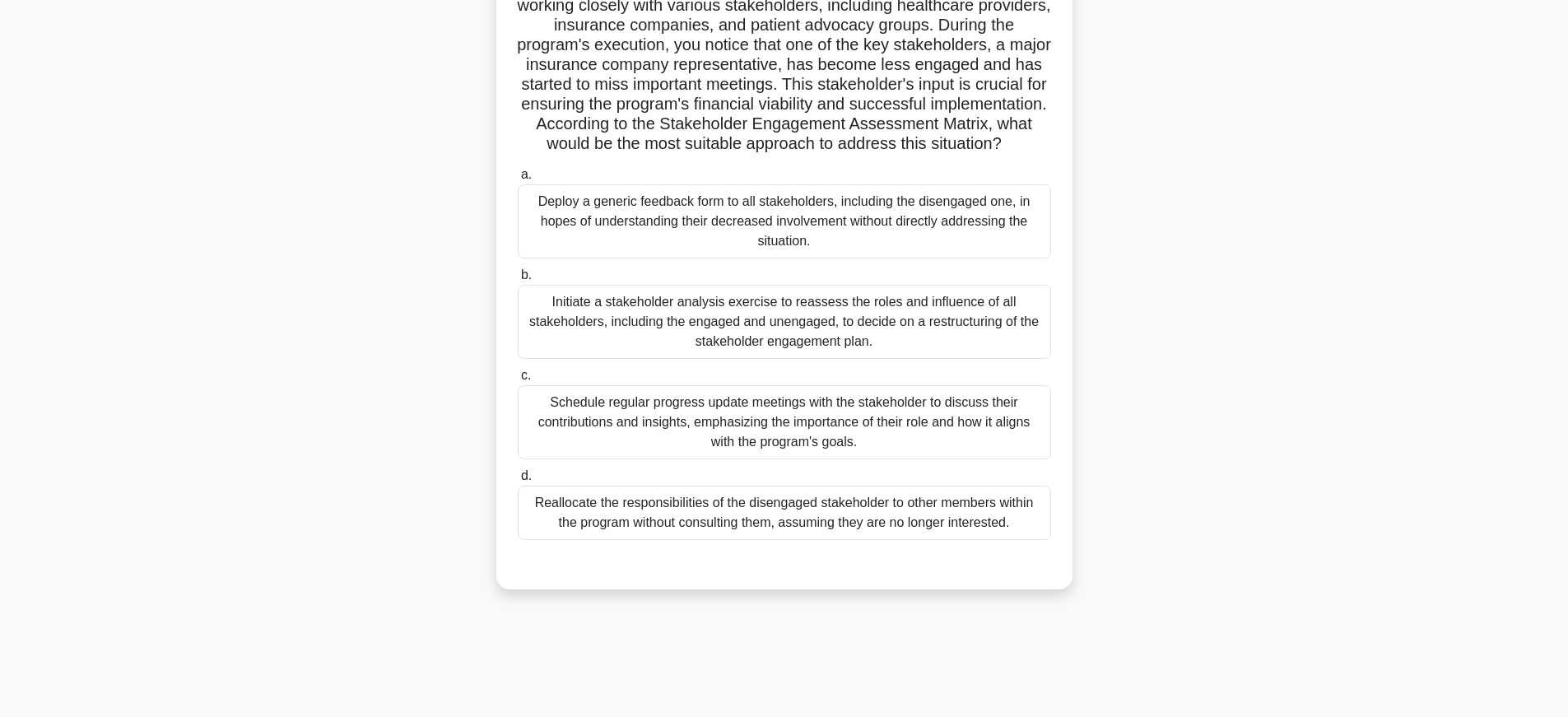
click at [608, 339] on div "Initiate a stakeholder analysis exercise to reassess the roles and influence of…" at bounding box center [784, 321] width 533 height 74
click at [517, 281] on input "b. Initiate a stakeholder analysis exercise to reassess the roles and influence…" at bounding box center [517, 275] width 0 height 10
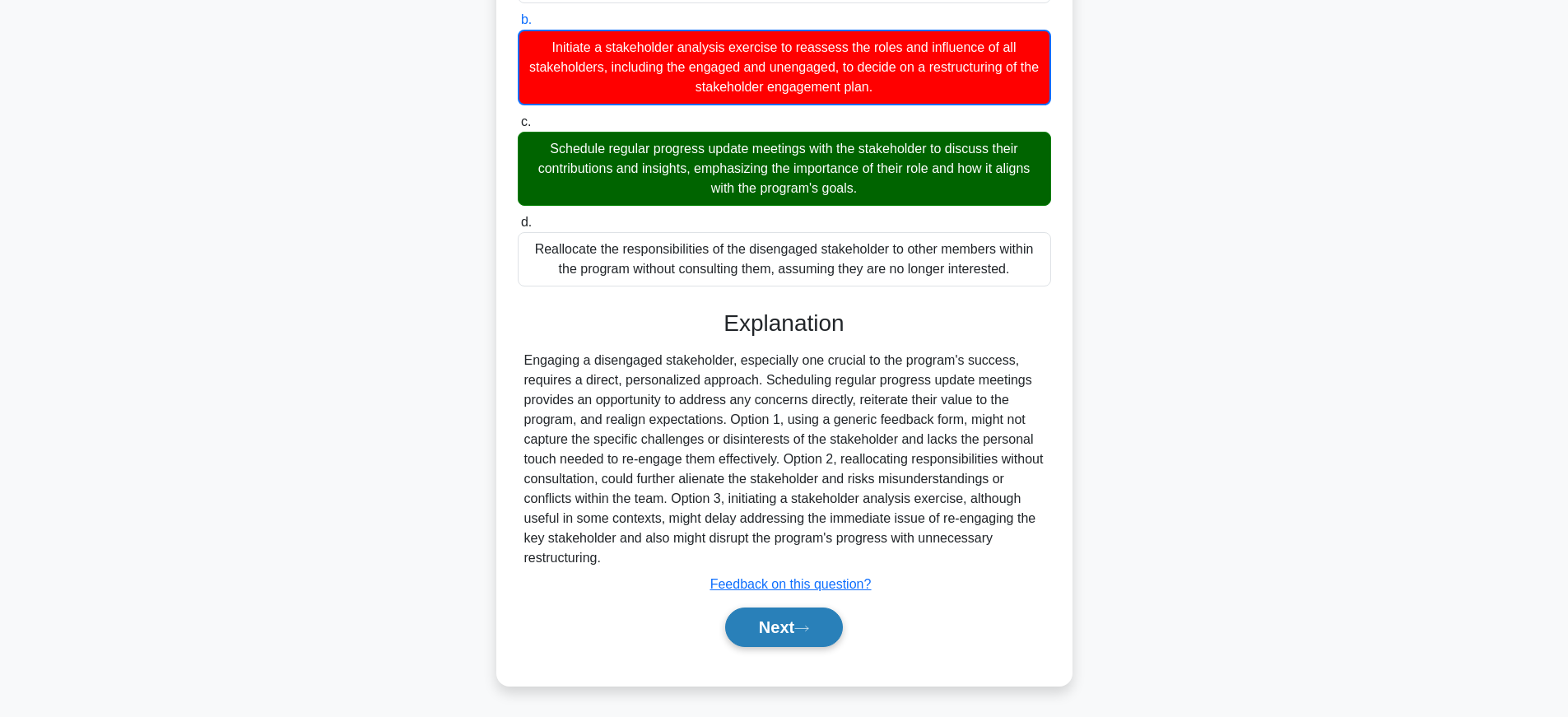
click at [823, 634] on button "Next" at bounding box center [783, 627] width 117 height 39
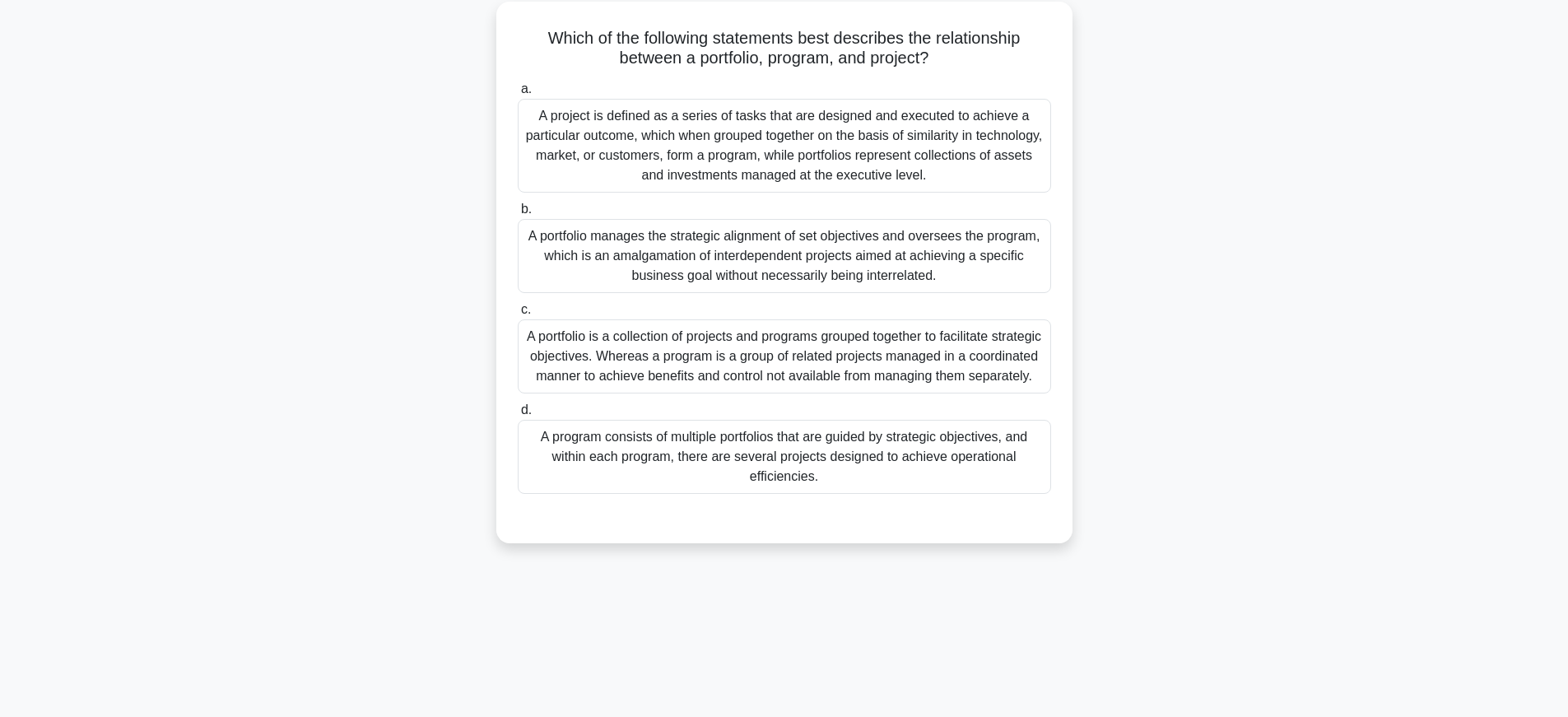
scroll to position [111, 0]
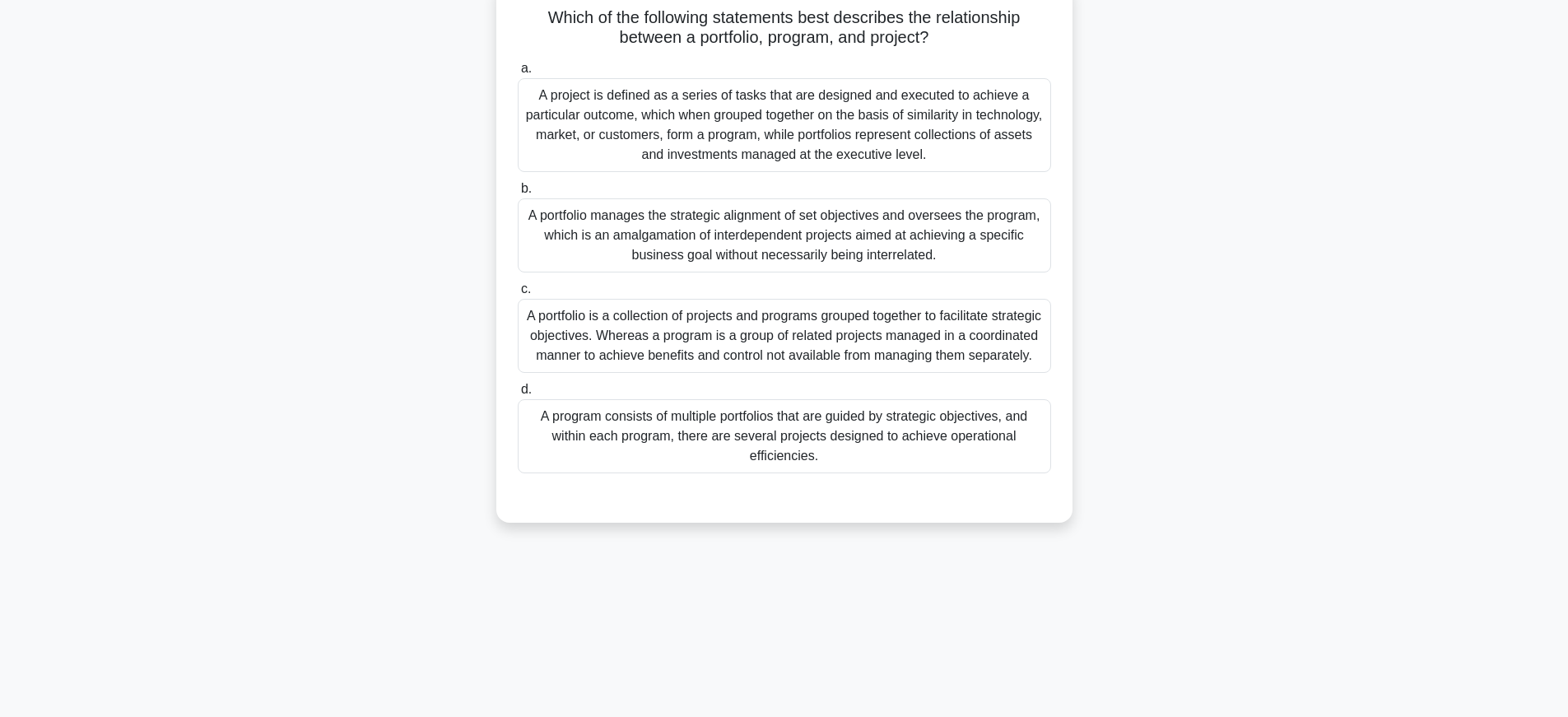
click at [644, 349] on div "A portfolio is a collection of projects and programs grouped together to facili…" at bounding box center [784, 335] width 533 height 74
click at [517, 295] on input "c. A portfolio is a collection of projects and programs grouped together to fac…" at bounding box center [517, 288] width 0 height 10
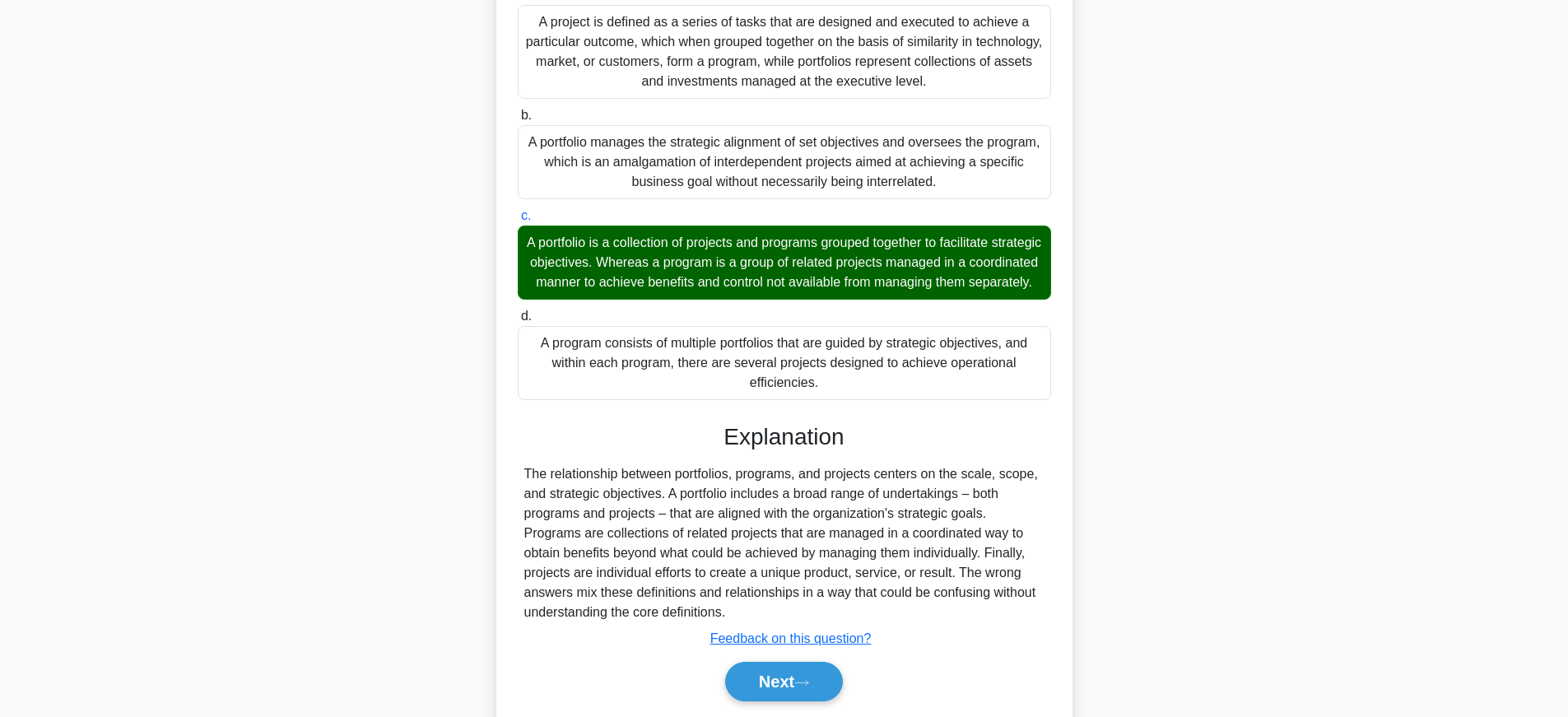
scroll to position [259, 0]
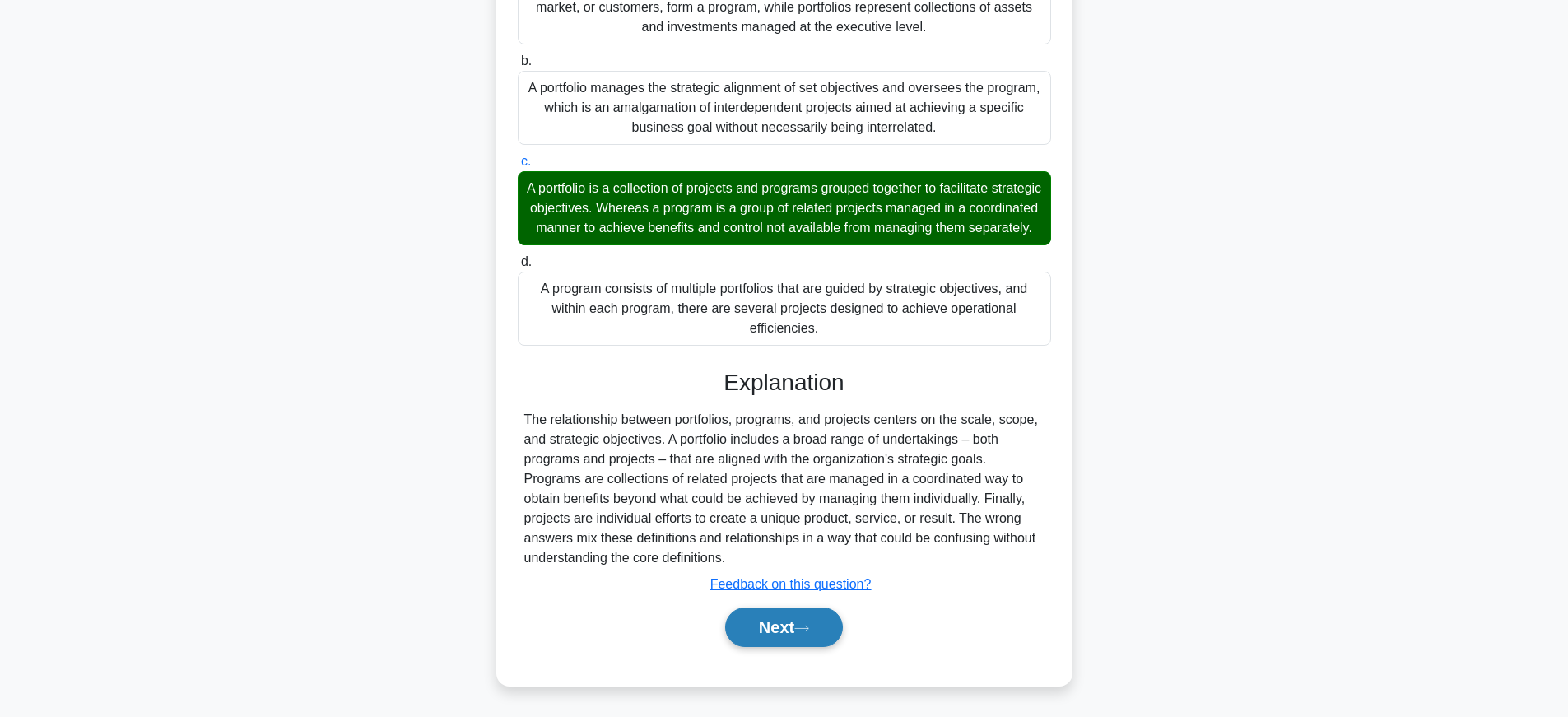
click at [791, 621] on button "Next" at bounding box center [783, 627] width 117 height 39
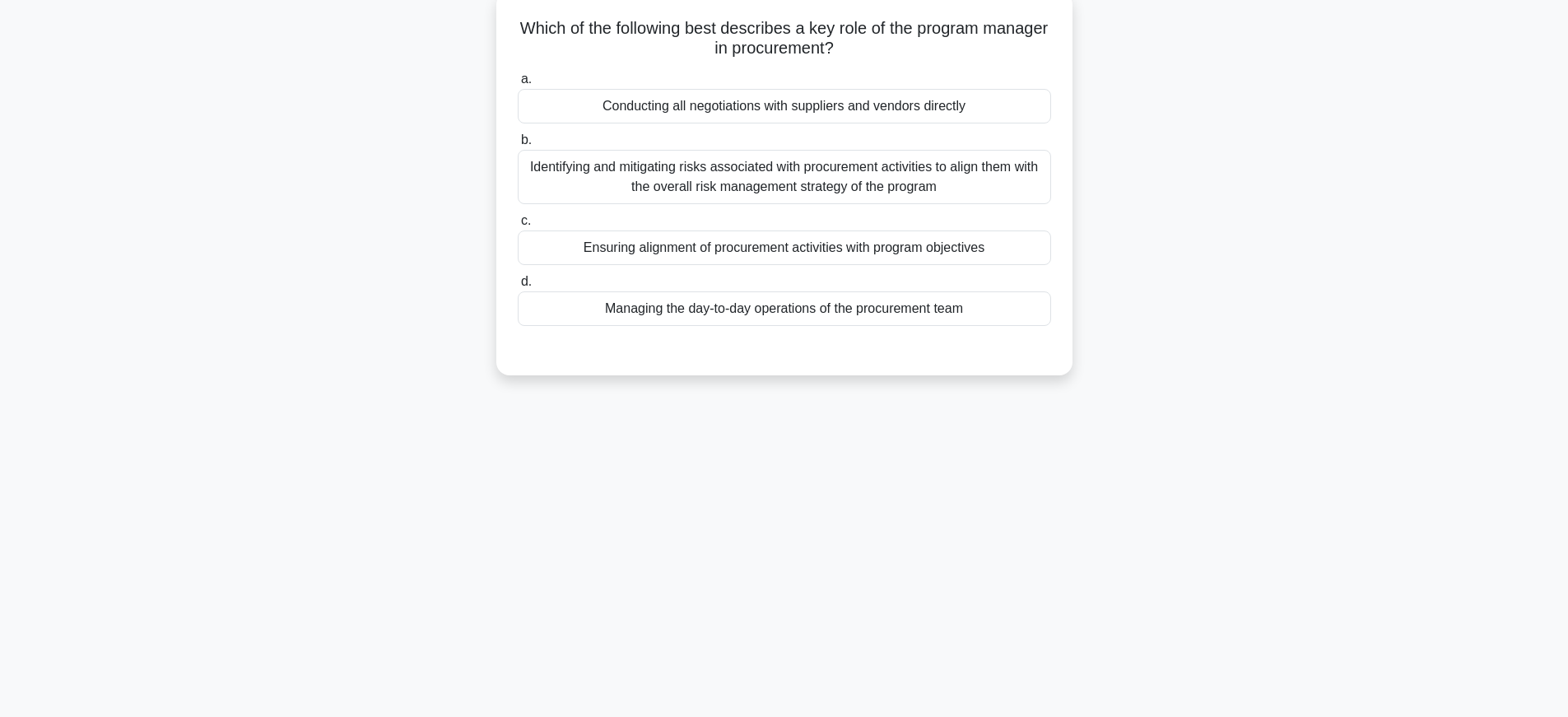
scroll to position [27, 0]
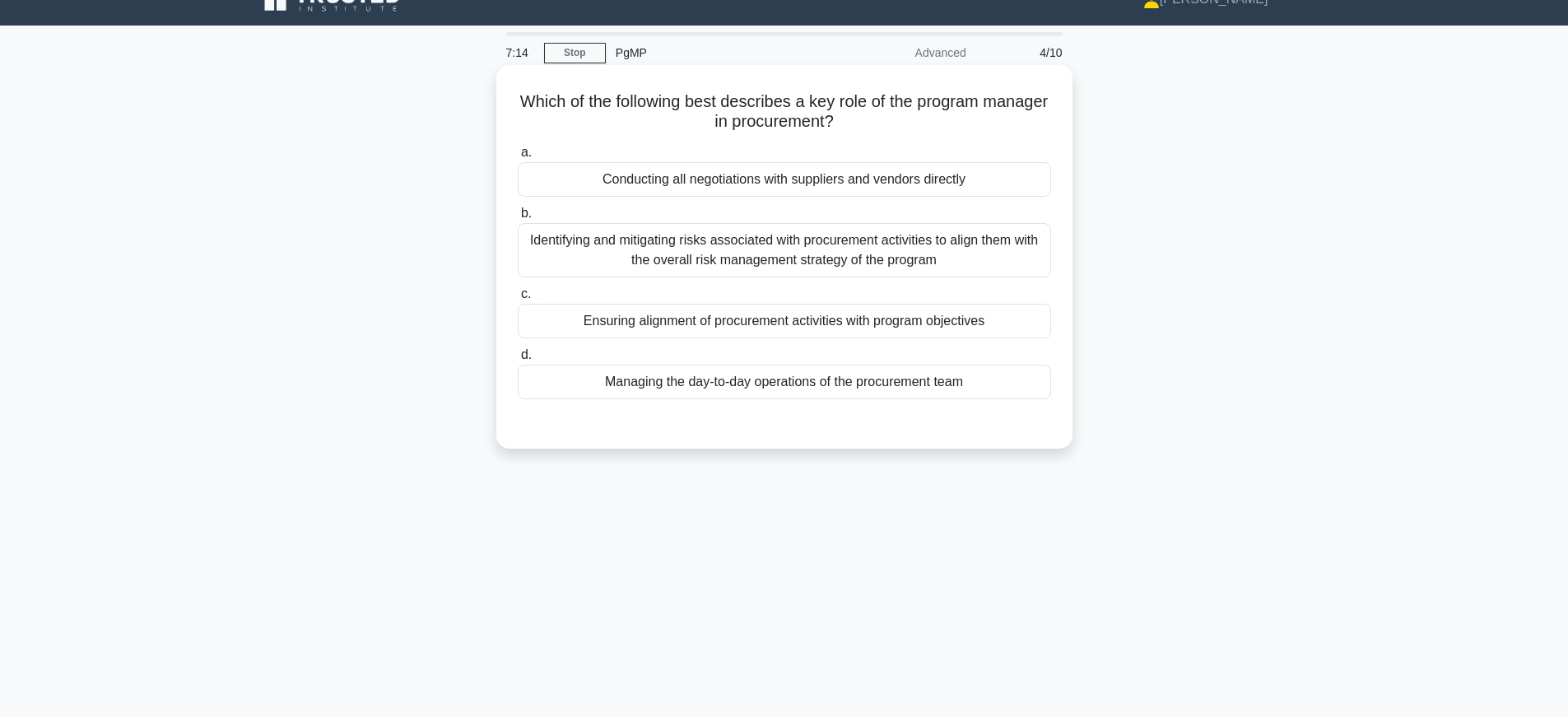
click at [644, 323] on div "Ensuring alignment of procurement activities with program objectives" at bounding box center [784, 321] width 533 height 35
click at [517, 299] on input "c. Ensuring alignment of procurement activities with program objectives" at bounding box center [517, 294] width 0 height 10
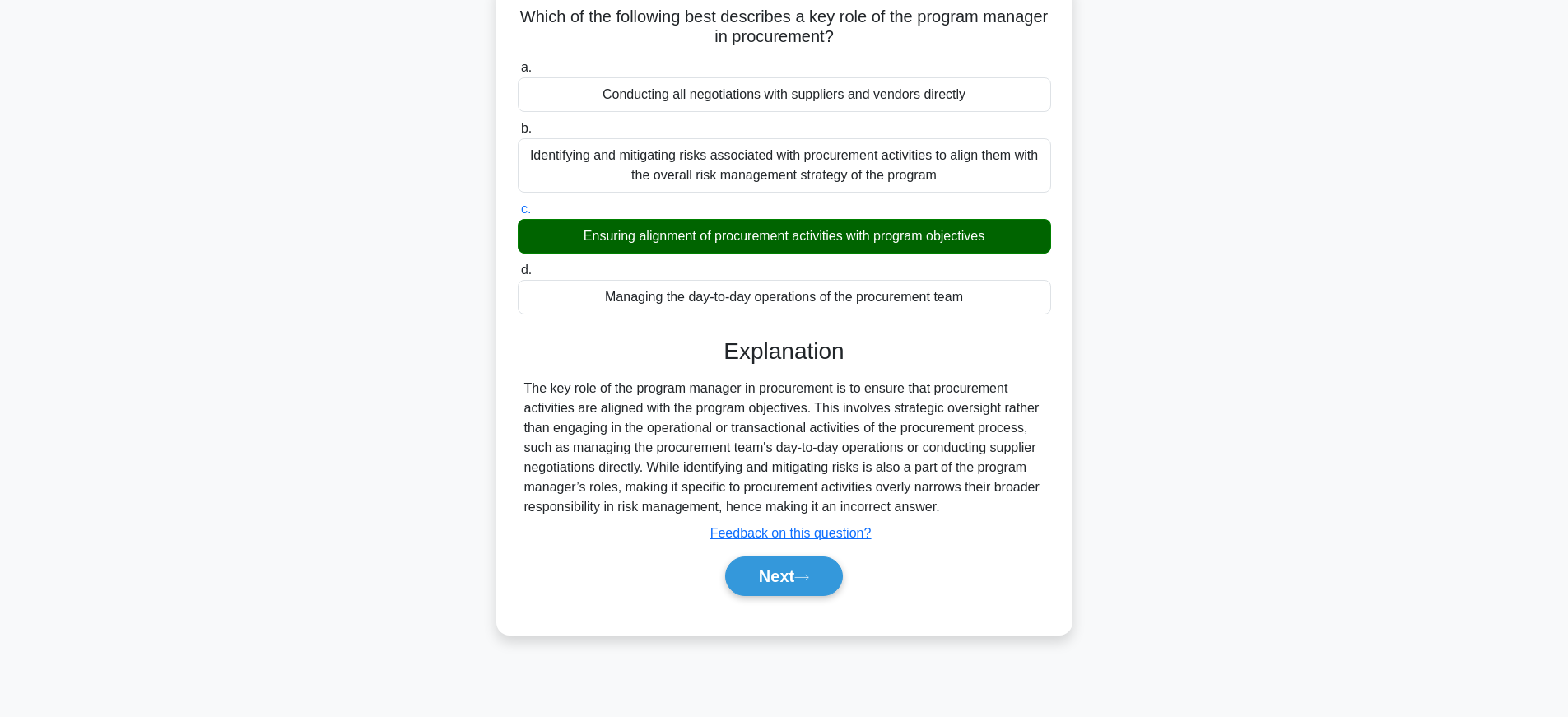
scroll to position [172, 0]
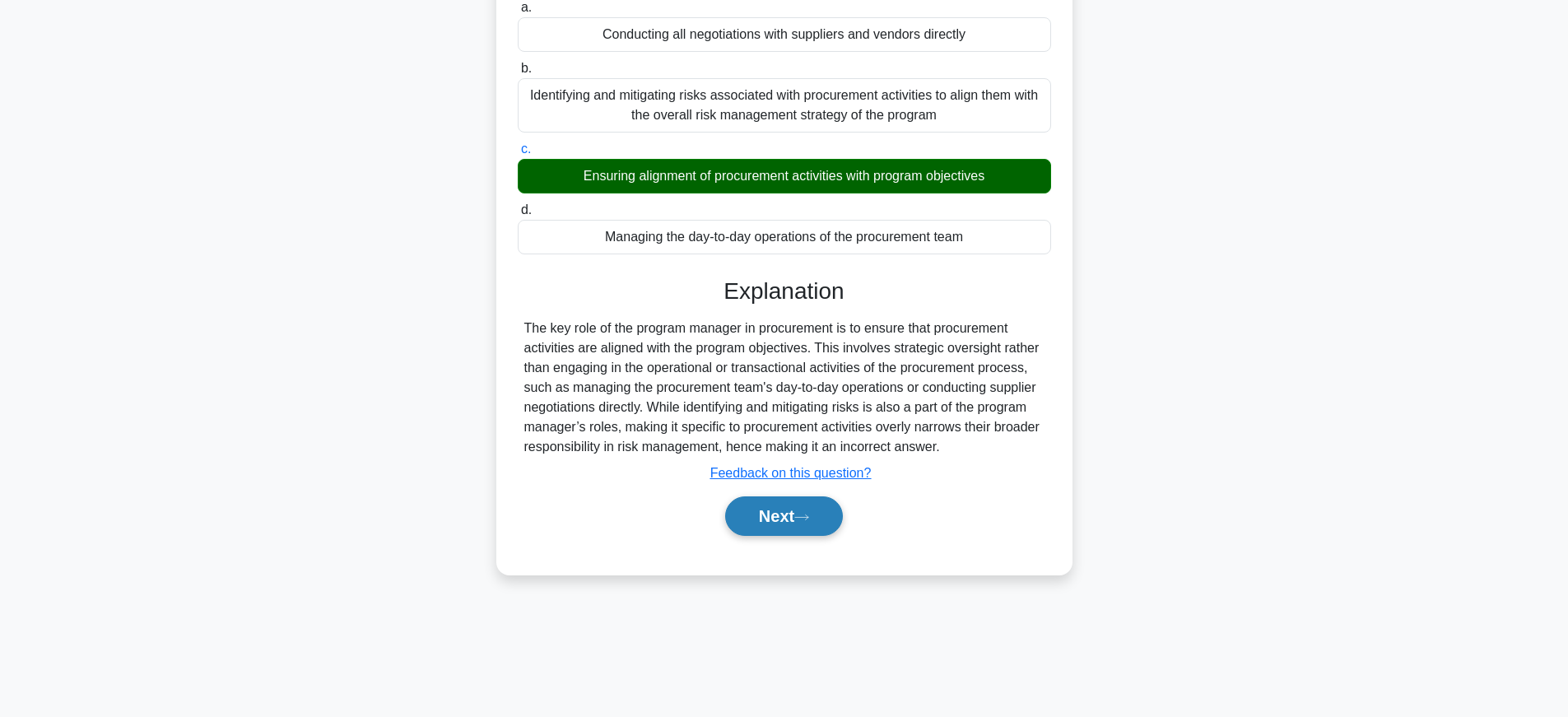
click at [824, 519] on button "Next" at bounding box center [783, 516] width 117 height 39
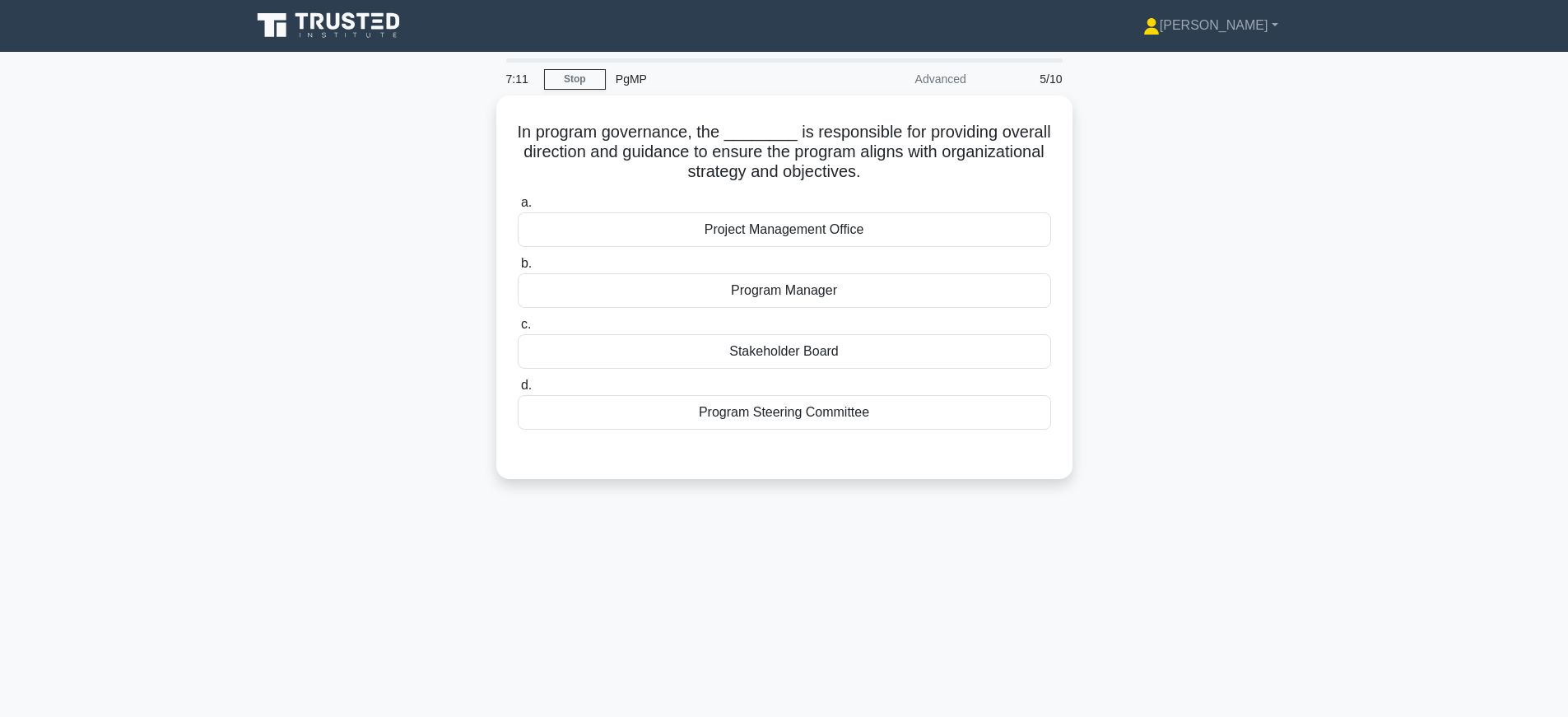
scroll to position [0, 0]
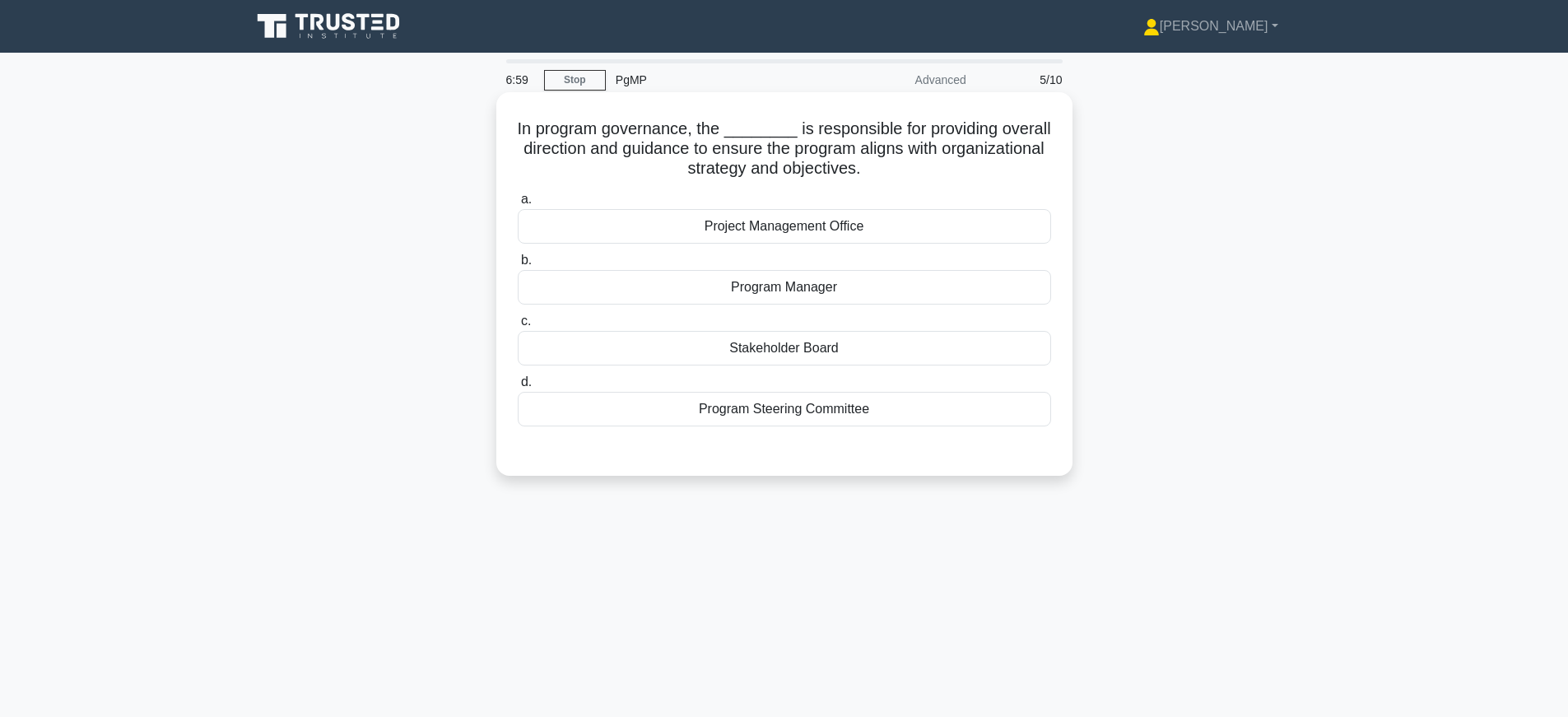
click at [853, 410] on div "Program Steering Committee" at bounding box center [784, 408] width 533 height 35
click at [517, 388] on input "d. Program Steering Committee" at bounding box center [517, 382] width 0 height 10
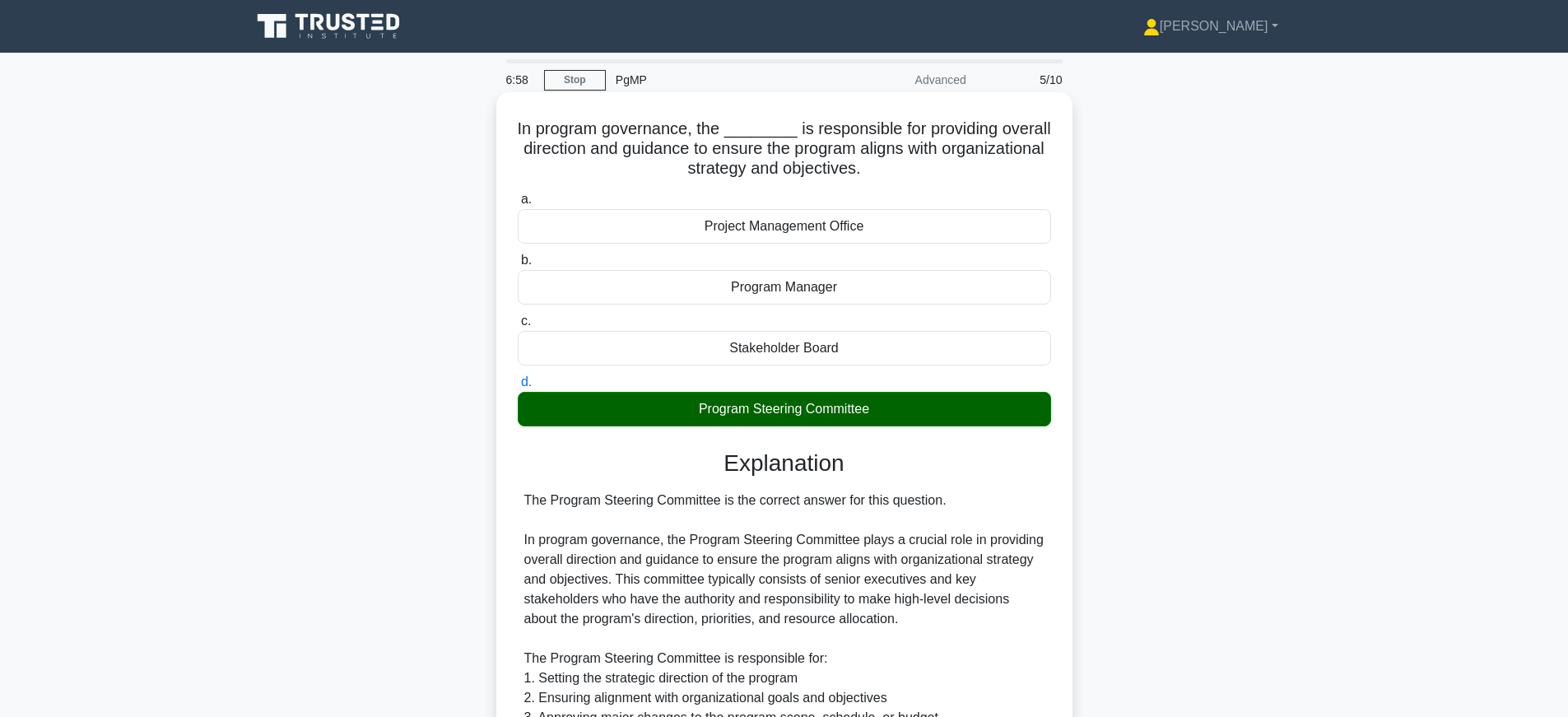
scroll to position [496, 0]
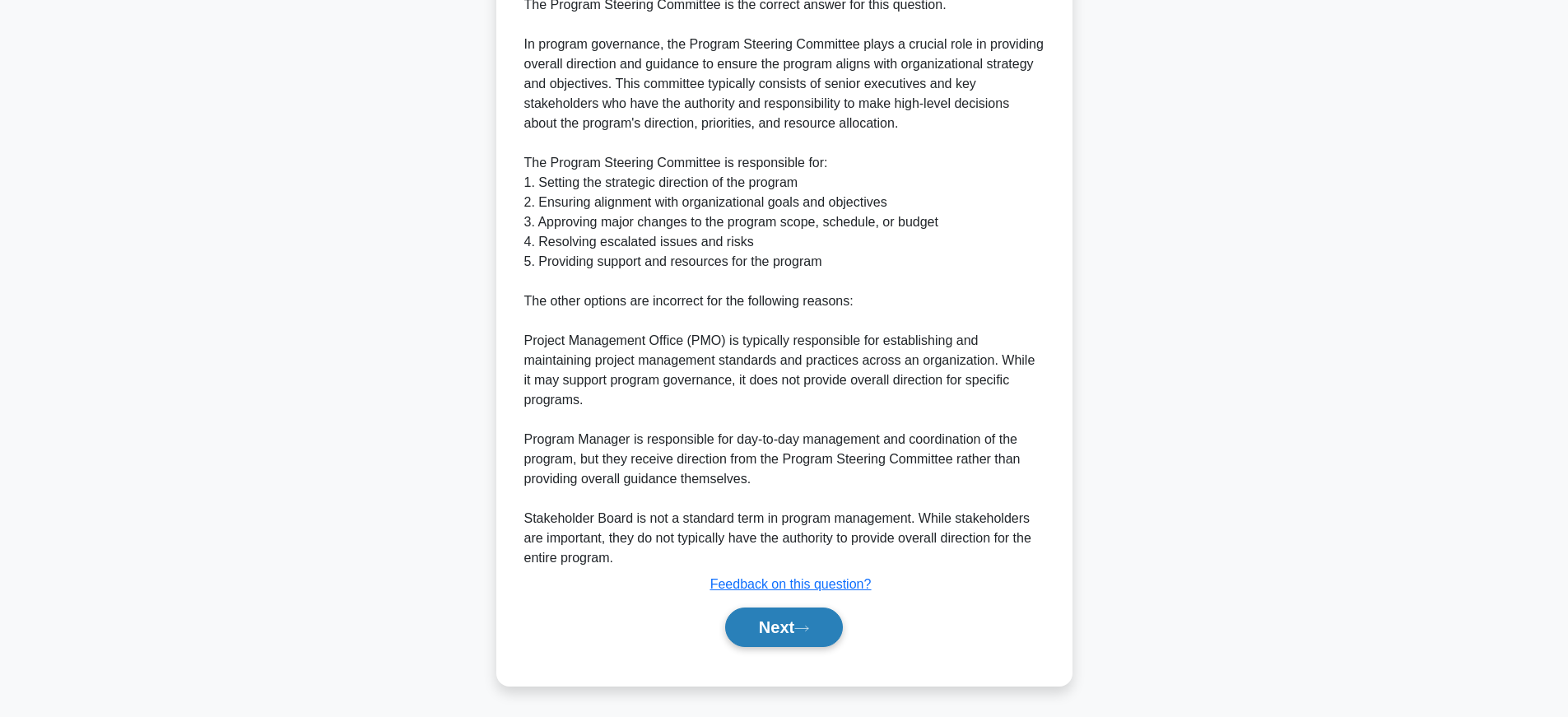
click at [794, 633] on button "Next" at bounding box center [783, 627] width 117 height 39
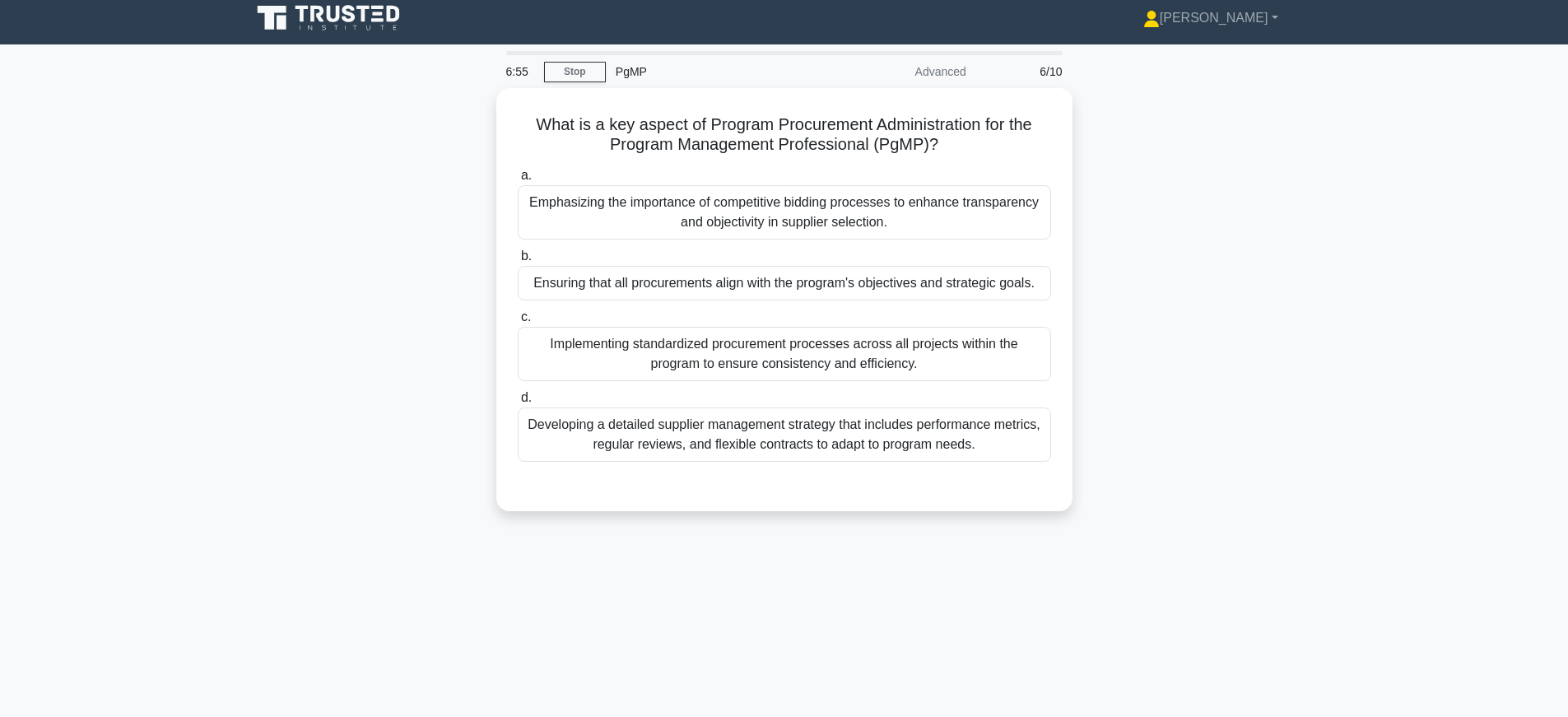
scroll to position [0, 0]
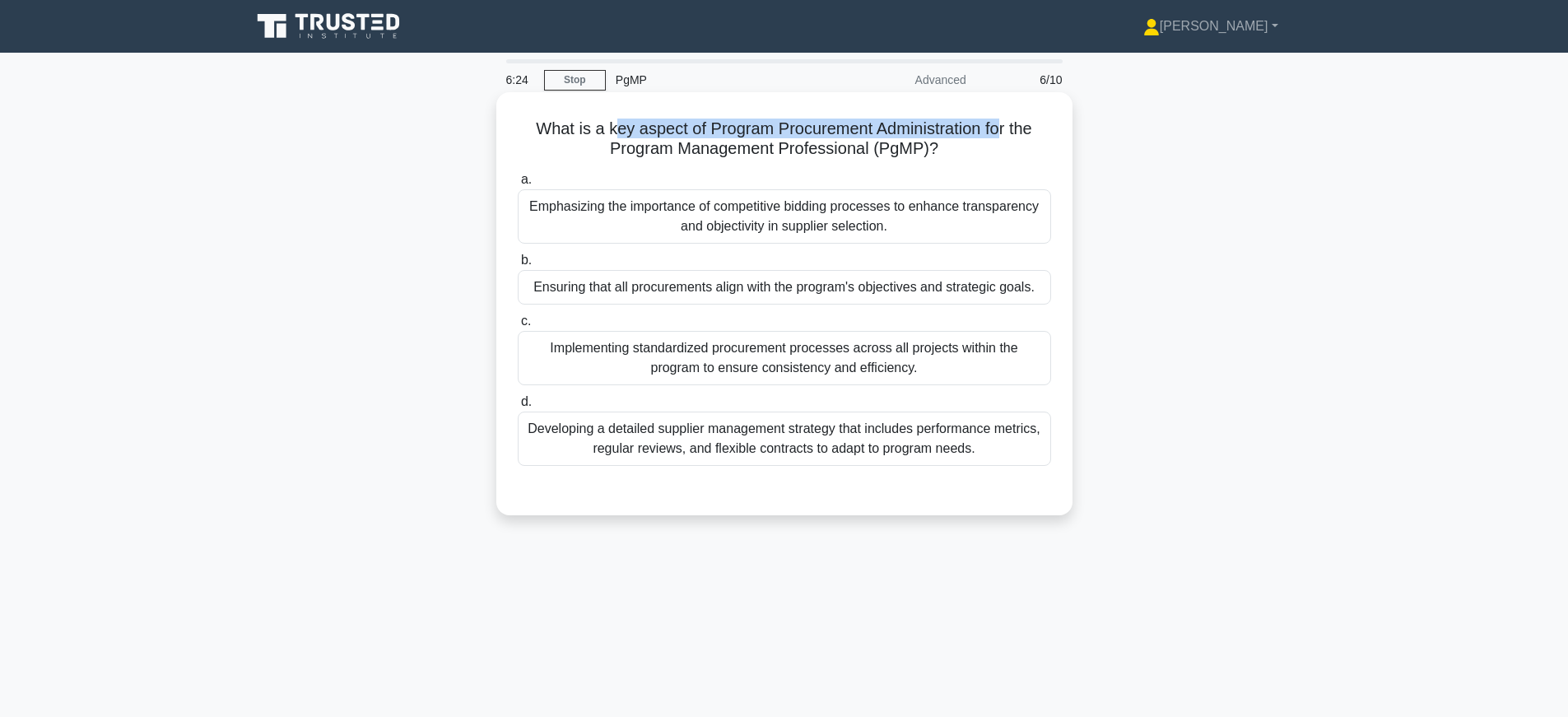
drag, startPoint x: 618, startPoint y: 133, endPoint x: 994, endPoint y: 133, distance: 376.0
click at [994, 133] on h5 "What is a key aspect of Program Procurement Administration for the Program Mana…" at bounding box center [785, 139] width 537 height 41
click at [921, 139] on h5 "What is a key aspect of Program Procurement Administration for the Program Mana…" at bounding box center [785, 139] width 537 height 41
drag, startPoint x: 616, startPoint y: 136, endPoint x: 785, endPoint y: 139, distance: 169.0
click at [785, 139] on h5 "What is a key aspect of Program Procurement Administration for the Program Mana…" at bounding box center [785, 139] width 537 height 41
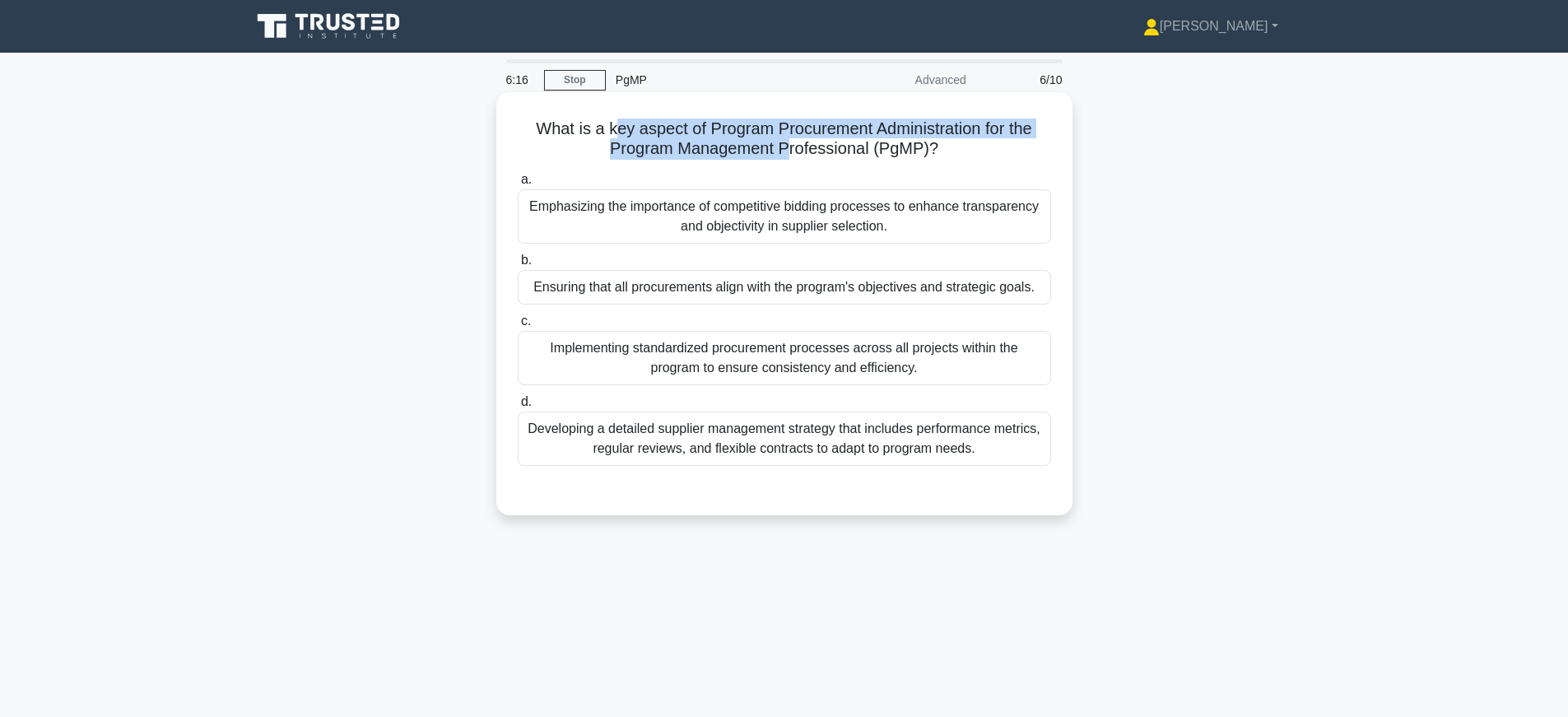
click at [785, 139] on h5 "What is a key aspect of Program Procurement Administration for the Program Mana…" at bounding box center [785, 139] width 537 height 41
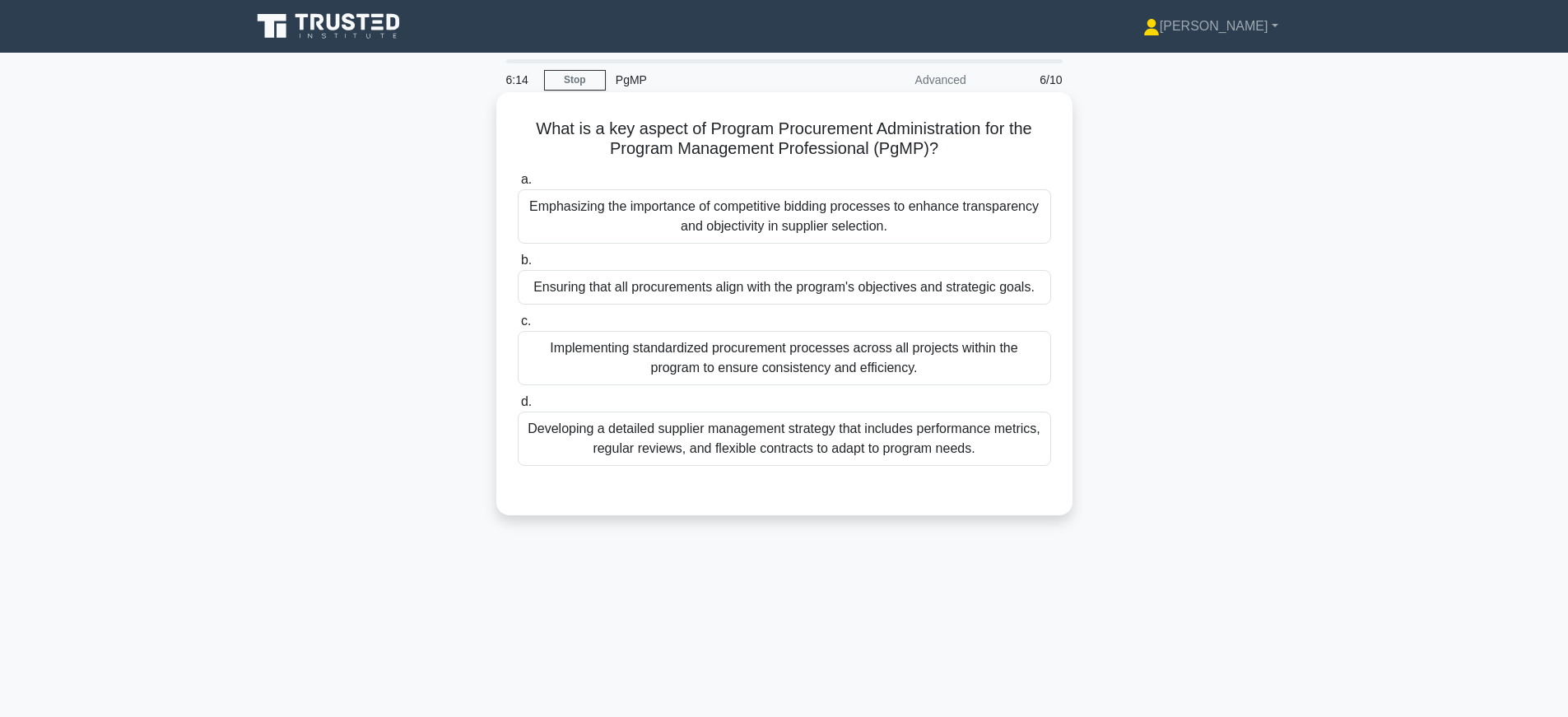
drag, startPoint x: 582, startPoint y: 205, endPoint x: 794, endPoint y: 228, distance: 213.2
click at [794, 228] on div "Emphasizing the importance of competitive bidding processes to enhance transpar…" at bounding box center [784, 217] width 533 height 54
click at [792, 145] on h5 "What is a key aspect of Program Procurement Administration for the Program Mana…" at bounding box center [785, 139] width 537 height 41
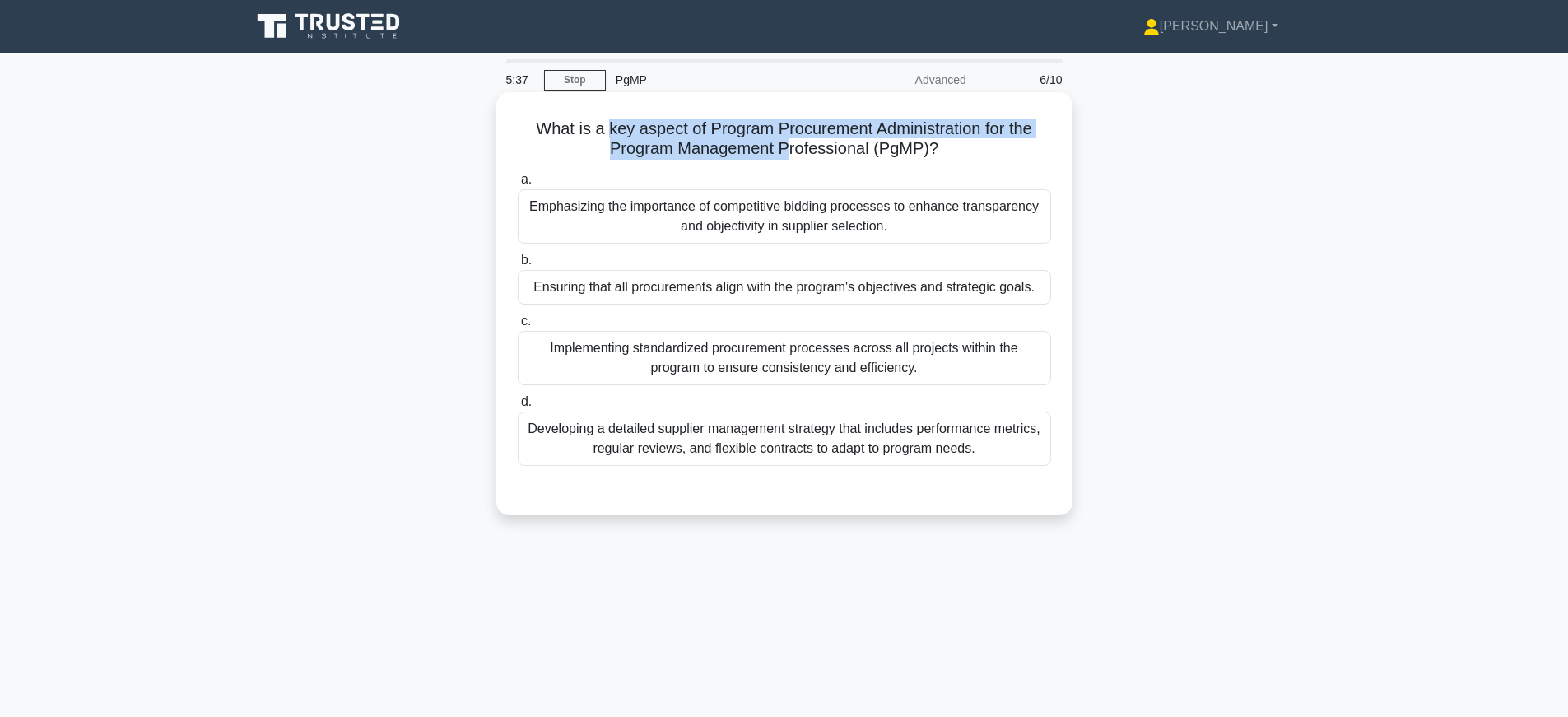
drag, startPoint x: 613, startPoint y: 133, endPoint x: 789, endPoint y: 156, distance: 177.5
click at [789, 156] on h5 "What is a key aspect of Program Procurement Administration for the Program Mana…" at bounding box center [785, 139] width 537 height 41
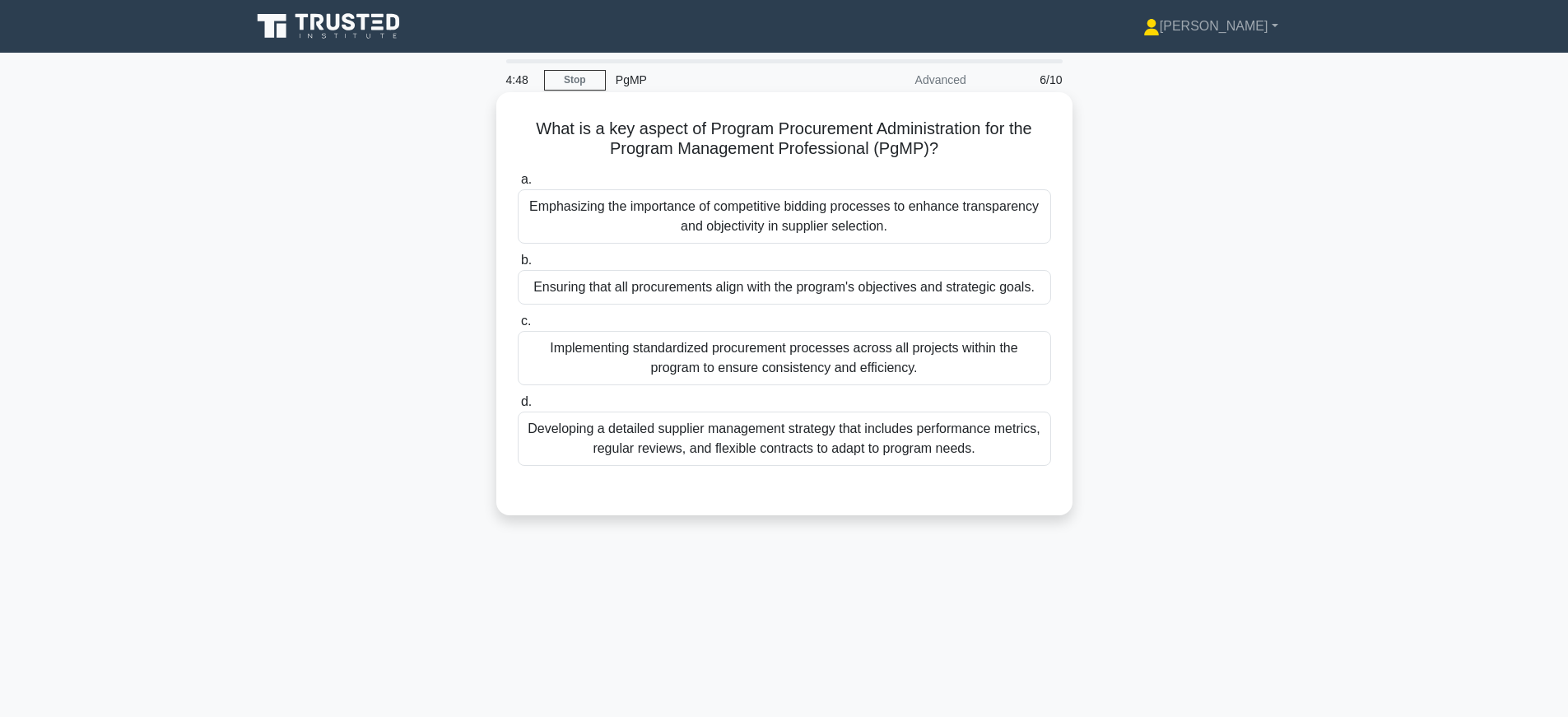
click at [547, 302] on div "Ensuring that all procurements align with the program's objectives and strategi…" at bounding box center [784, 287] width 533 height 35
click at [517, 266] on input "b. Ensuring that all procurements align with the program's objectives and strat…" at bounding box center [517, 260] width 0 height 10
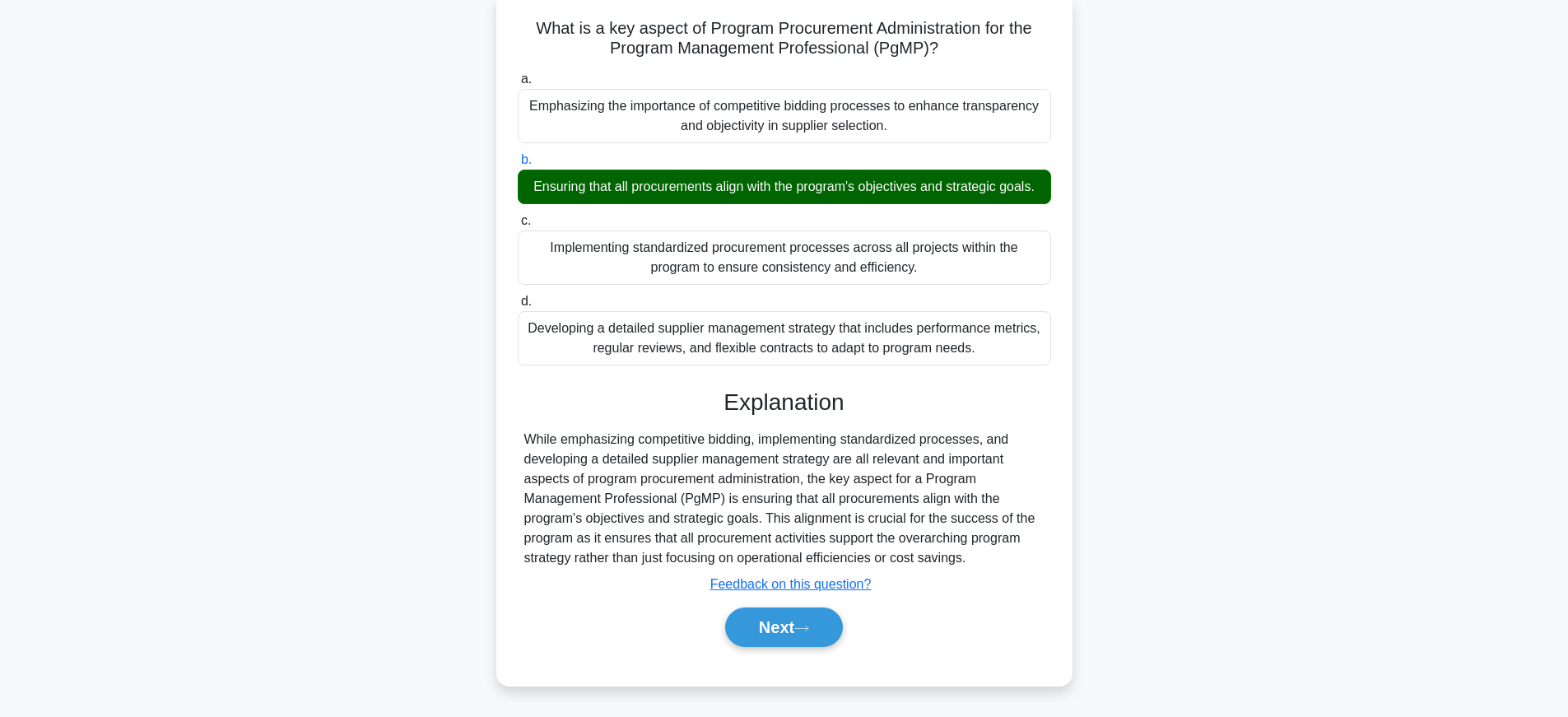
scroll to position [172, 0]
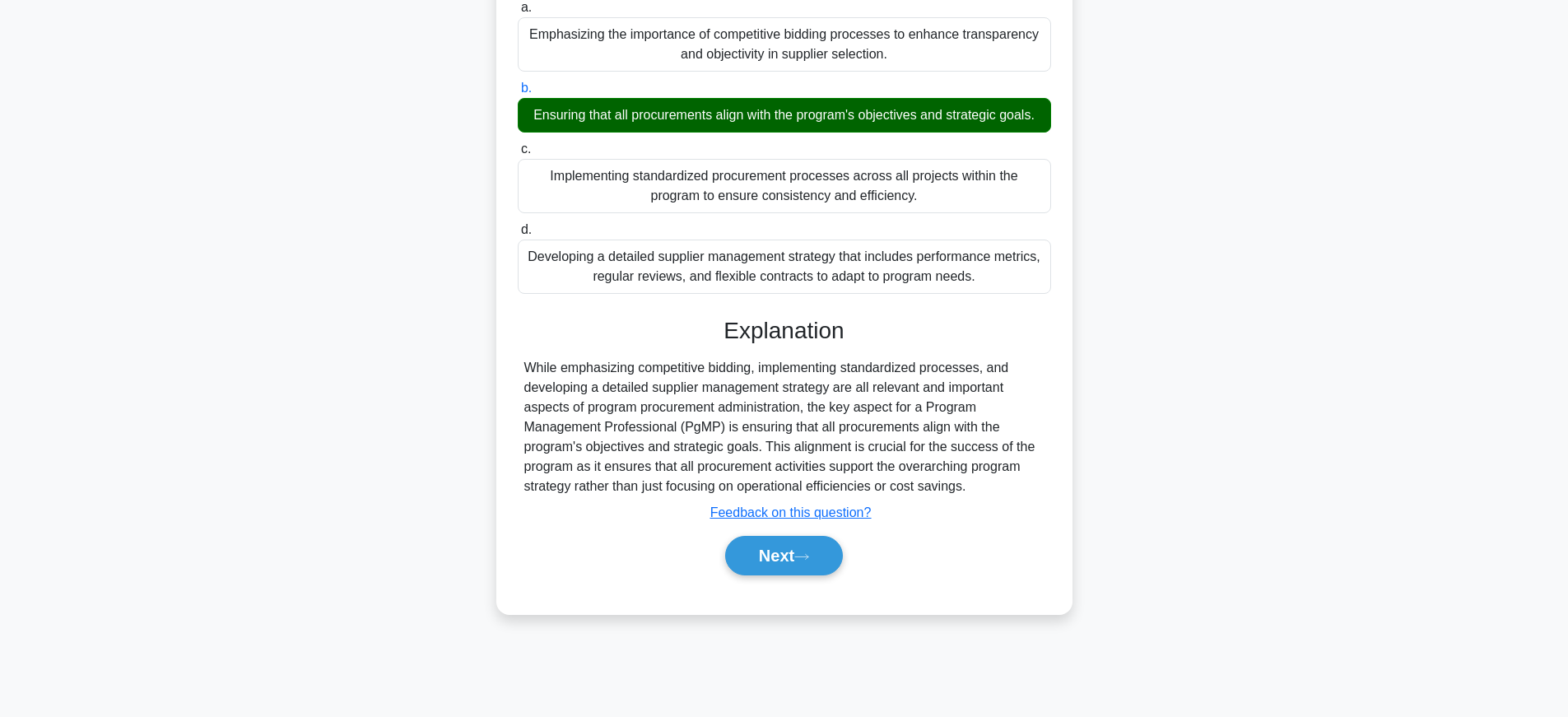
click at [777, 576] on div "Next" at bounding box center [784, 556] width 533 height 53
click at [778, 561] on button "Next" at bounding box center [783, 556] width 117 height 39
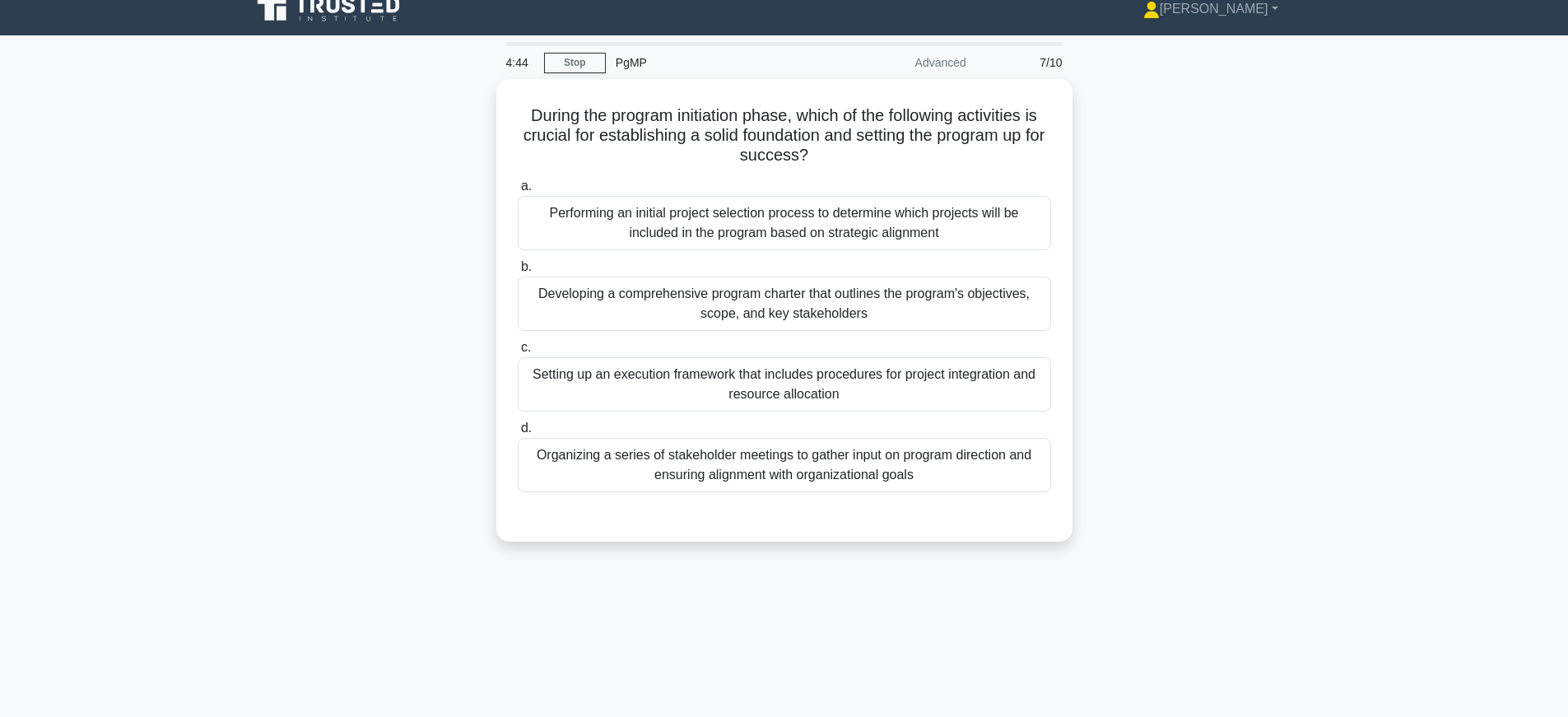
scroll to position [0, 0]
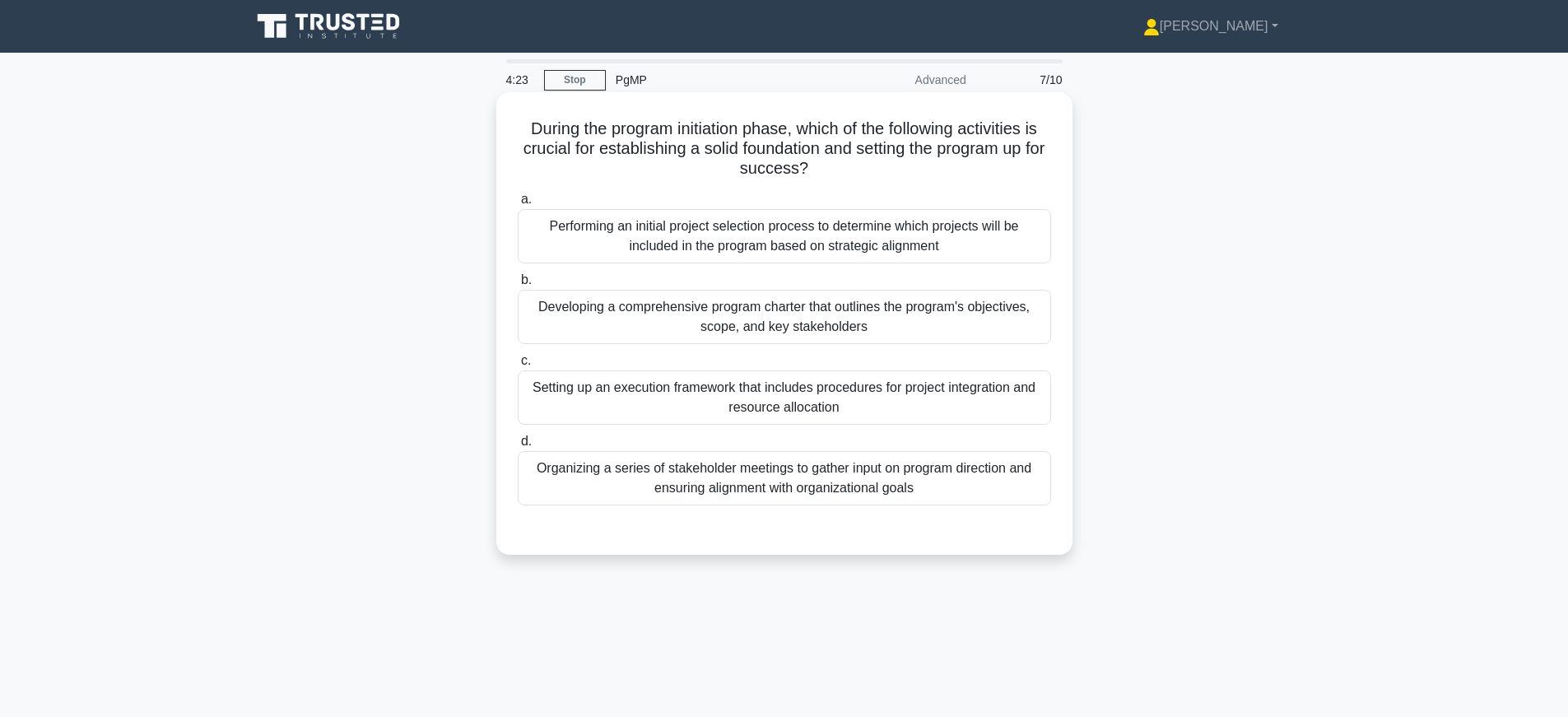
click at [637, 450] on label "d. Organizing a series of stakeholder meetings to gather input on program direc…" at bounding box center [784, 467] width 533 height 74
click at [517, 447] on input "d. Organizing a series of stakeholder meetings to gather input on program direc…" at bounding box center [517, 441] width 0 height 10
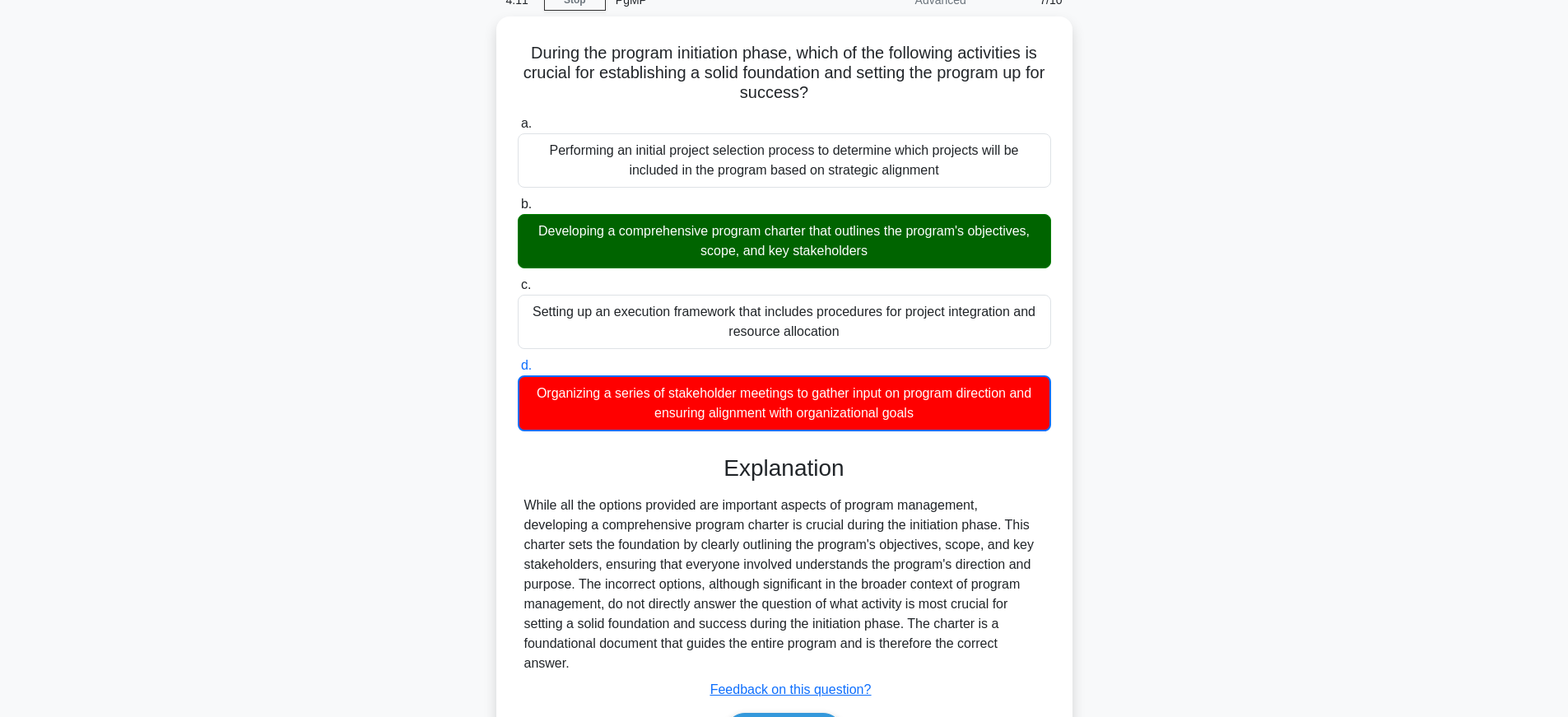
scroll to position [182, 0]
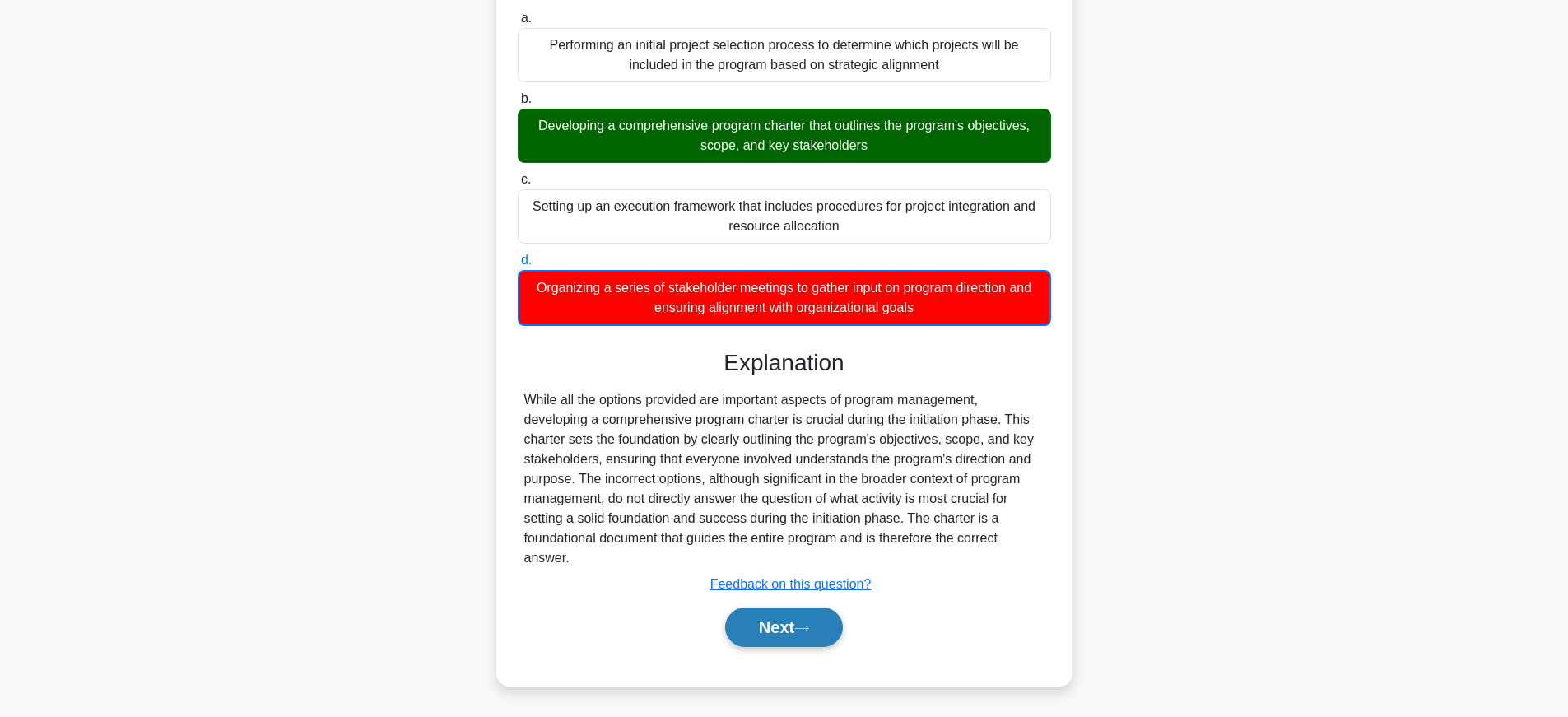
click at [821, 633] on button "Next" at bounding box center [783, 627] width 117 height 39
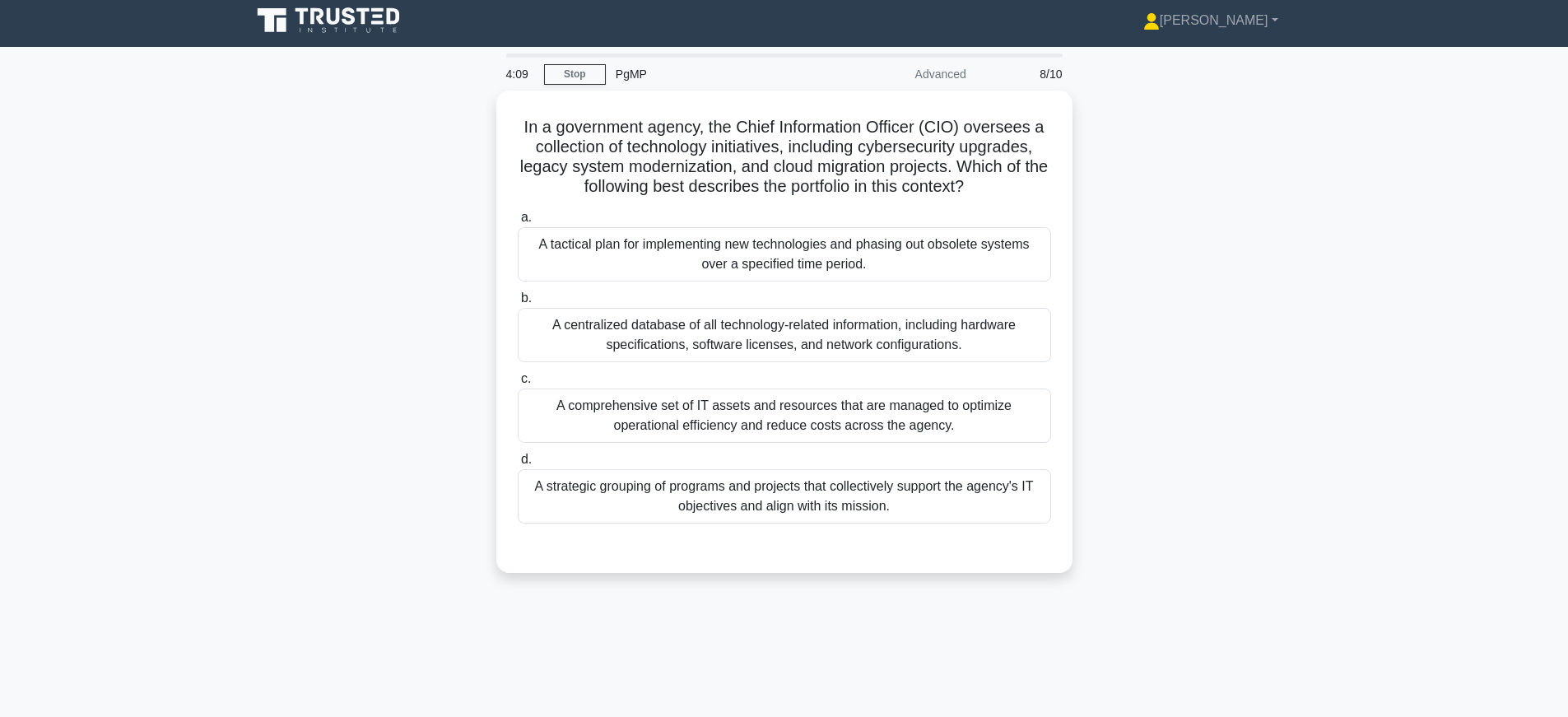
scroll to position [0, 0]
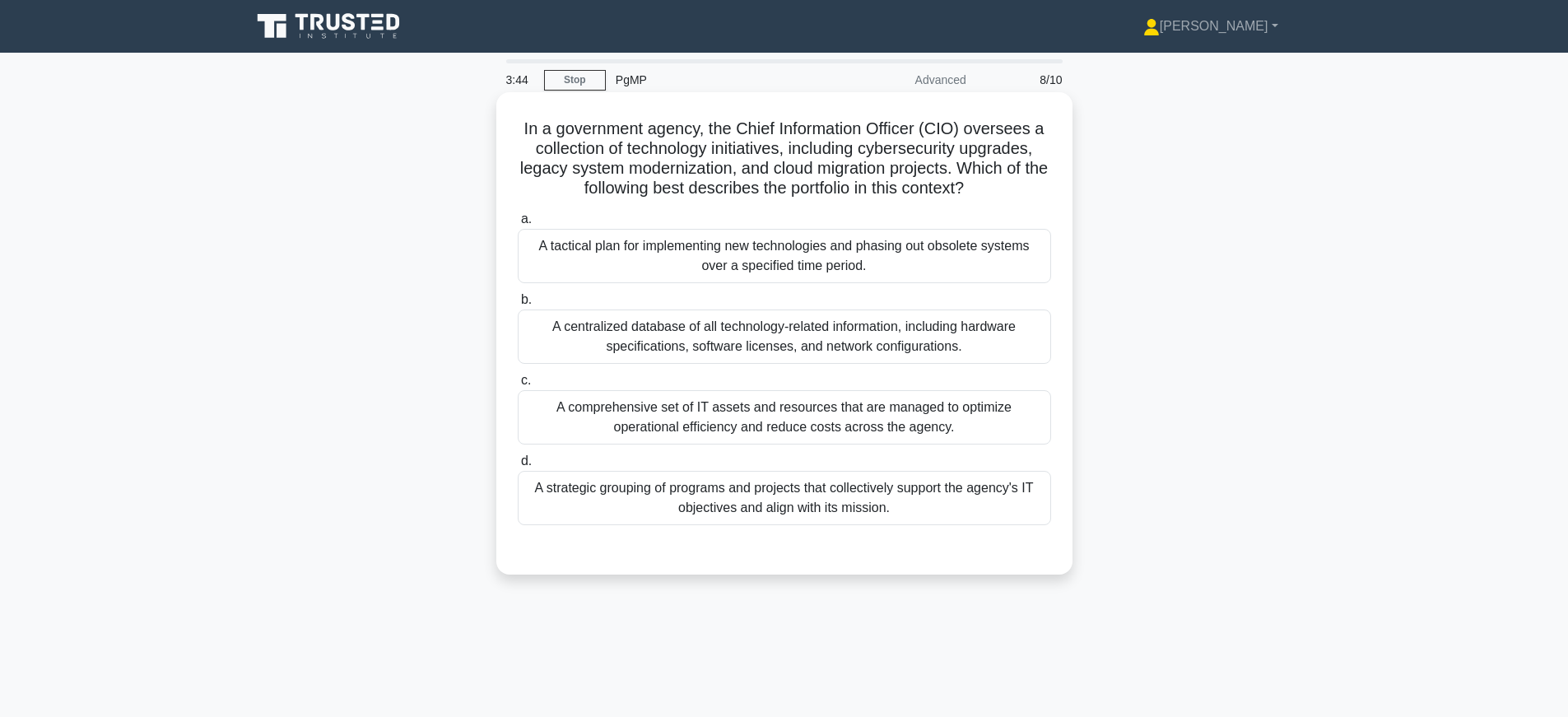
click at [672, 422] on div "A comprehensive set of IT assets and resources that are managed to optimize ope…" at bounding box center [784, 418] width 533 height 54
click at [517, 386] on input "c. A comprehensive set of IT assets and resources that are managed to optimize …" at bounding box center [517, 380] width 0 height 10
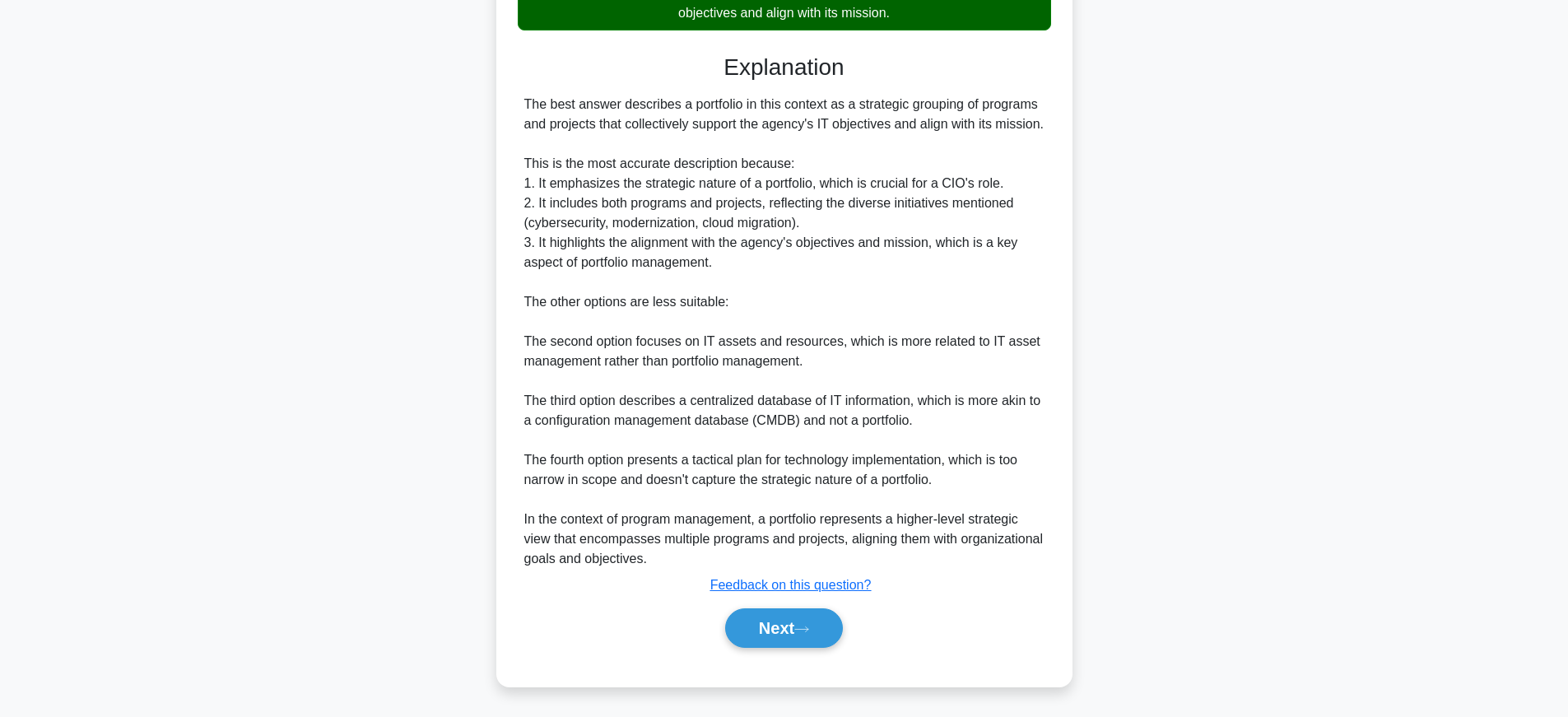
scroll to position [501, 0]
click at [806, 633] on button "Next" at bounding box center [783, 627] width 117 height 39
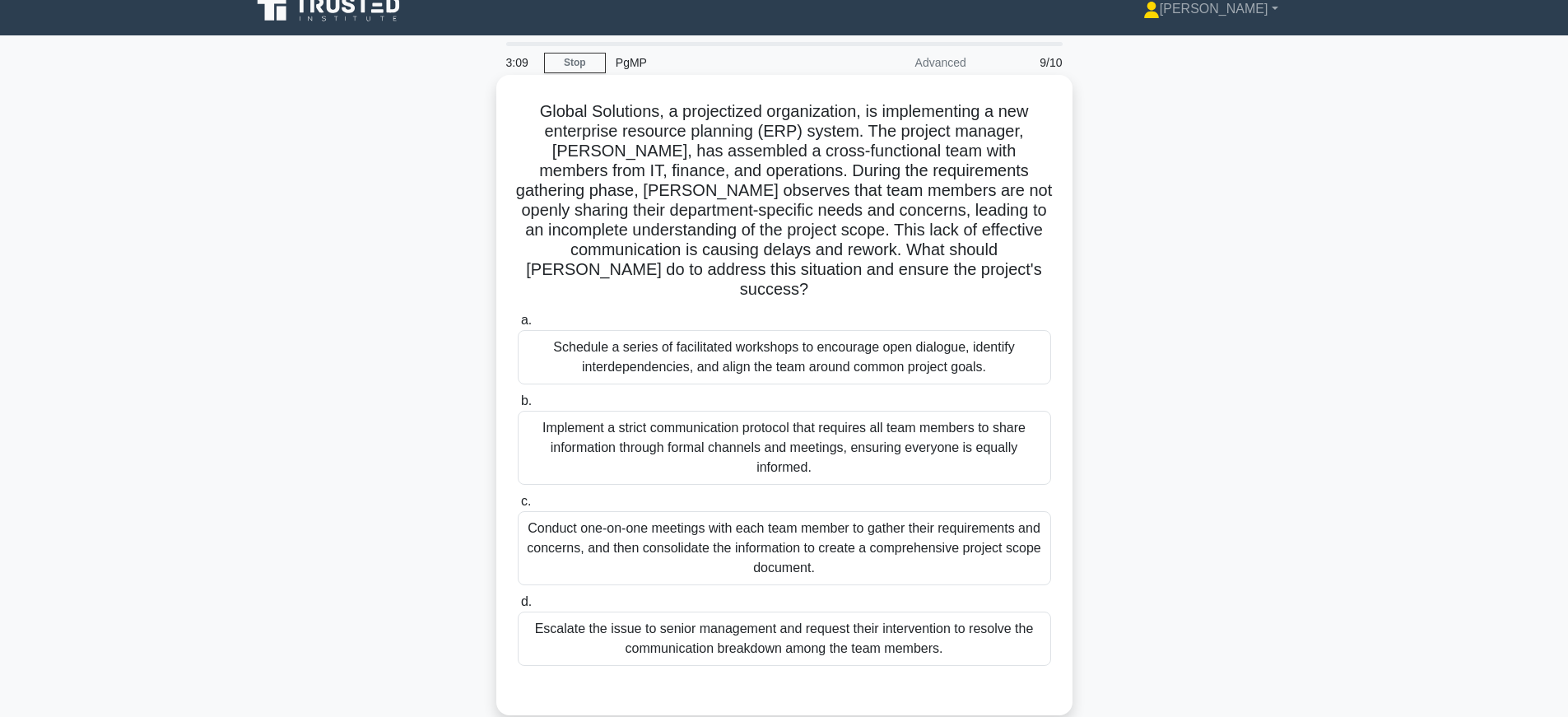
scroll to position [41, 0]
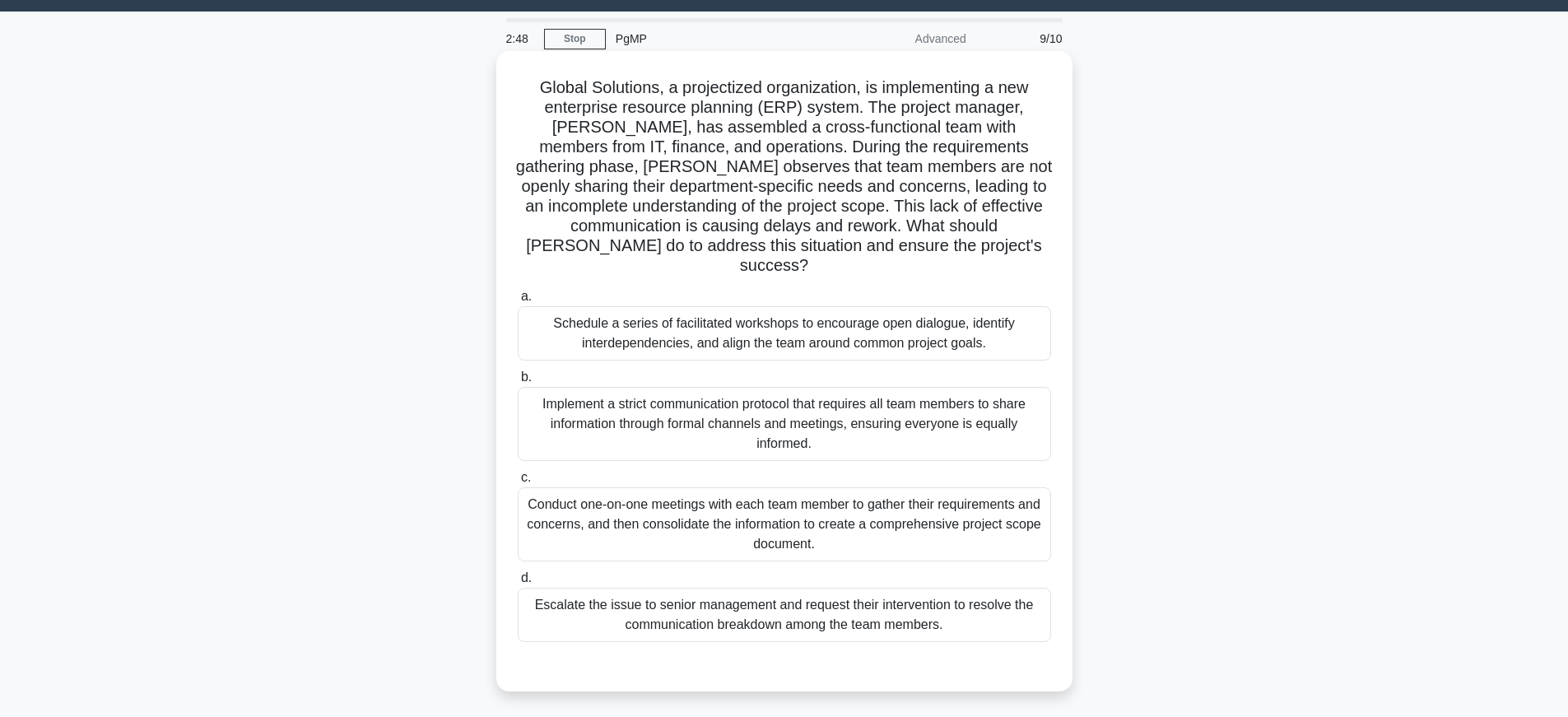
click at [1011, 307] on div "Schedule a series of facilitated workshops to encourage open dialogue, identify…" at bounding box center [784, 333] width 533 height 54
click at [517, 302] on input "a. Schedule a series of facilitated workshops to encourage open dialogue, ident…" at bounding box center [517, 296] width 0 height 10
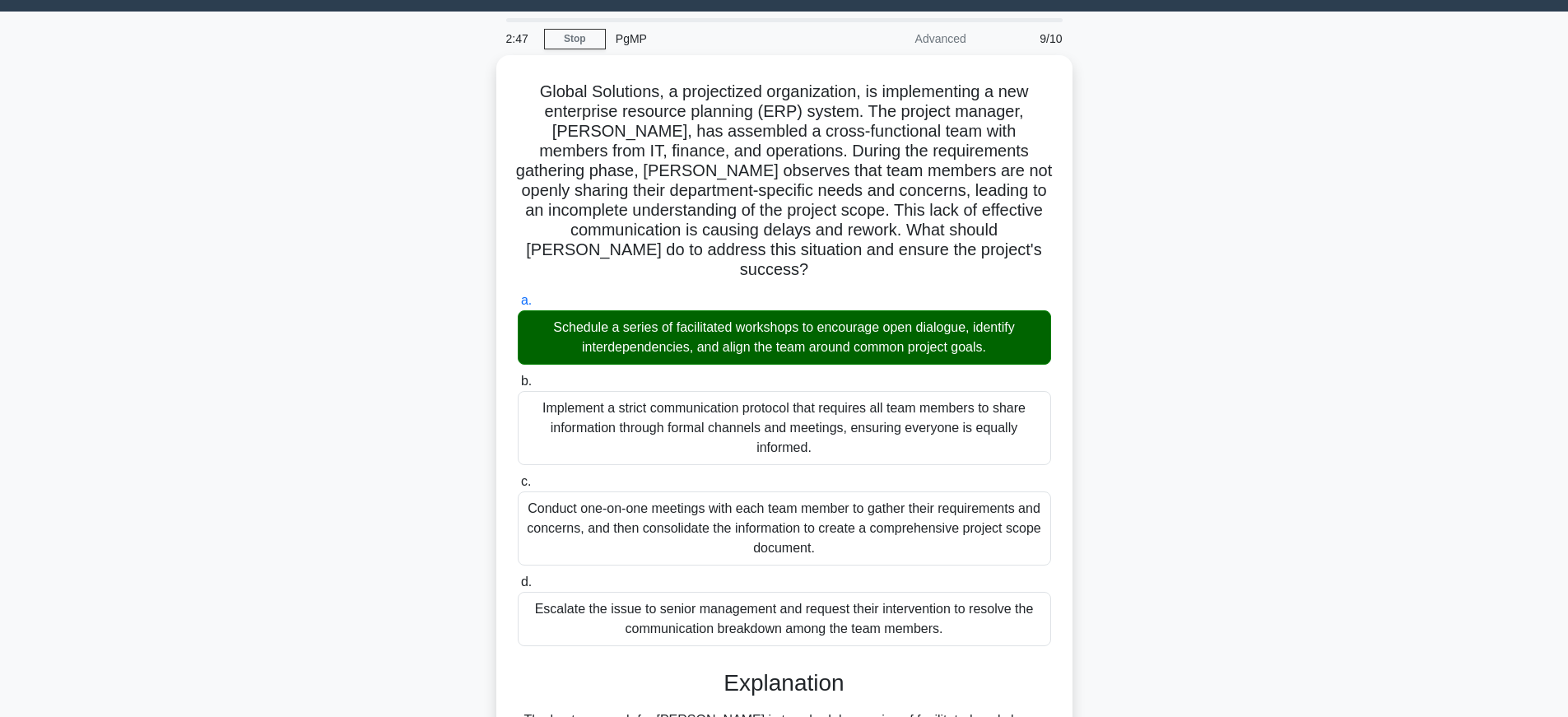
scroll to position [338, 0]
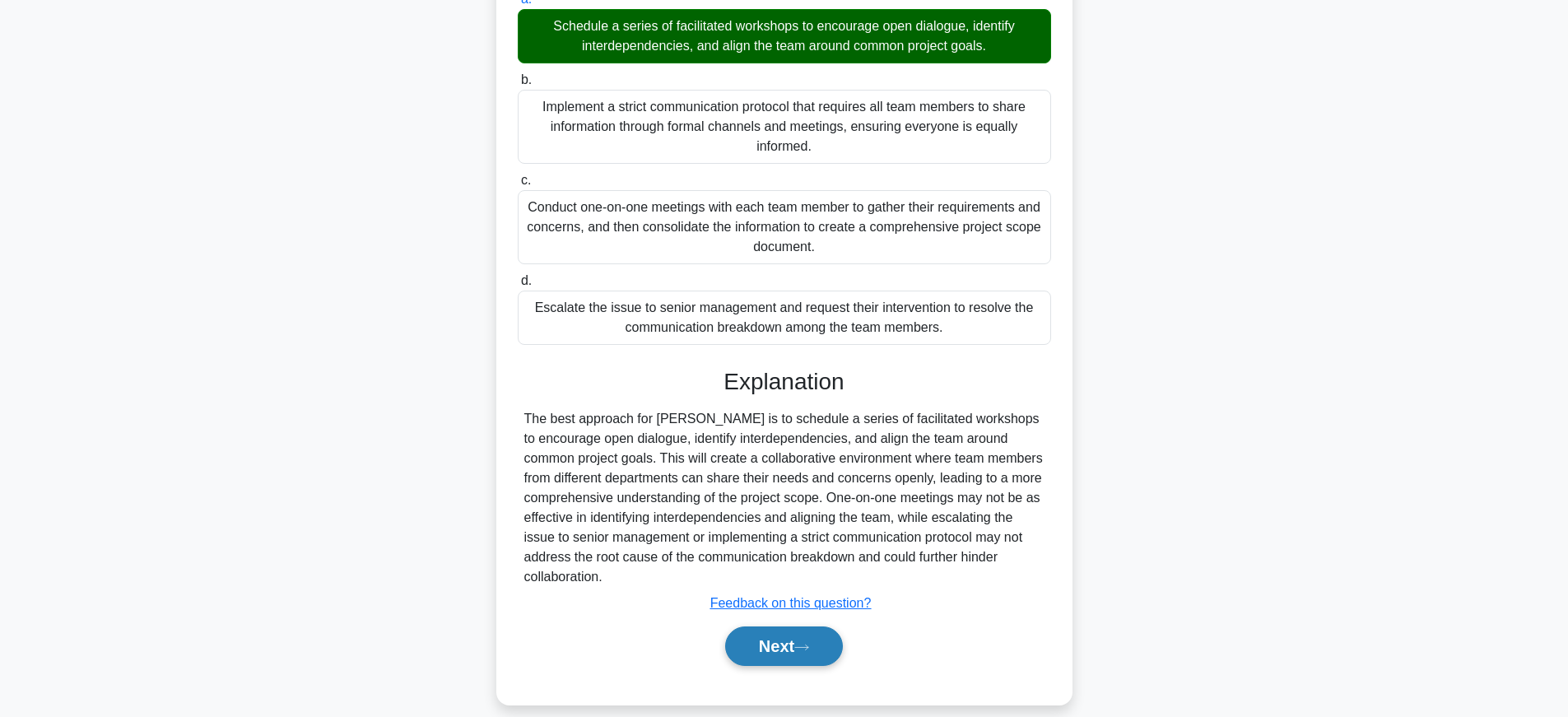
click at [809, 643] on icon at bounding box center [802, 648] width 15 height 9
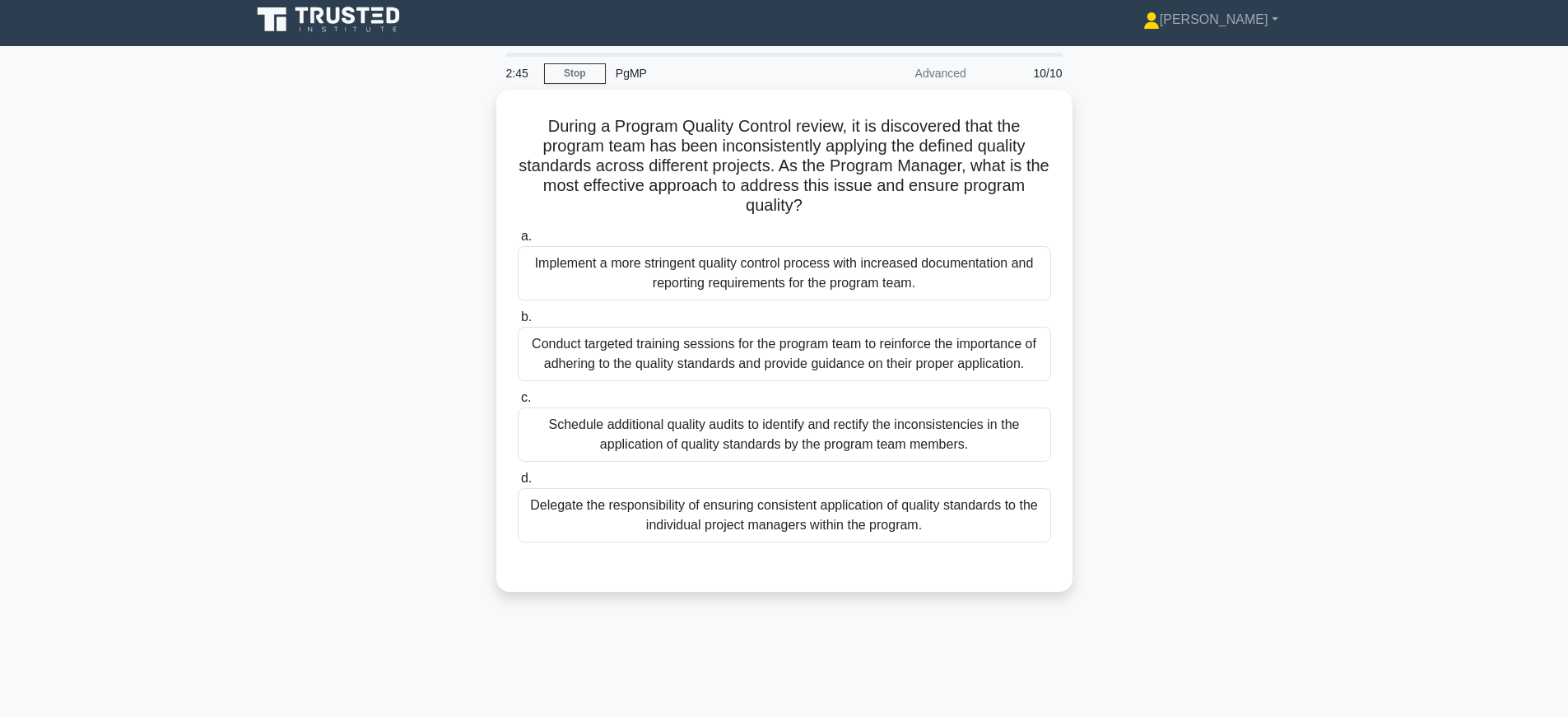
scroll to position [0, 0]
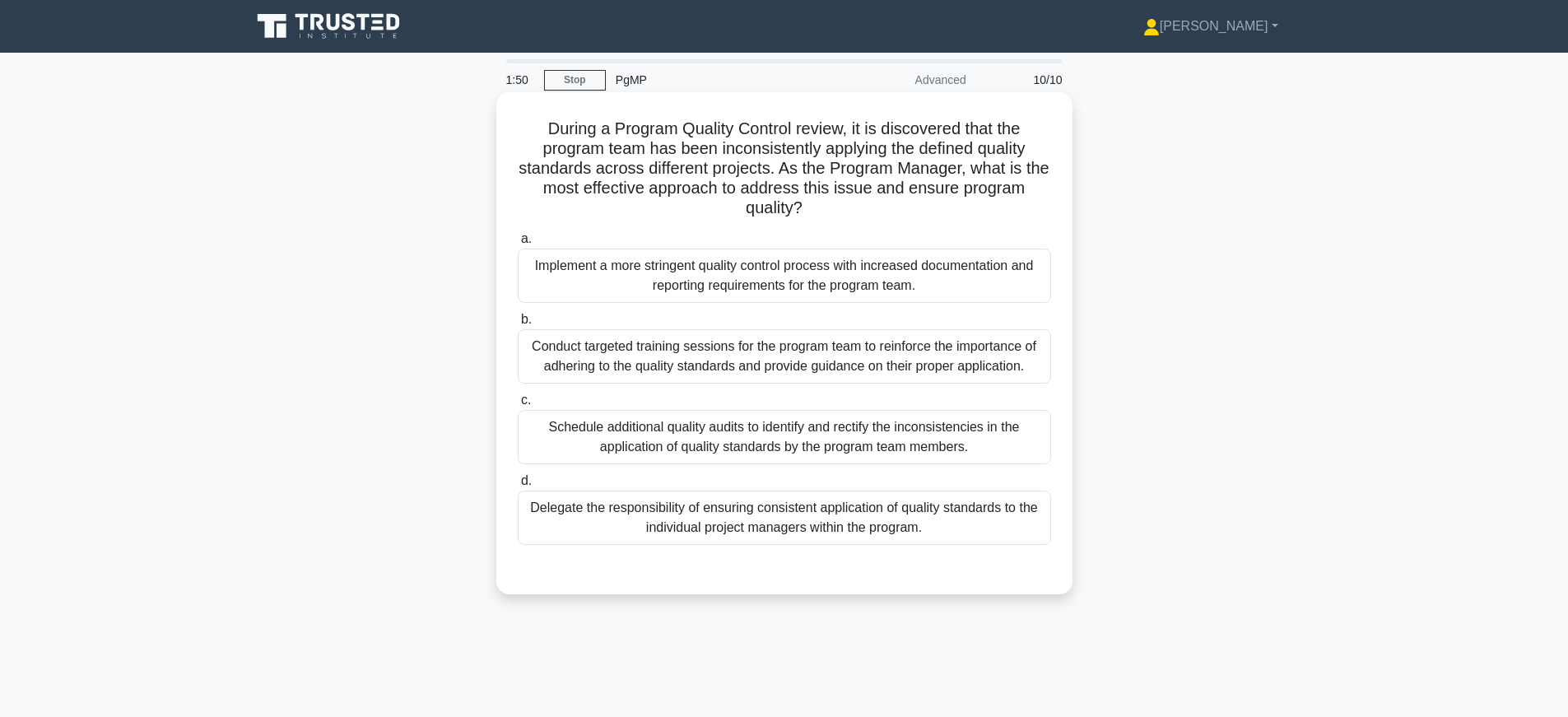
click at [659, 358] on div "Conduct targeted training sessions for the program team to reinforce the import…" at bounding box center [784, 357] width 533 height 54
click at [517, 325] on input "b. Conduct targeted training sessions for the program team to reinforce the imp…" at bounding box center [517, 319] width 0 height 10
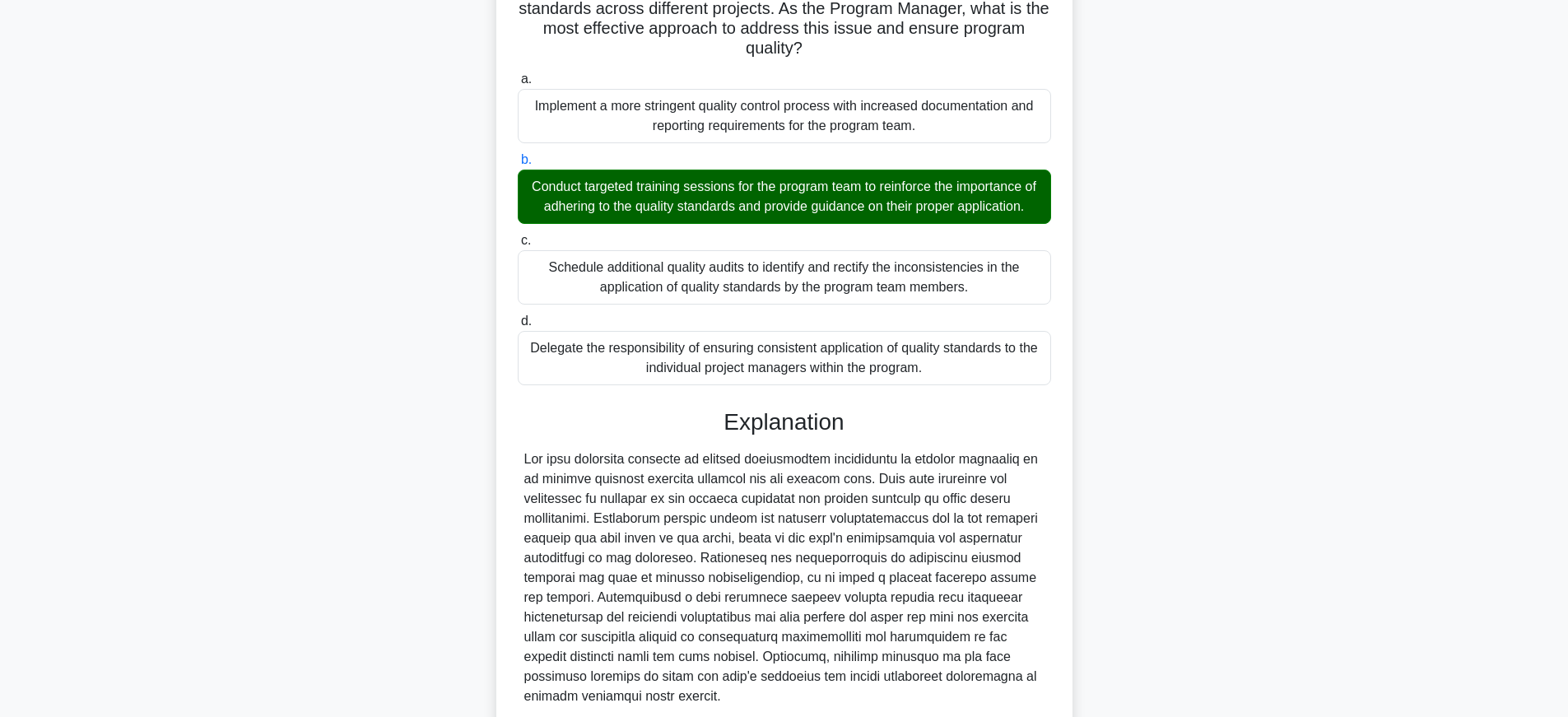
scroll to position [298, 0]
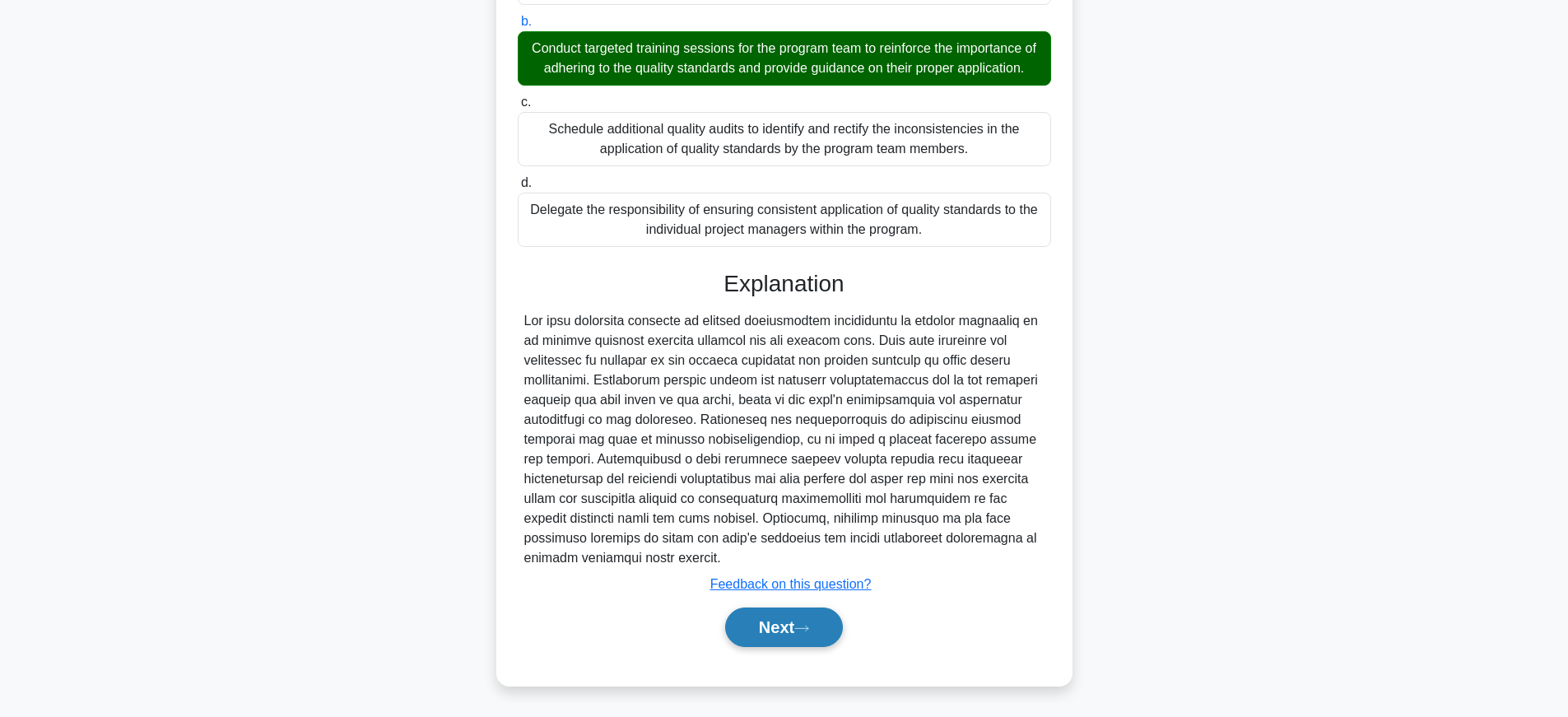
click at [806, 631] on icon at bounding box center [802, 629] width 15 height 9
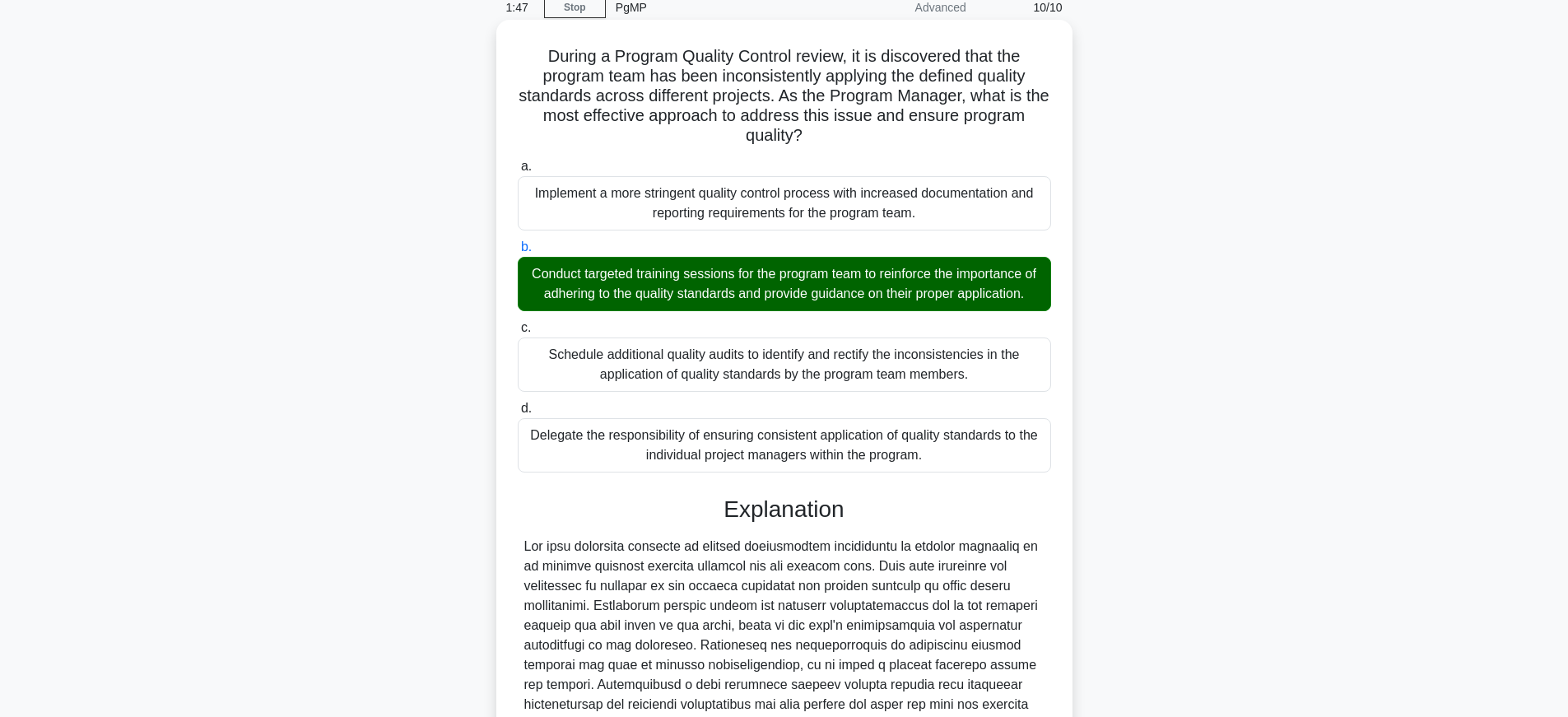
scroll to position [0, 0]
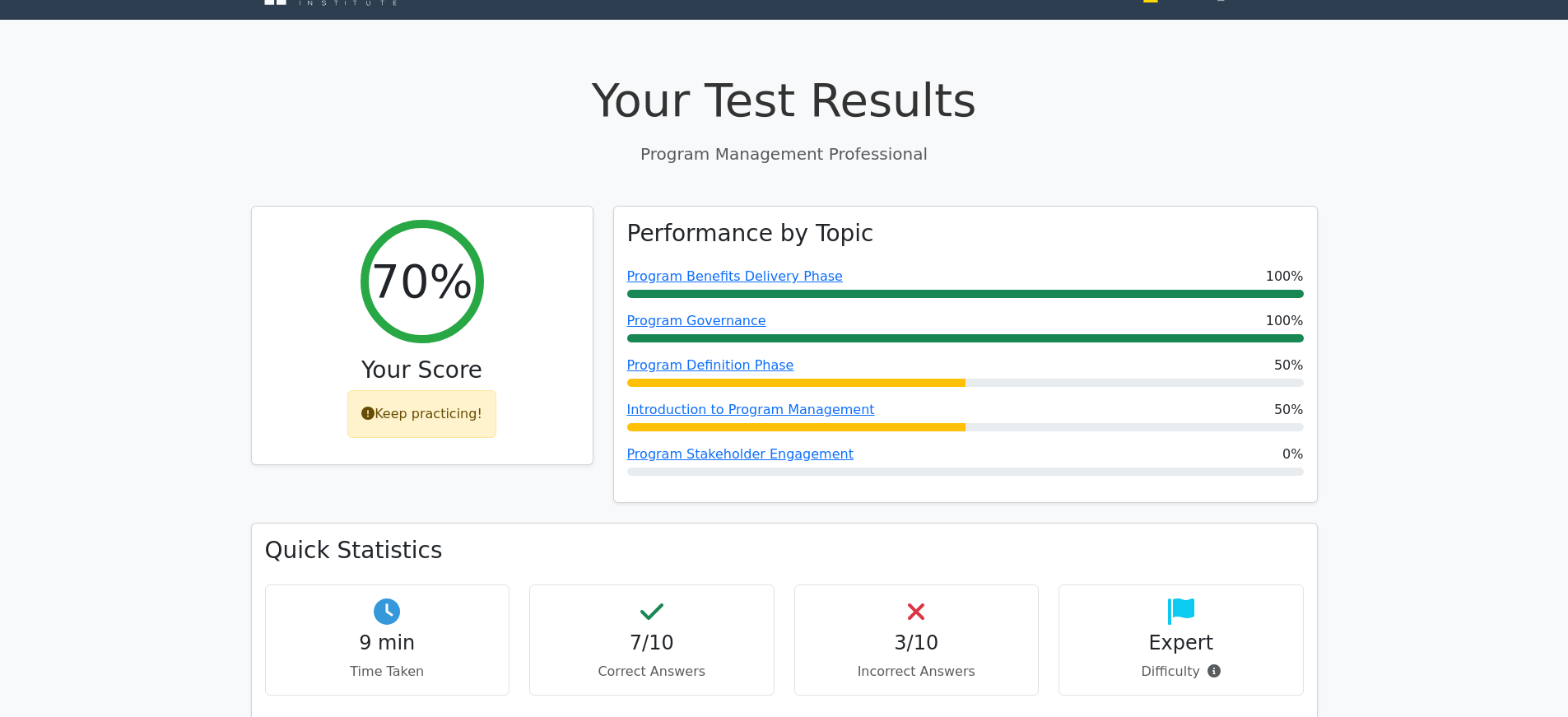
scroll to position [36, 0]
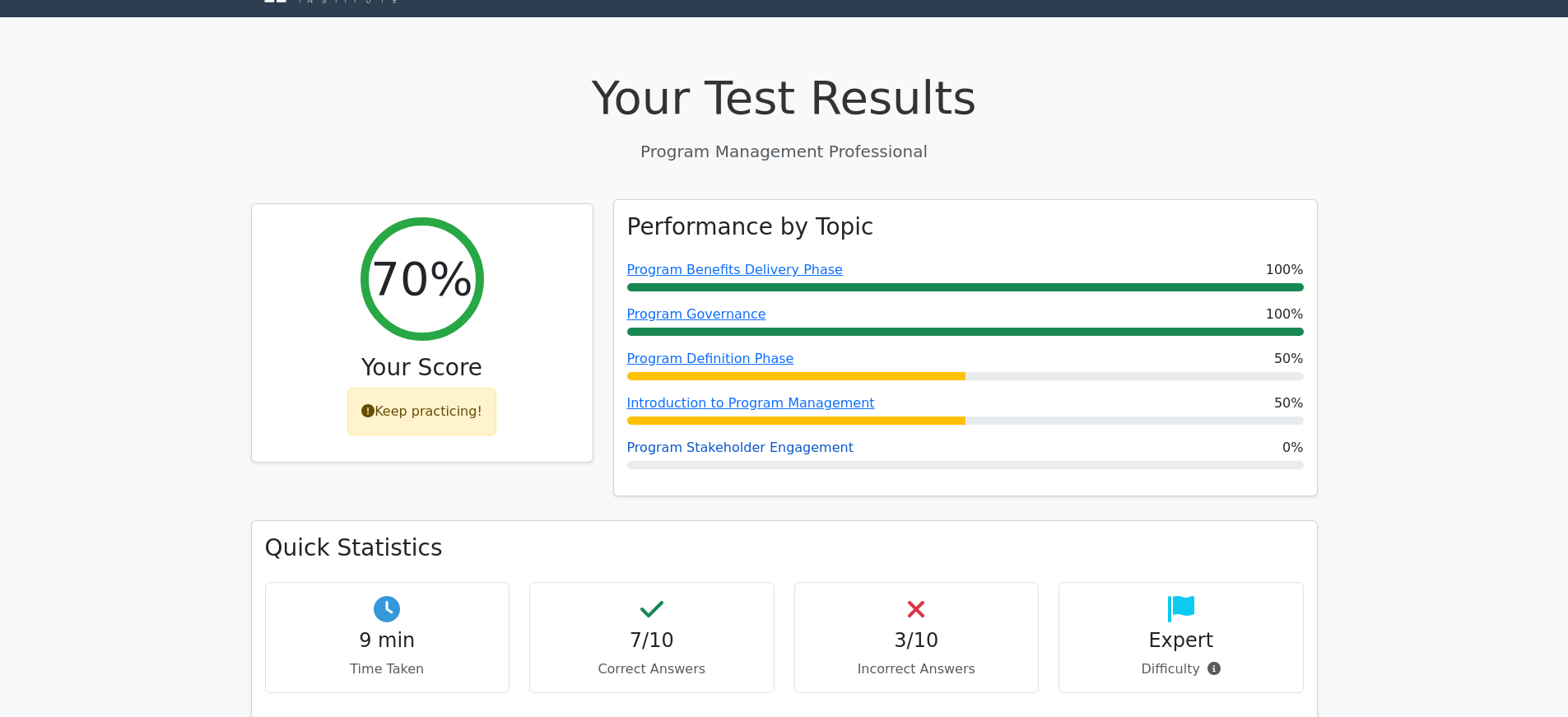
click at [763, 447] on link "Program Stakeholder Engagement" at bounding box center [740, 447] width 226 height 16
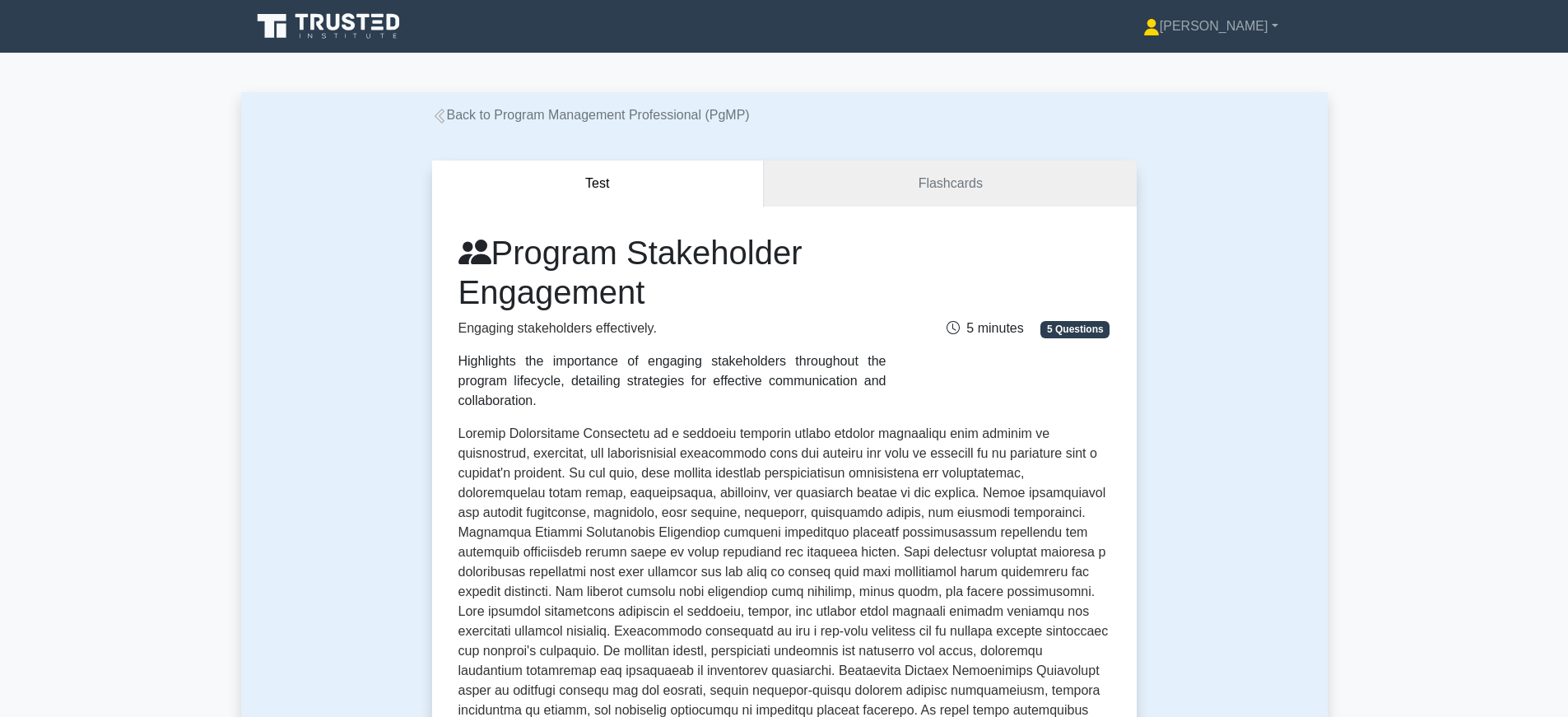
scroll to position [410, 0]
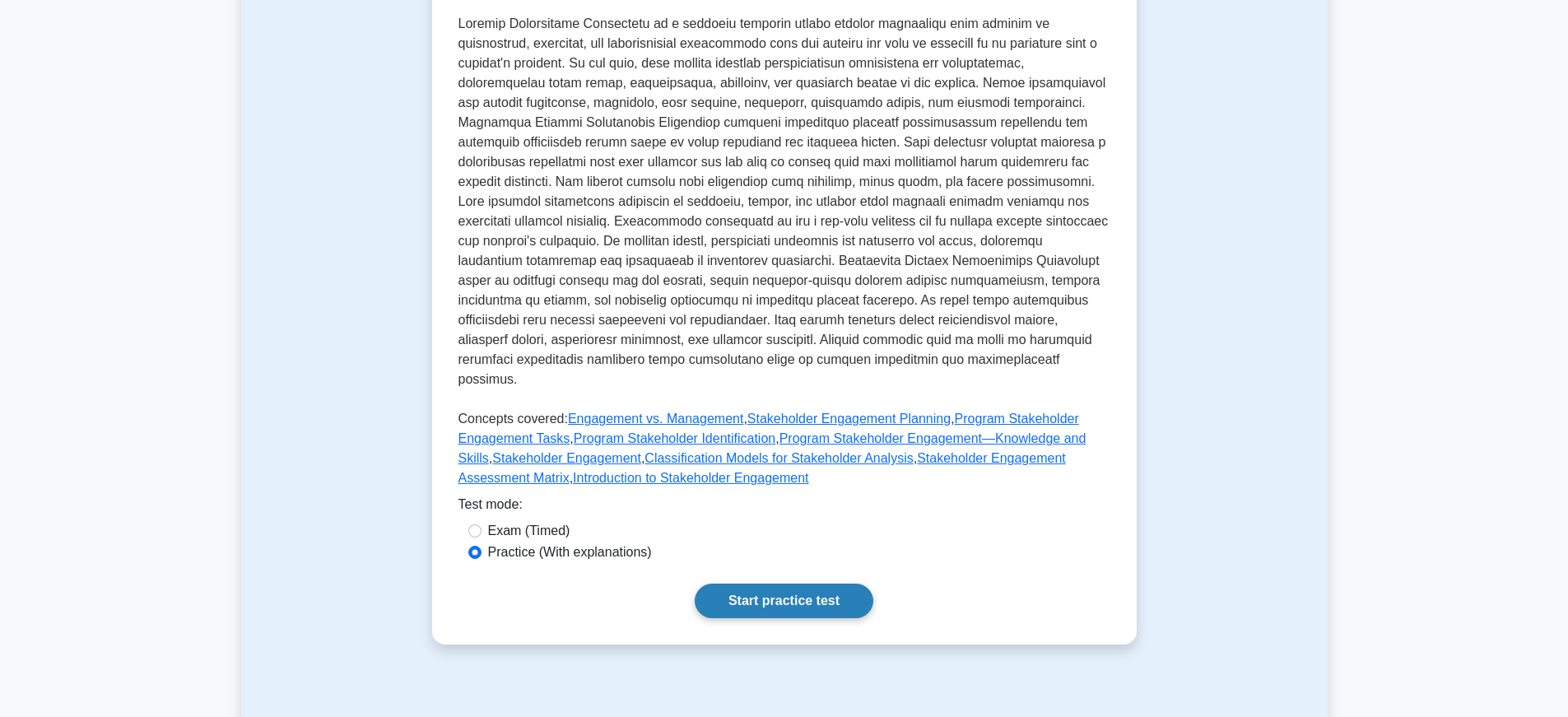
click at [794, 589] on link "Start practice test" at bounding box center [784, 601] width 178 height 35
